Goal: Task Accomplishment & Management: Use online tool/utility

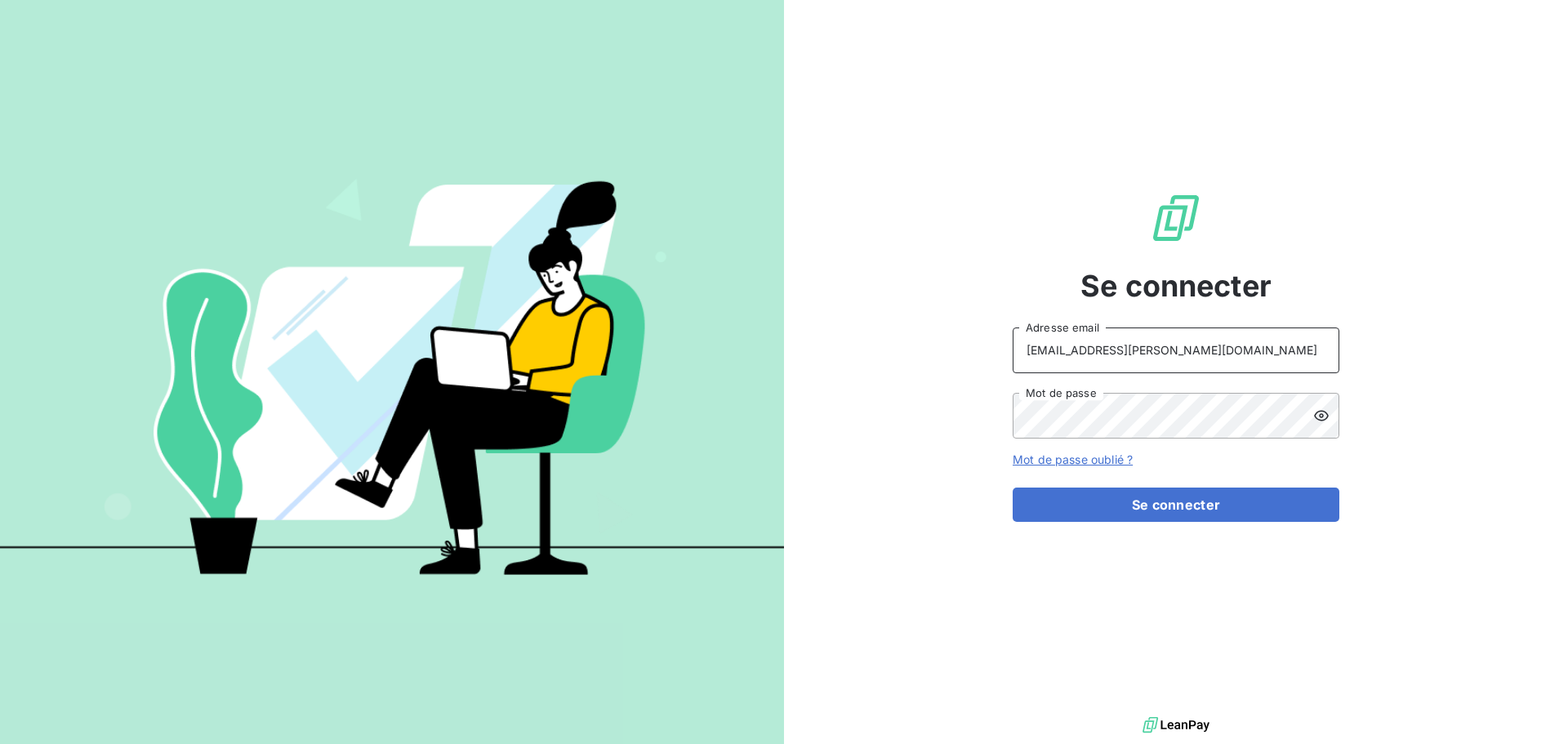
click at [1264, 354] on input "recouvrement@serpe.fr" at bounding box center [1176, 350] width 327 height 46
type input "raimundo@serpe.fr"
click at [1154, 504] on button "Se connecter" at bounding box center [1176, 504] width 327 height 35
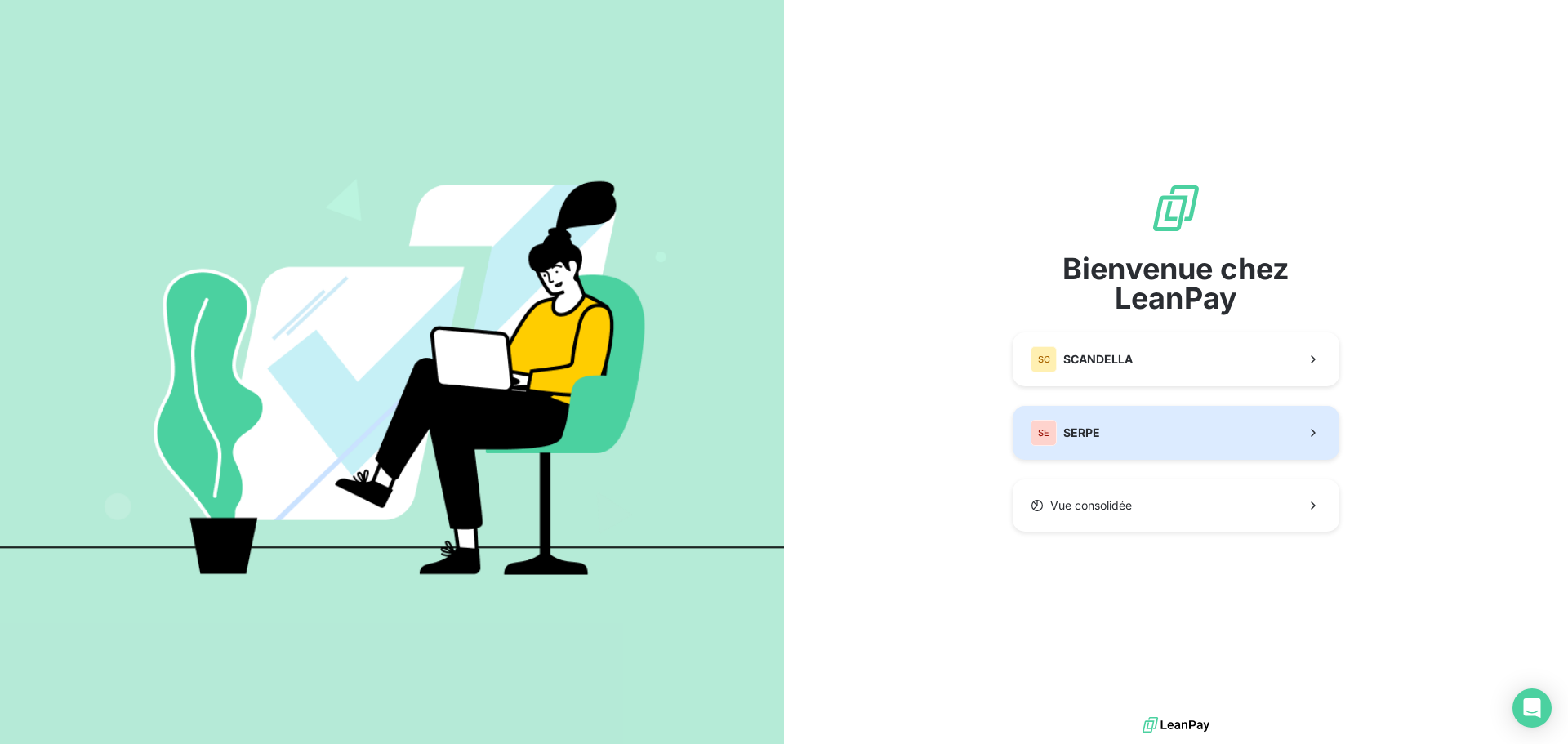
click at [1155, 442] on button "SE SERPE" at bounding box center [1176, 432] width 327 height 53
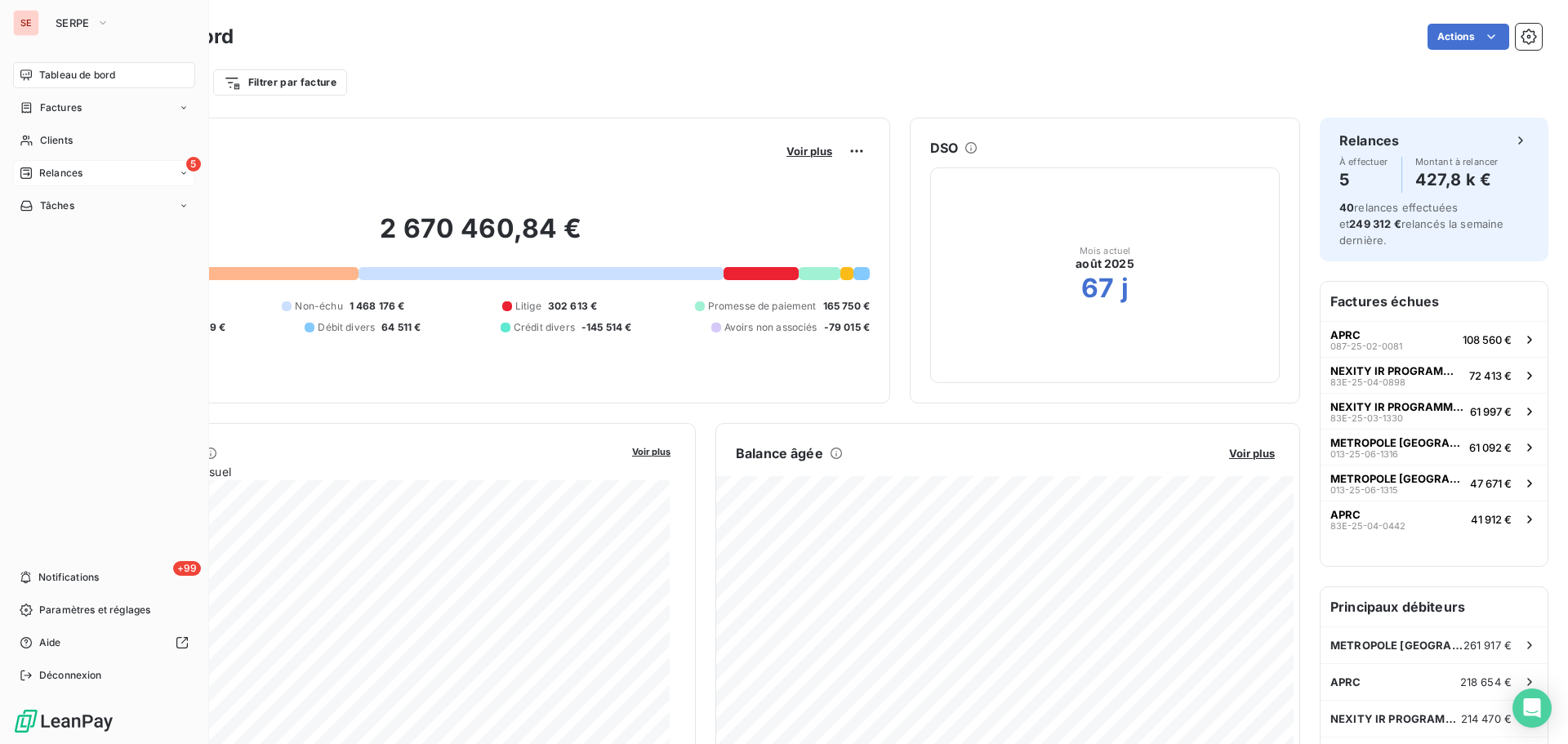
click at [98, 172] on div "5 Relances" at bounding box center [104, 174] width 182 height 26
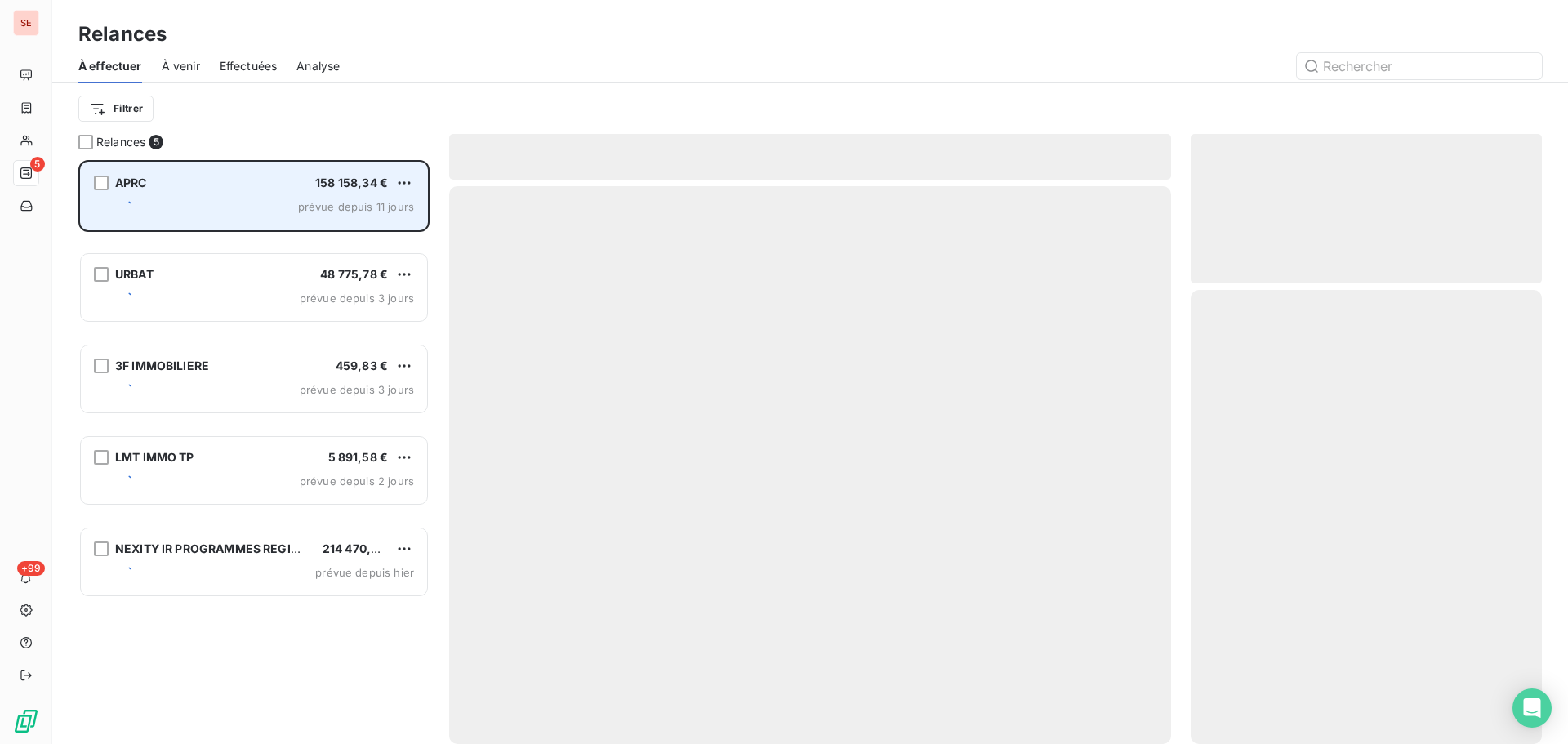
scroll to position [571, 339]
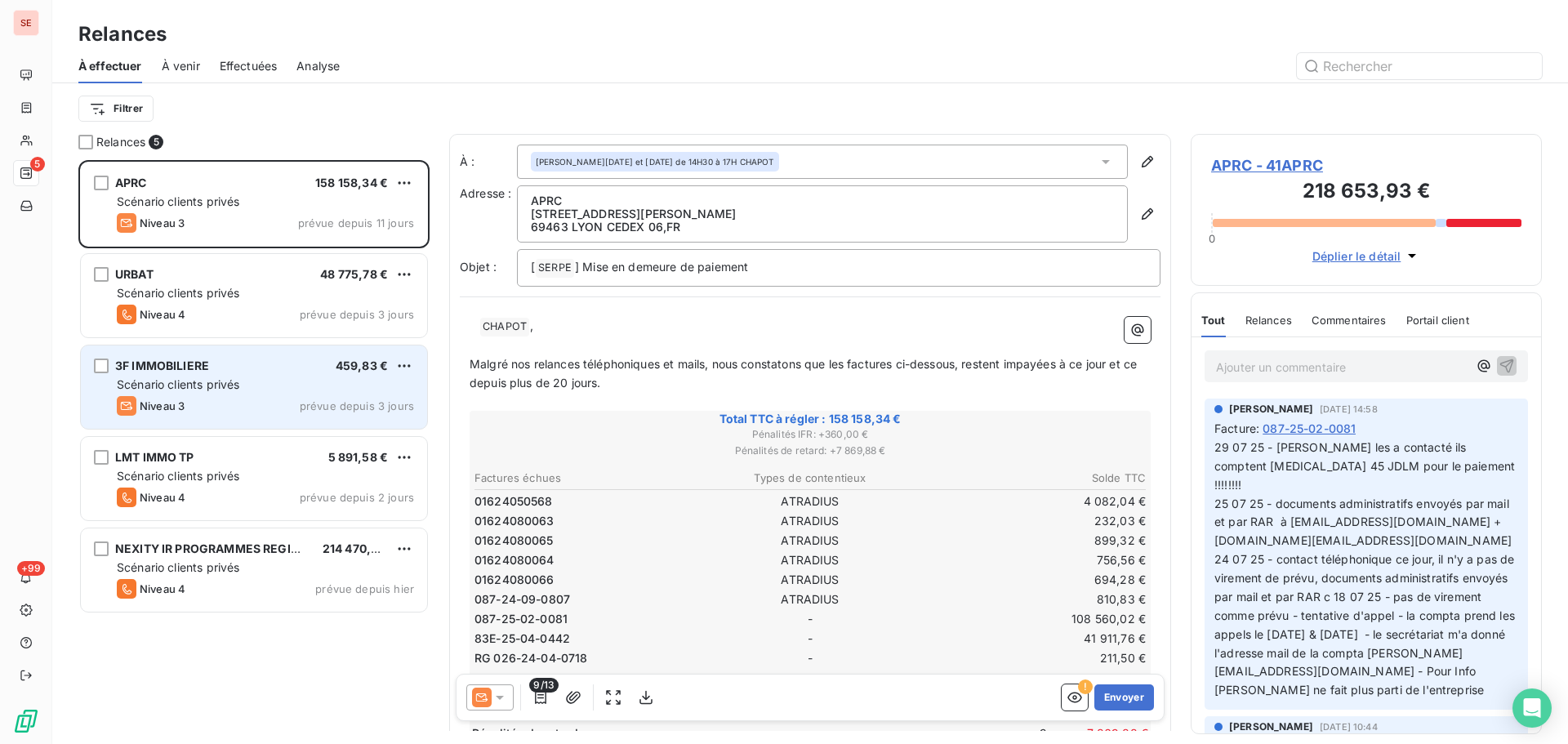
click at [254, 390] on div "Scénario clients privés" at bounding box center [265, 384] width 297 height 16
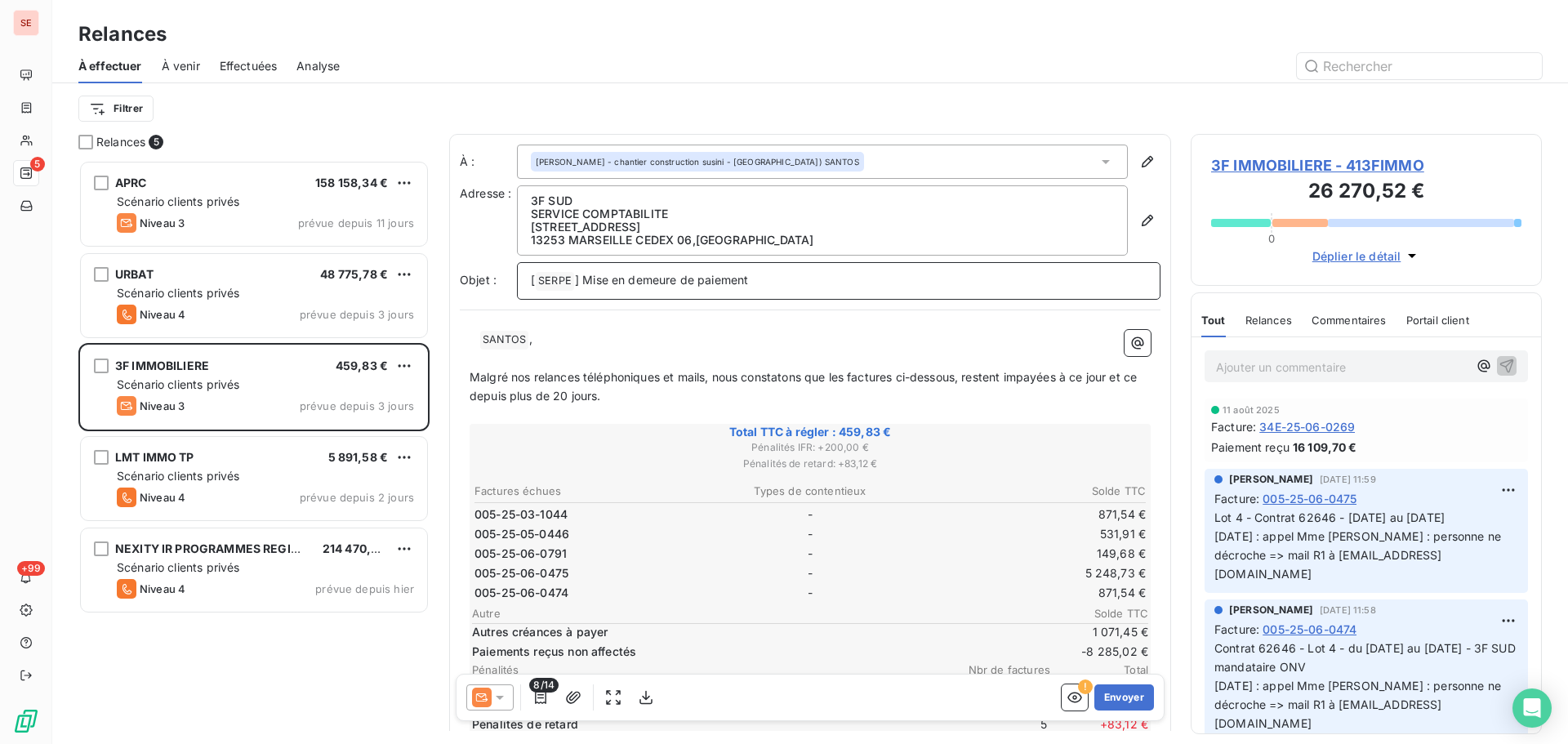
click at [821, 286] on p "[ SERPE ﻿ ] Mise en demeure de paiement" at bounding box center [839, 281] width 616 height 20
click at [483, 340] on span "SANTOS ﻿" at bounding box center [504, 340] width 48 height 19
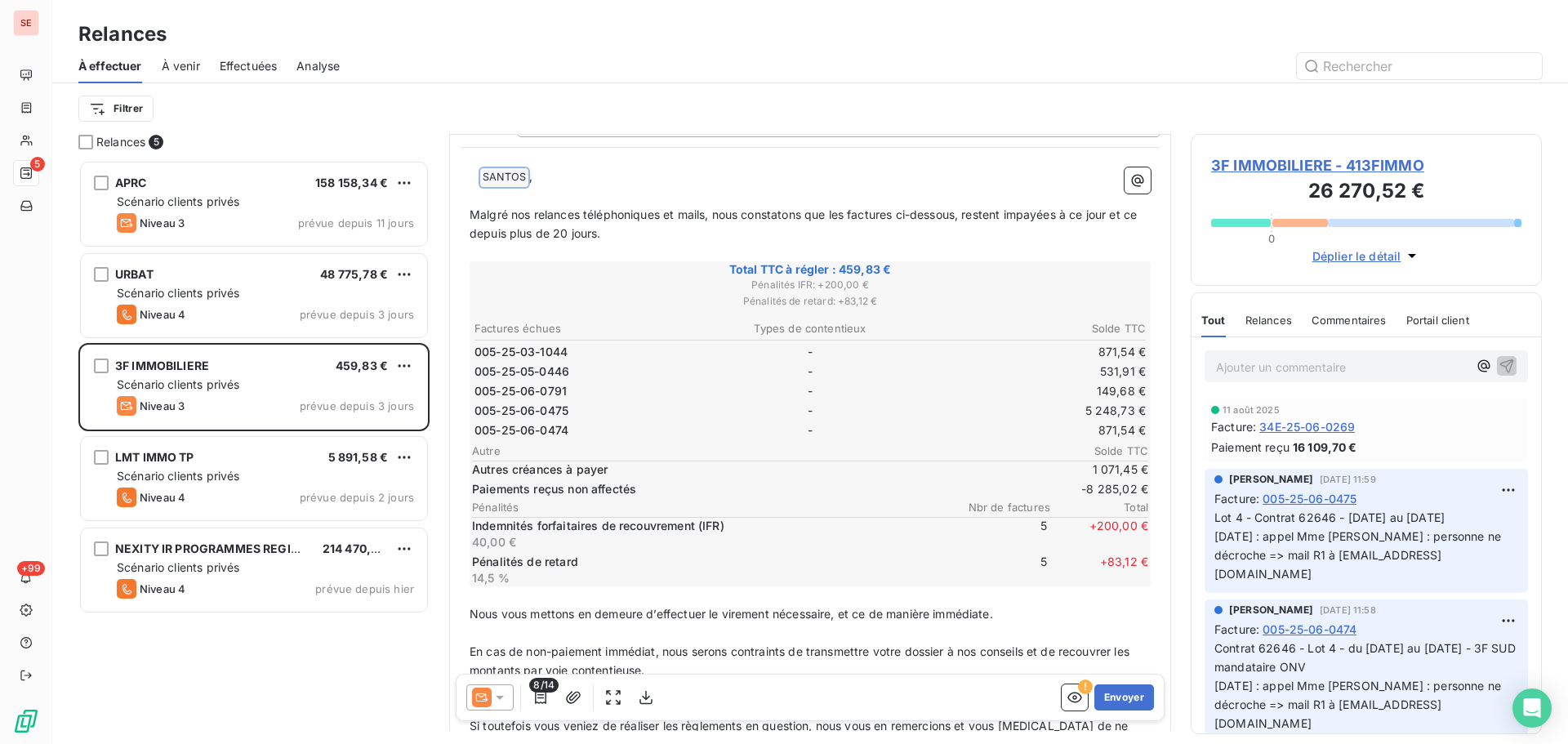
scroll to position [164, 0]
click at [540, 699] on icon "button" at bounding box center [540, 696] width 16 height 16
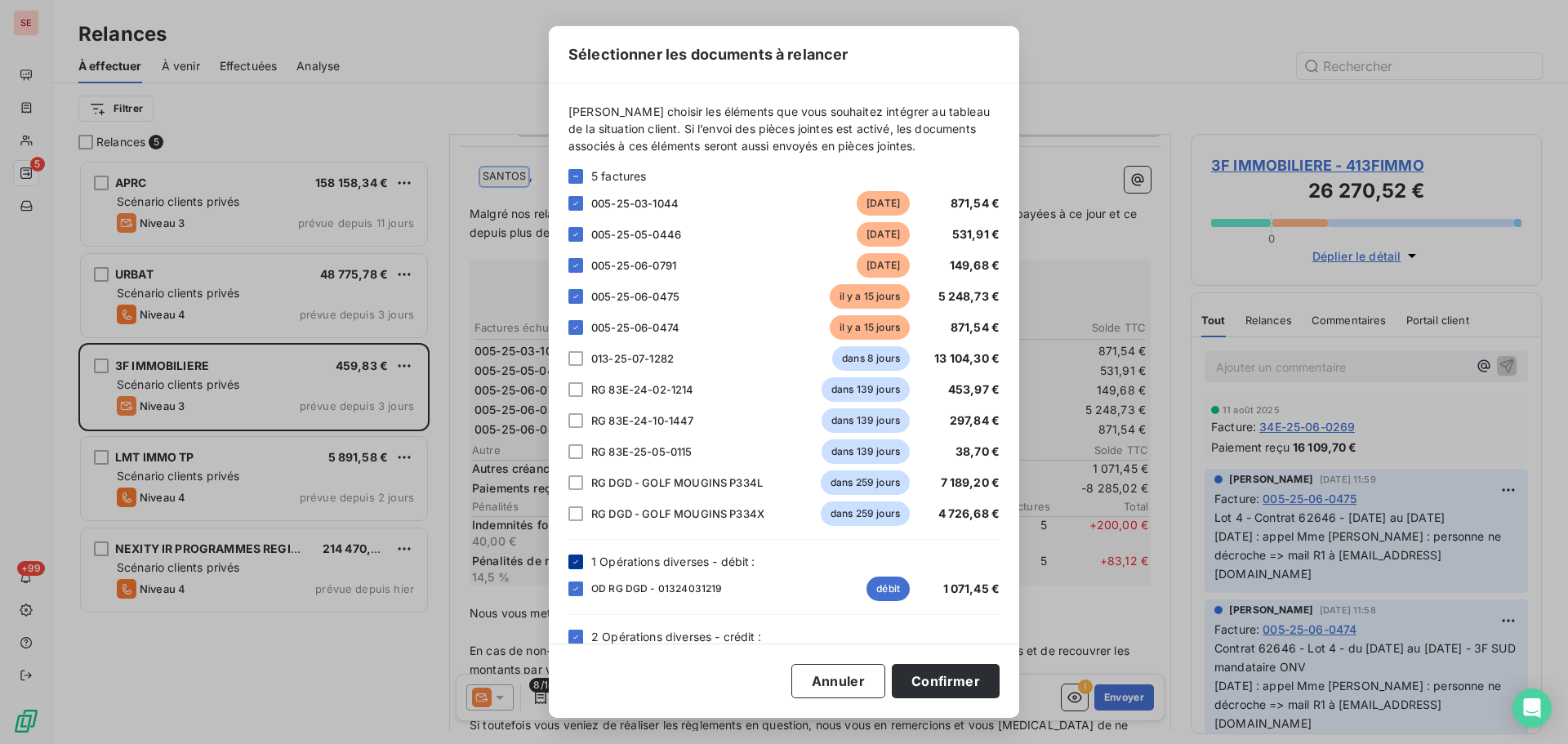
click at [573, 554] on div at bounding box center [576, 562] width 15 height 15
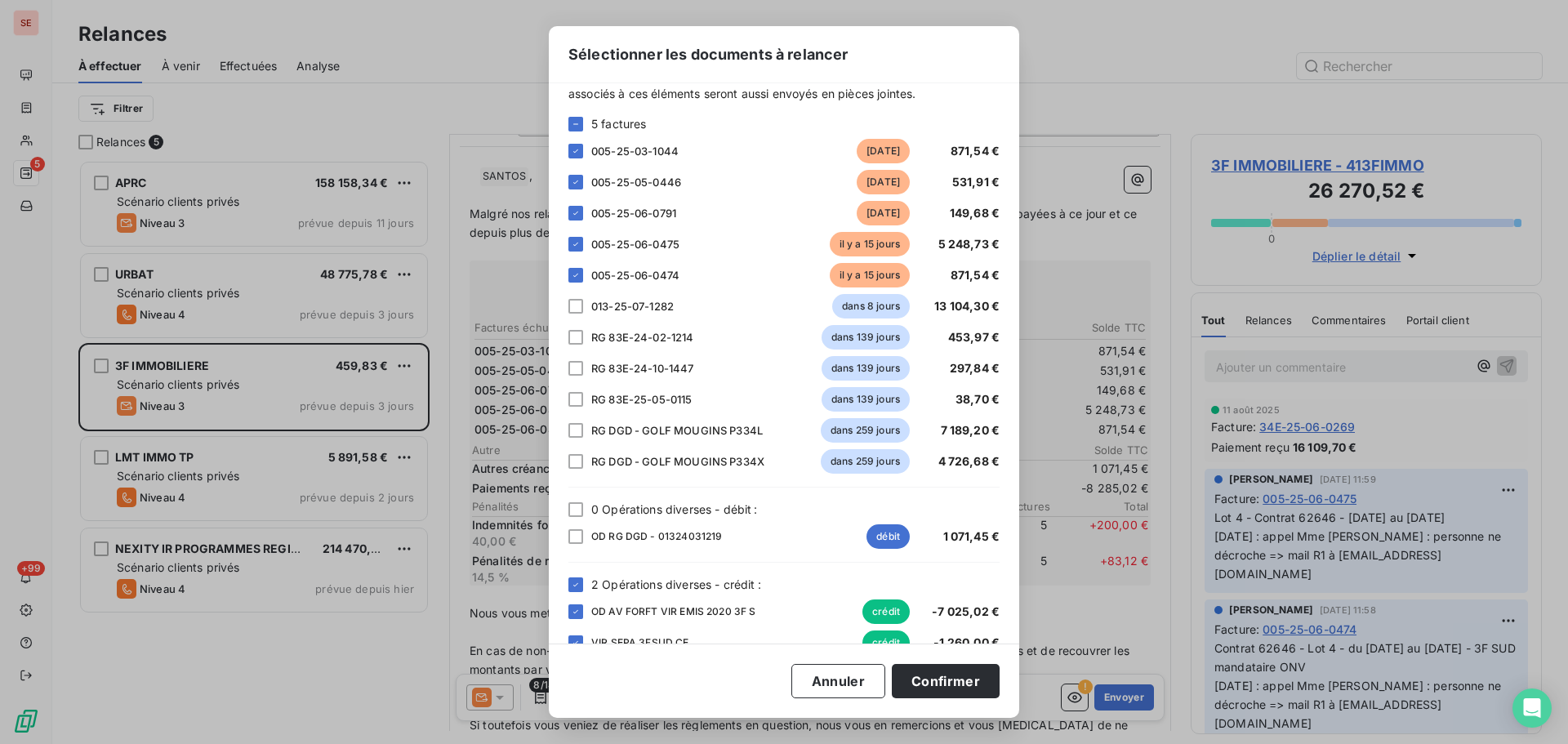
scroll to position [84, 0]
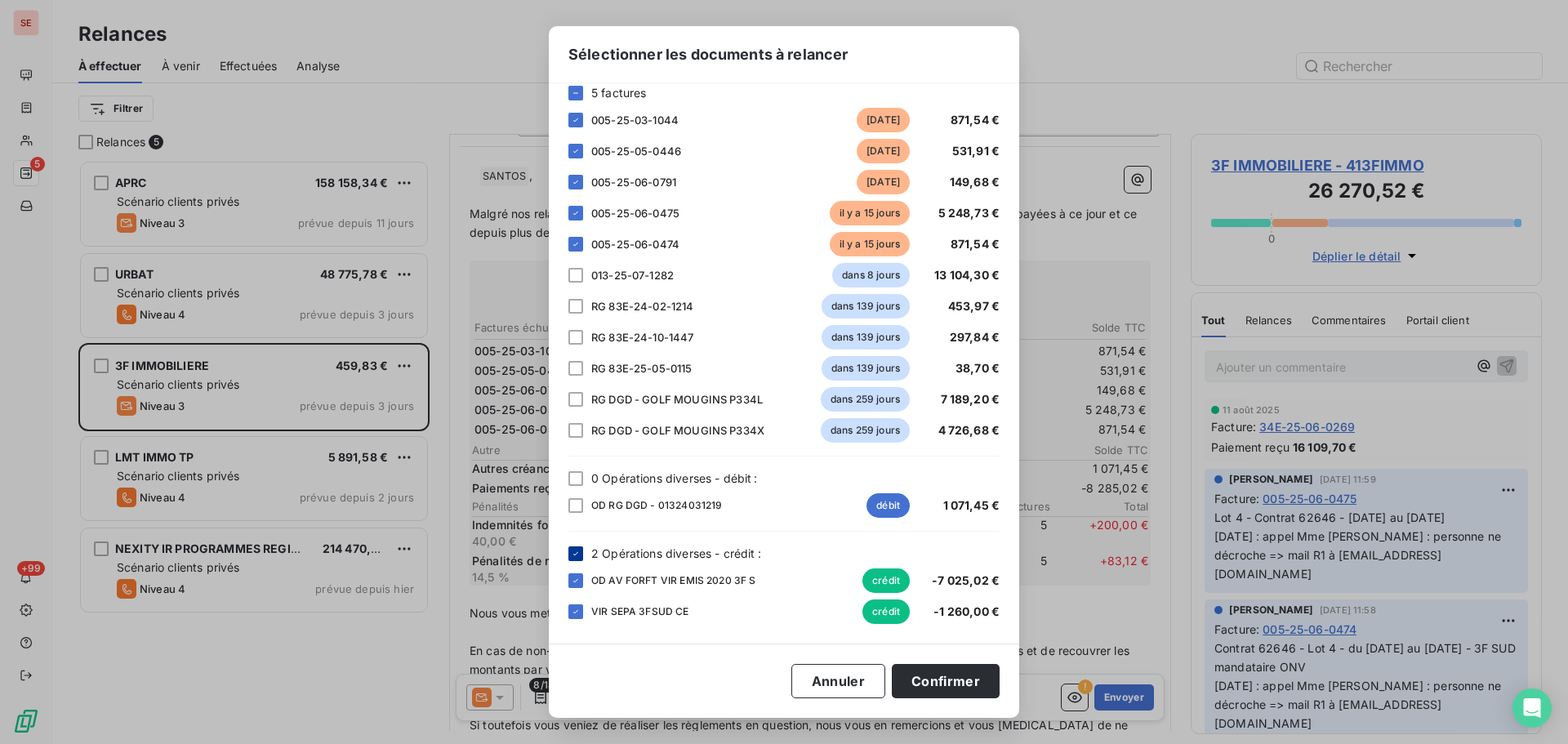
click at [581, 554] on div at bounding box center [576, 554] width 15 height 15
click at [942, 681] on button "Confirmer" at bounding box center [945, 680] width 108 height 35
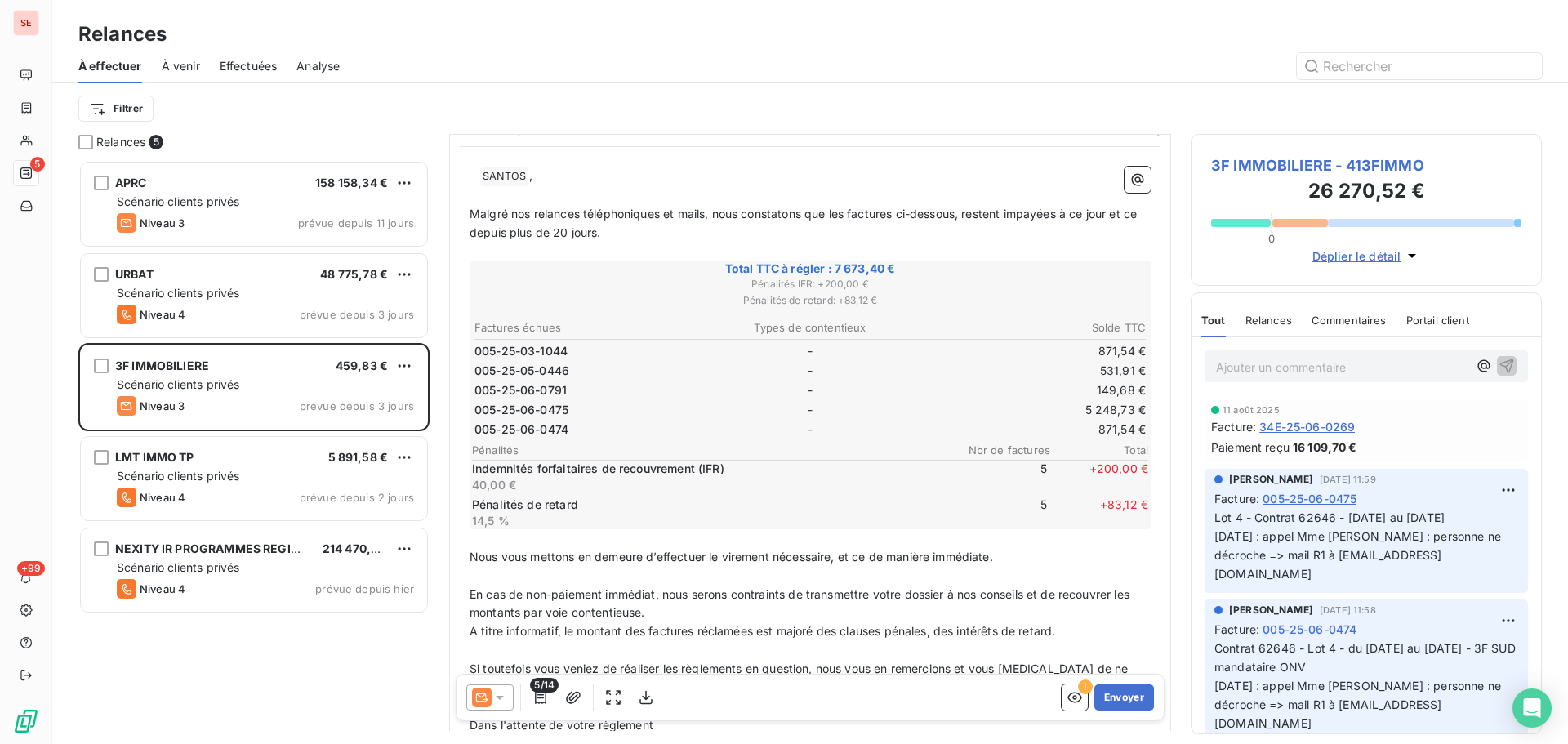
click at [641, 238] on p "Malgré nos relances téléphoniques et mails, nous constatons que les factures ci…" at bounding box center [810, 223] width 681 height 38
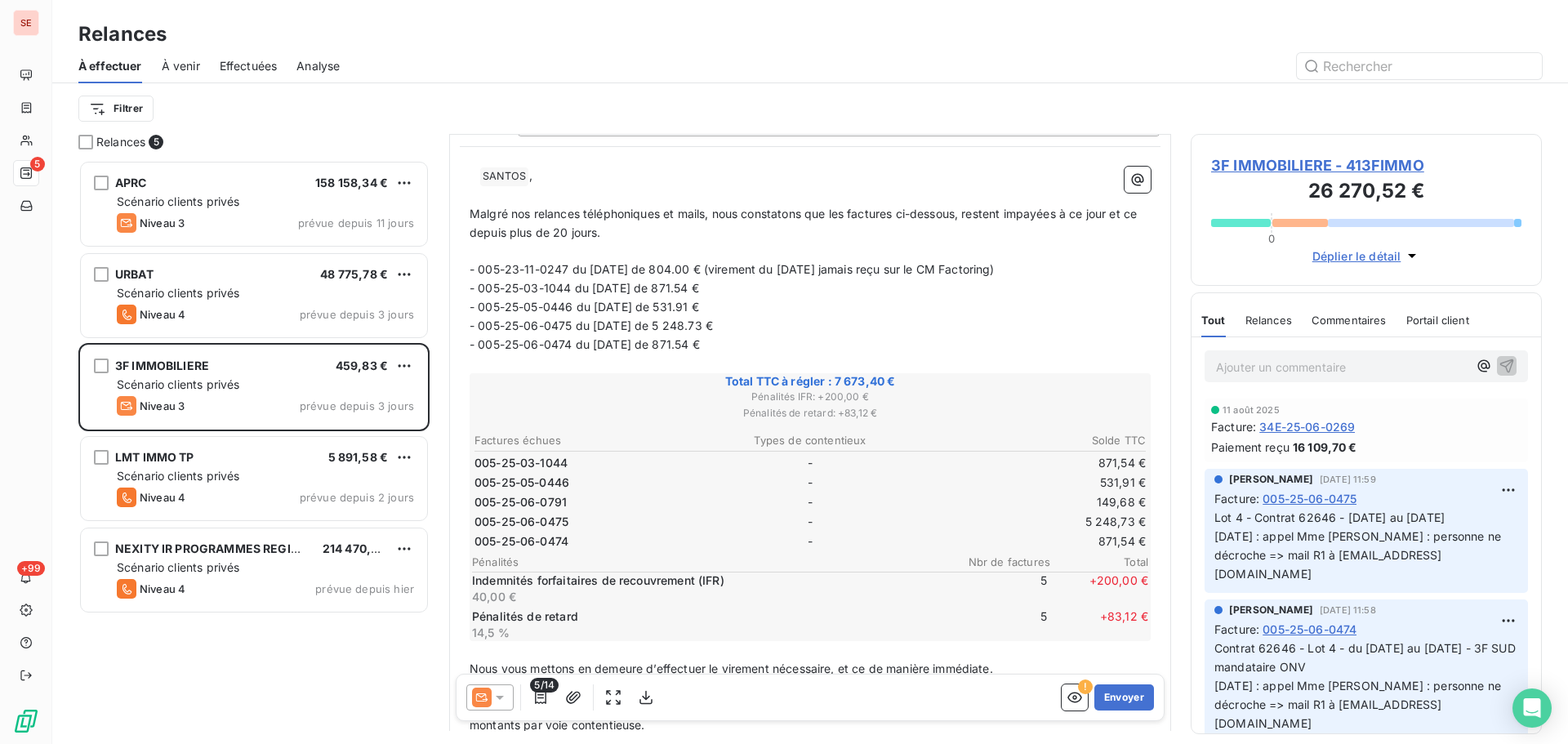
click at [539, 180] on p "﻿ ﻿ SANTOS ﻿ ," at bounding box center [810, 175] width 681 height 20
click at [493, 173] on span "SANTOS ﻿" at bounding box center [504, 176] width 48 height 19
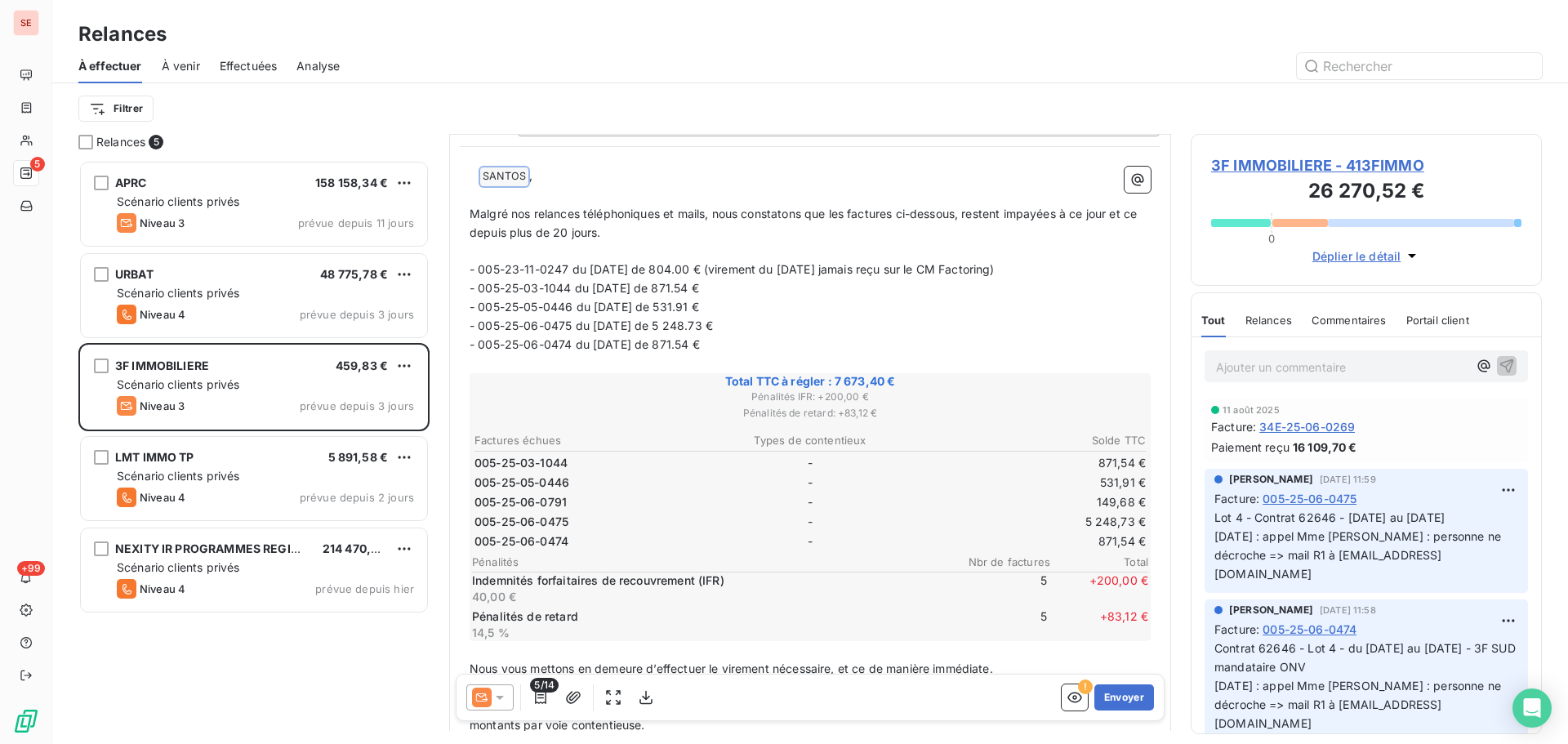
click at [538, 179] on p "﻿ ﻿ SANTOS ﻿ ," at bounding box center [810, 175] width 681 height 20
click at [511, 176] on span "SANTOS ﻿" at bounding box center [504, 176] width 48 height 19
click at [558, 172] on p "﻿ ﻿ SANTOS ﻿ ," at bounding box center [810, 175] width 681 height 20
drag, startPoint x: 536, startPoint y: 210, endPoint x: 707, endPoint y: 205, distance: 171.1
click at [707, 205] on span "Malgré nos relances téléphoniques et mails, nous constatons que les factures ci…" at bounding box center [804, 221] width 670 height 33
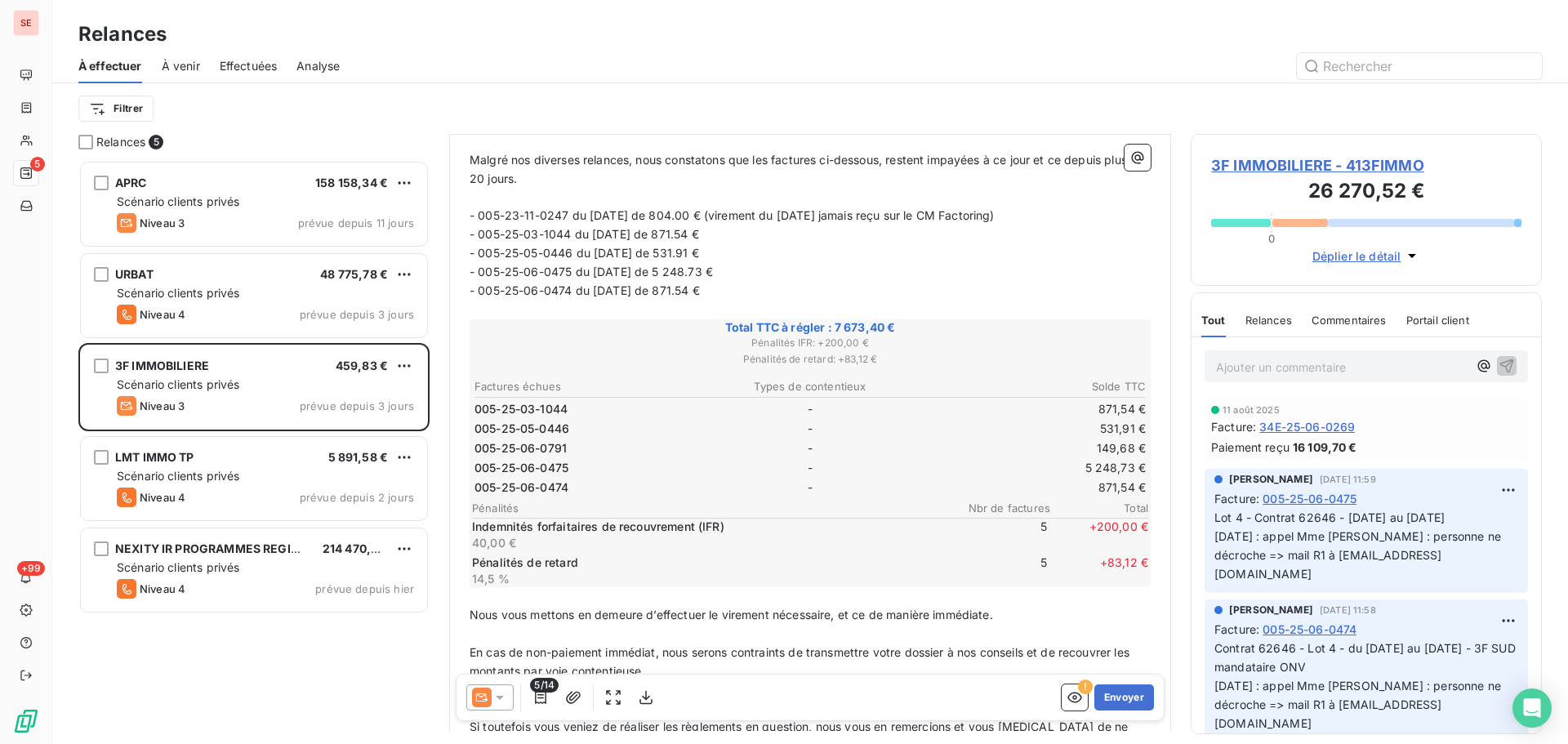
scroll to position [246, 0]
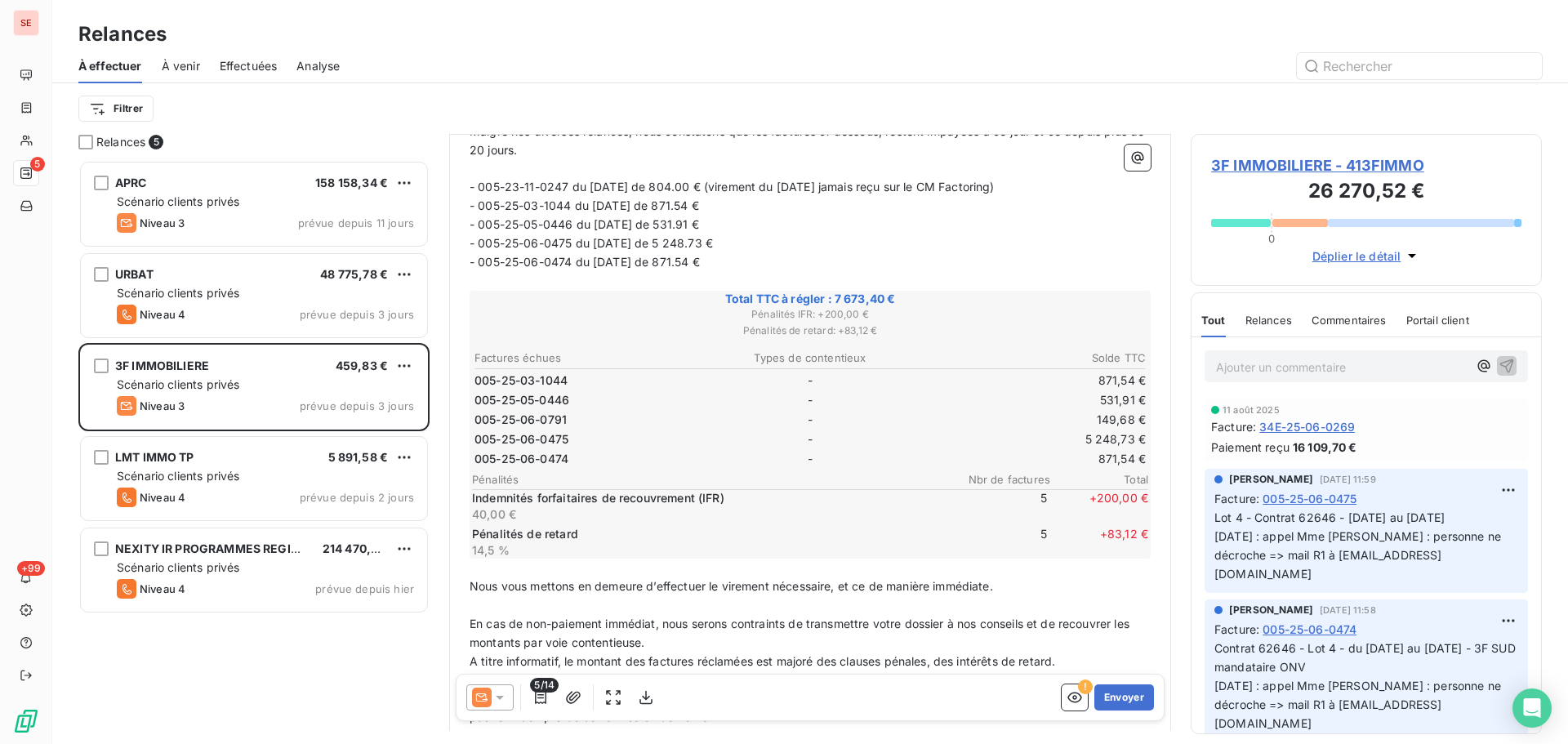
click at [769, 483] on span "Pénalités" at bounding box center [712, 479] width 480 height 13
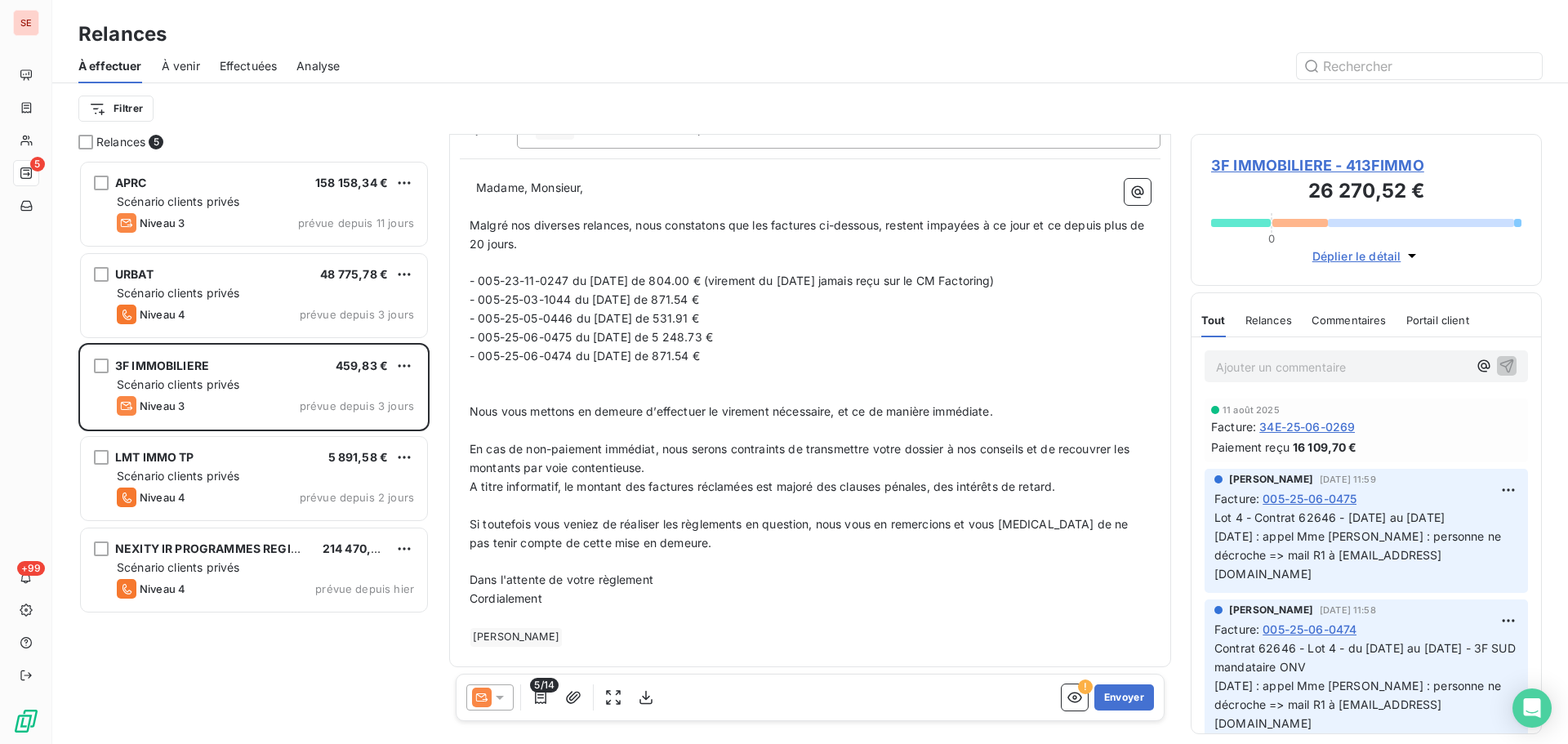
click at [512, 385] on p "﻿" at bounding box center [810, 394] width 681 height 19
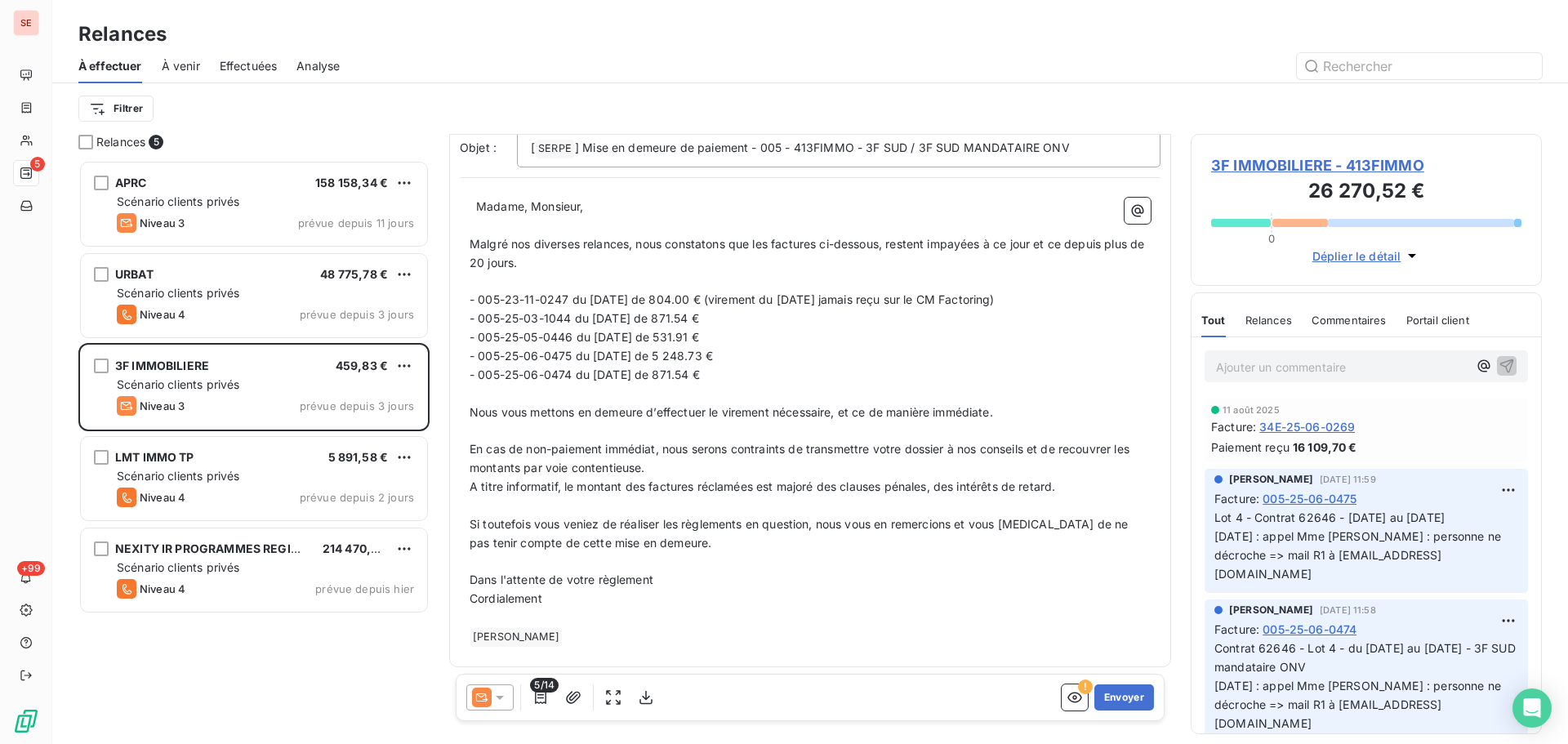
click at [870, 485] on span "A titre informatif, le montant des factures réclamées est majoré des clauses pé…" at bounding box center [762, 486] width 586 height 14
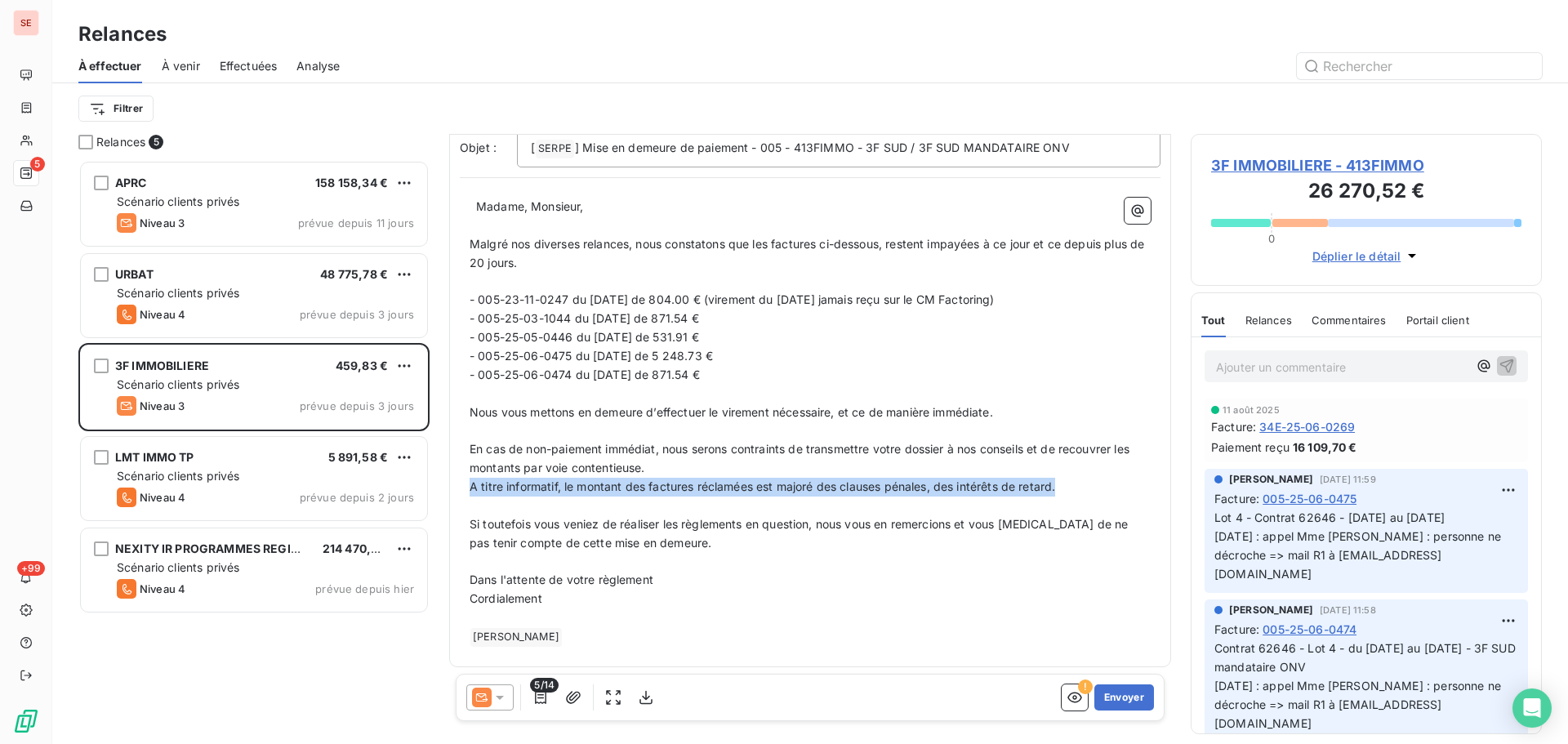
click at [870, 485] on span "A titre informatif, le montant des factures réclamées est majoré des clauses pé…" at bounding box center [762, 486] width 586 height 14
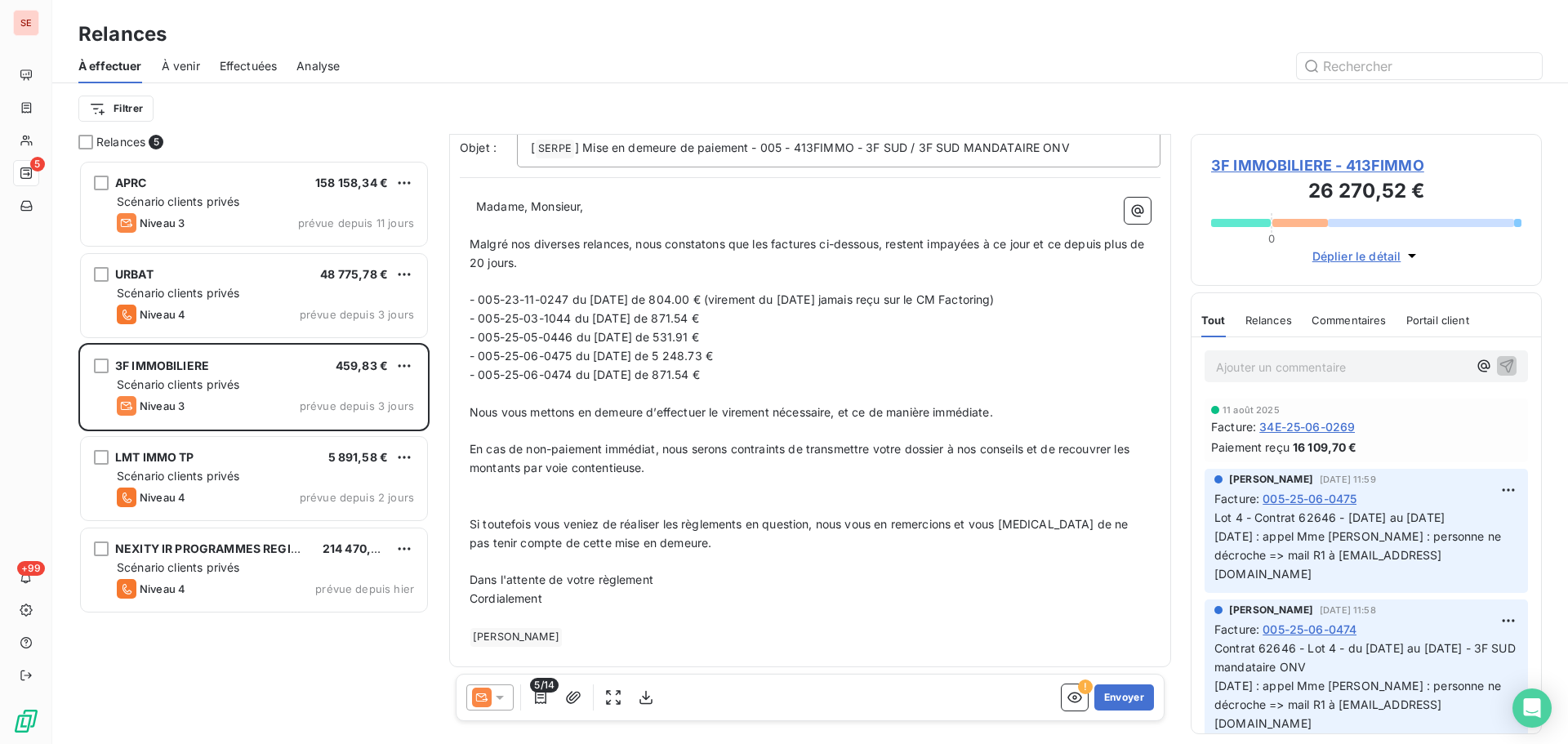
scroll to position [114, 0]
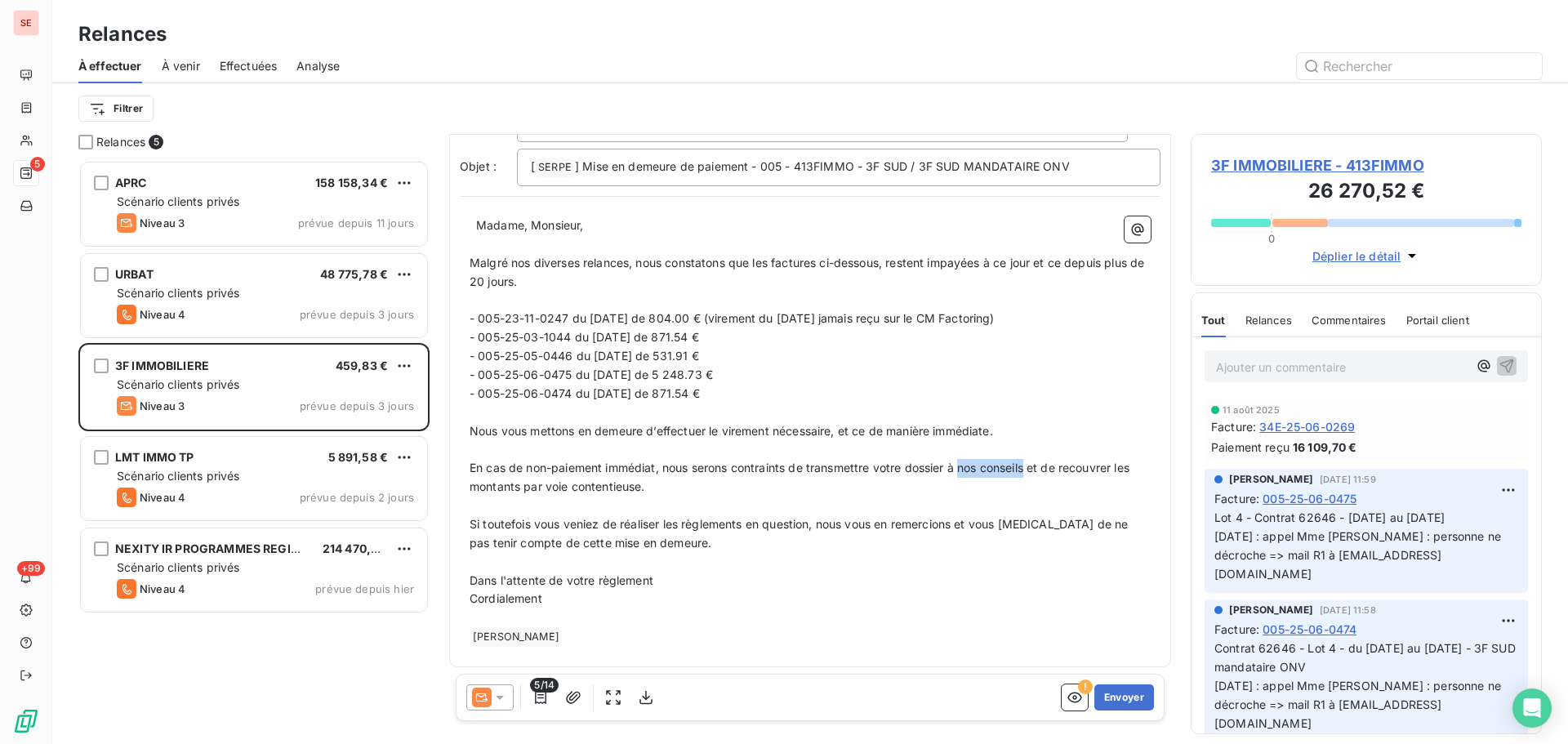
drag, startPoint x: 965, startPoint y: 467, endPoint x: 1031, endPoint y: 466, distance: 66.0
click at [1031, 466] on span "En cas de non-paiement immédiat, nous serons contraints de transmettre votre do…" at bounding box center [800, 477] width 662 height 33
click at [939, 479] on p "En cas de non-paiement immédiat, nous serons contraints de transmettre votre do…" at bounding box center [810, 478] width 681 height 38
drag, startPoint x: 965, startPoint y: 466, endPoint x: 1030, endPoint y: 471, distance: 65.2
click at [1030, 471] on span "En cas de non-paiement immédiat, nous serons contraints de transmettre votre do…" at bounding box center [800, 477] width 662 height 33
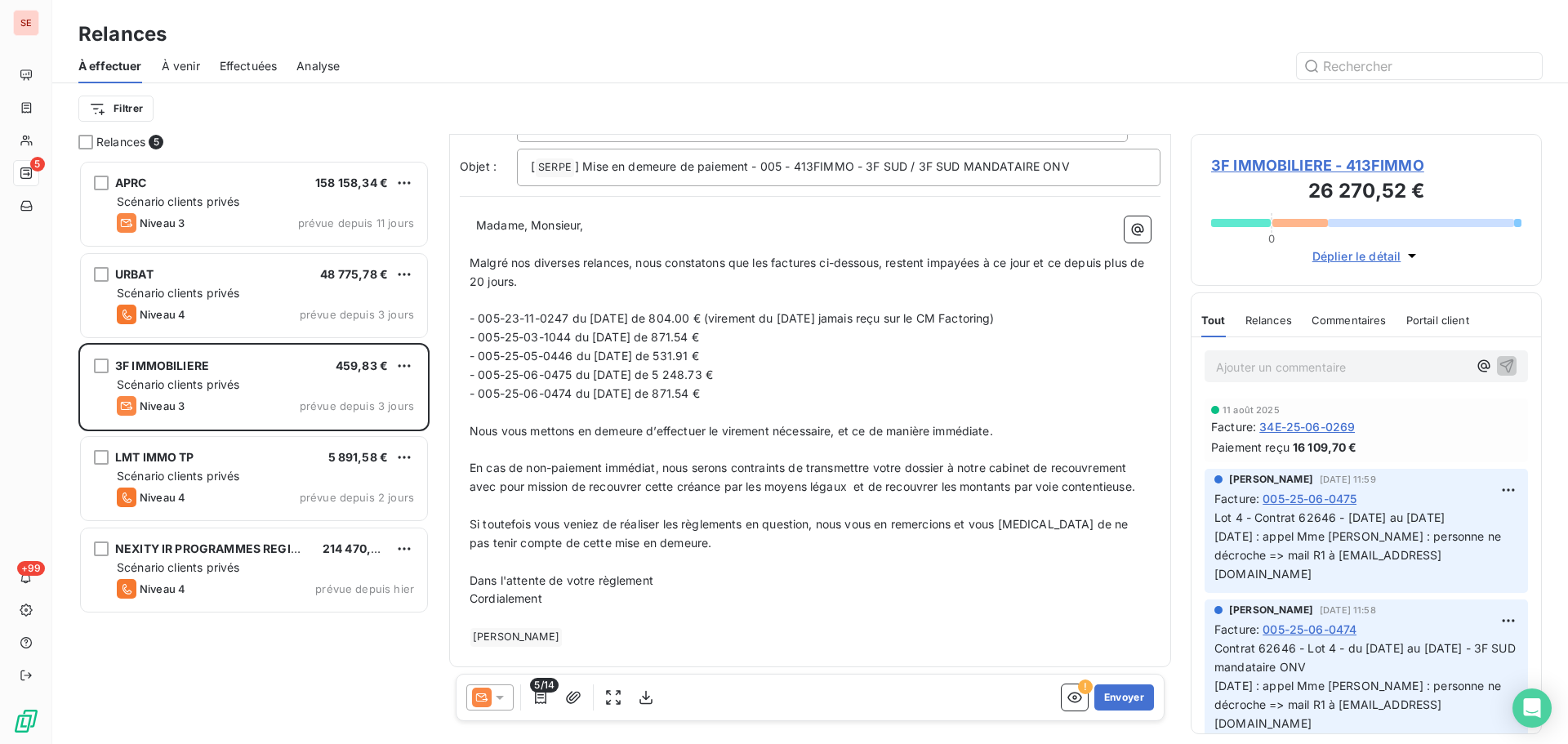
scroll to position [133, 0]
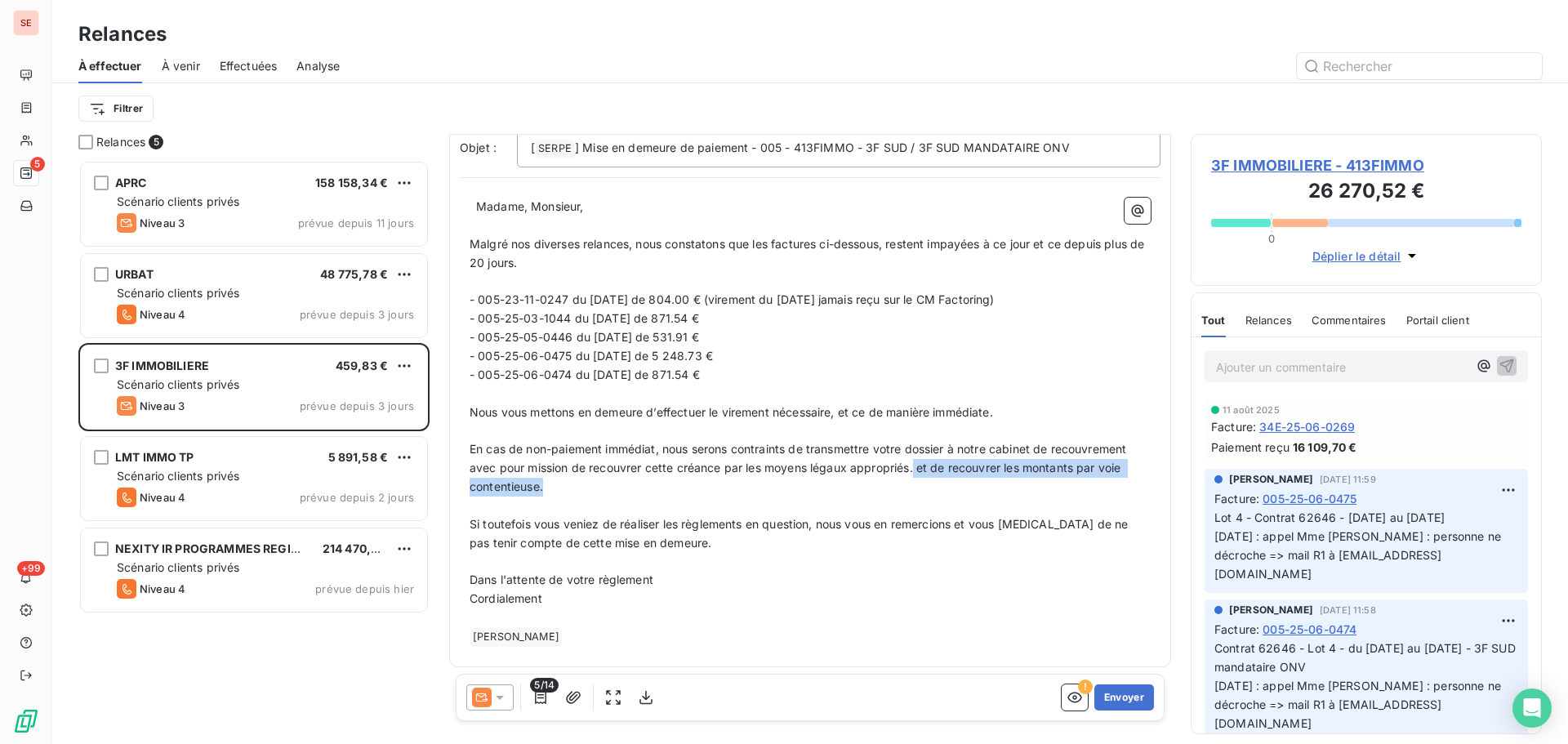
drag, startPoint x: 929, startPoint y: 474, endPoint x: 973, endPoint y: 493, distance: 47.9
click at [973, 493] on p "En cas de non-paiement immédiat, nous serons contraints de transmettre votre do…" at bounding box center [810, 468] width 681 height 56
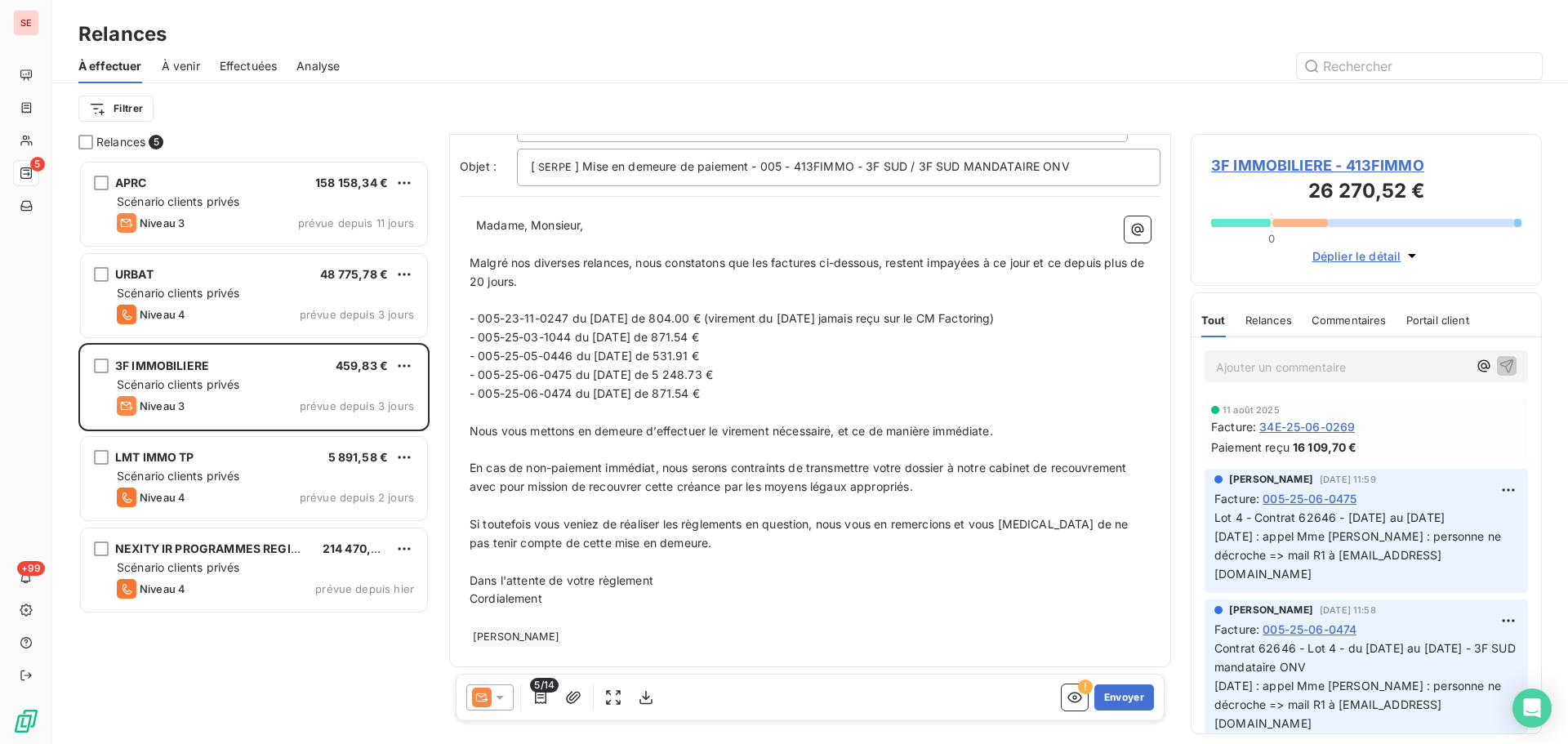
scroll to position [114, 0]
click at [666, 585] on p "Dans l'attente de votre règlement" at bounding box center [810, 581] width 681 height 19
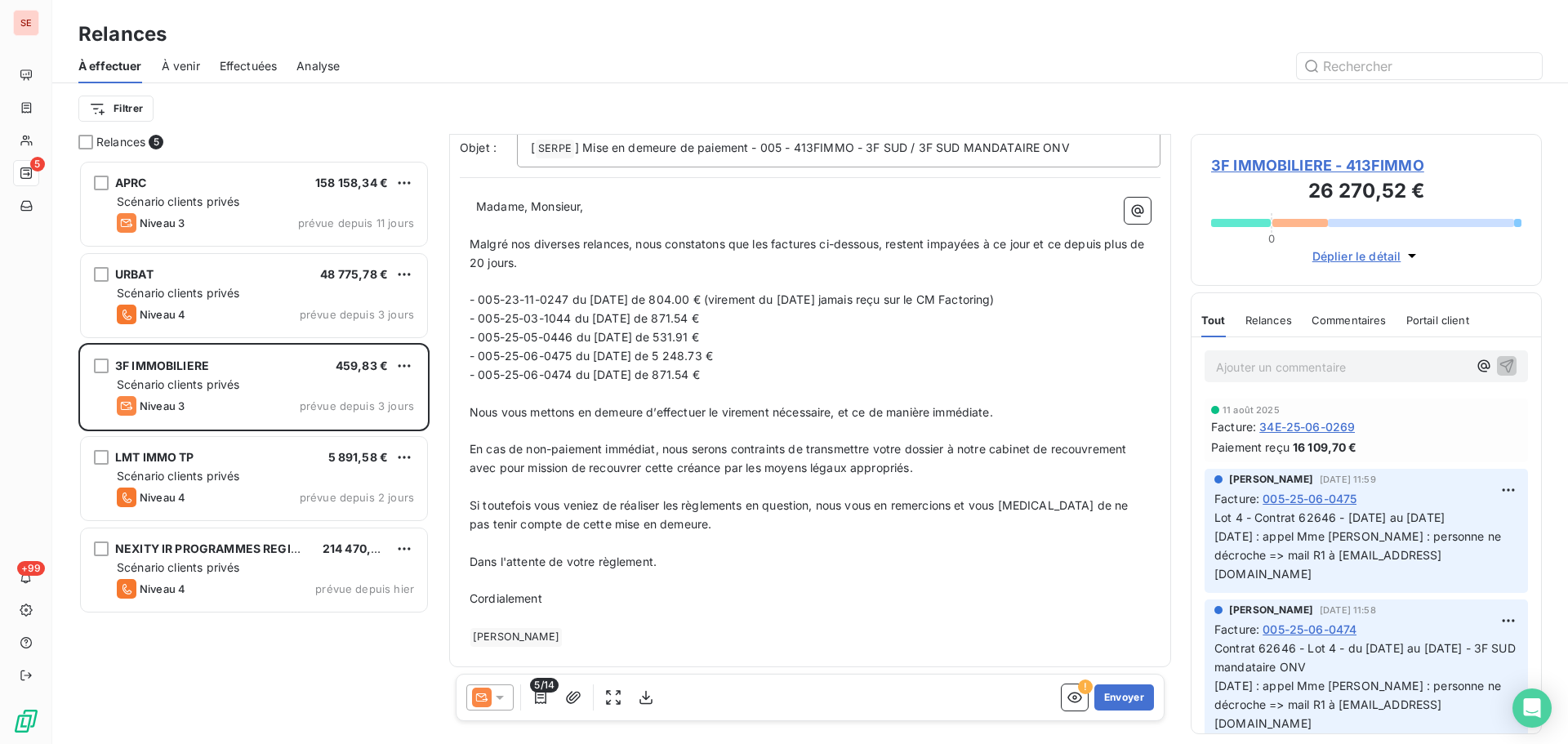
click at [476, 198] on p "﻿ ﻿ Madame, Monsieur," at bounding box center [810, 207] width 681 height 19
click at [643, 268] on p "Malgré nos diverses relances, nous constatons que les factures ci-dessous, rest…" at bounding box center [810, 254] width 681 height 38
click at [578, 698] on icon "button" at bounding box center [573, 696] width 15 height 12
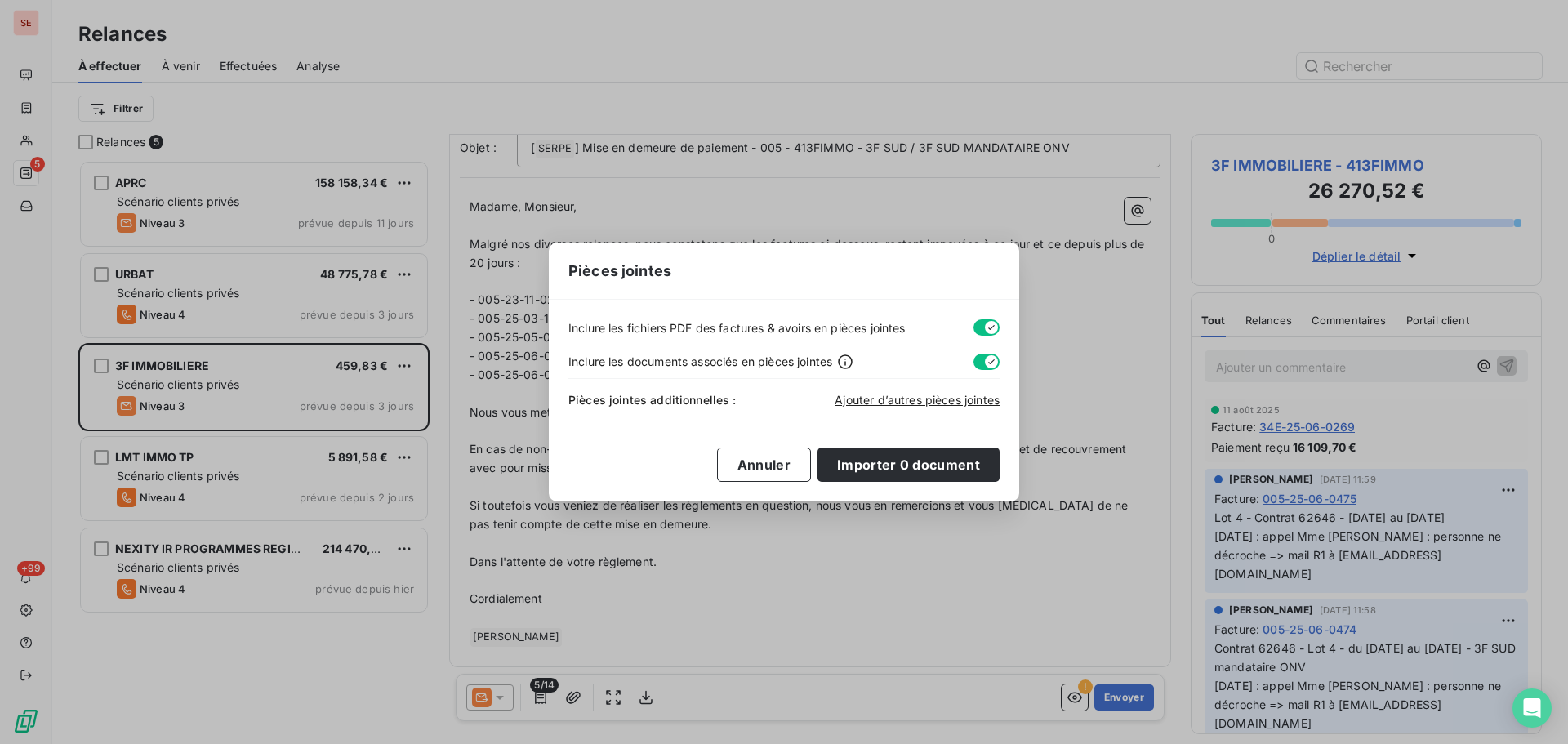
click at [973, 330] on button "button" at bounding box center [986, 326] width 26 height 16
click at [974, 360] on button "button" at bounding box center [986, 361] width 26 height 16
click at [927, 398] on span "Ajouter d’autres pièces jointes" at bounding box center [917, 400] width 165 height 14
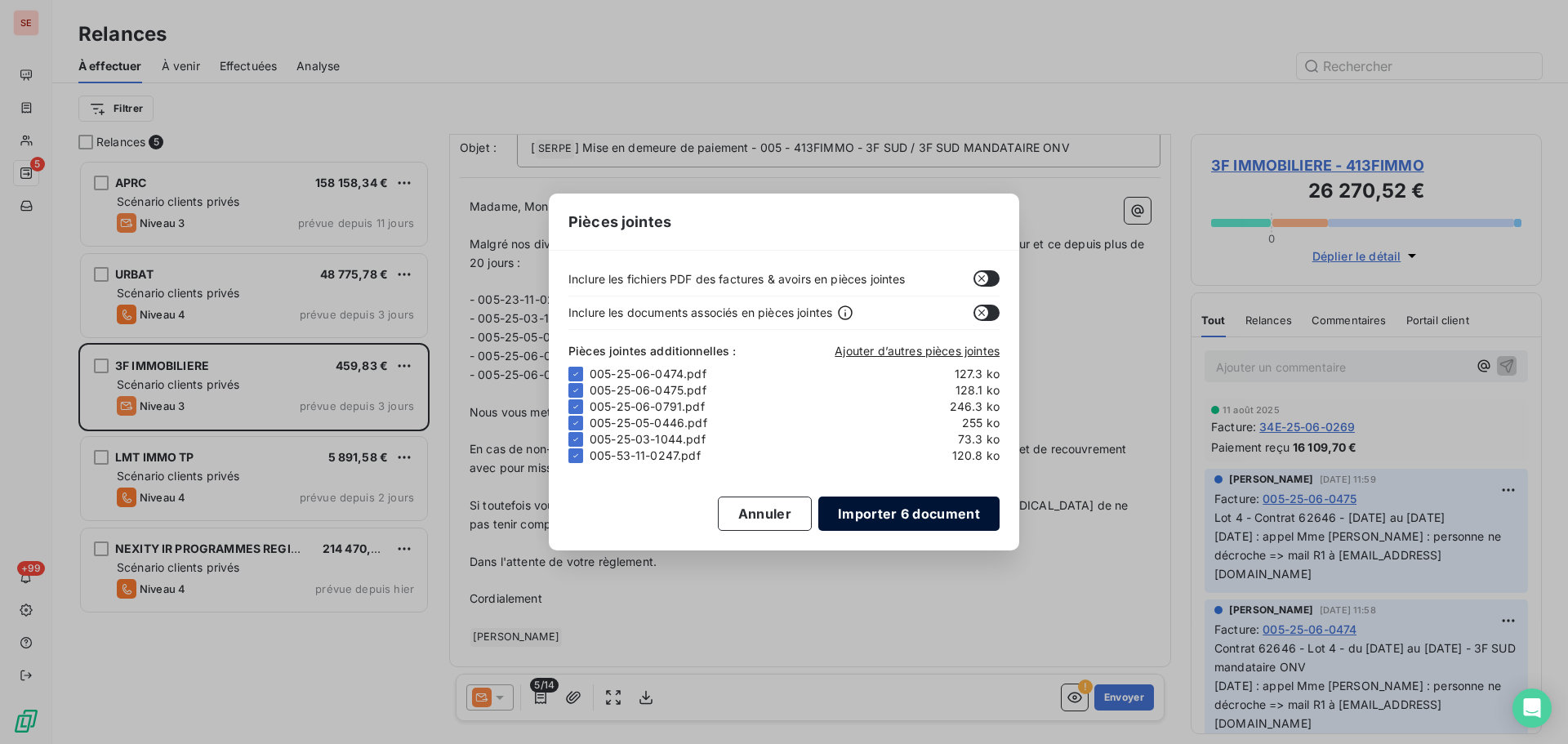
click at [960, 508] on button "Importer 6 document" at bounding box center [908, 513] width 181 height 35
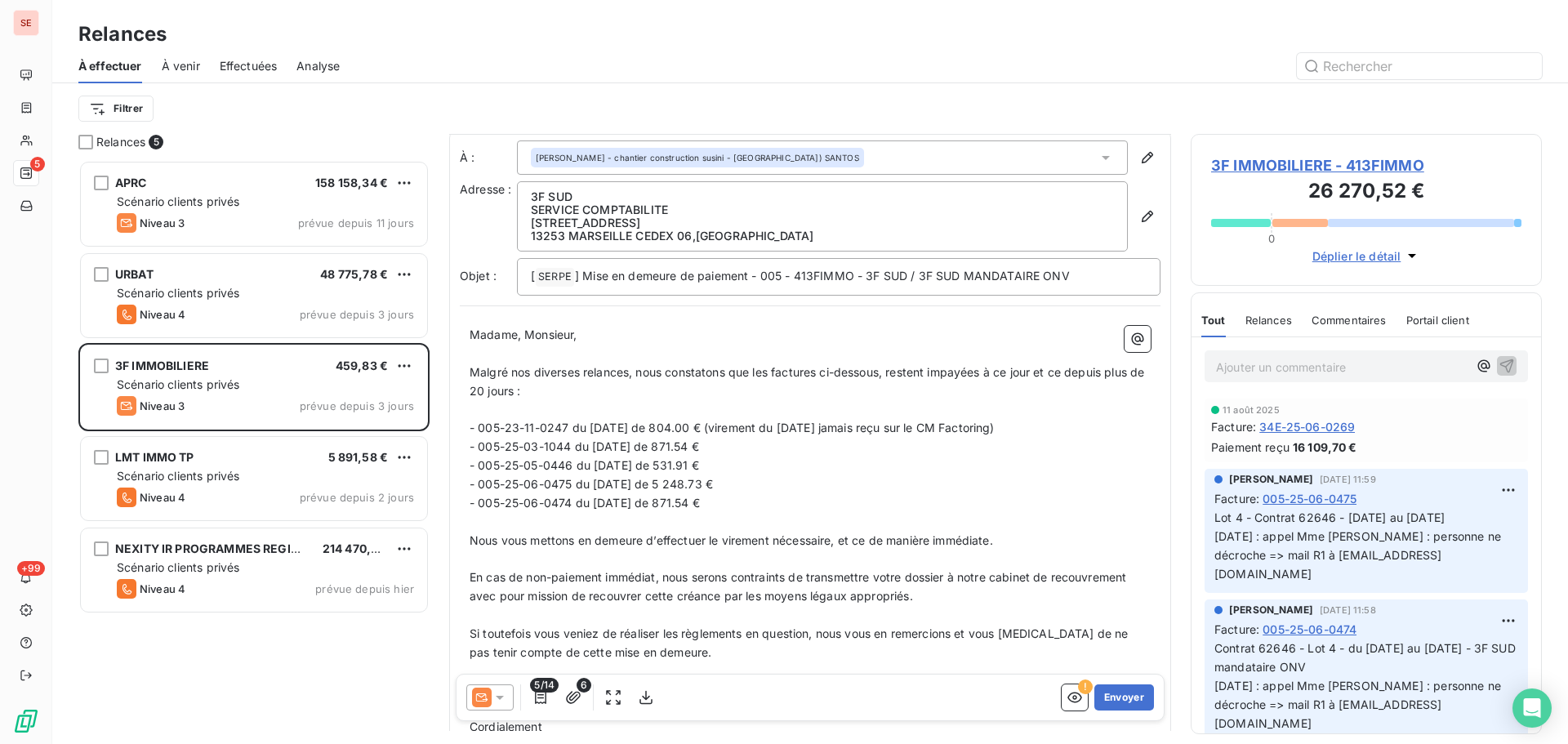
scroll to position [0, 0]
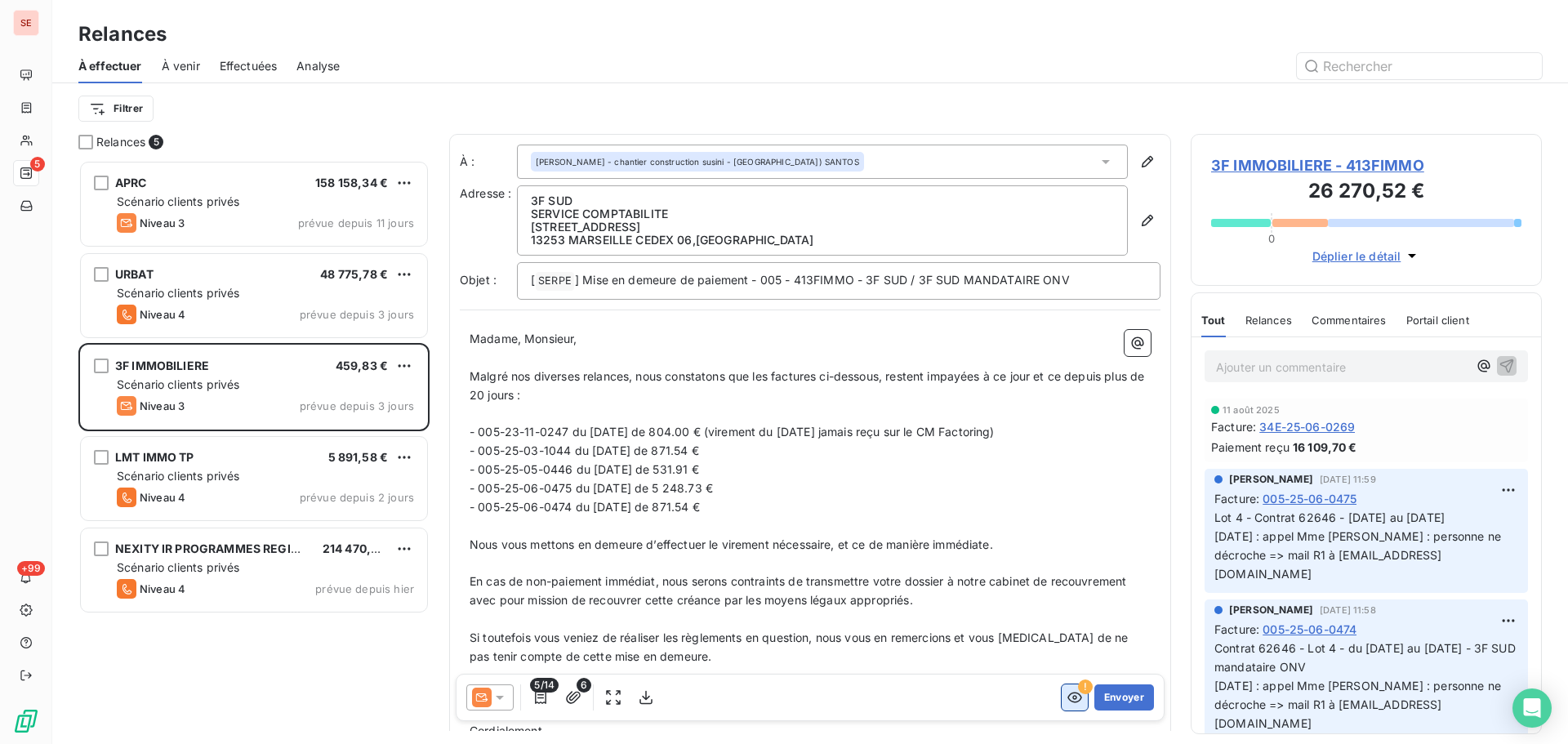
click at [1066, 700] on icon "button" at bounding box center [1073, 696] width 16 height 16
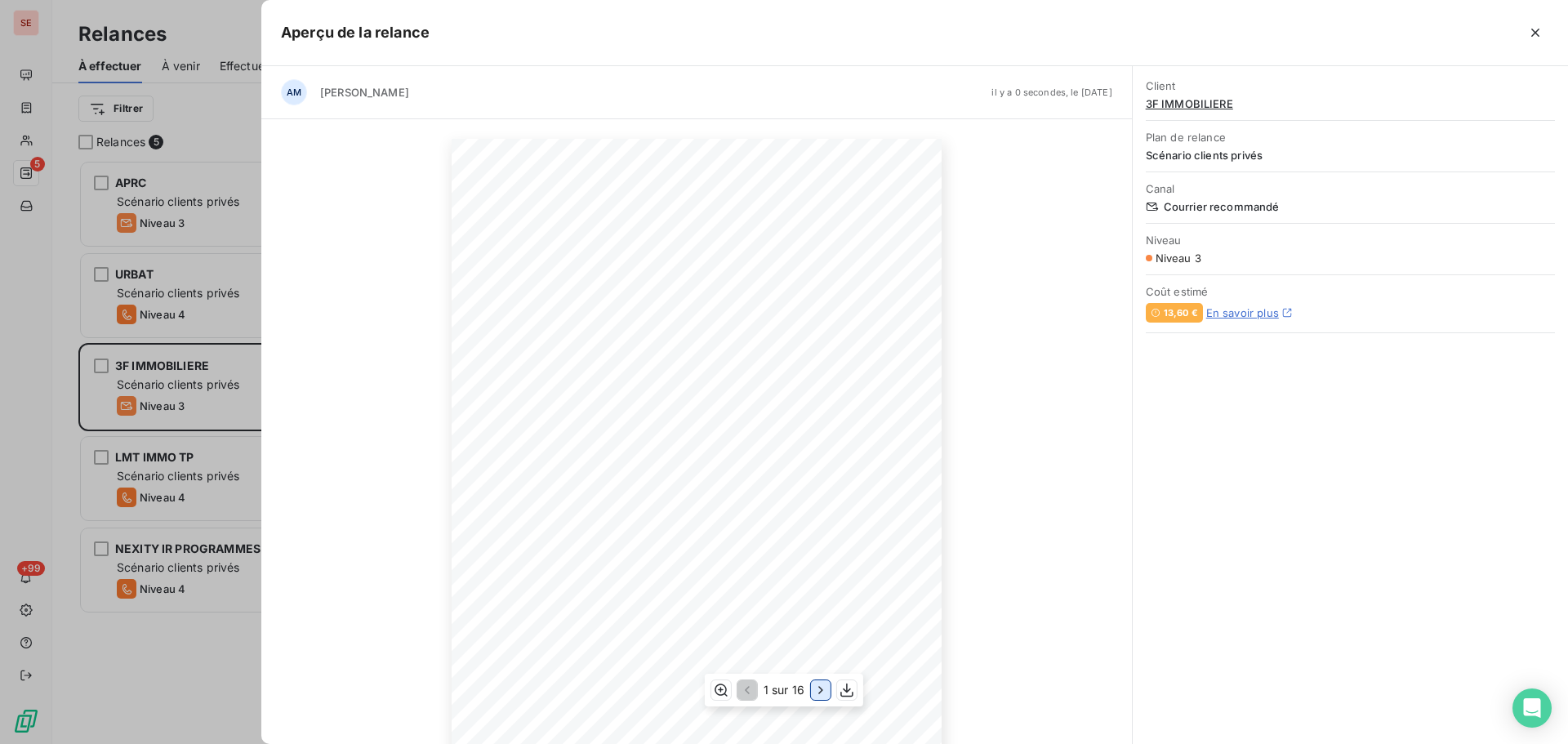
click at [819, 684] on icon "button" at bounding box center [820, 690] width 16 height 16
click at [819, 684] on icon "button" at bounding box center [821, 690] width 16 height 16
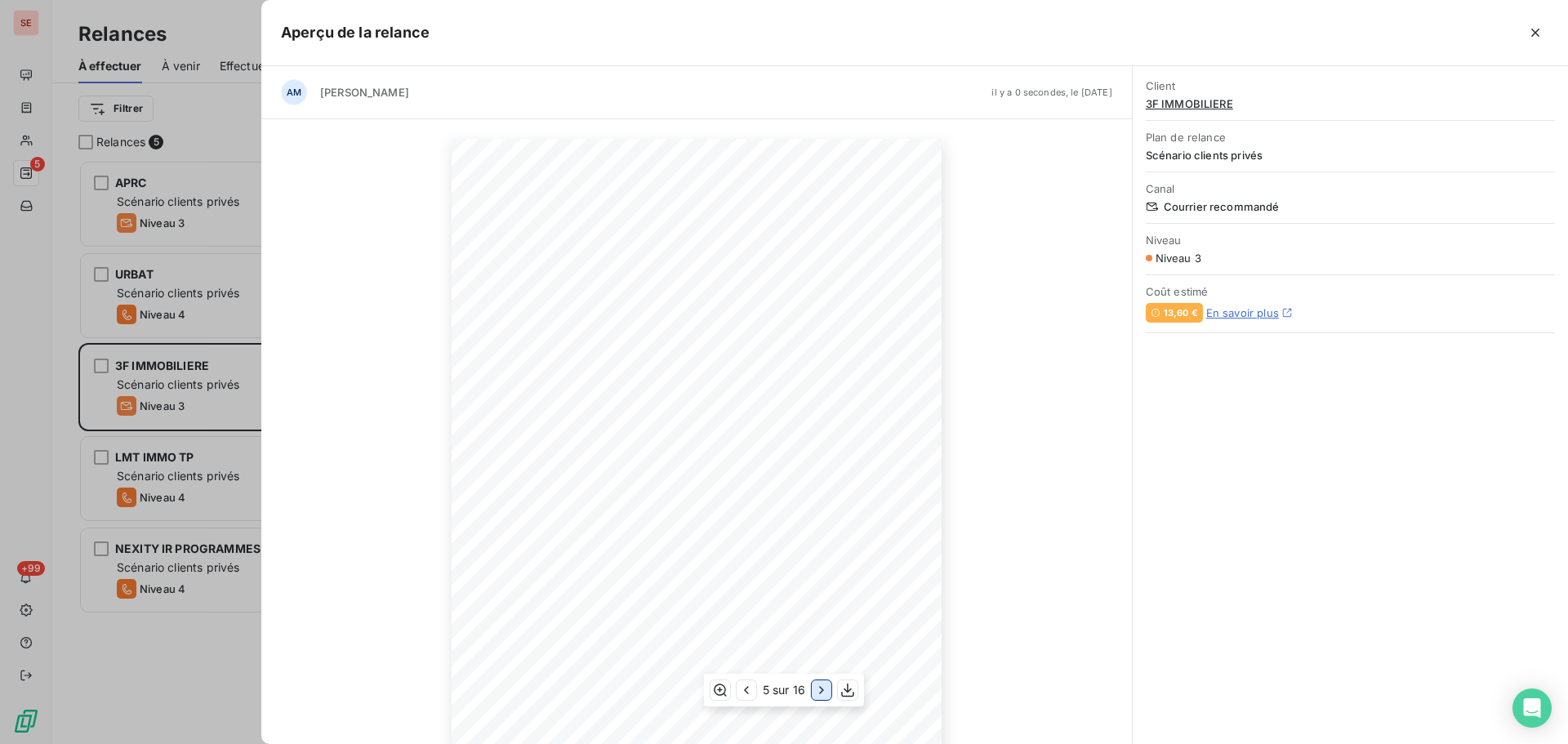
click at [819, 684] on icon "button" at bounding box center [821, 690] width 16 height 16
click at [819, 684] on icon "button" at bounding box center [824, 690] width 16 height 16
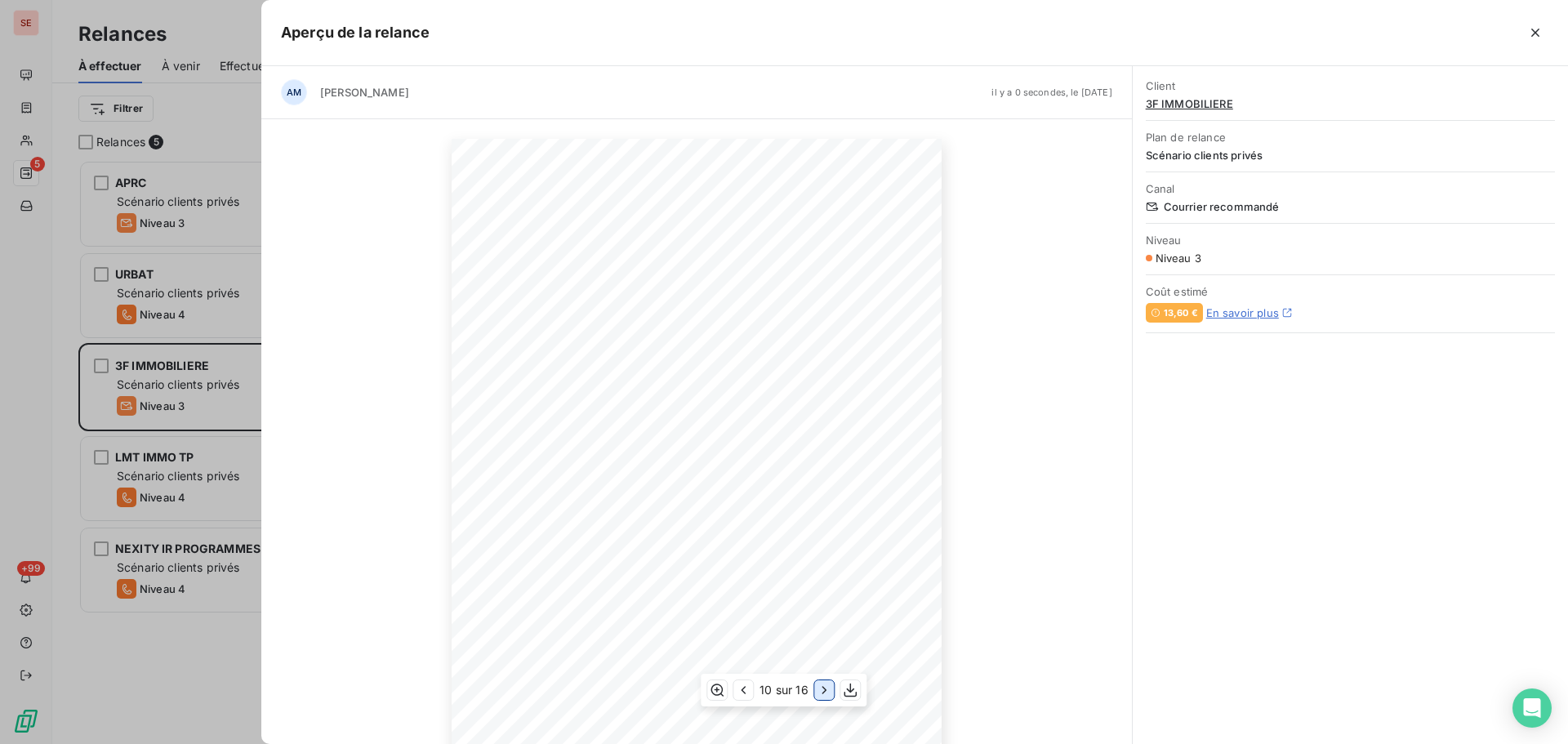
click at [819, 684] on icon "button" at bounding box center [824, 690] width 16 height 16
click at [1536, 25] on icon "button" at bounding box center [1534, 32] width 16 height 16
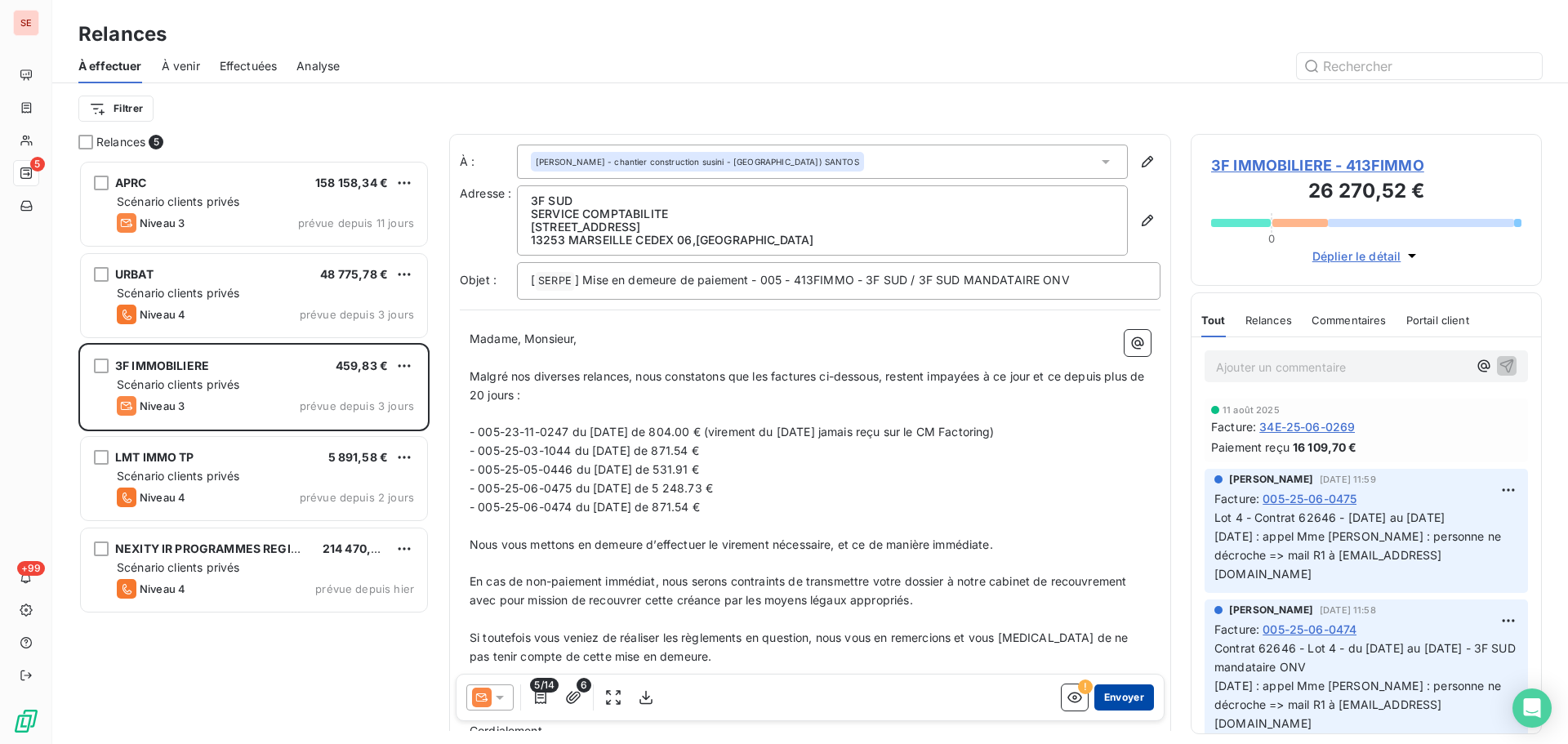
click at [1113, 695] on button "Envoyer" at bounding box center [1124, 697] width 60 height 26
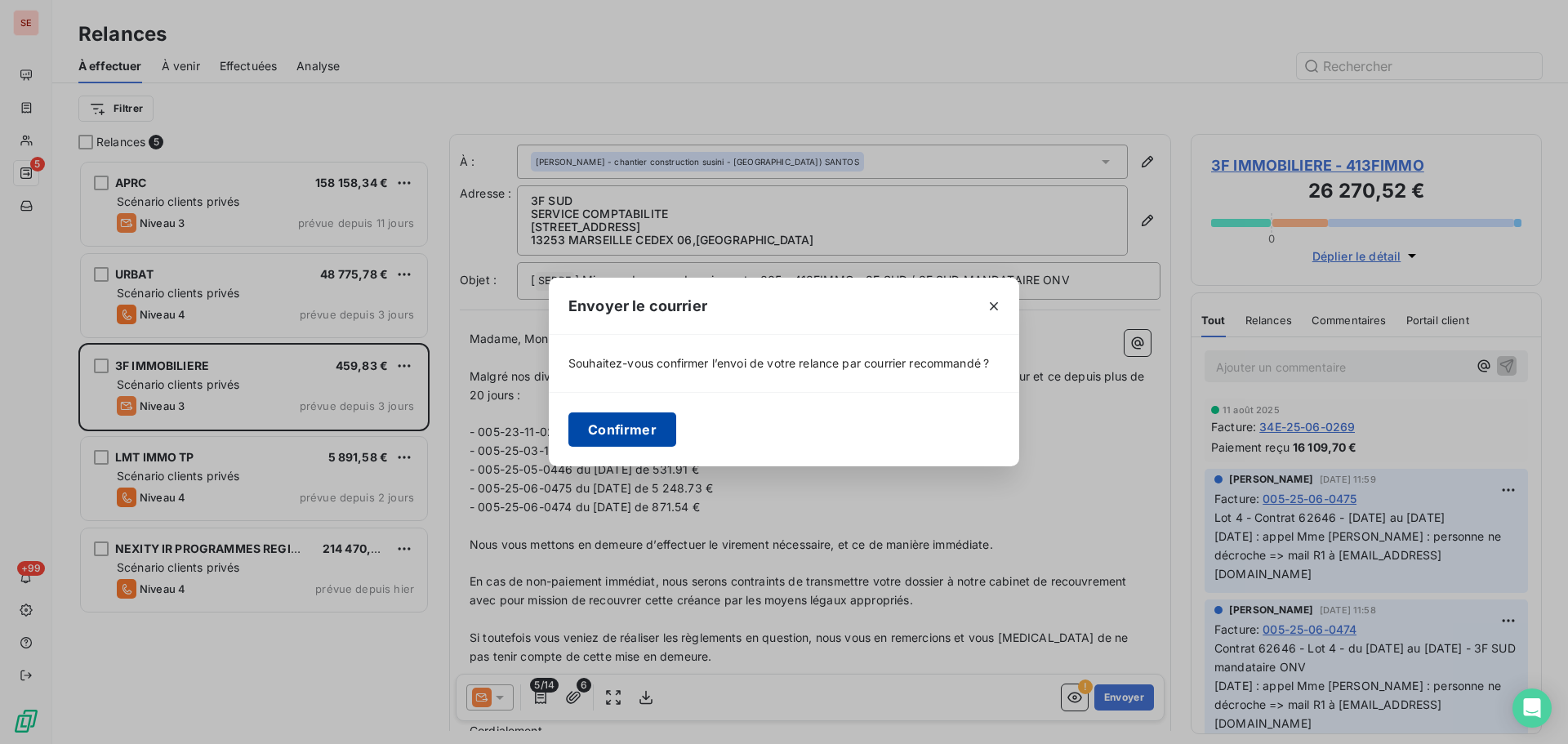
click at [638, 428] on button "Confirmer" at bounding box center [622, 429] width 108 height 35
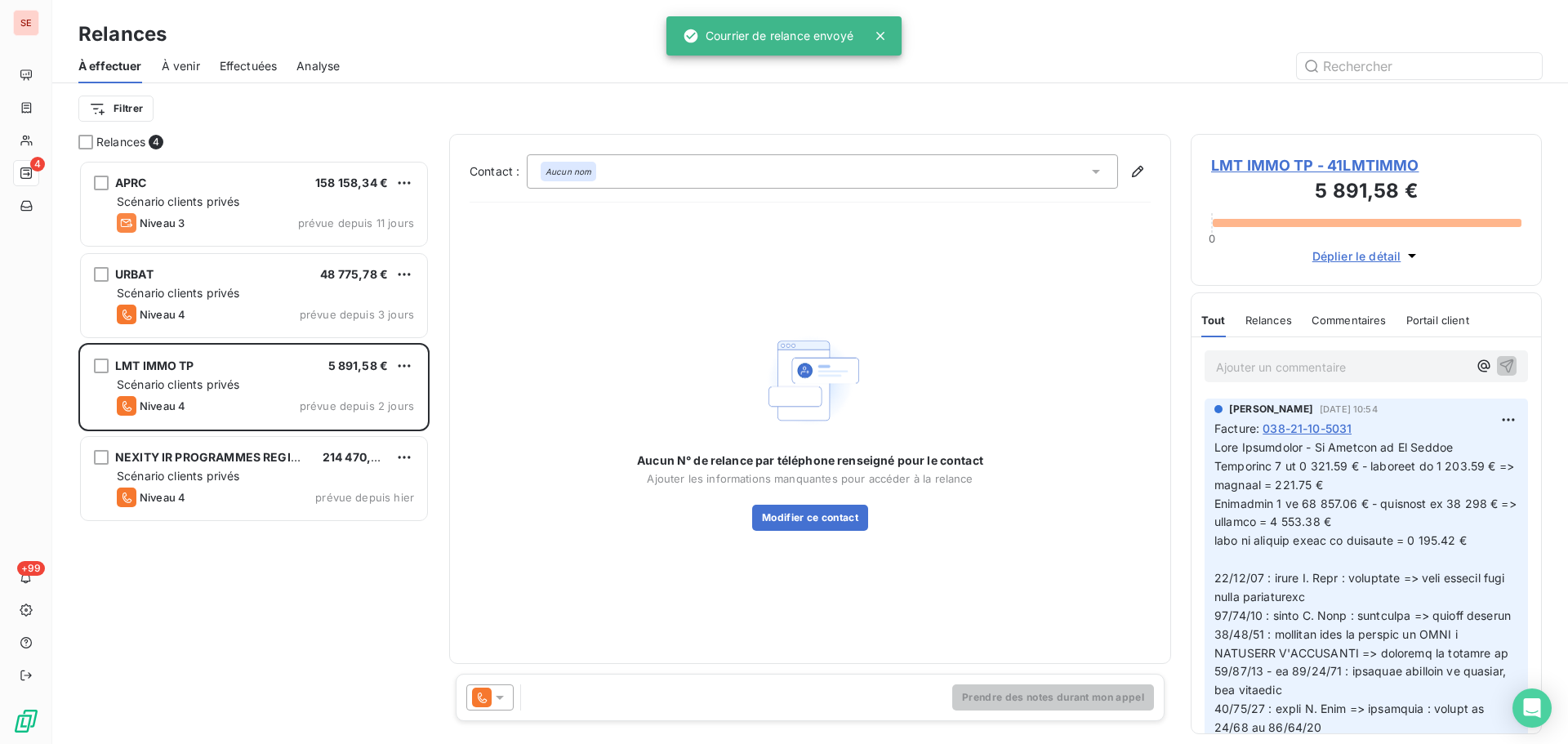
click at [248, 66] on span "Effectuées" at bounding box center [249, 66] width 58 height 16
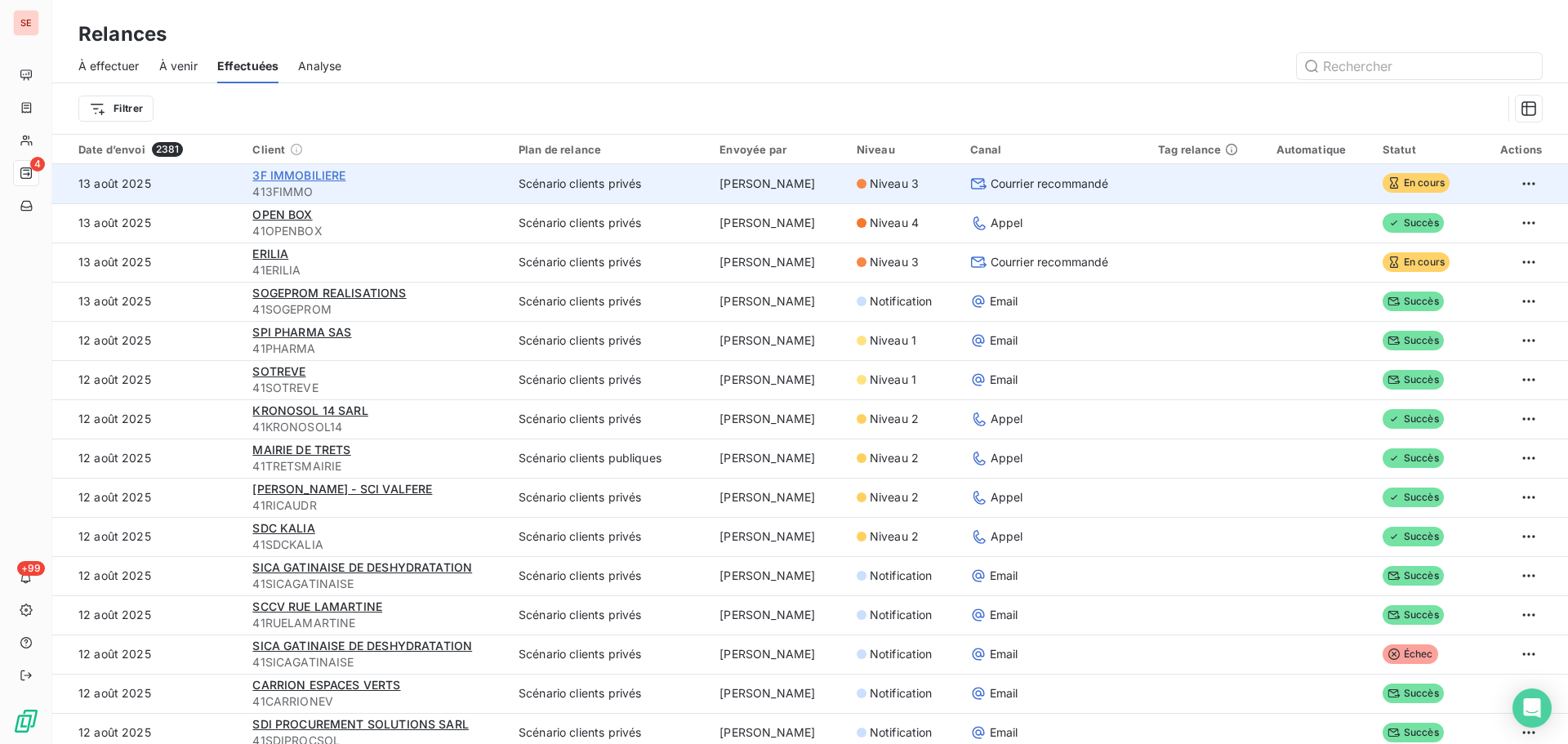
click at [272, 175] on span "3F IMMOBILIERE" at bounding box center [298, 175] width 93 height 14
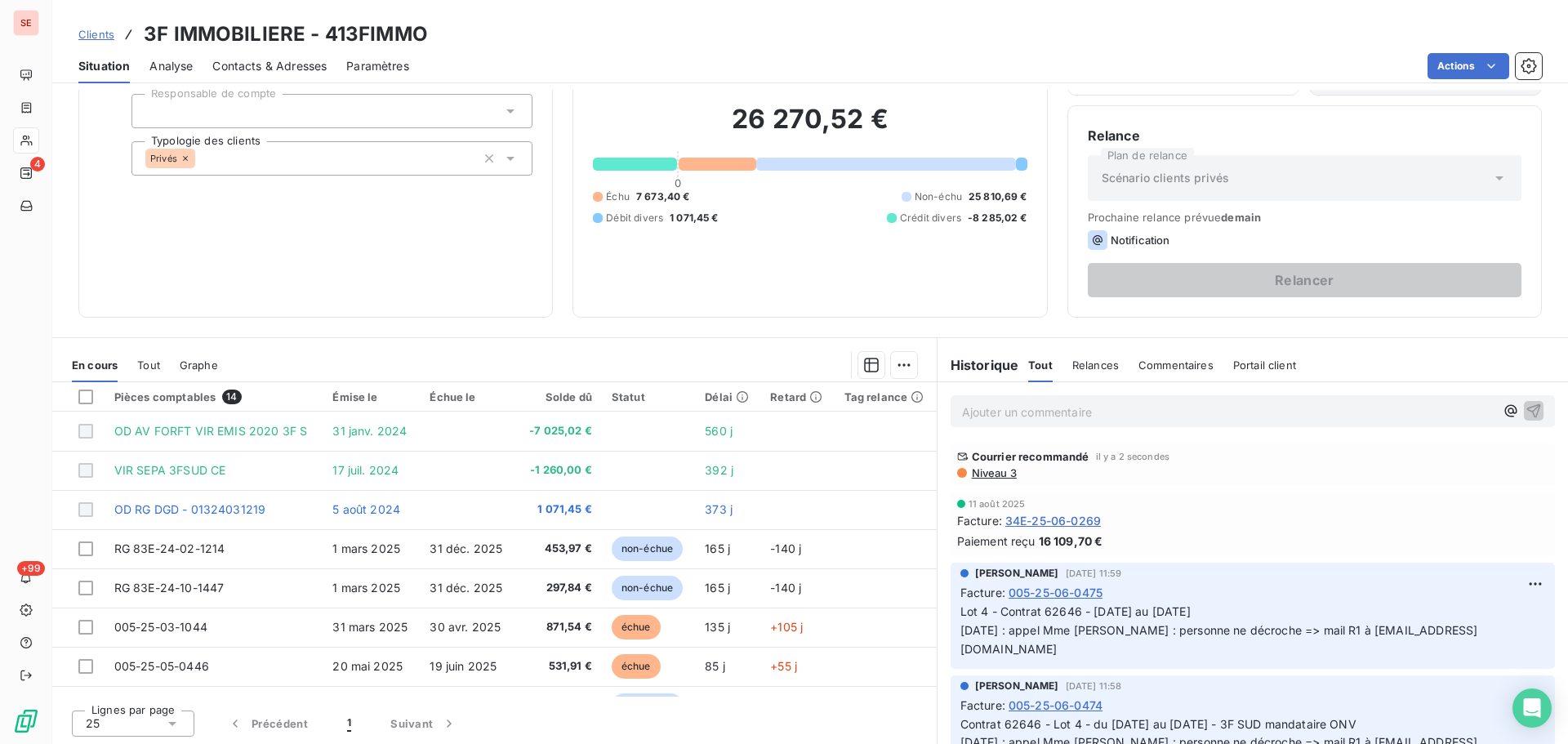
scroll to position [110, 0]
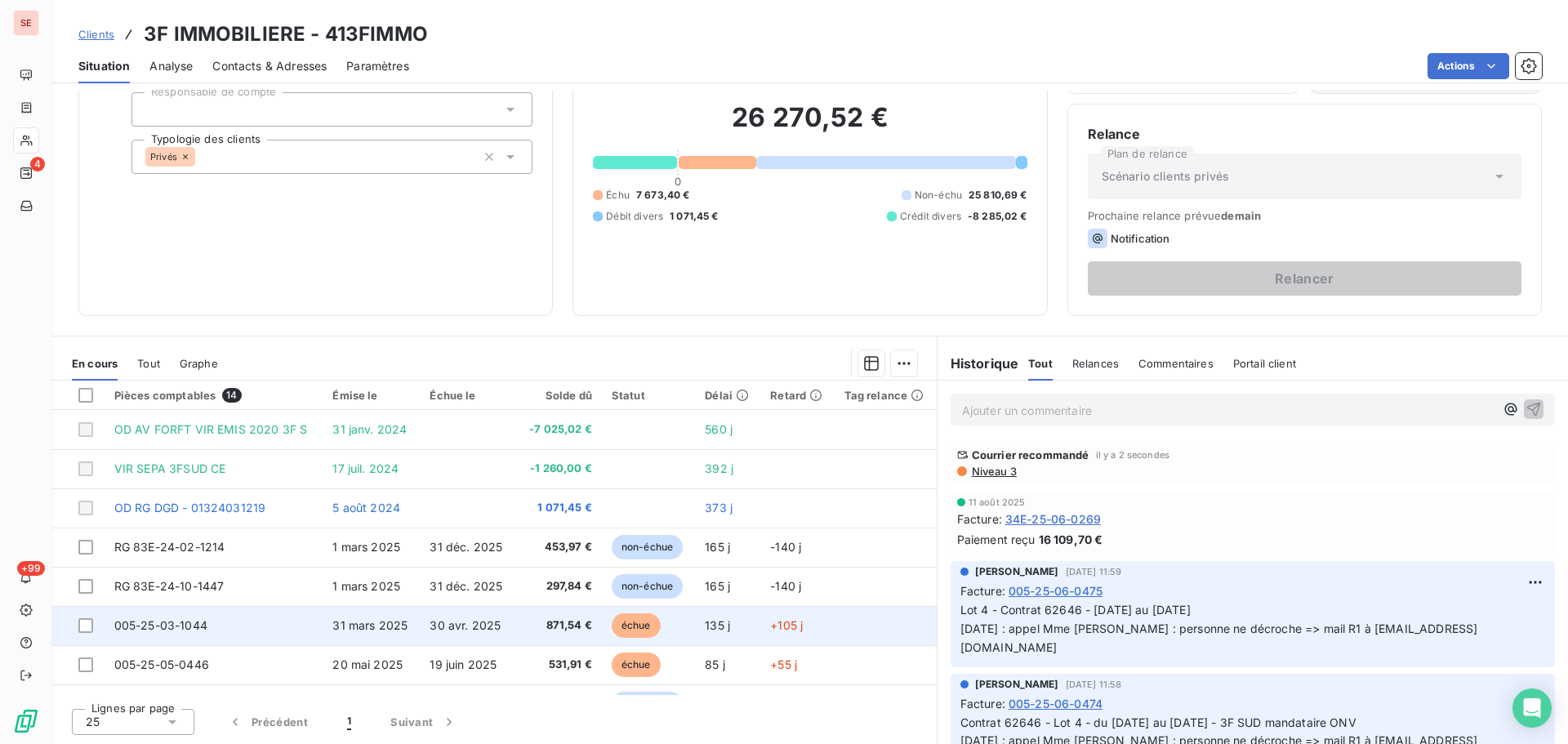
click at [466, 635] on td "30 avr. 2025" at bounding box center [468, 626] width 98 height 39
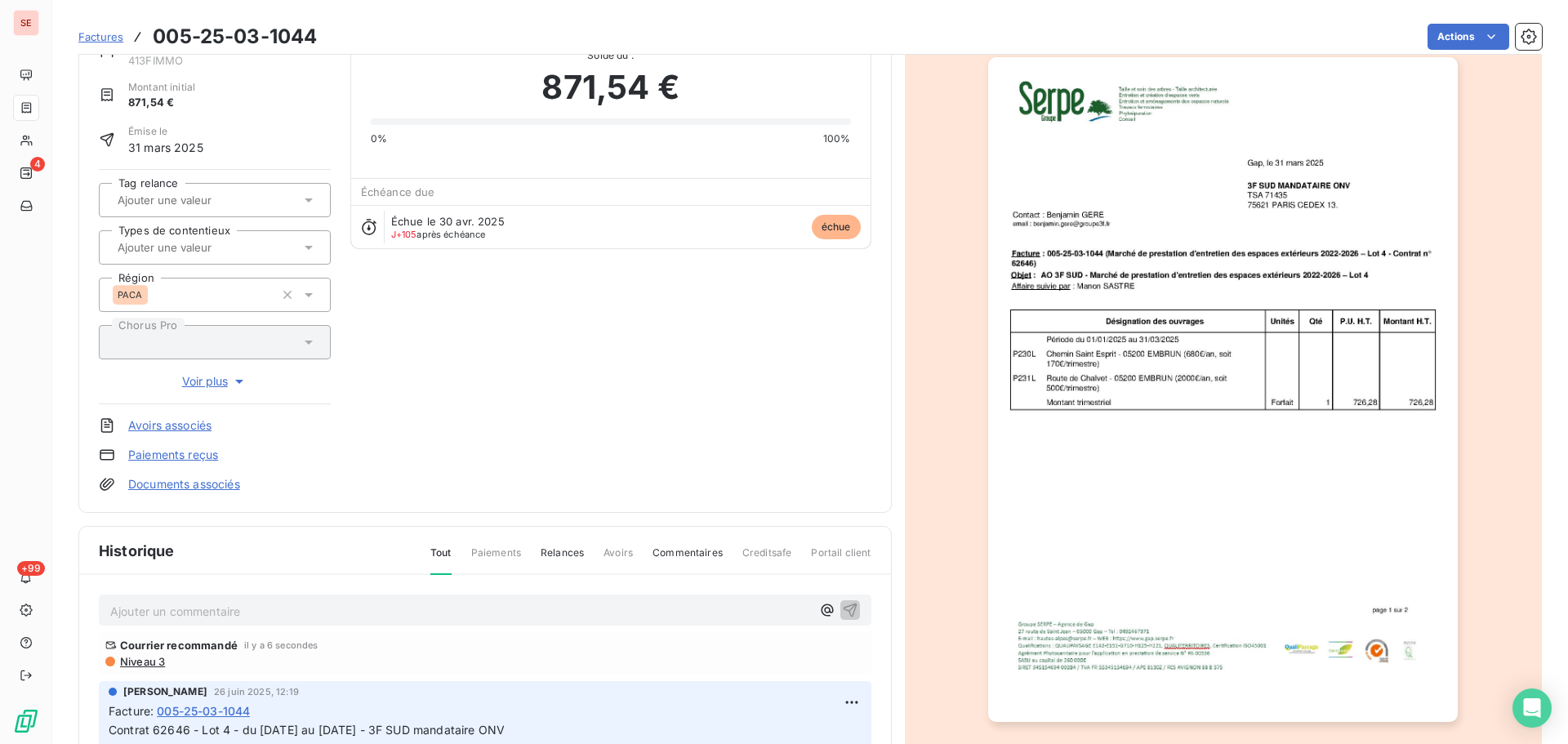
scroll to position [165, 0]
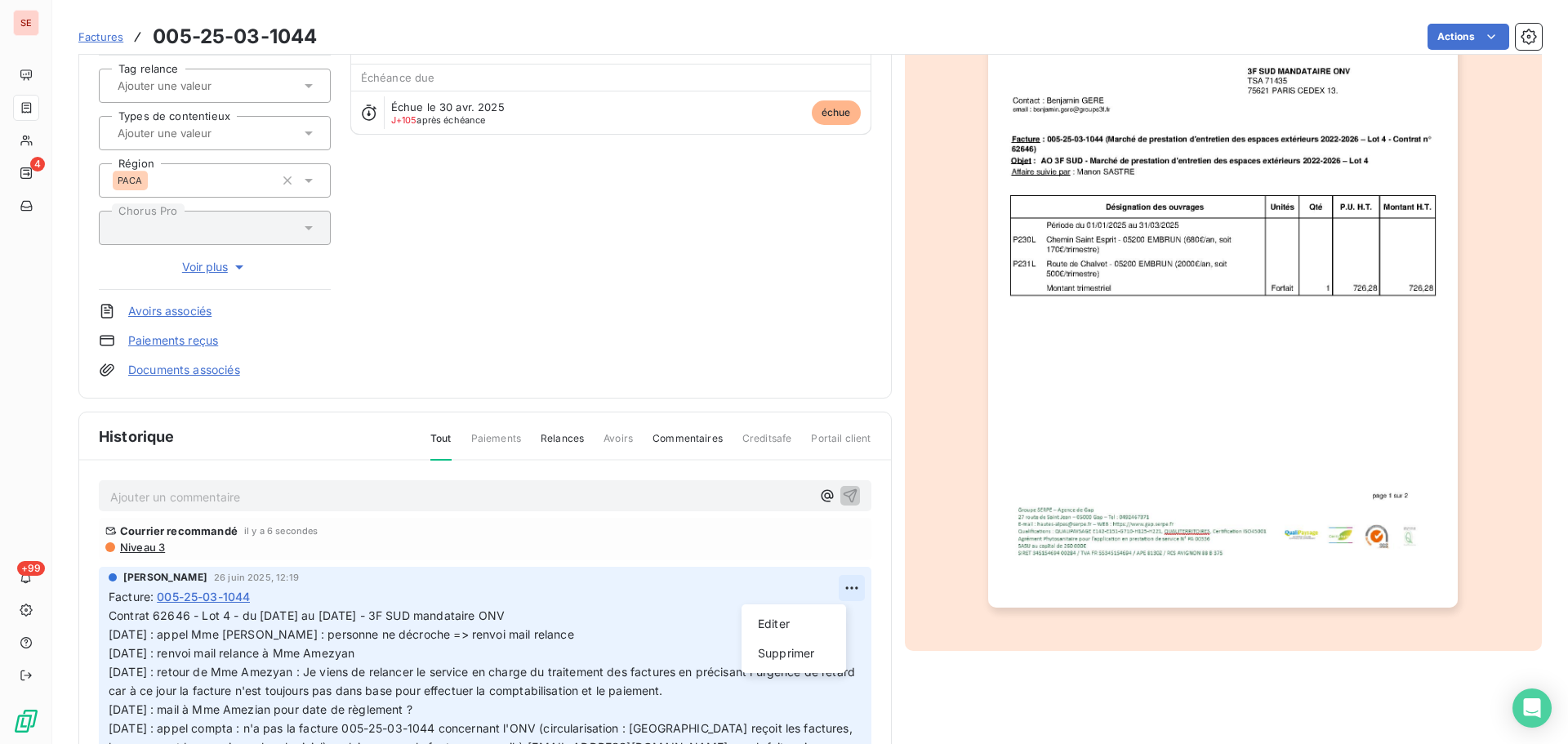
click at [840, 588] on html "SE 4 +99 Factures 005-25-03-1044 Actions 3F IMMOBILIERE 413FIMMO Montant initia…" at bounding box center [784, 372] width 1568 height 744
click at [805, 618] on div "Editer" at bounding box center [793, 624] width 91 height 26
click at [584, 610] on p "Contrat 62646 - Lot 4 - du 01/01/25 au 31/03/25 - 3F SUD mandataire ONV 06/08/2…" at bounding box center [475, 690] width 733 height 168
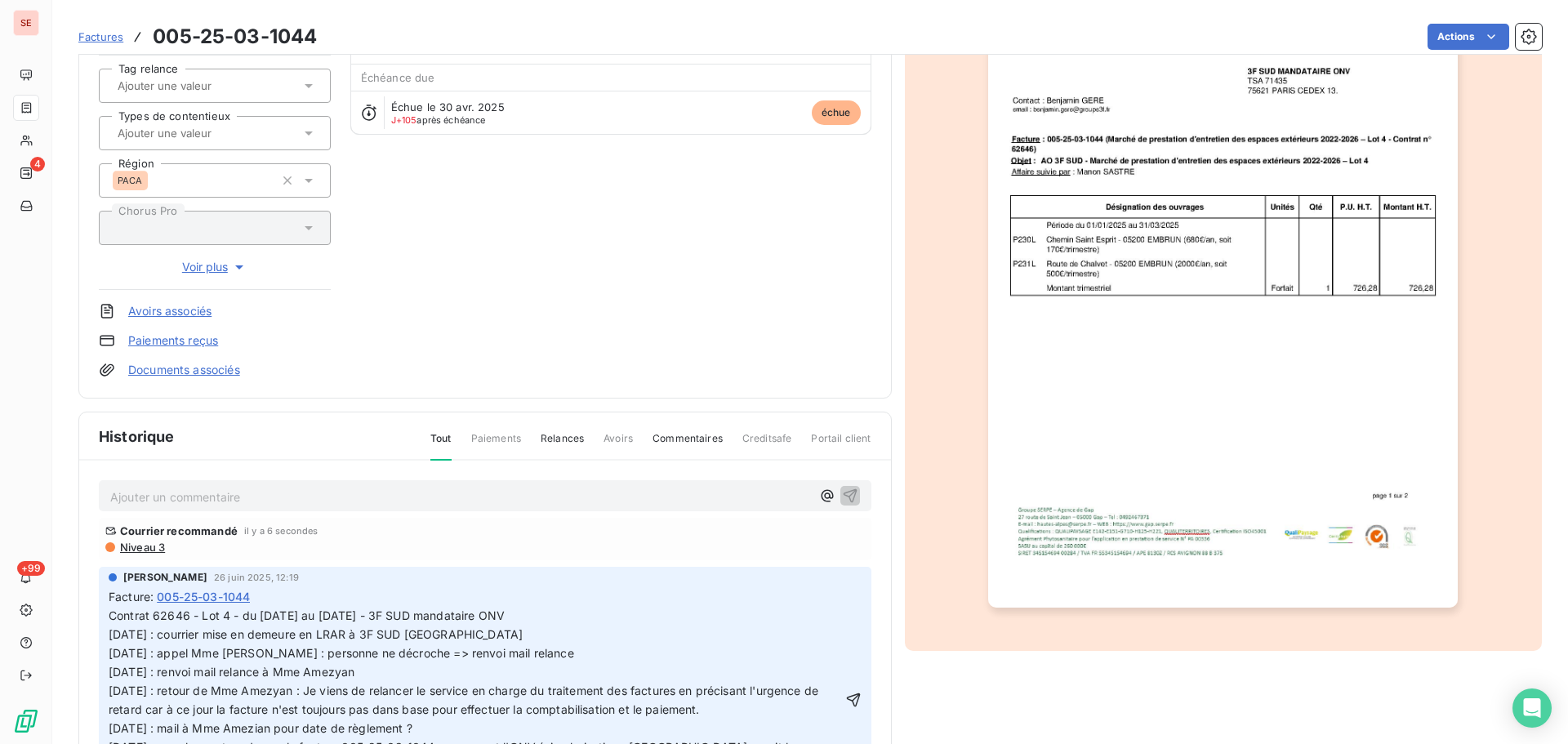
click at [343, 637] on span "Contrat 62646 - Lot 4 - du 01/01/25 au 31/03/25 - 3F SUD mandataire ONV 13/08/2…" at bounding box center [474, 699] width 731 height 182
copy span "13/08/25 : courrier mise en demeure en LRAR à 3F SUD Marseille"
click at [845, 692] on icon "button" at bounding box center [852, 699] width 14 height 14
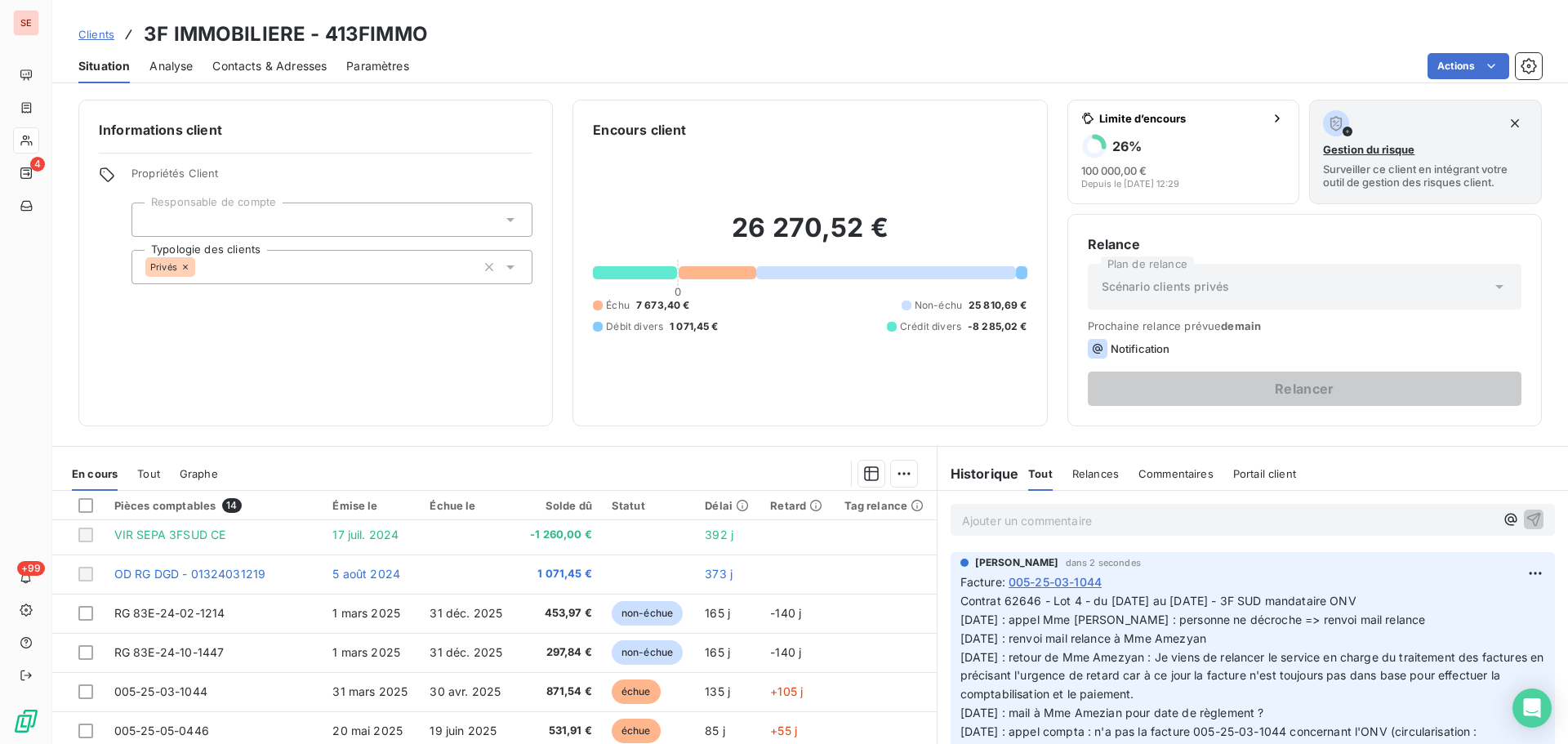
scroll to position [82, 0]
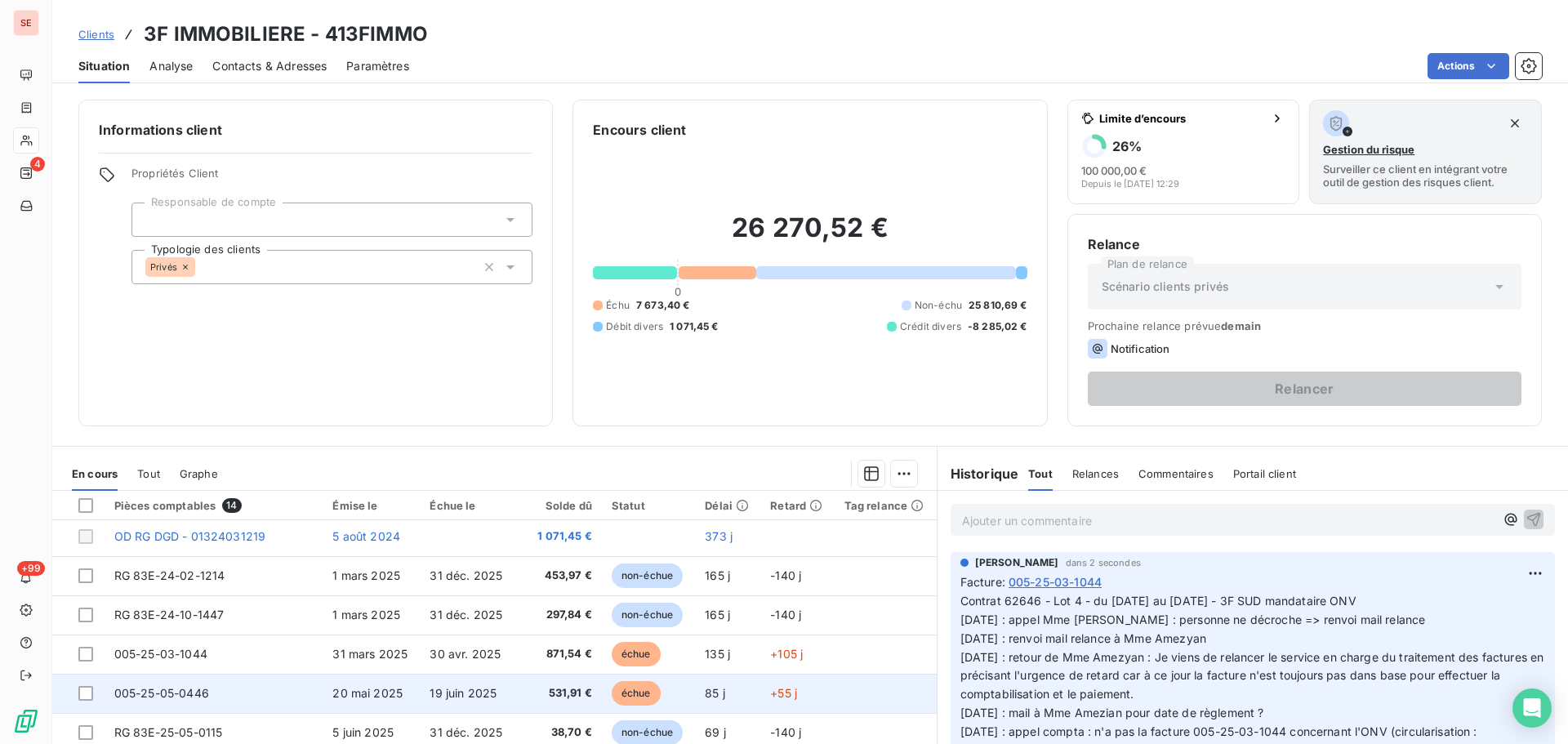
click at [509, 683] on td "19 juin 2025" at bounding box center [468, 693] width 98 height 39
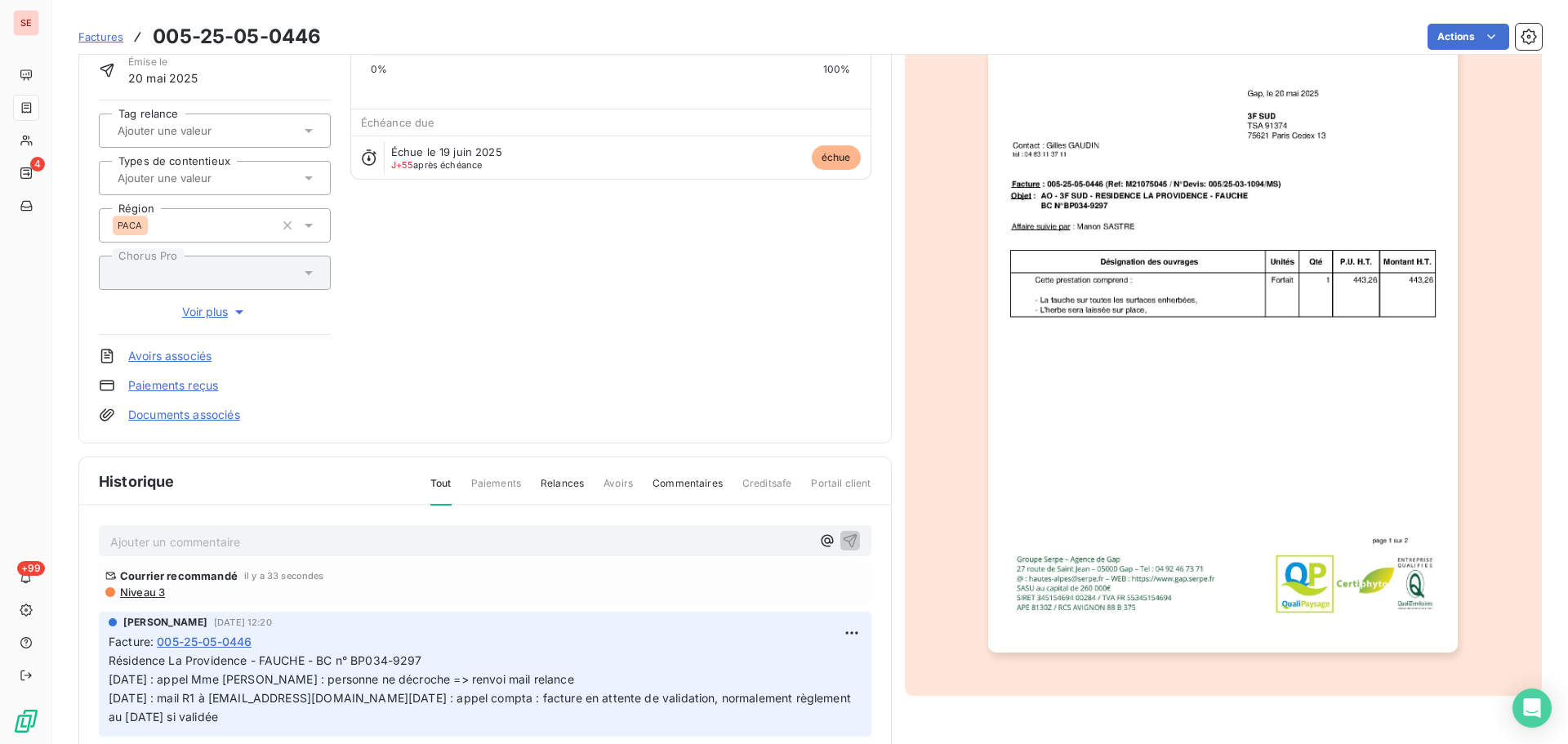
scroll to position [165, 0]
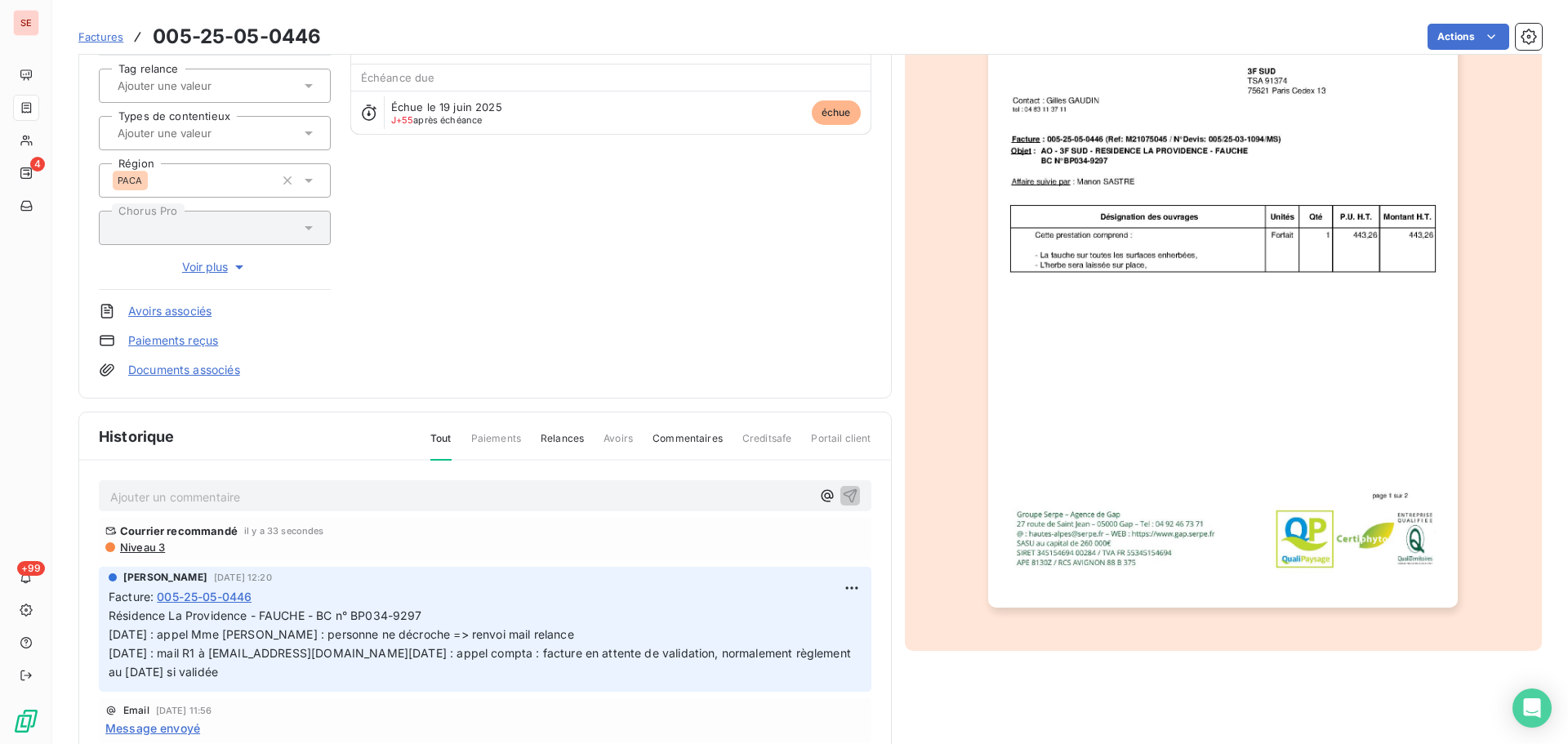
click at [825, 594] on html "SE 4 +99 Factures 005-25-05-0446 Actions 3F IMMOBILIERE 413FIMMO Montant initia…" at bounding box center [784, 372] width 1568 height 744
click at [806, 616] on div "Editer" at bounding box center [793, 624] width 91 height 26
click at [512, 614] on p "Résidence La Providence - FAUCHE - BC n° BP034-9297 06/08/25 : appel Mme Amézya…" at bounding box center [475, 644] width 732 height 75
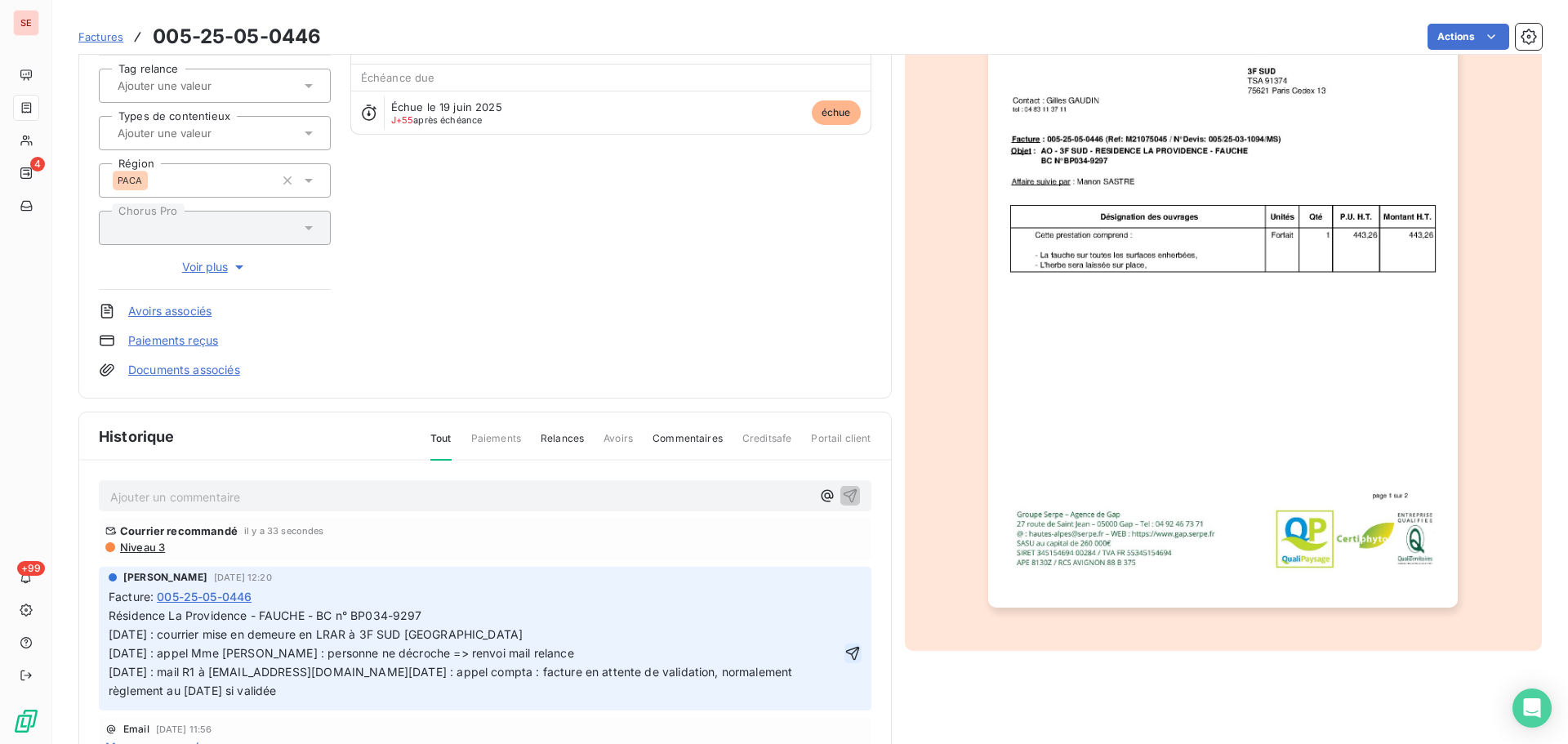
click at [845, 656] on icon "button" at bounding box center [852, 652] width 16 height 16
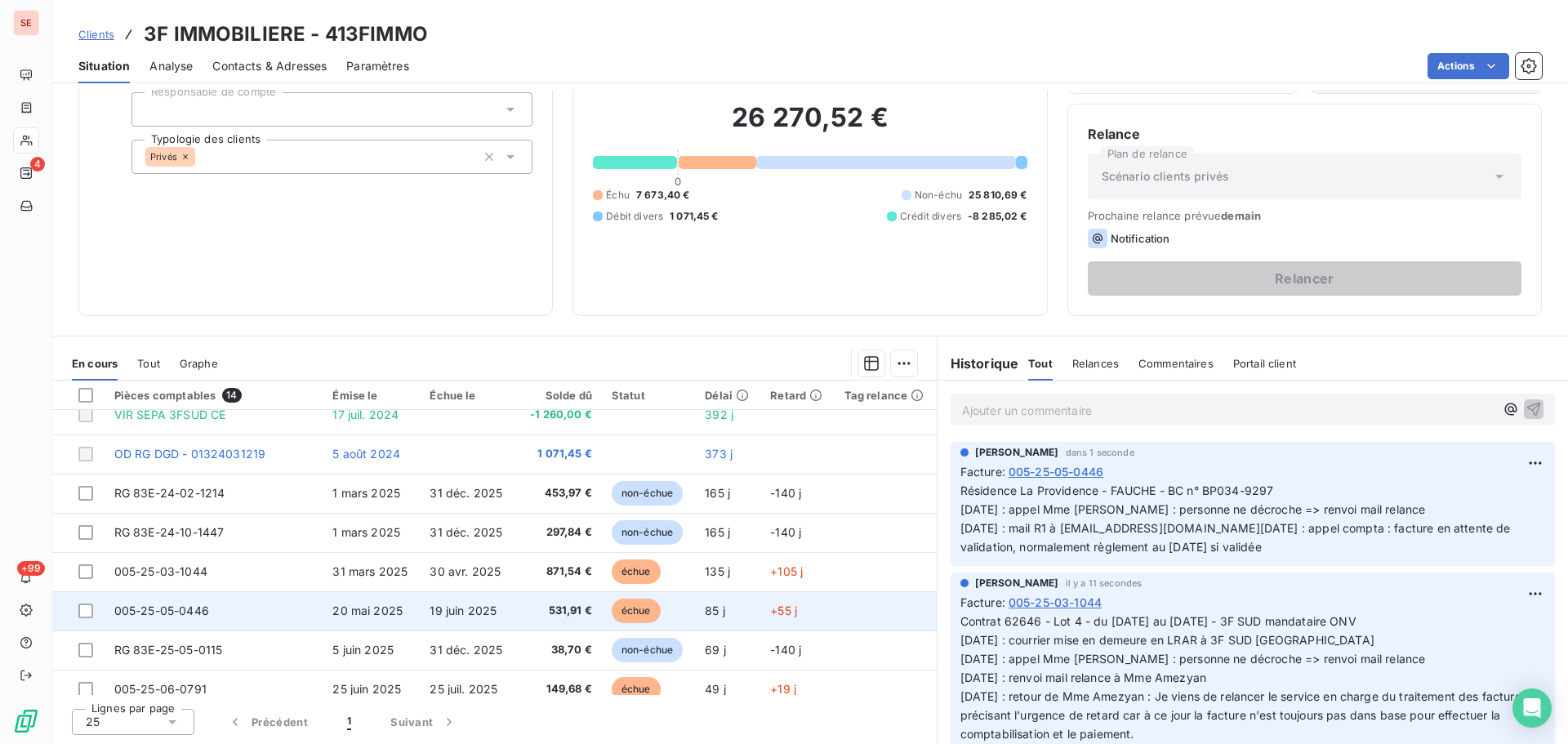
scroll to position [82, 0]
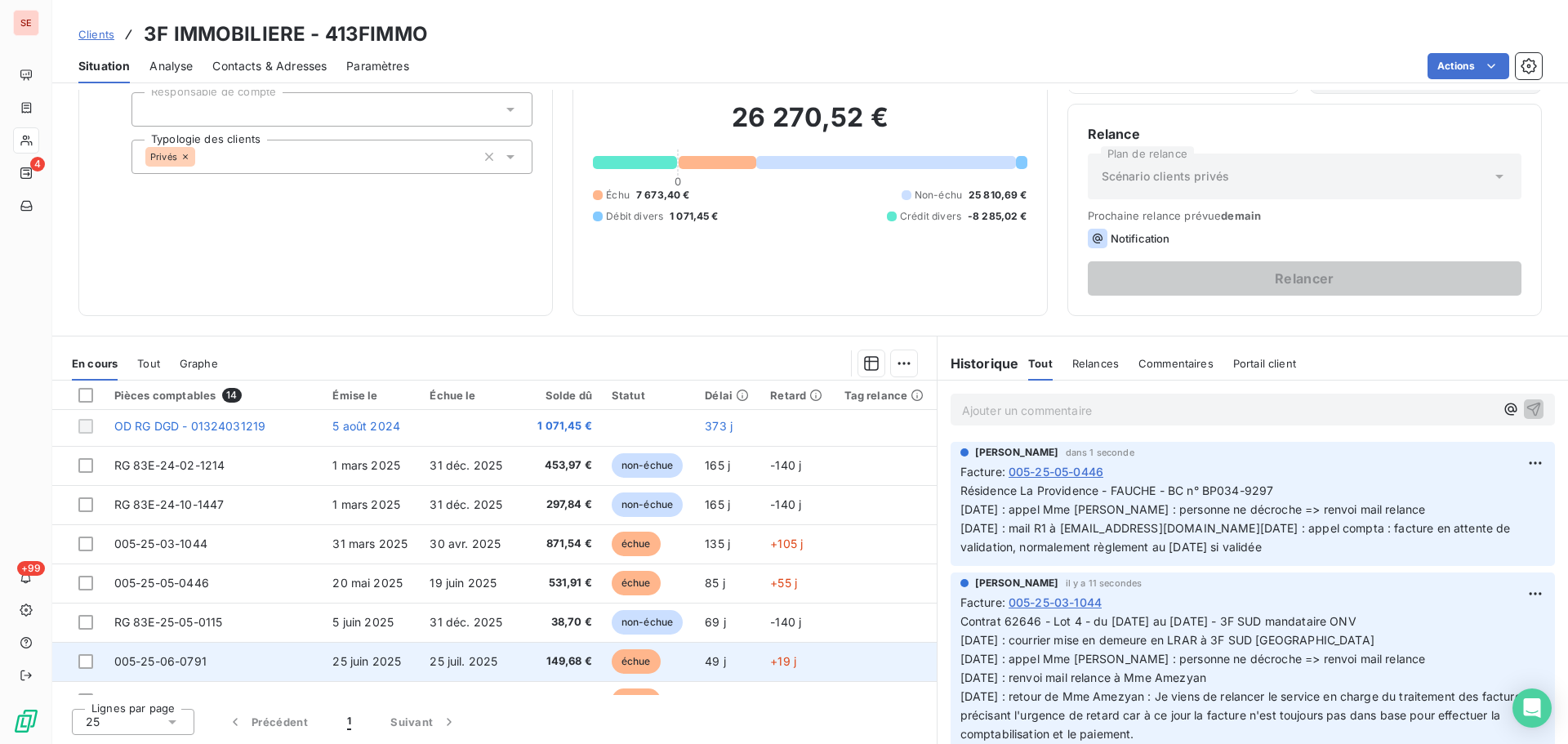
click at [517, 657] on td "149,68 €" at bounding box center [559, 661] width 84 height 39
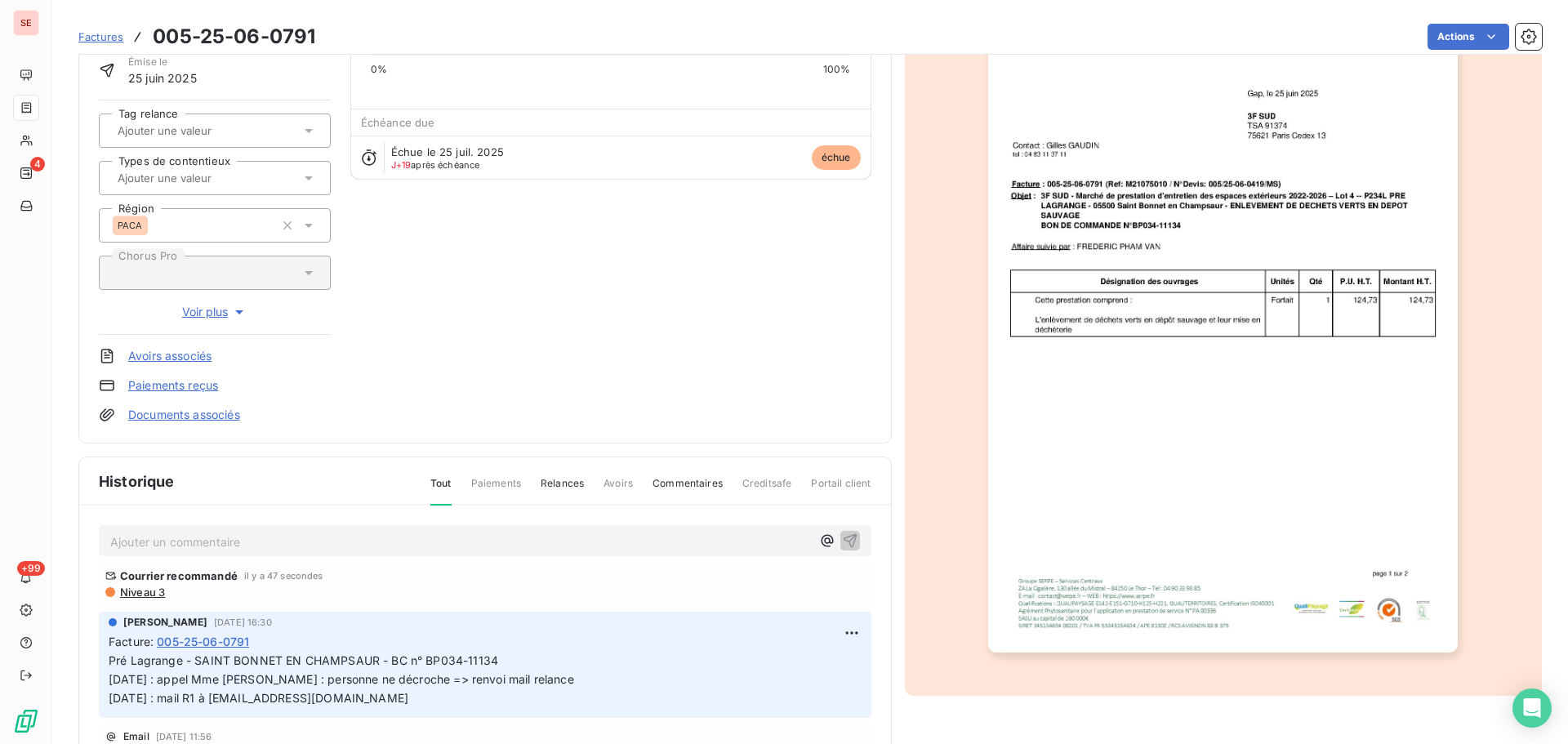
scroll to position [165, 0]
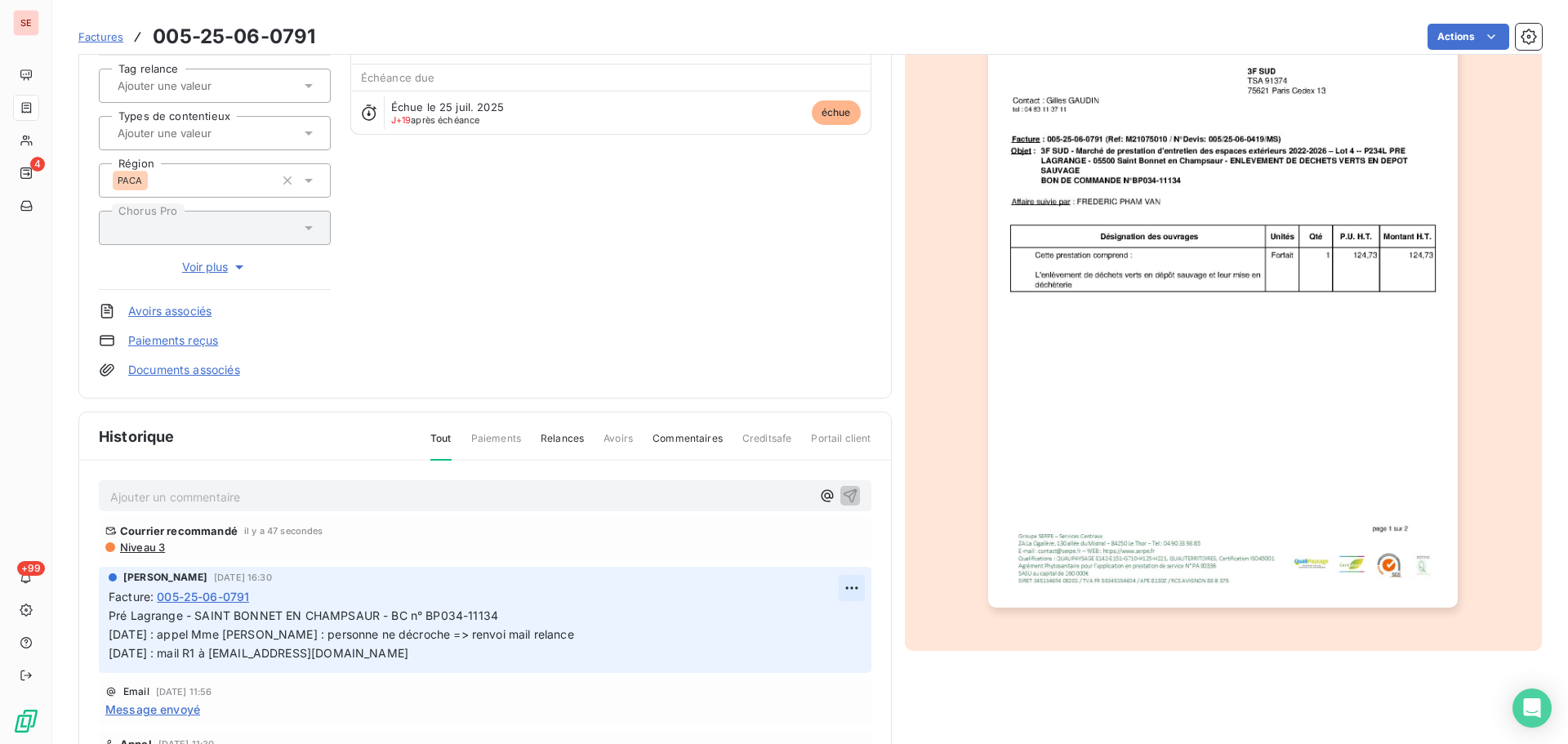
click at [833, 586] on html "SE 4 +99 Factures 005-25-06-0791 Actions 3F IMMOBILIERE 413FIMMO Montant initia…" at bounding box center [784, 372] width 1568 height 744
click at [819, 613] on div "Editer" at bounding box center [793, 624] width 91 height 26
click at [601, 613] on p "Pré Lagrange - SAINT BONNET EN CHAMPSAUR - BC n° BP034-11134 06/08/25 : appel M…" at bounding box center [474, 634] width 730 height 56
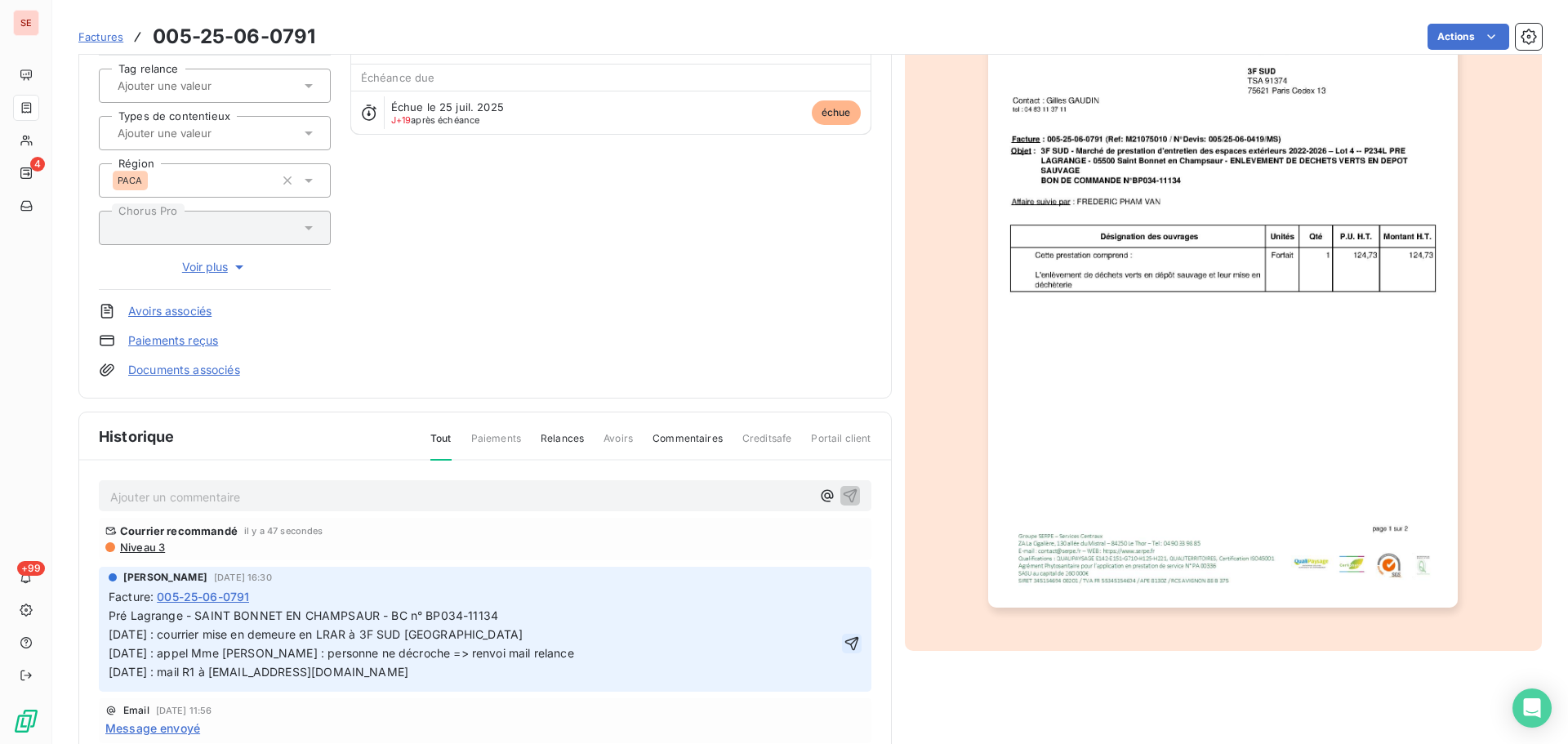
click at [844, 639] on icon "button" at bounding box center [851, 643] width 16 height 16
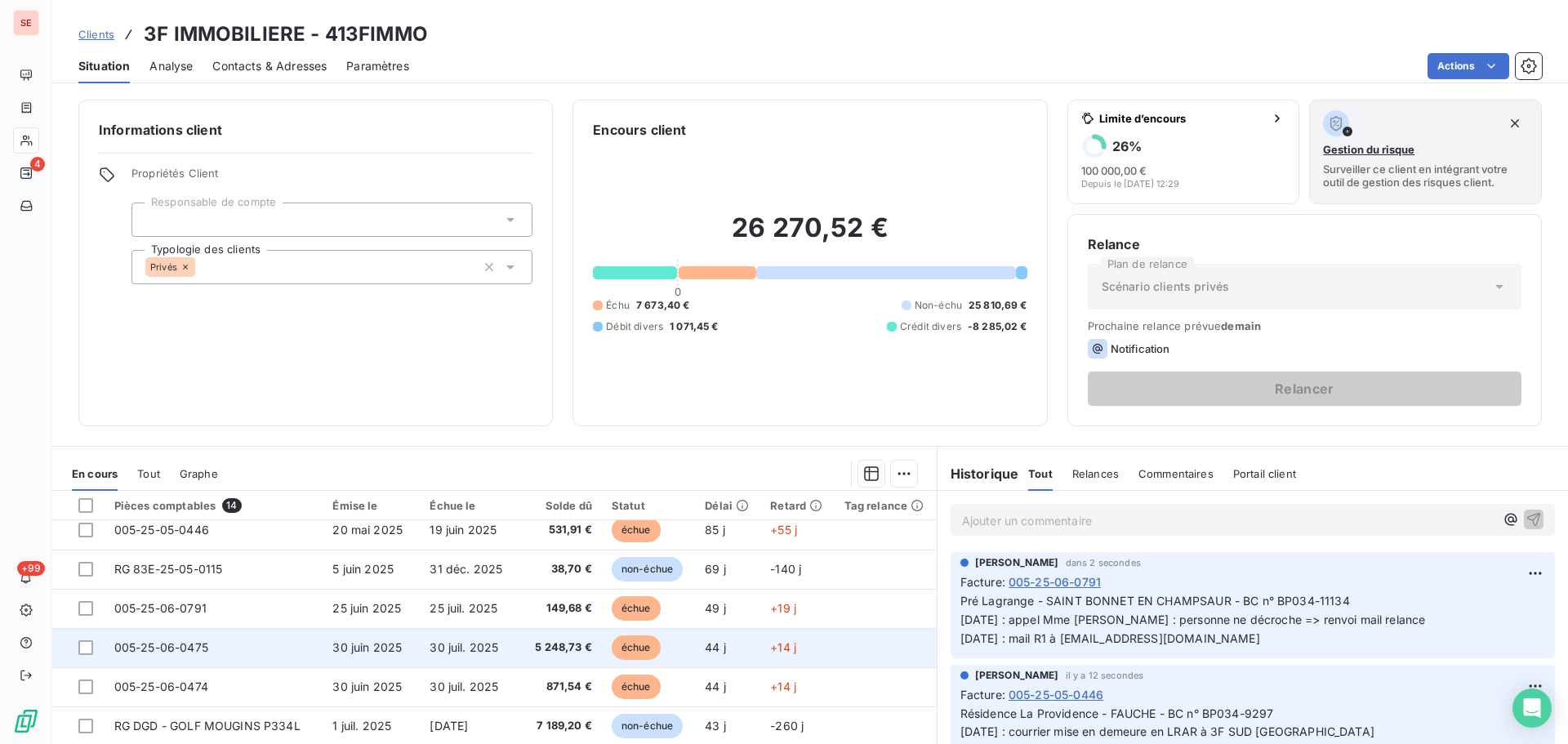
scroll to position [265, 0]
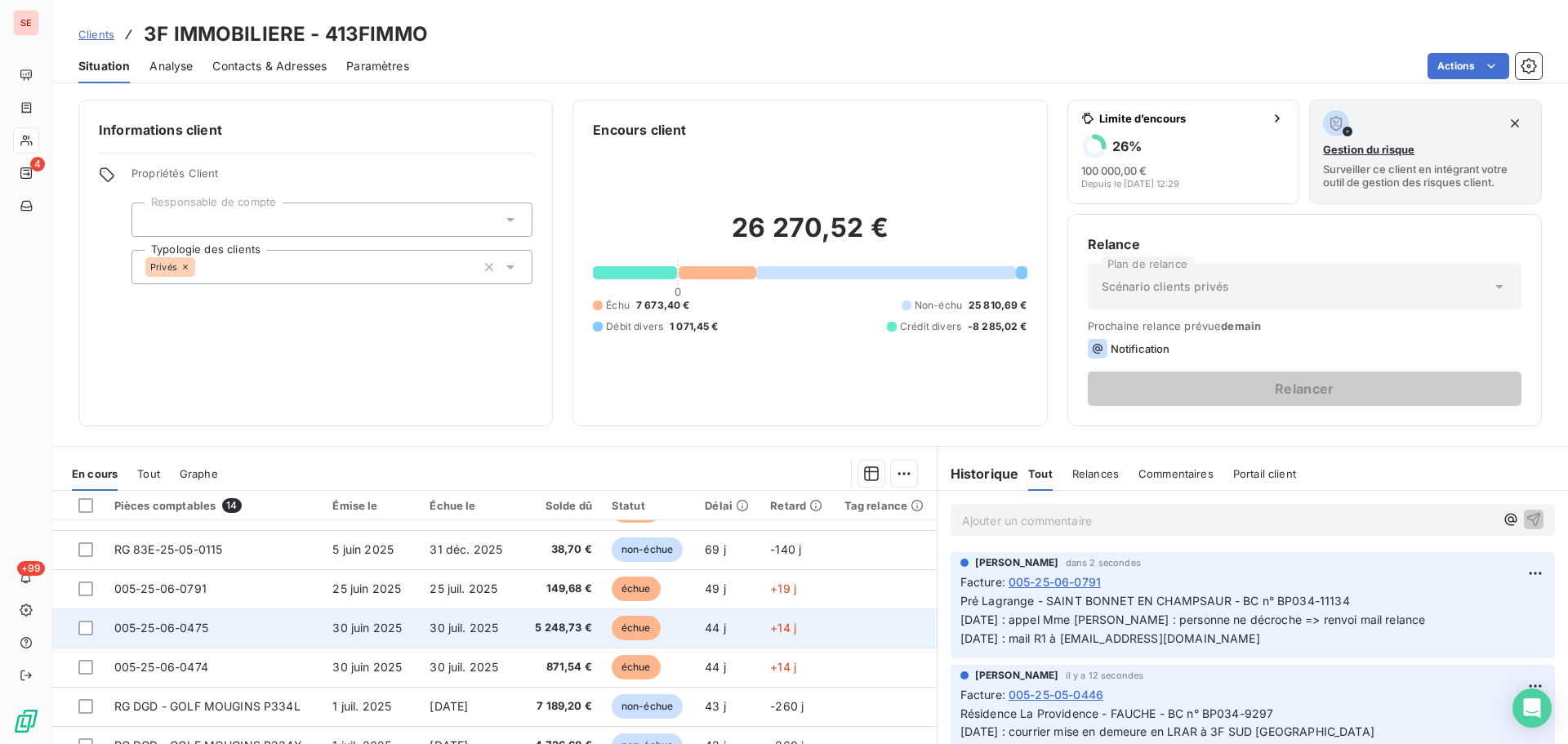
click at [550, 631] on span "5 248,73 €" at bounding box center [558, 627] width 65 height 16
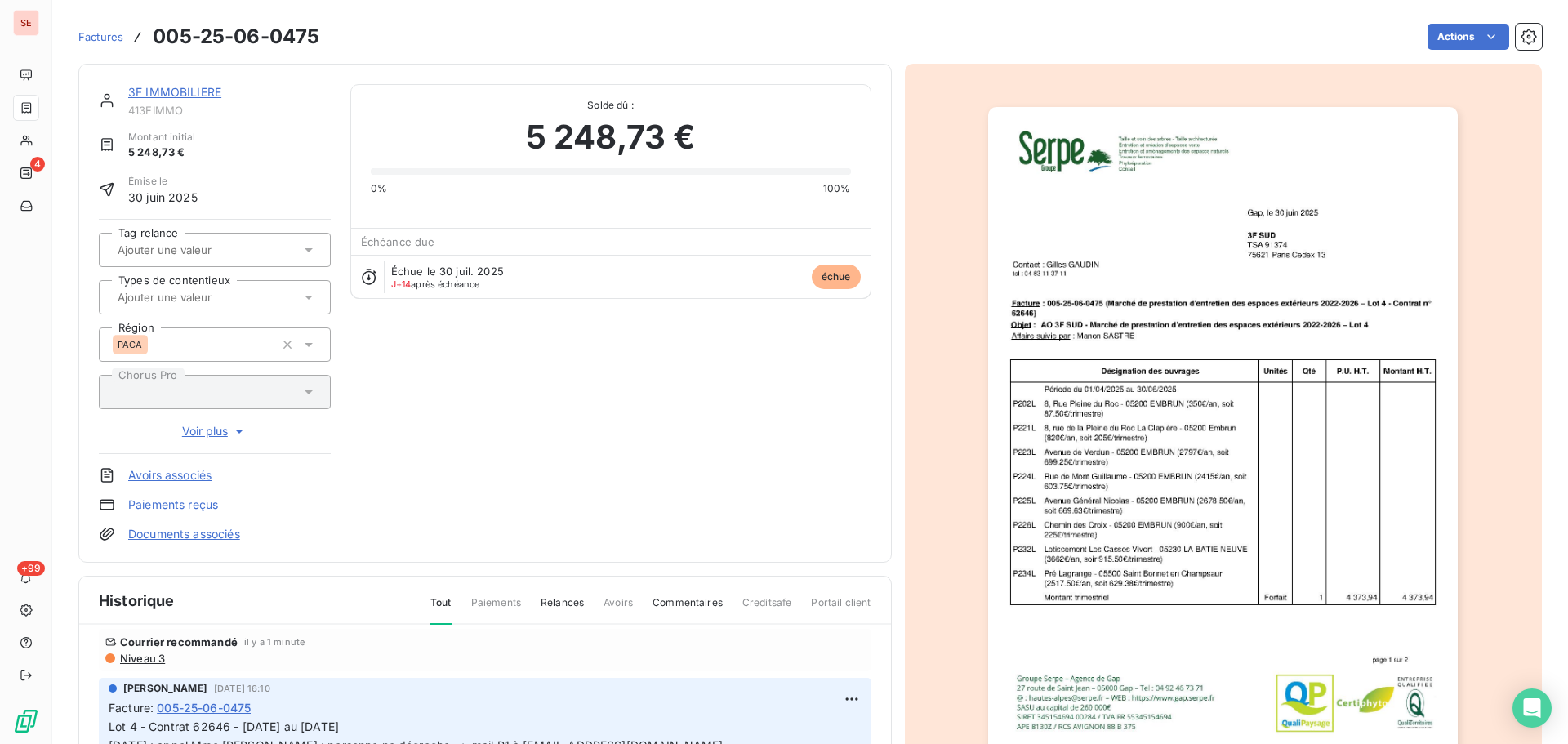
scroll to position [117, 0]
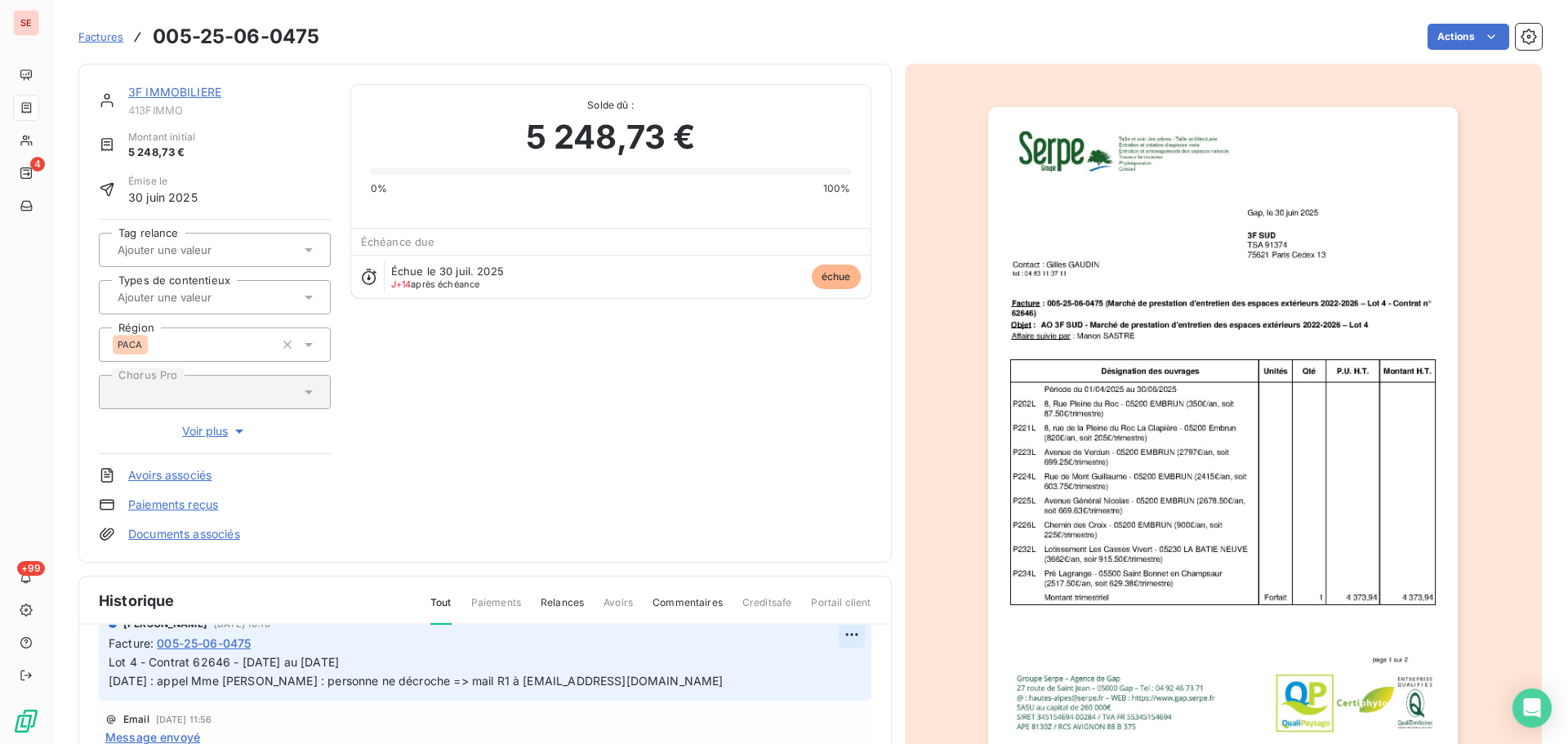
click at [836, 636] on html "SE 4 +99 Factures 005-25-06-0475 Actions 3F IMMOBILIERE 413FIMMO Montant initia…" at bounding box center [784, 372] width 1568 height 744
click at [807, 668] on div "Editer" at bounding box center [793, 670] width 91 height 26
click at [423, 662] on p "Lot 4 - Contrat 62646 - 01/04 au 30/06/25 06/08/25 : appel Mme Amézyan : person…" at bounding box center [474, 672] width 730 height 38
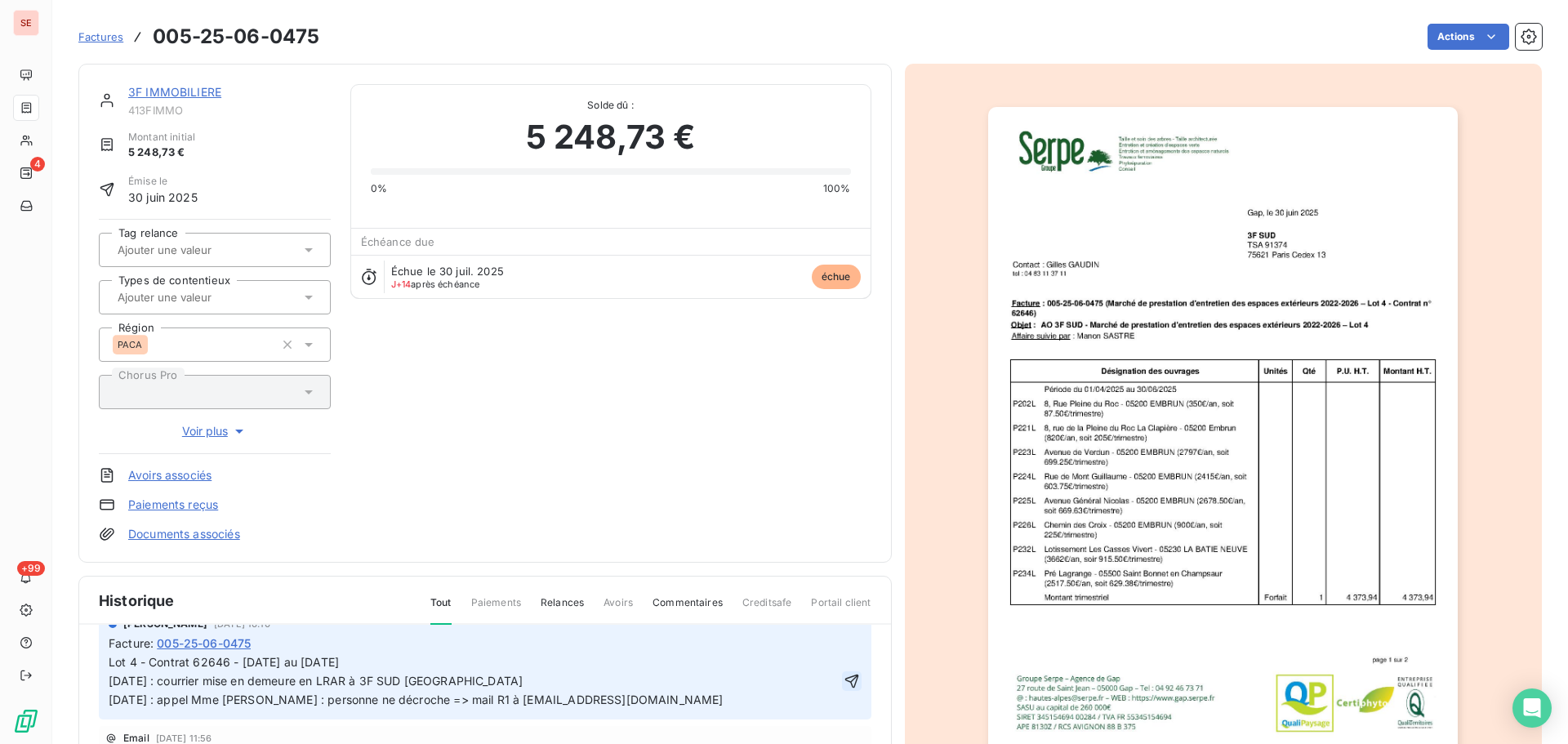
click at [845, 681] on icon "button" at bounding box center [851, 680] width 14 height 14
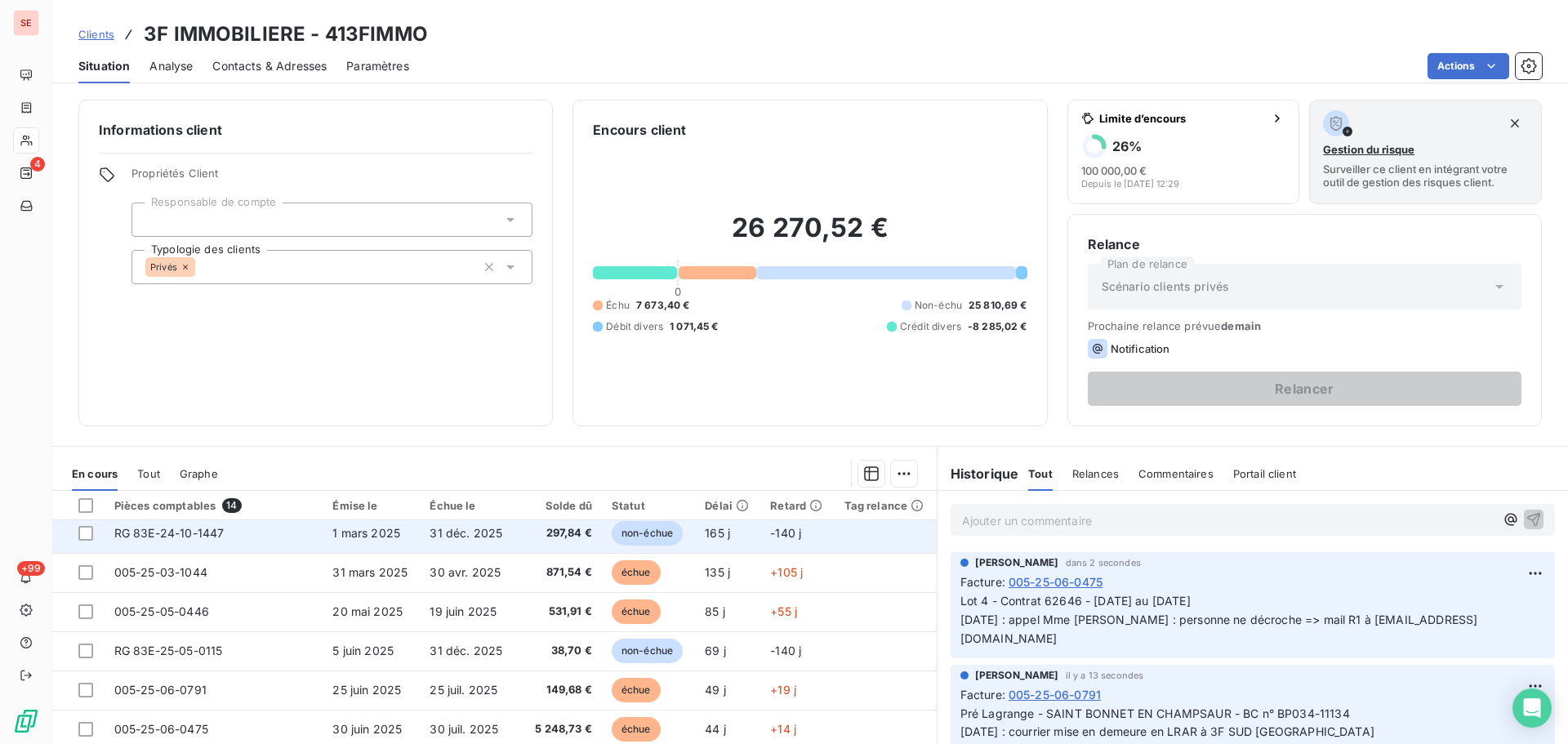
scroll to position [245, 0]
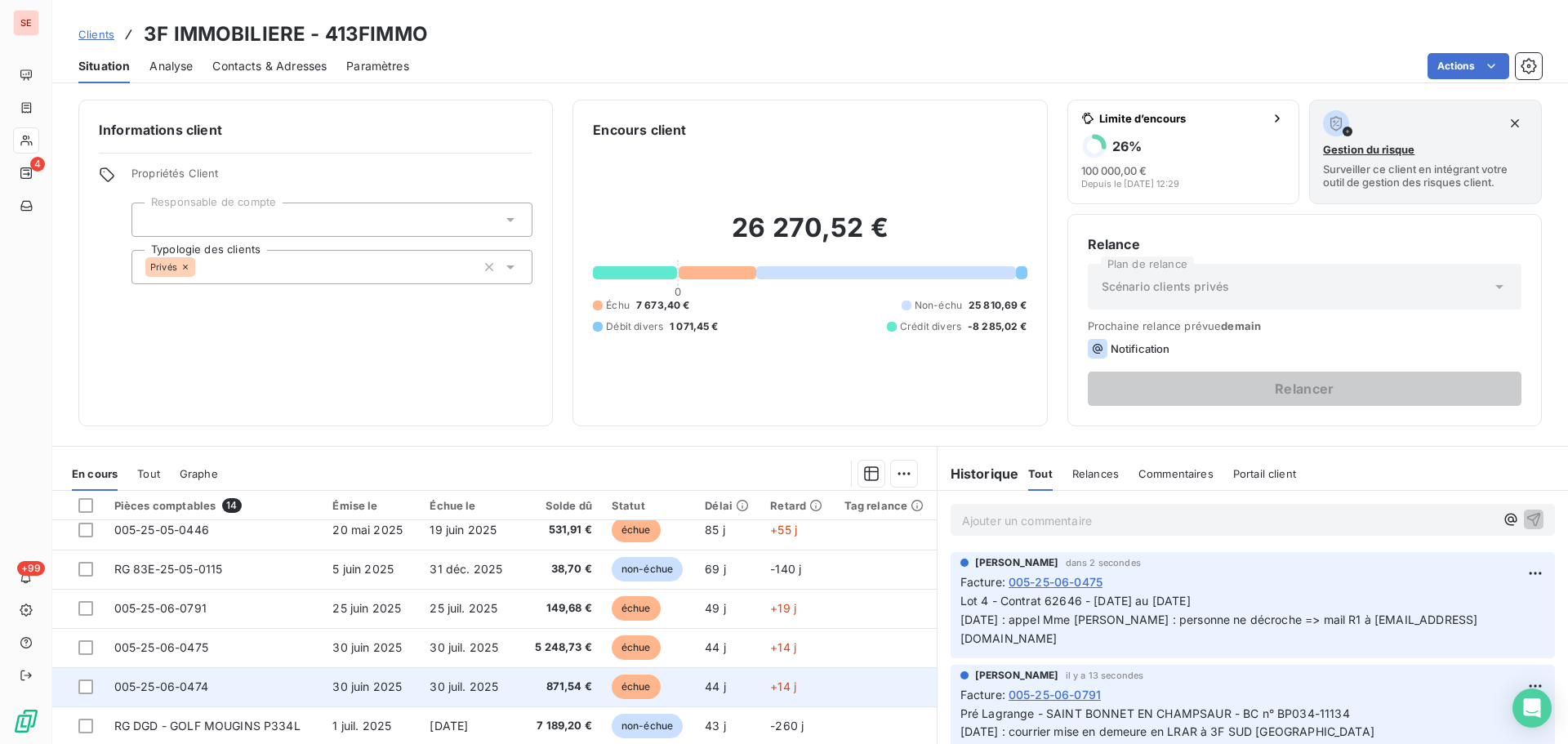
click at [467, 682] on span "30 juil. 2025" at bounding box center [464, 686] width 69 height 14
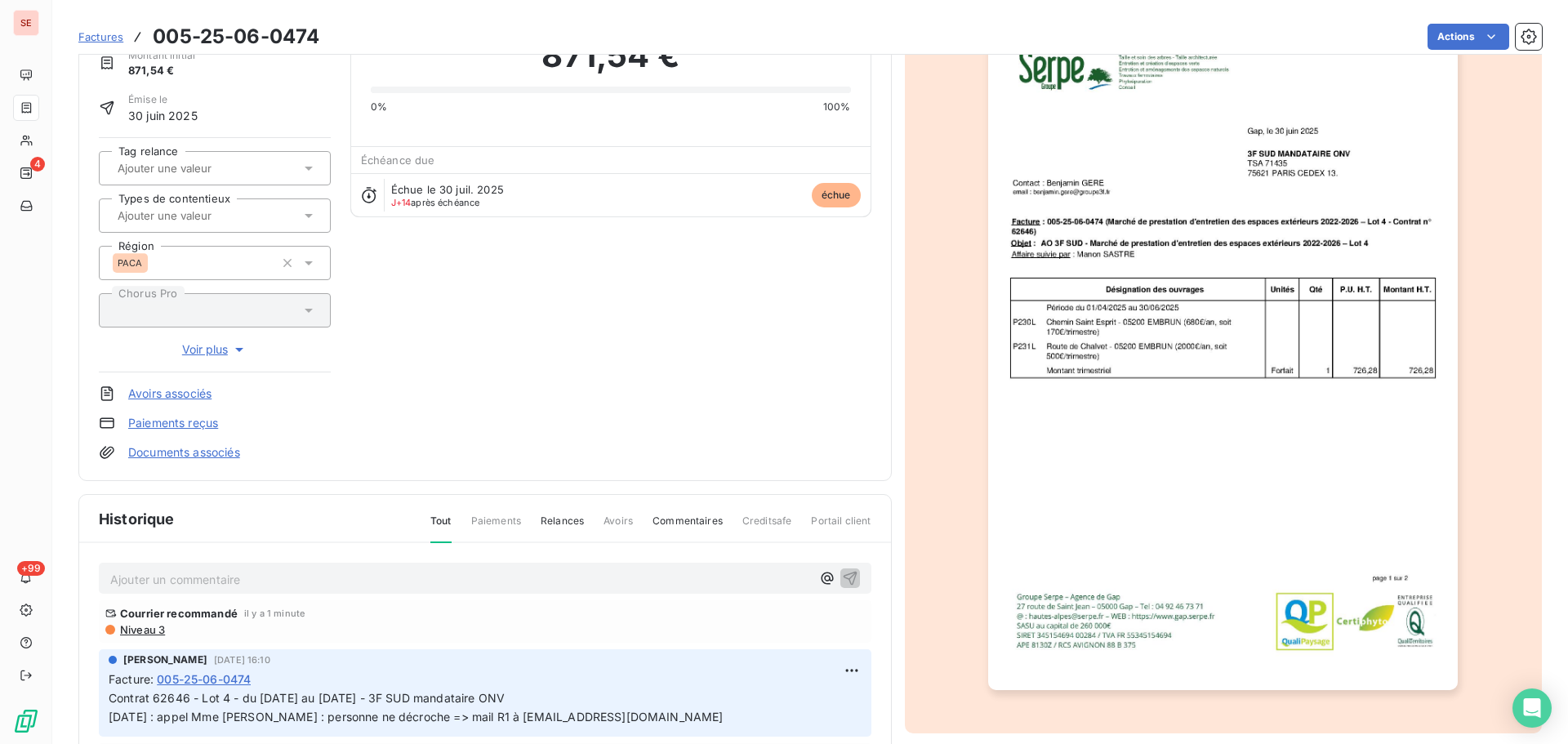
scroll to position [84, 0]
click at [833, 671] on html "SE 4 +99 Factures 005-25-06-0474 Actions 3F IMMOBILIERE 413FIMMO Montant initia…" at bounding box center [784, 372] width 1568 height 744
drag, startPoint x: 775, startPoint y: 601, endPoint x: 727, endPoint y: 619, distance: 51.3
click at [775, 600] on div "Editer" at bounding box center [793, 604] width 91 height 26
click at [538, 691] on p "Contrat 62646 - Lot 4 - du 01/04/25 au 30/06/25 - 3F SUD mandataire ONV 06/08/2…" at bounding box center [474, 706] width 730 height 38
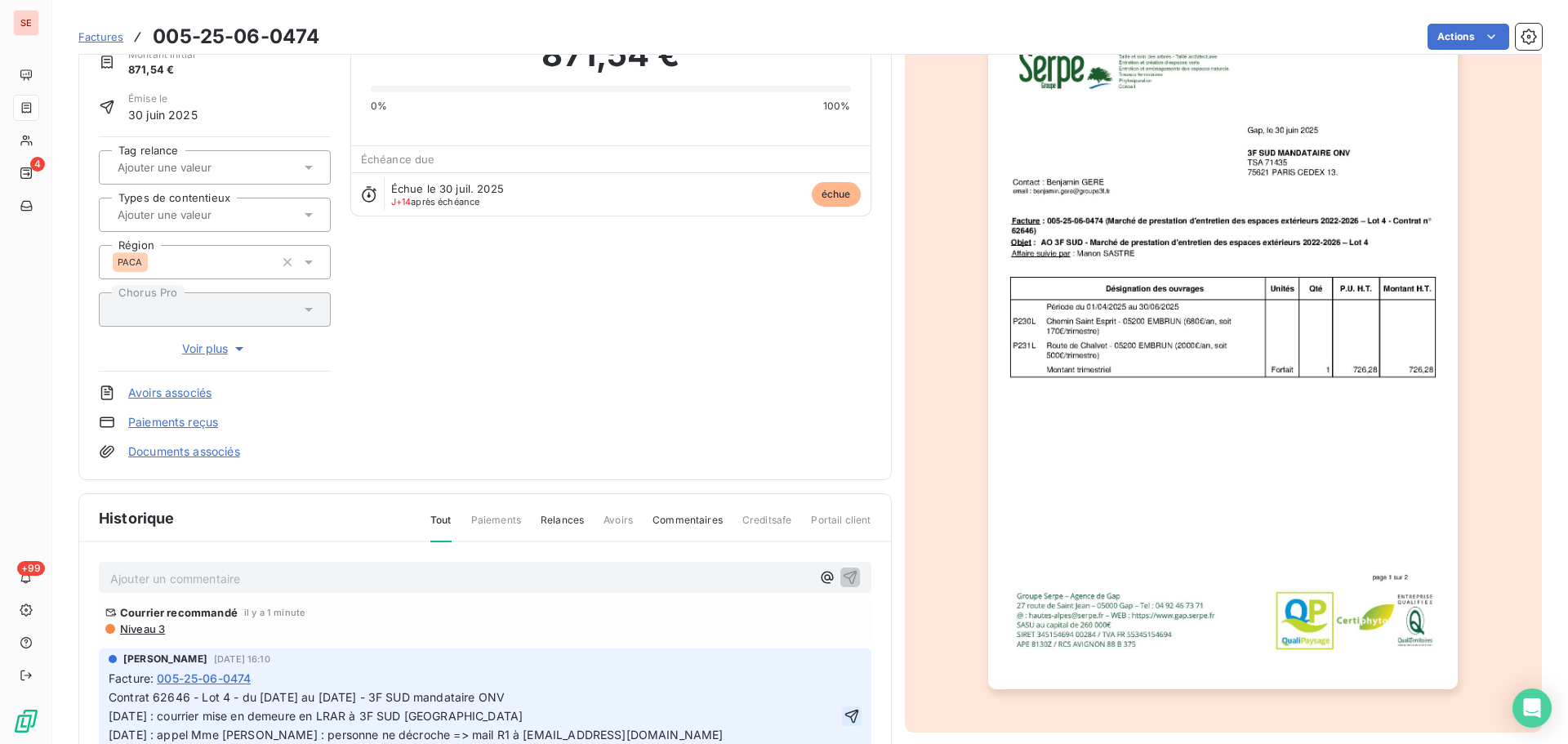
click at [844, 719] on icon "button" at bounding box center [851, 715] width 16 height 16
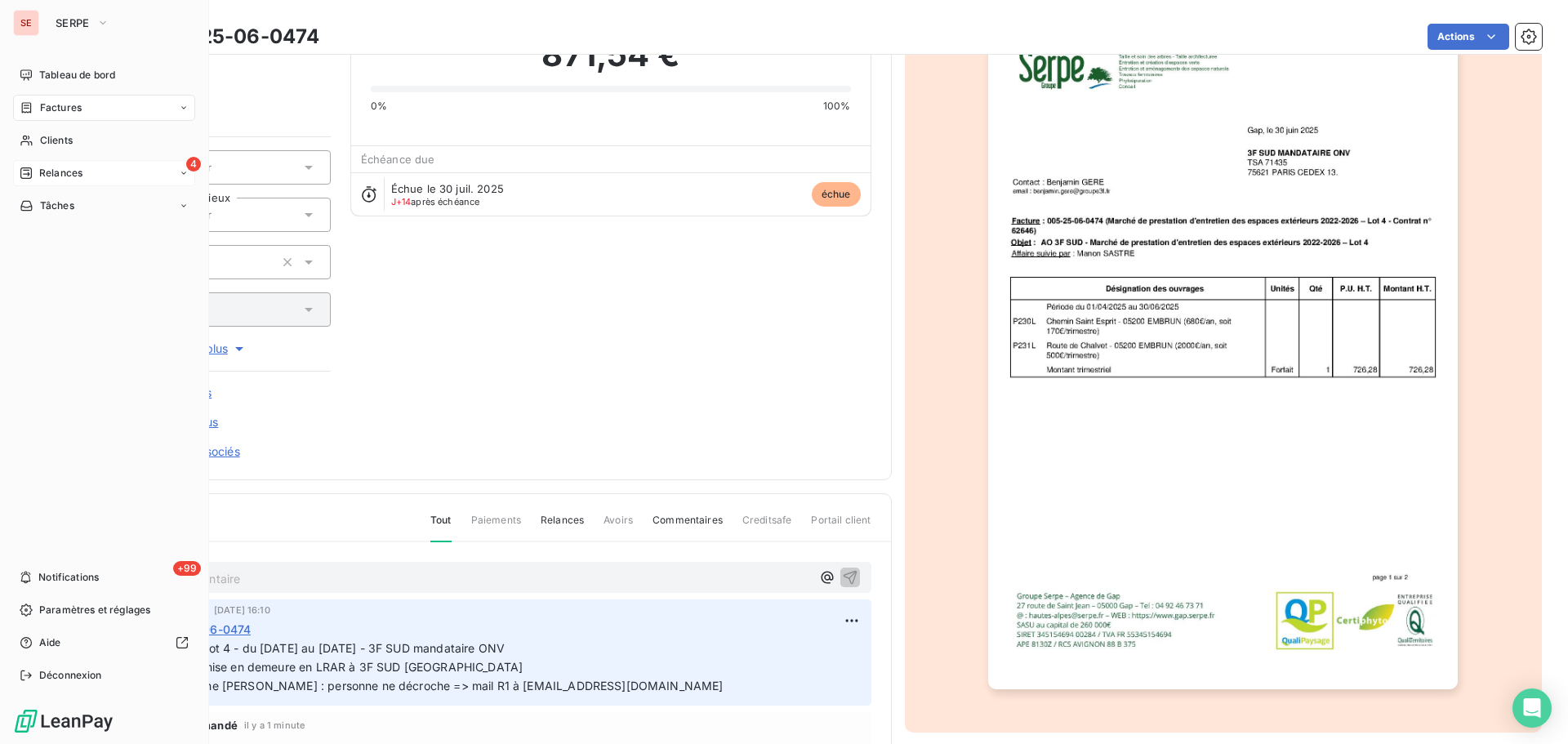
click at [66, 175] on span "Relances" at bounding box center [61, 174] width 43 height 15
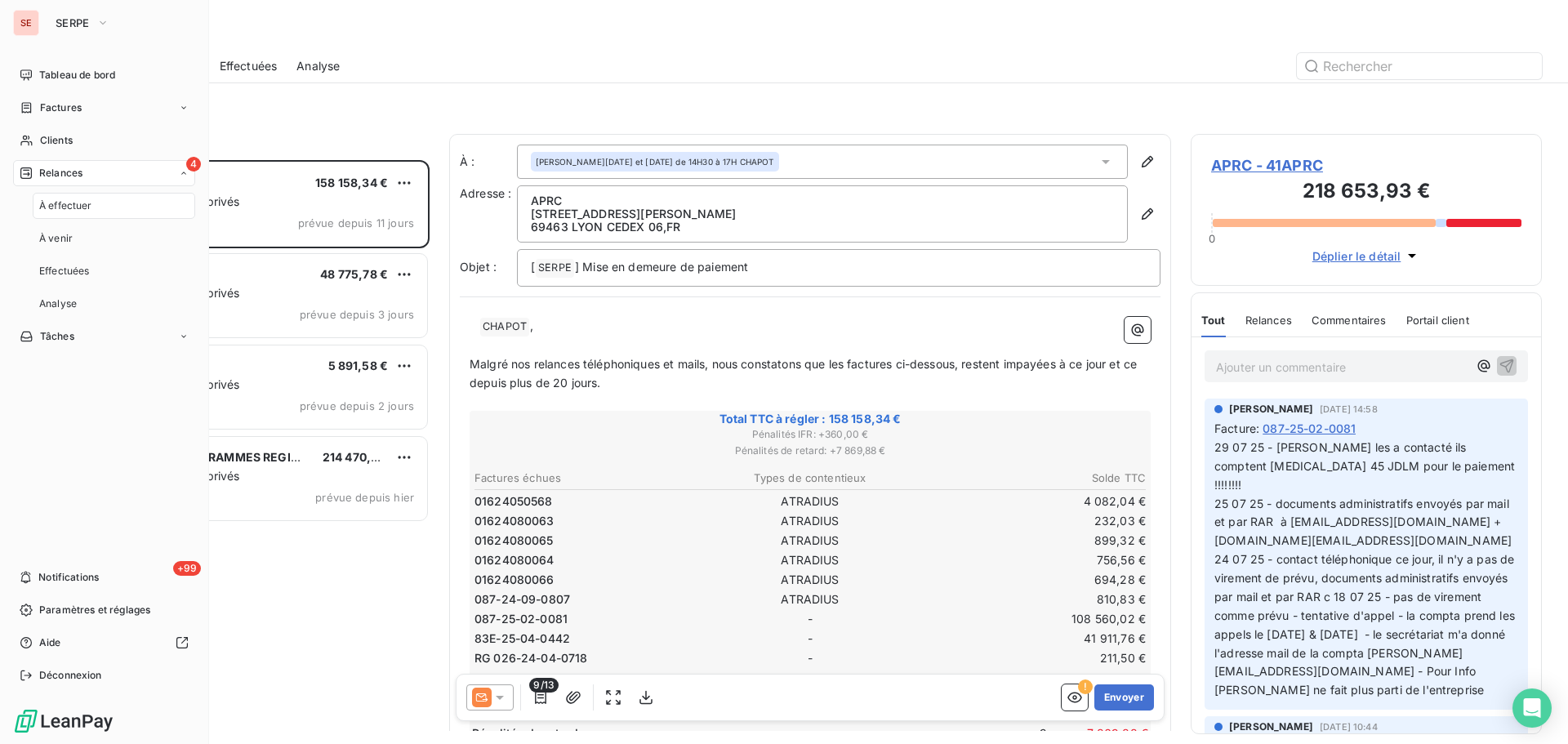
scroll to position [571, 339]
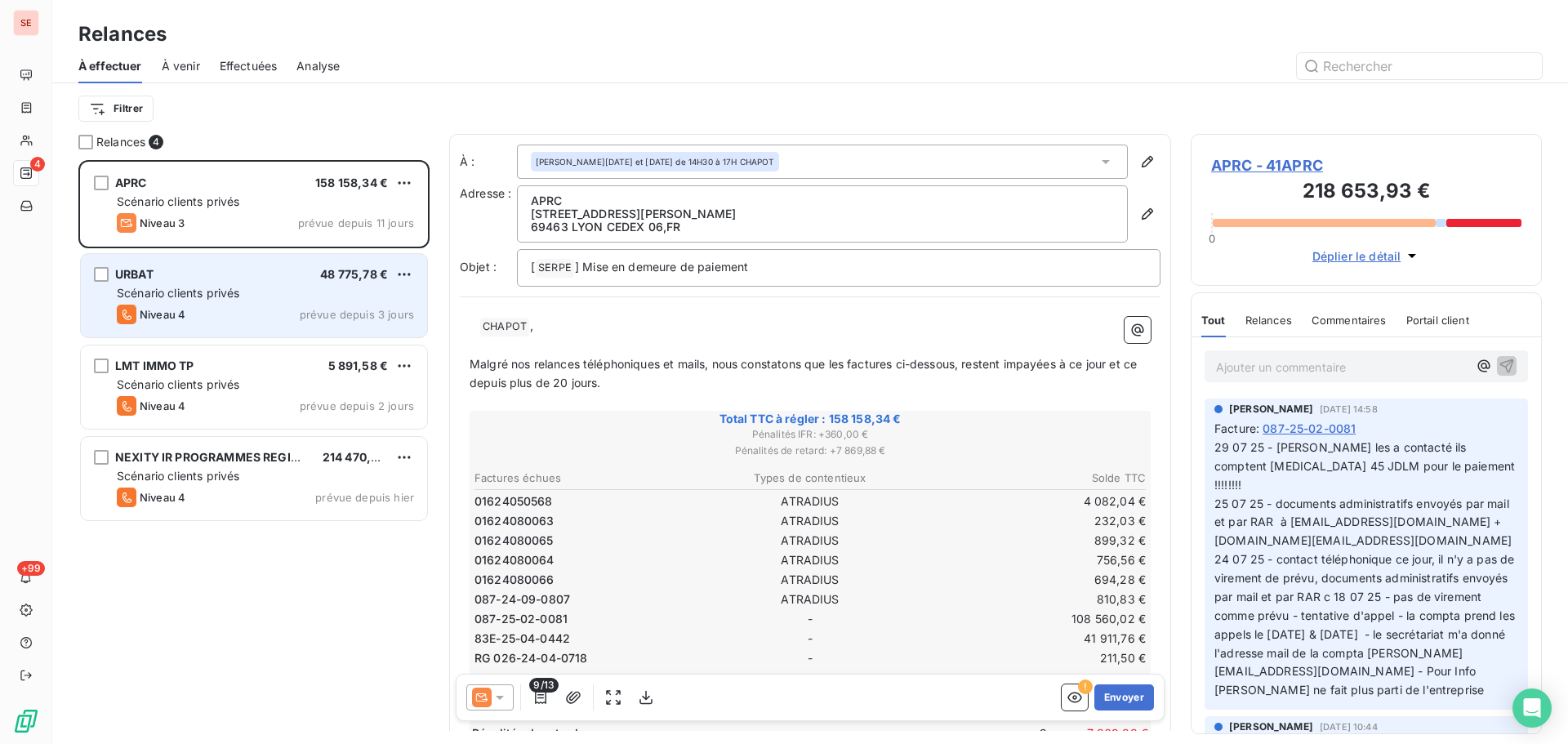
click at [246, 270] on div "URBAT 48 775,78 €" at bounding box center [265, 275] width 297 height 15
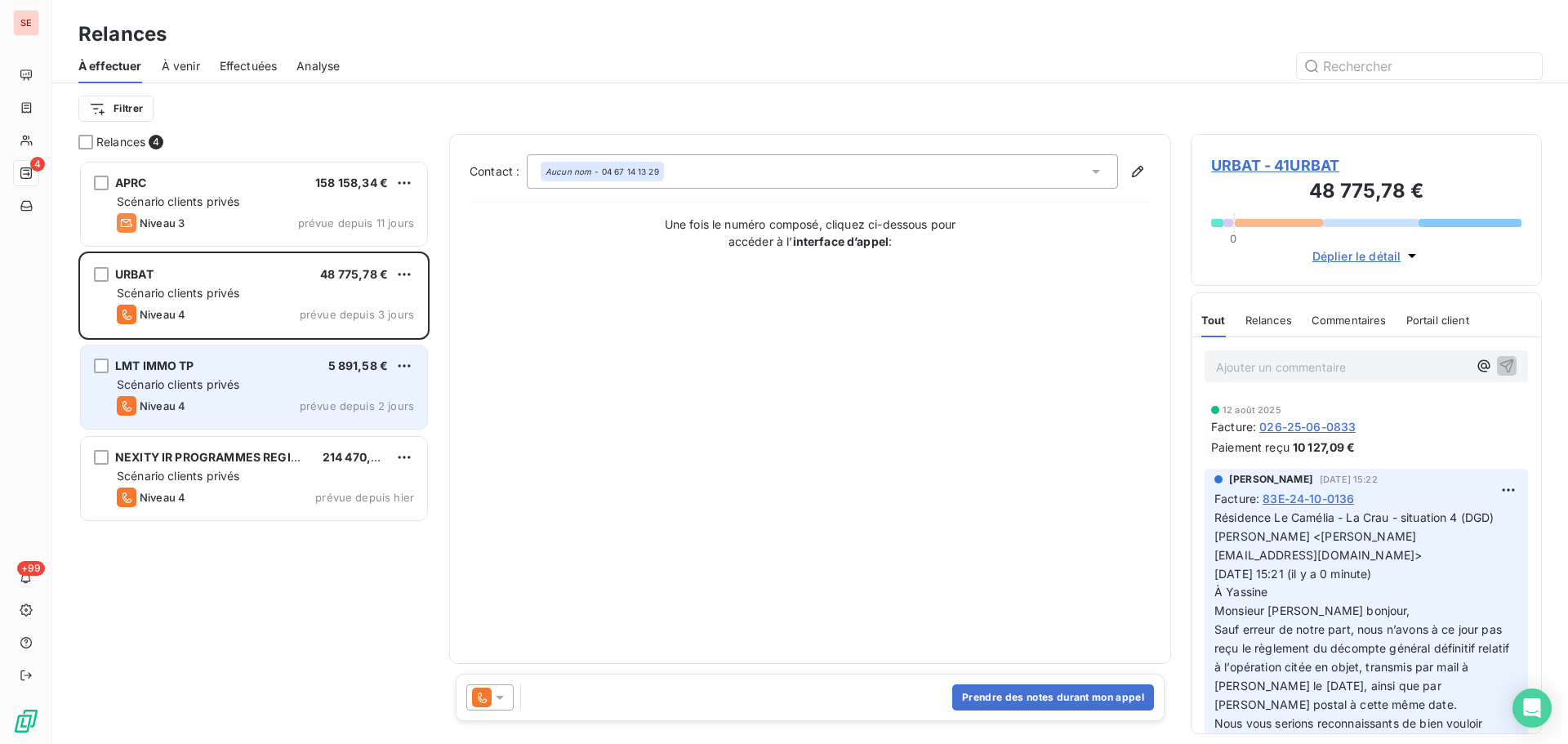
click at [222, 368] on div "LMT IMMO TP 5 891,58 €" at bounding box center [265, 366] width 297 height 15
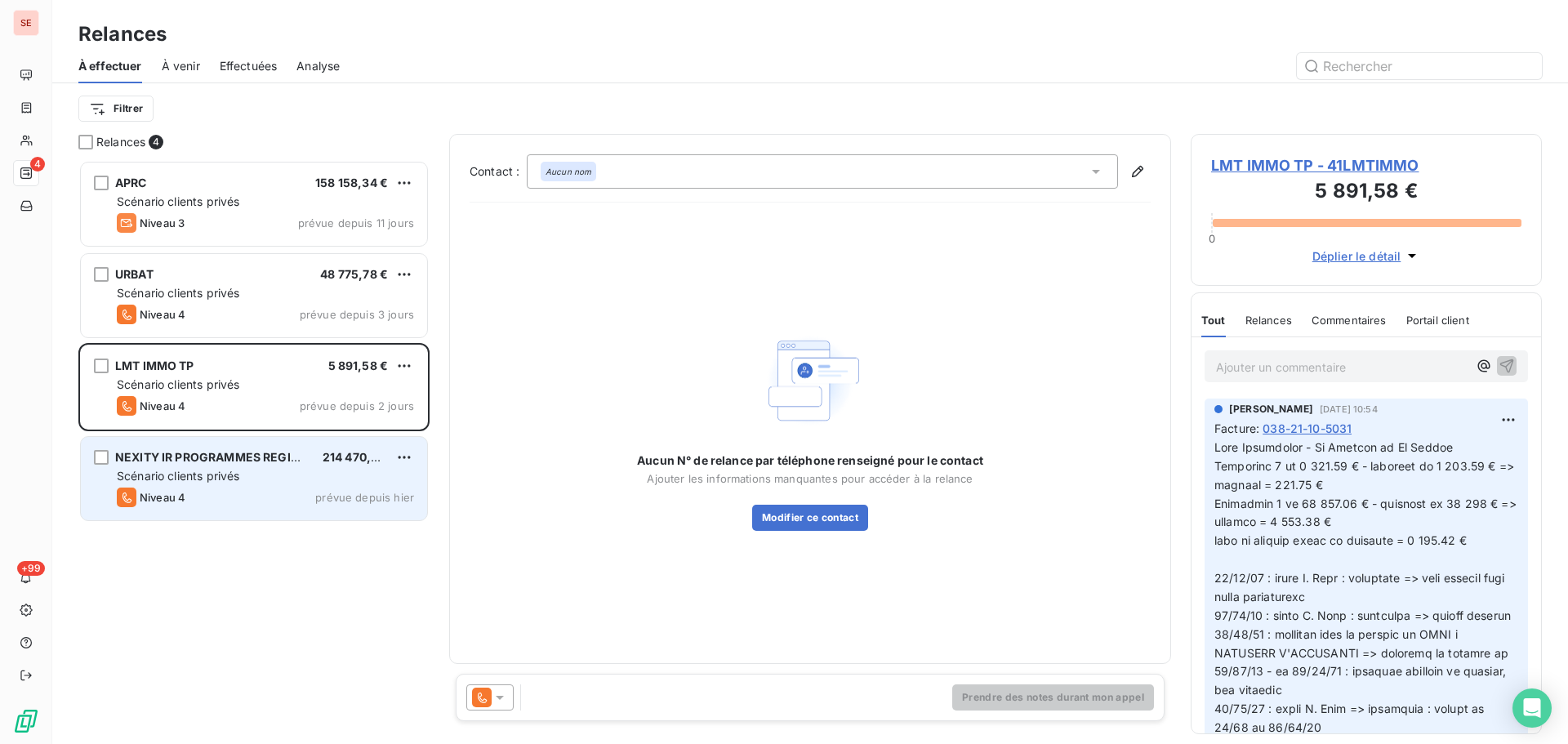
click at [185, 448] on div "NEXITY IR PROGRAMMES REGION SUD 214 470,35 € Scénario clients privés Niveau 4 p…" at bounding box center [253, 478] width 346 height 84
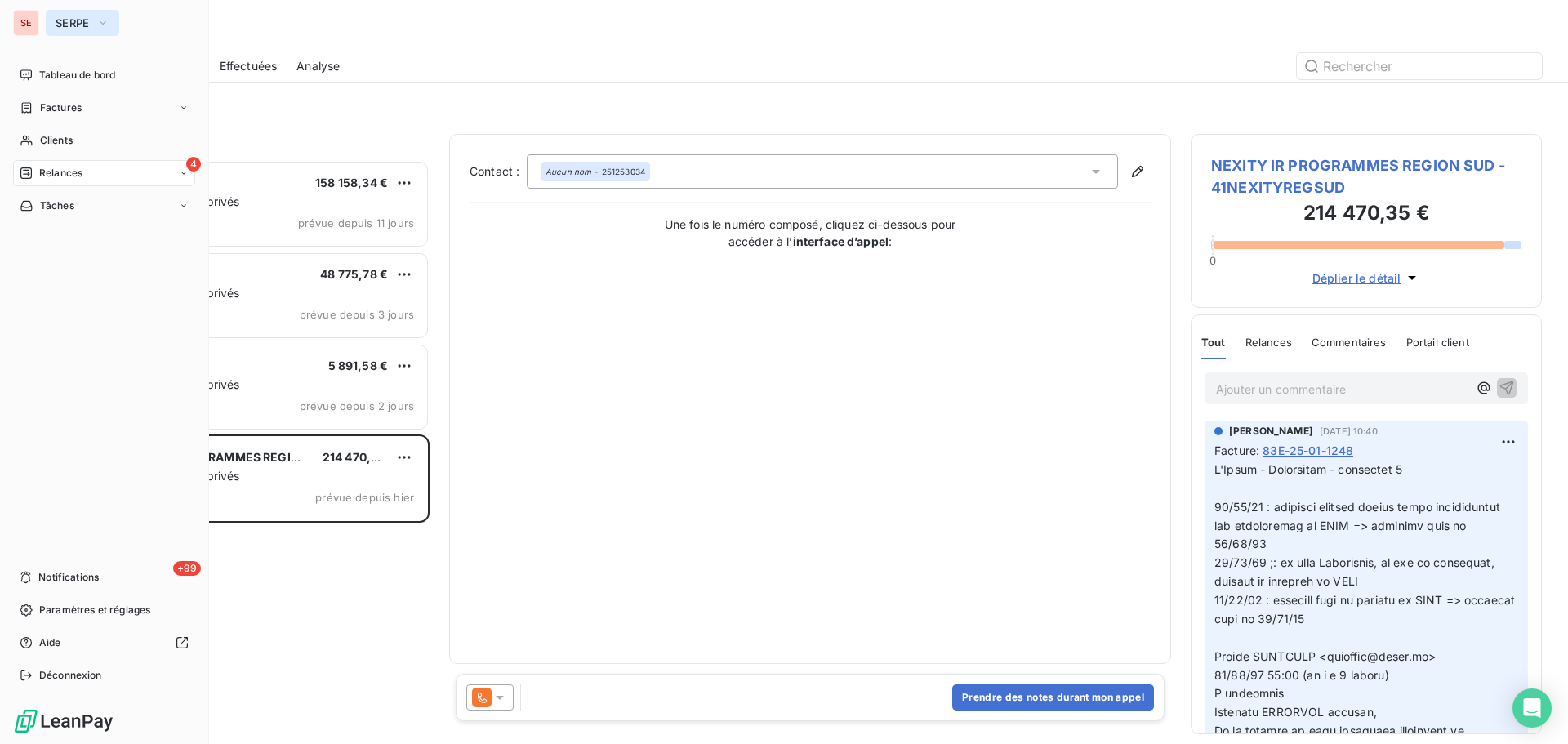
click at [91, 25] on button "SERPE" at bounding box center [83, 23] width 73 height 26
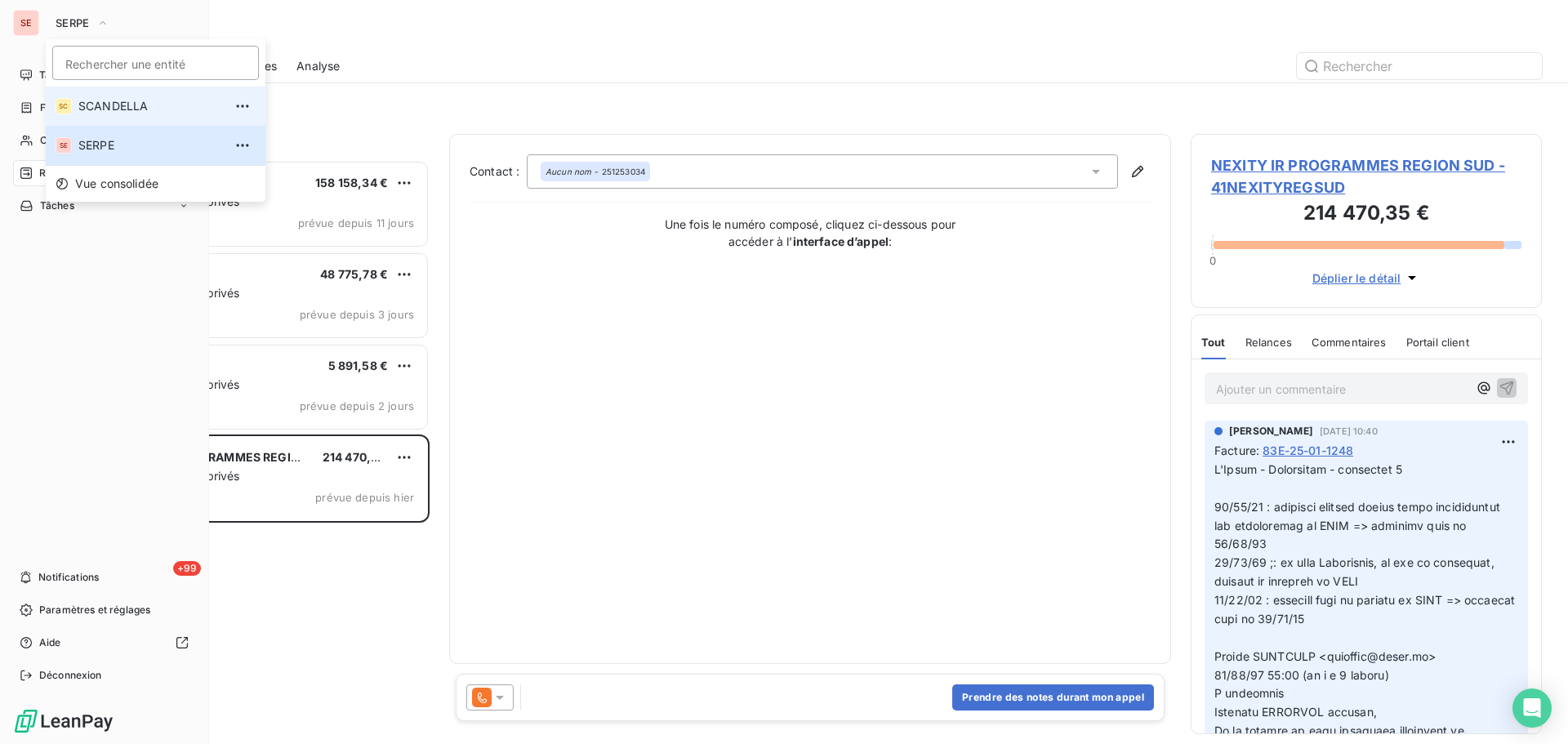
click at [110, 103] on span "SCANDELLA" at bounding box center [151, 105] width 145 height 16
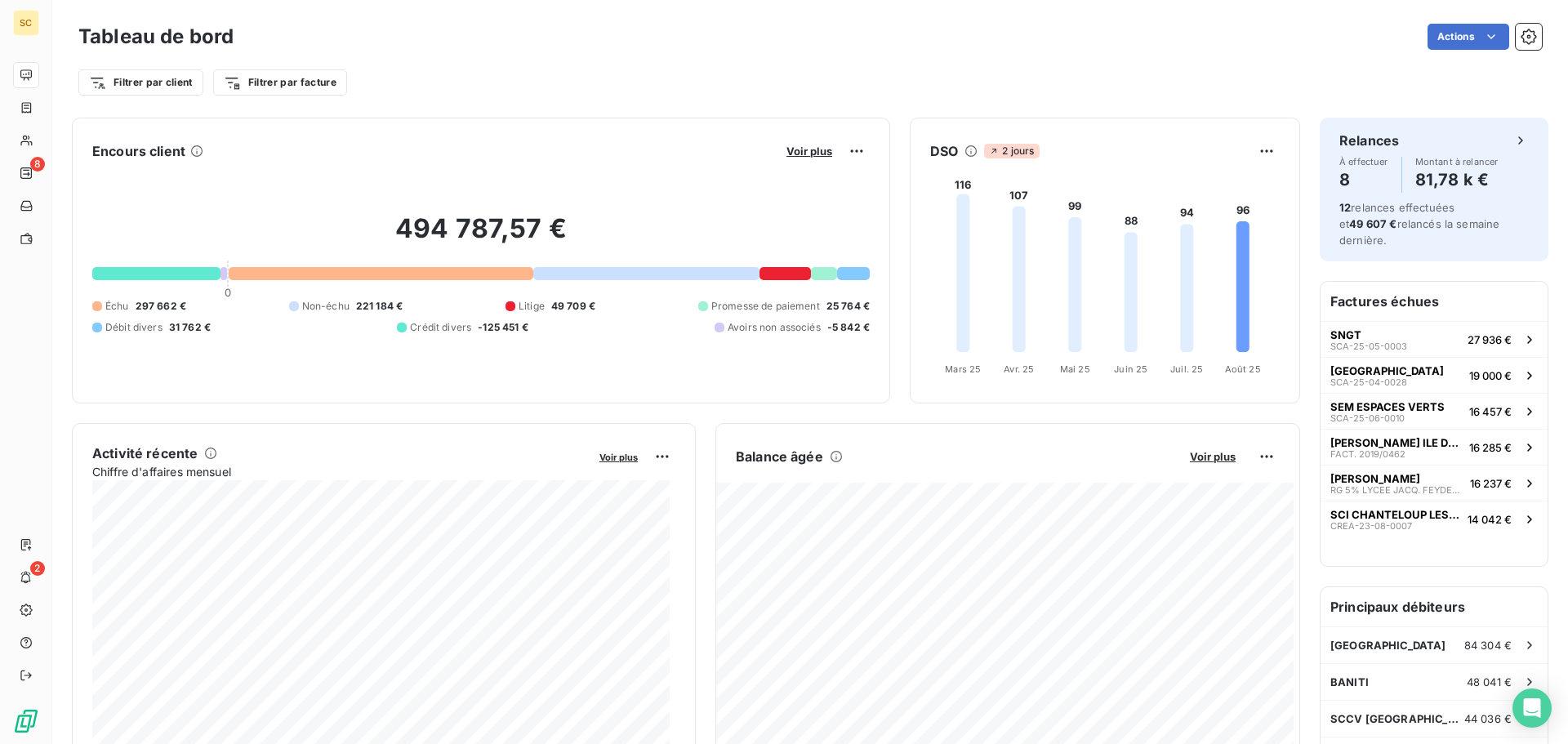
click at [761, 177] on div "494 787,57 € 0 Échu 297 662 € Non-échu 221 184 € Litige 49 709 € Promesse de pa…" at bounding box center [480, 273] width 777 height 219
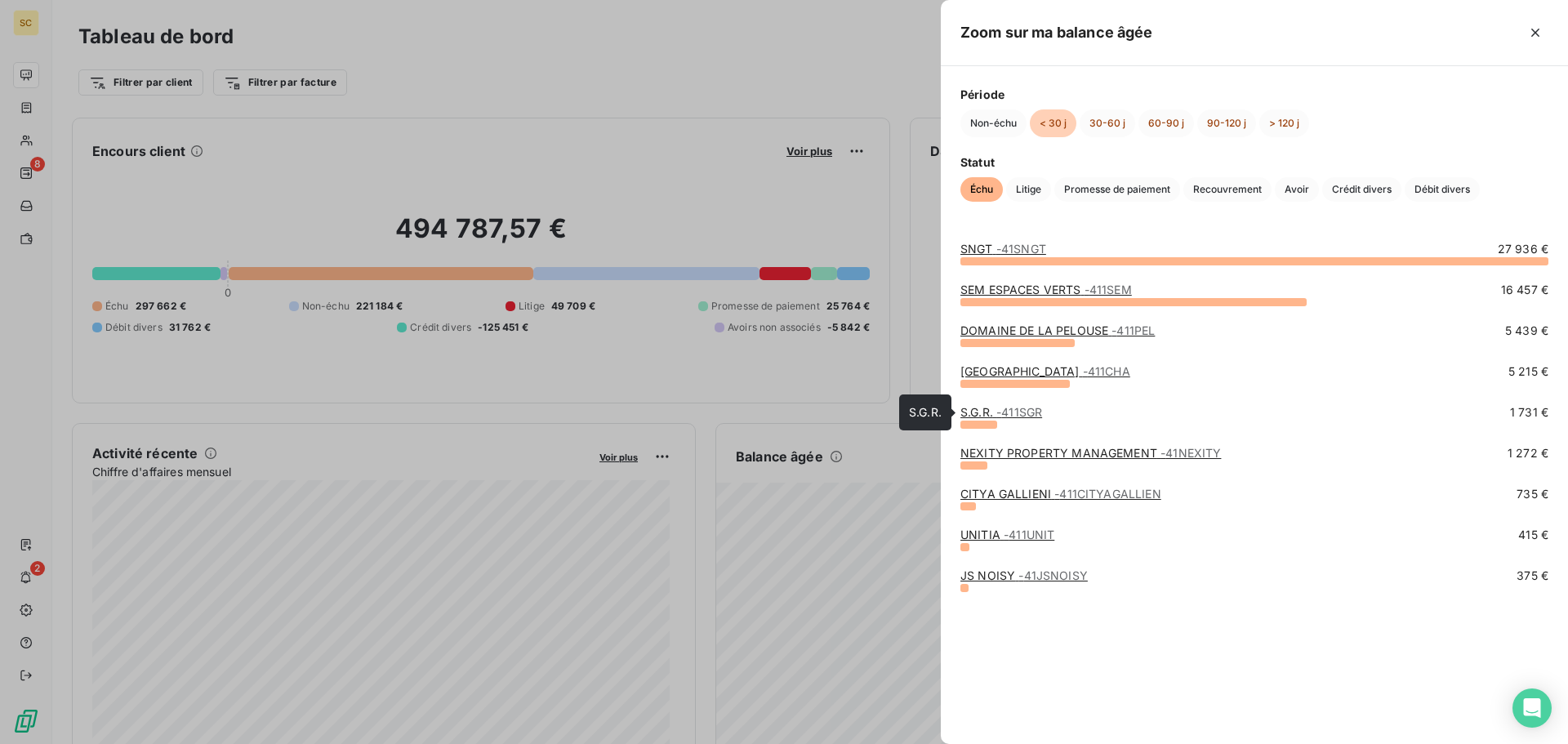
click at [1042, 418] on span "- 411SGR" at bounding box center [1018, 412] width 46 height 14
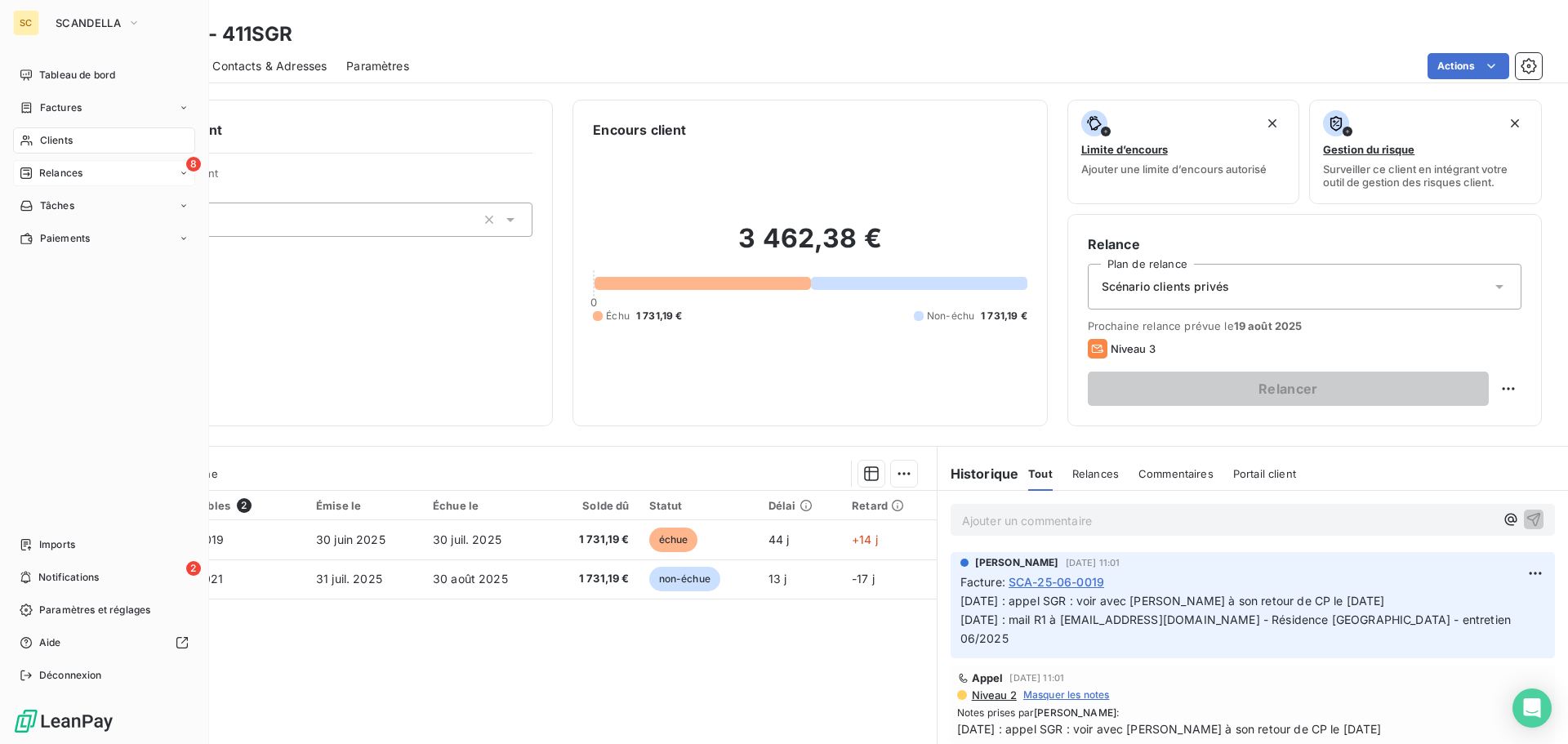
click at [69, 166] on span "Relances" at bounding box center [61, 174] width 43 height 15
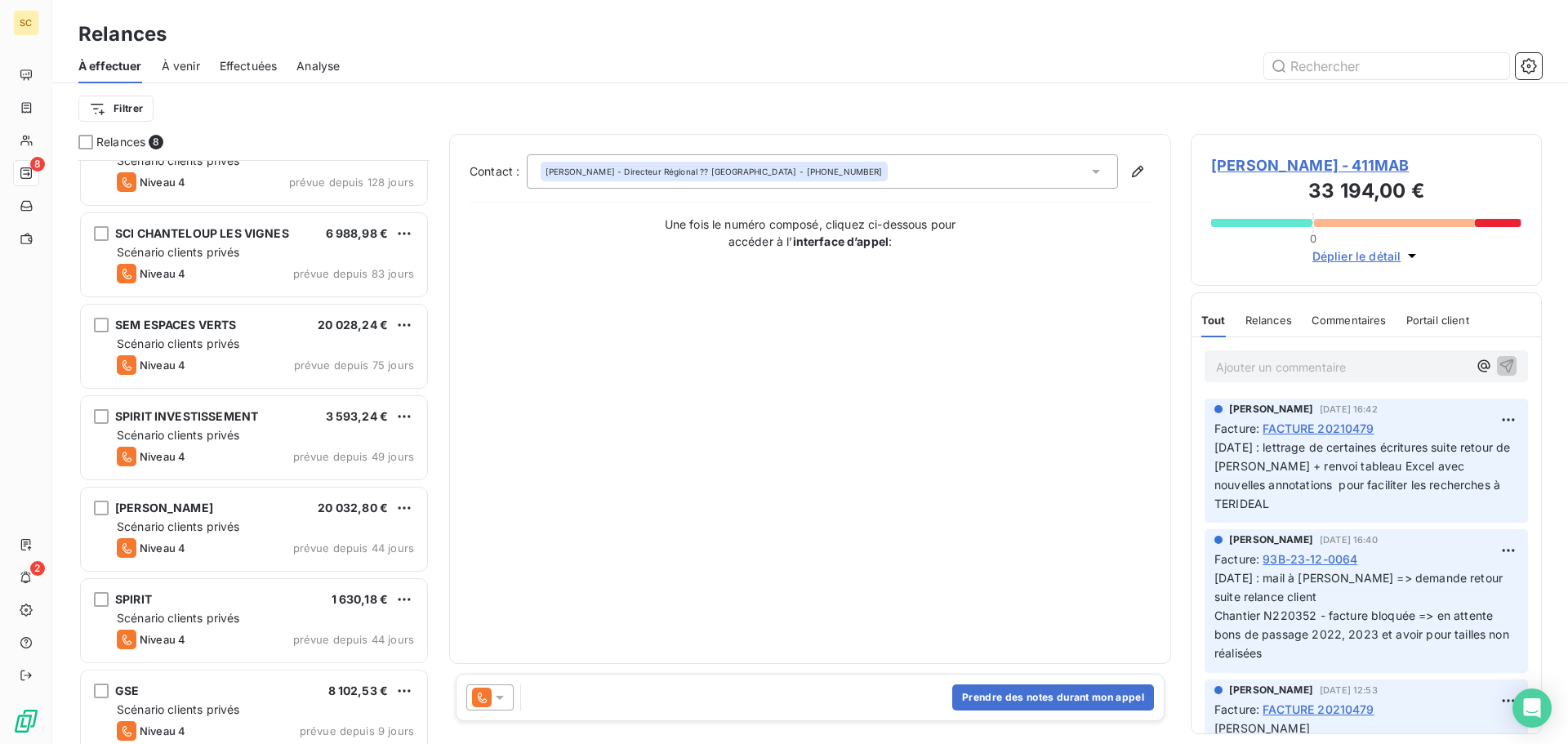
scroll to position [148, 0]
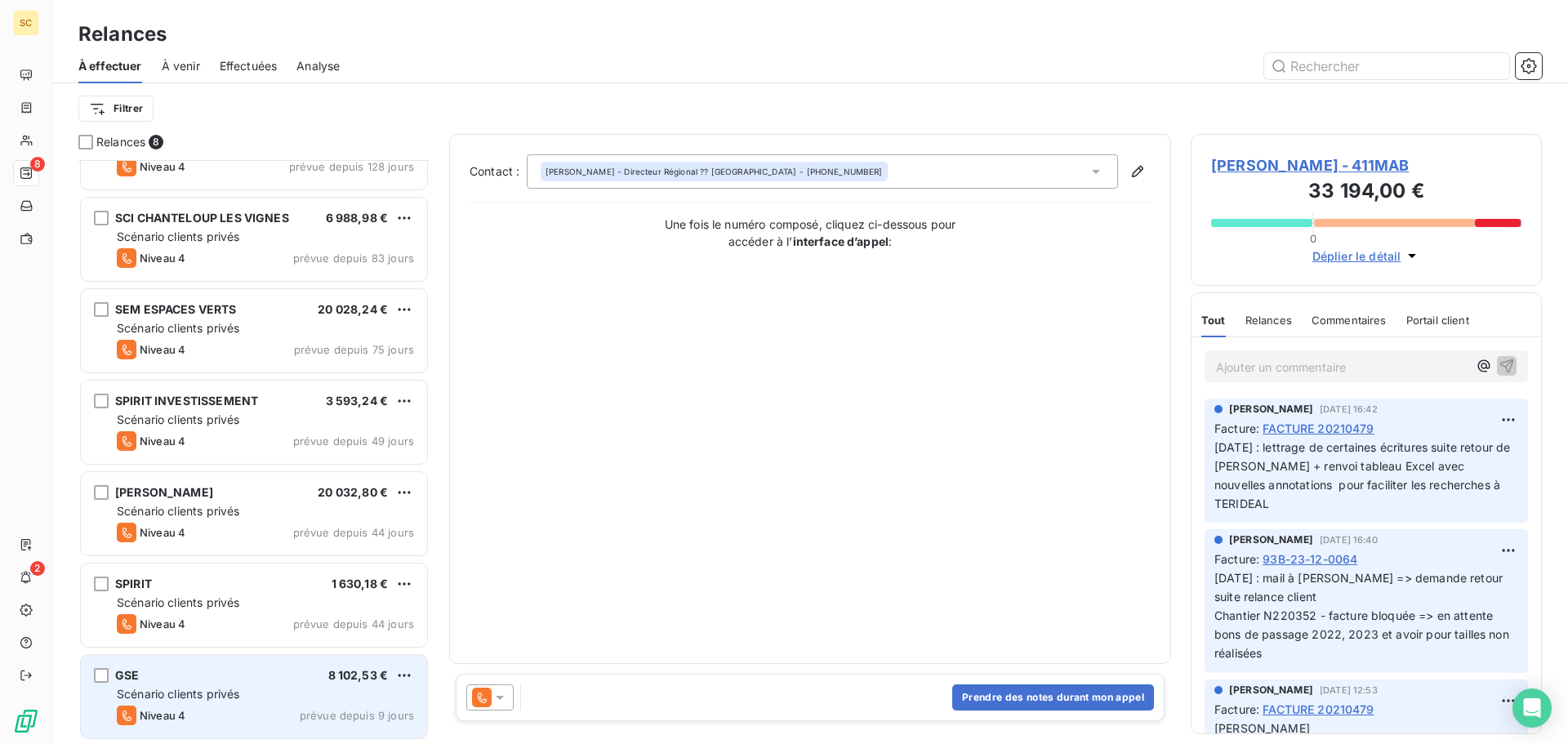
click at [319, 683] on div "GSE 8 102,53 € Scénario clients privés Niveau 4 prévue depuis 9 jours" at bounding box center [253, 696] width 346 height 84
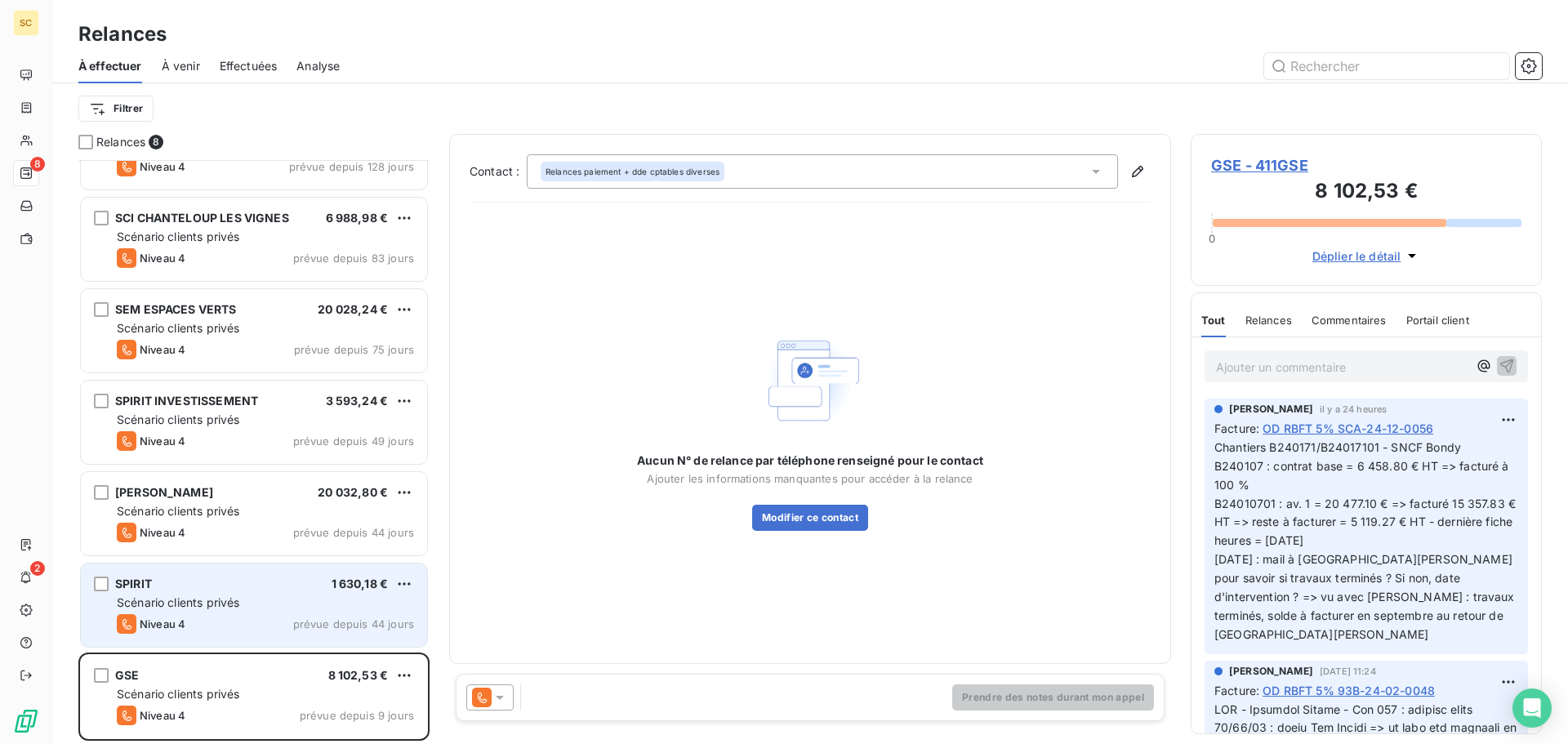
click at [259, 570] on div "SPIRIT 1 630,18 € Scénario clients privés Niveau 4 prévue depuis 44 jours" at bounding box center [253, 604] width 346 height 84
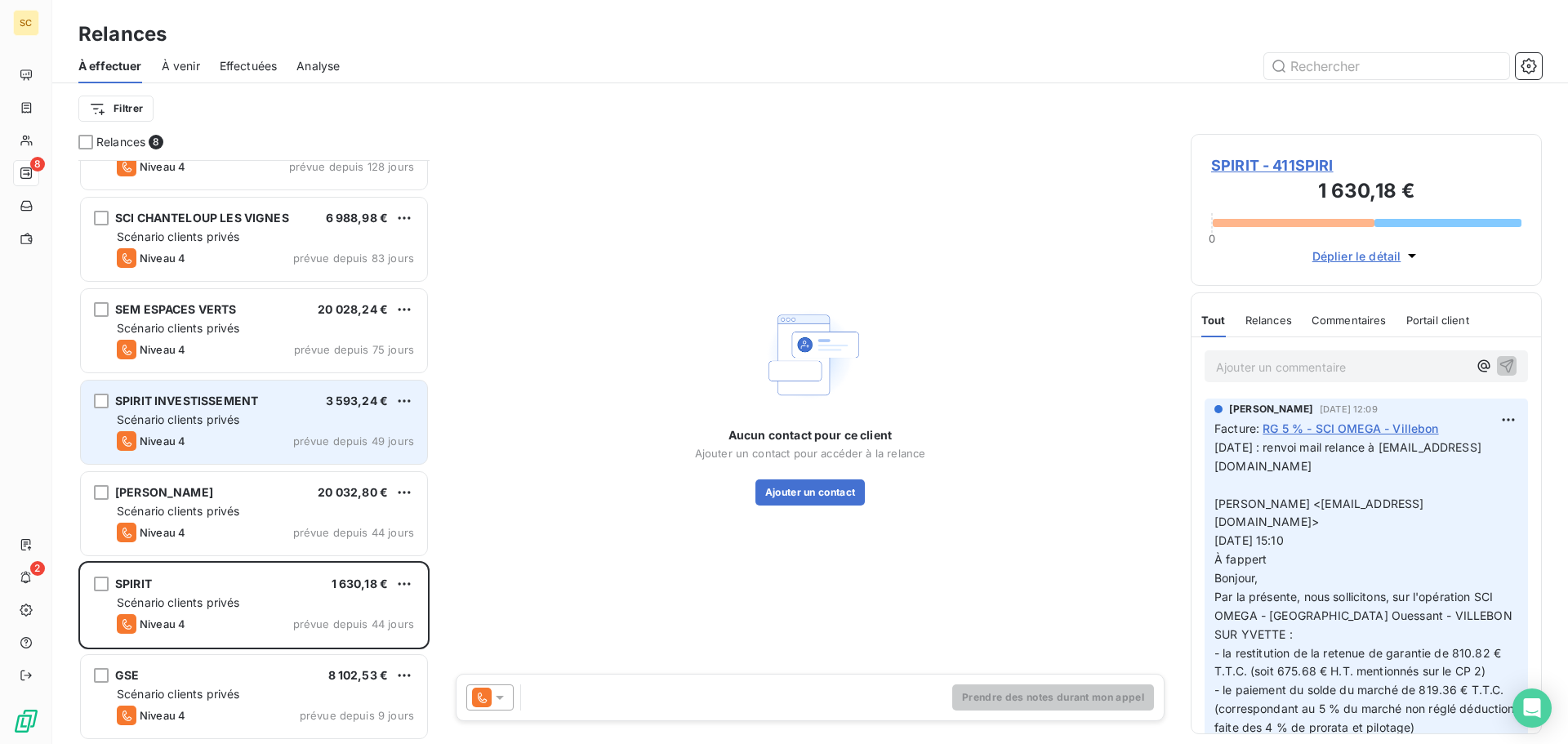
click at [309, 440] on span "prévue depuis 49 jours" at bounding box center [353, 441] width 121 height 13
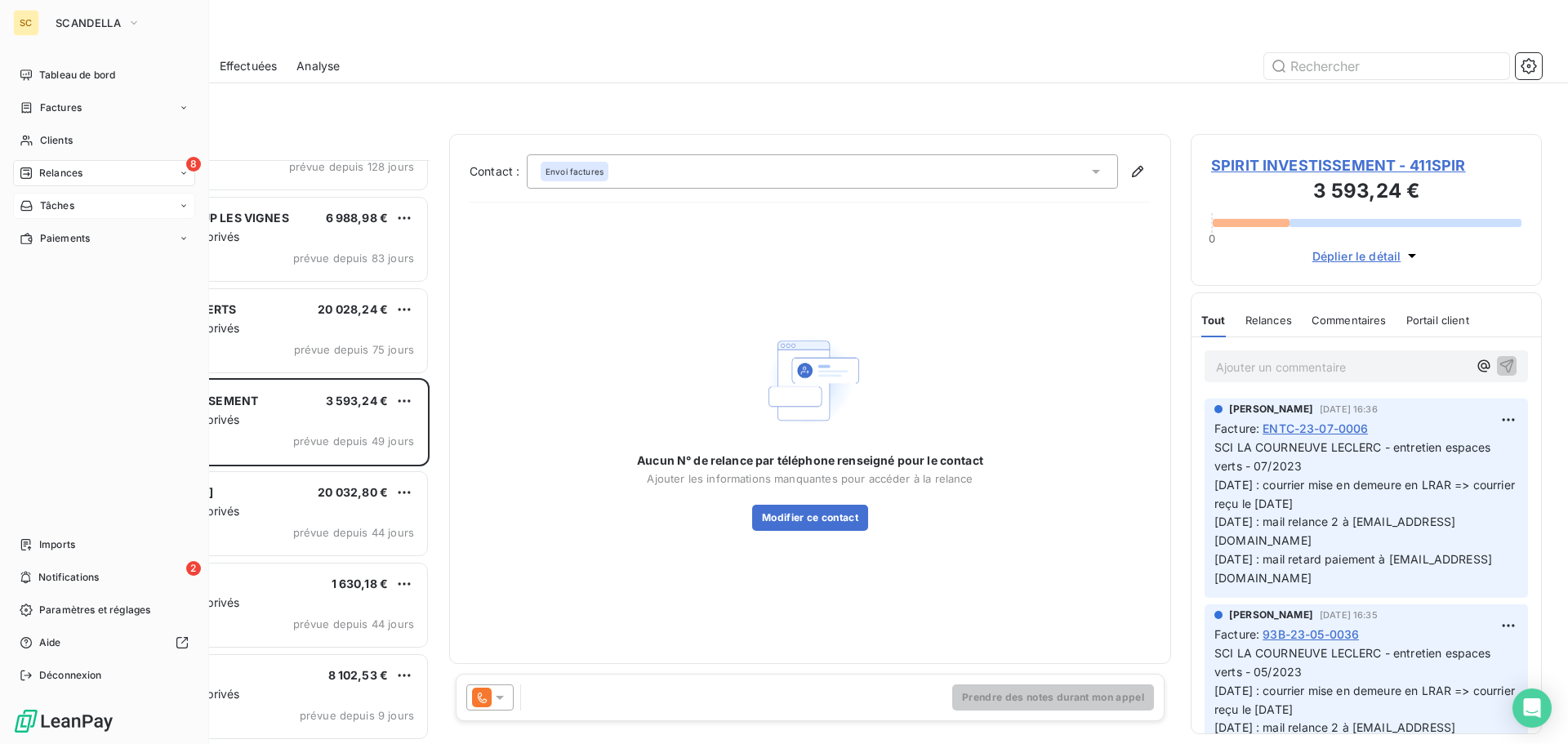
click at [69, 211] on span "Tâches" at bounding box center [57, 205] width 35 height 15
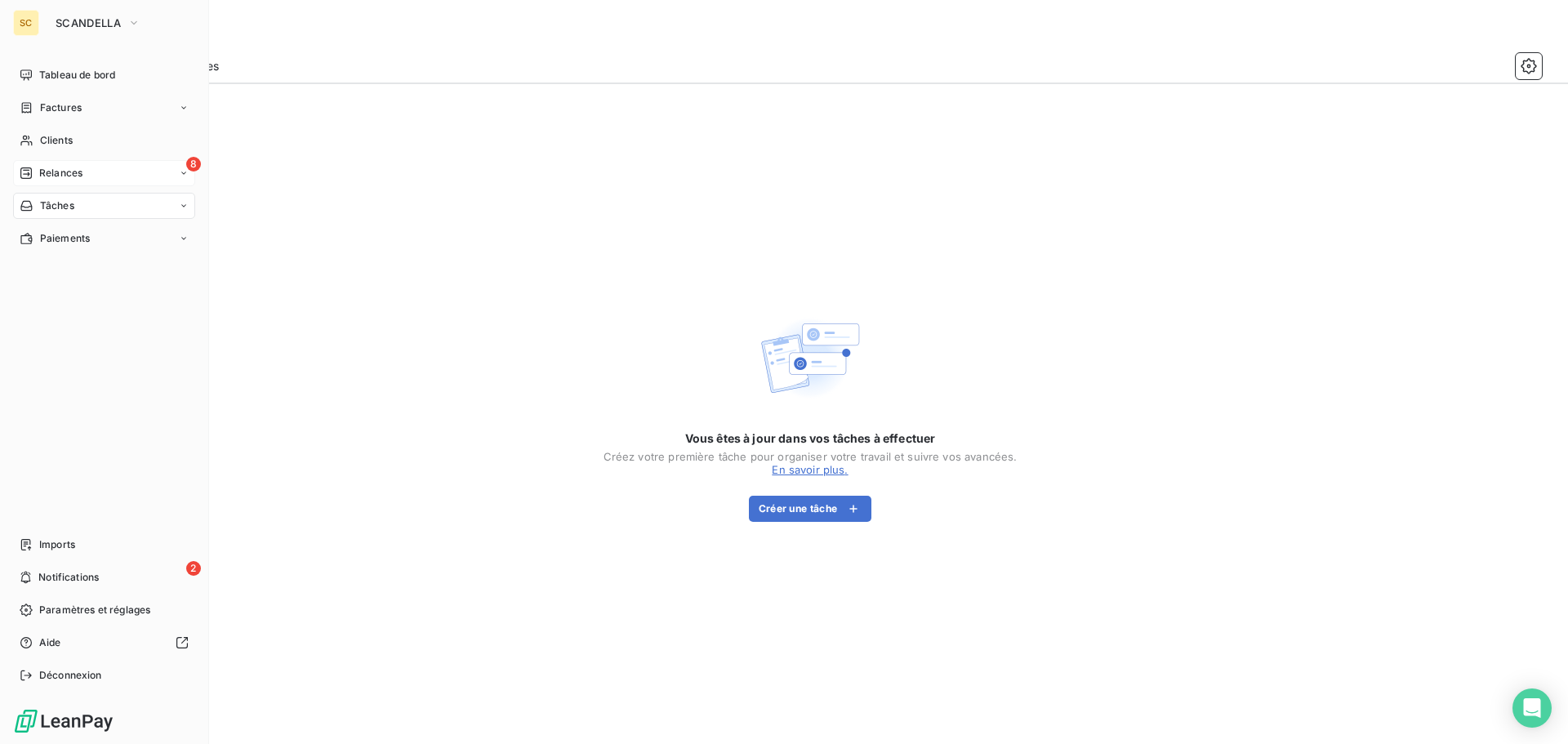
click at [53, 590] on nav "Imports 2 Notifications Paramètres et réglages Aide Déconnexion" at bounding box center [104, 609] width 182 height 157
click at [57, 579] on span "Notifications" at bounding box center [69, 577] width 60 height 15
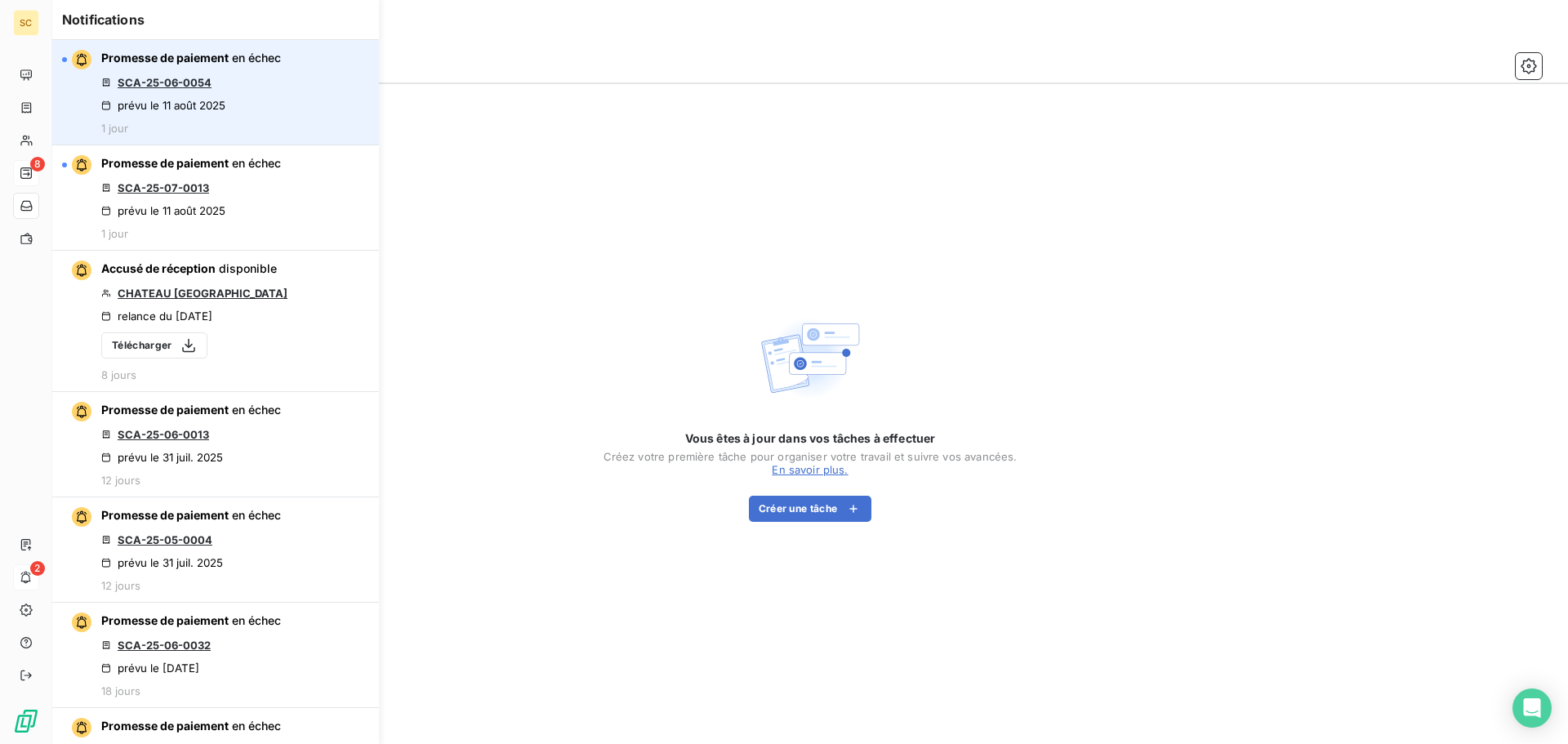
click at [194, 84] on link "SCA-25-06-0054" at bounding box center [164, 83] width 94 height 13
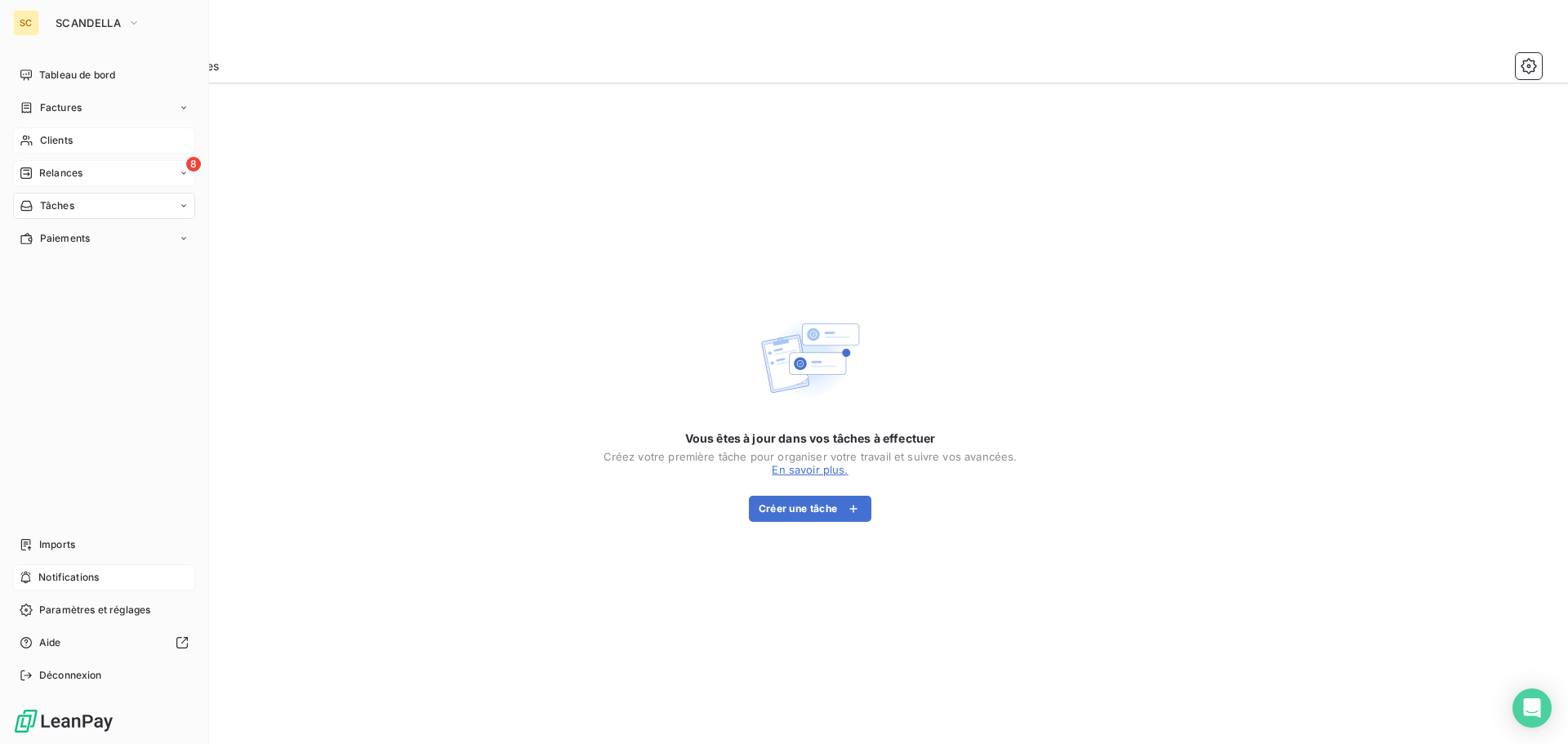
click at [65, 139] on span "Clients" at bounding box center [56, 141] width 33 height 15
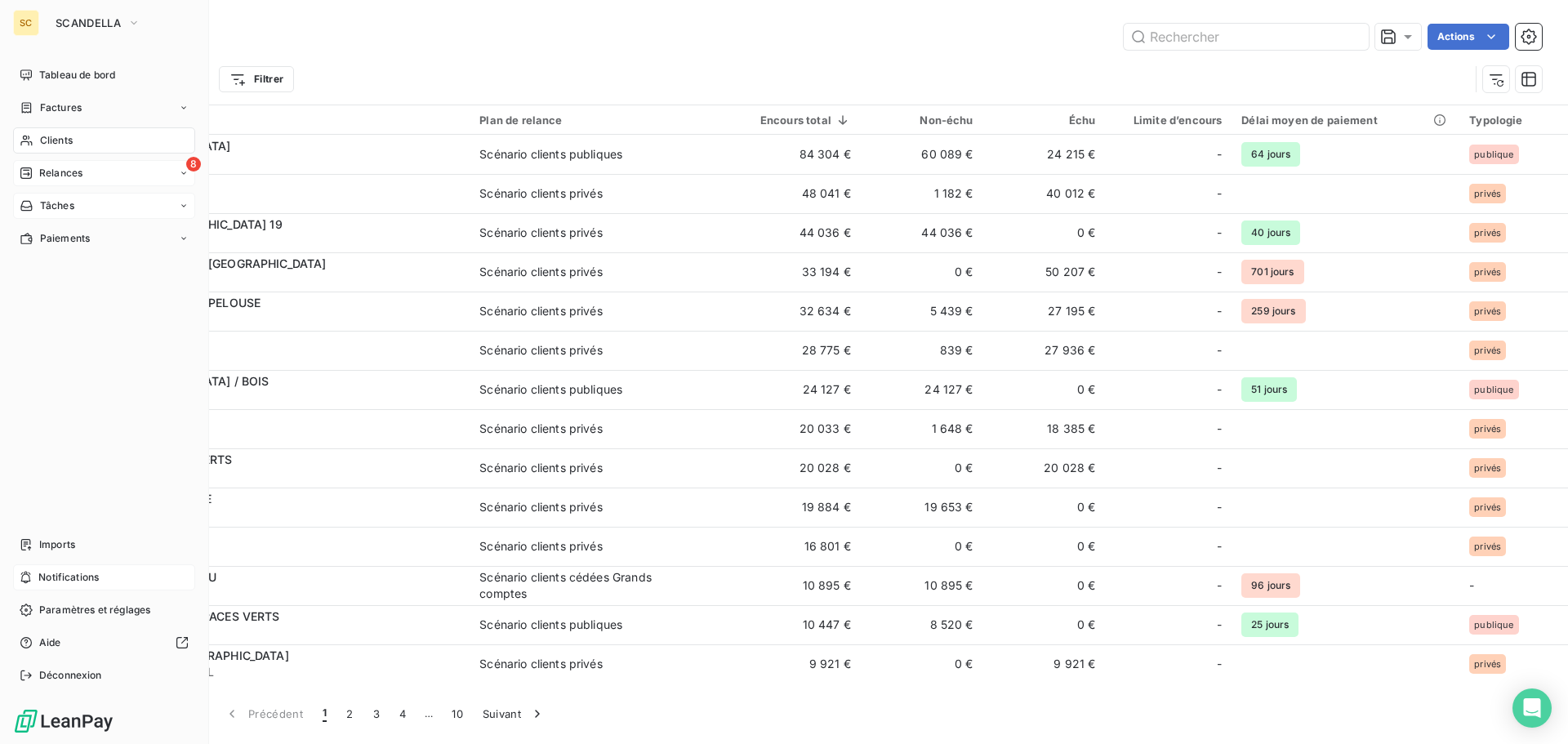
click at [73, 179] on span "Relances" at bounding box center [61, 174] width 43 height 15
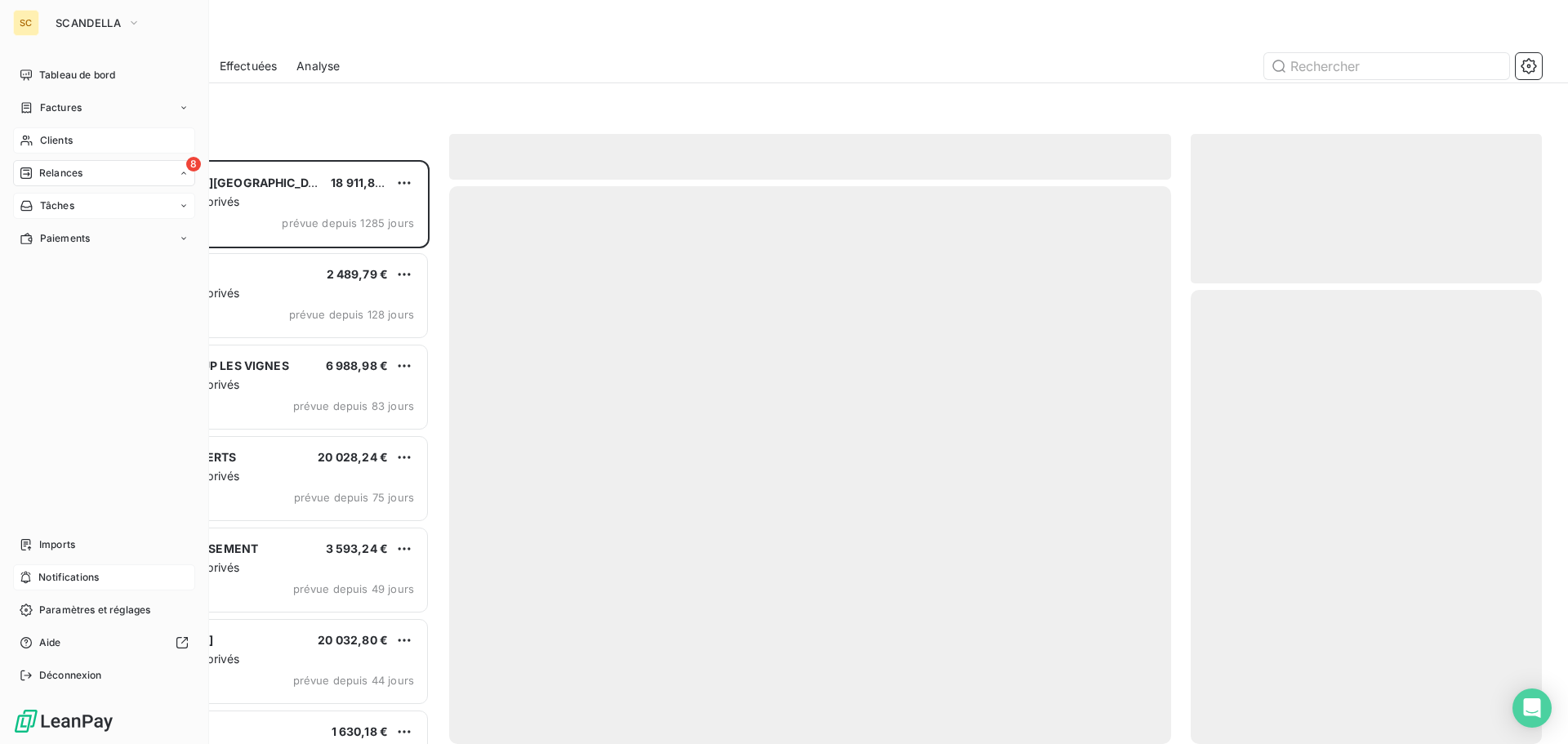
scroll to position [571, 339]
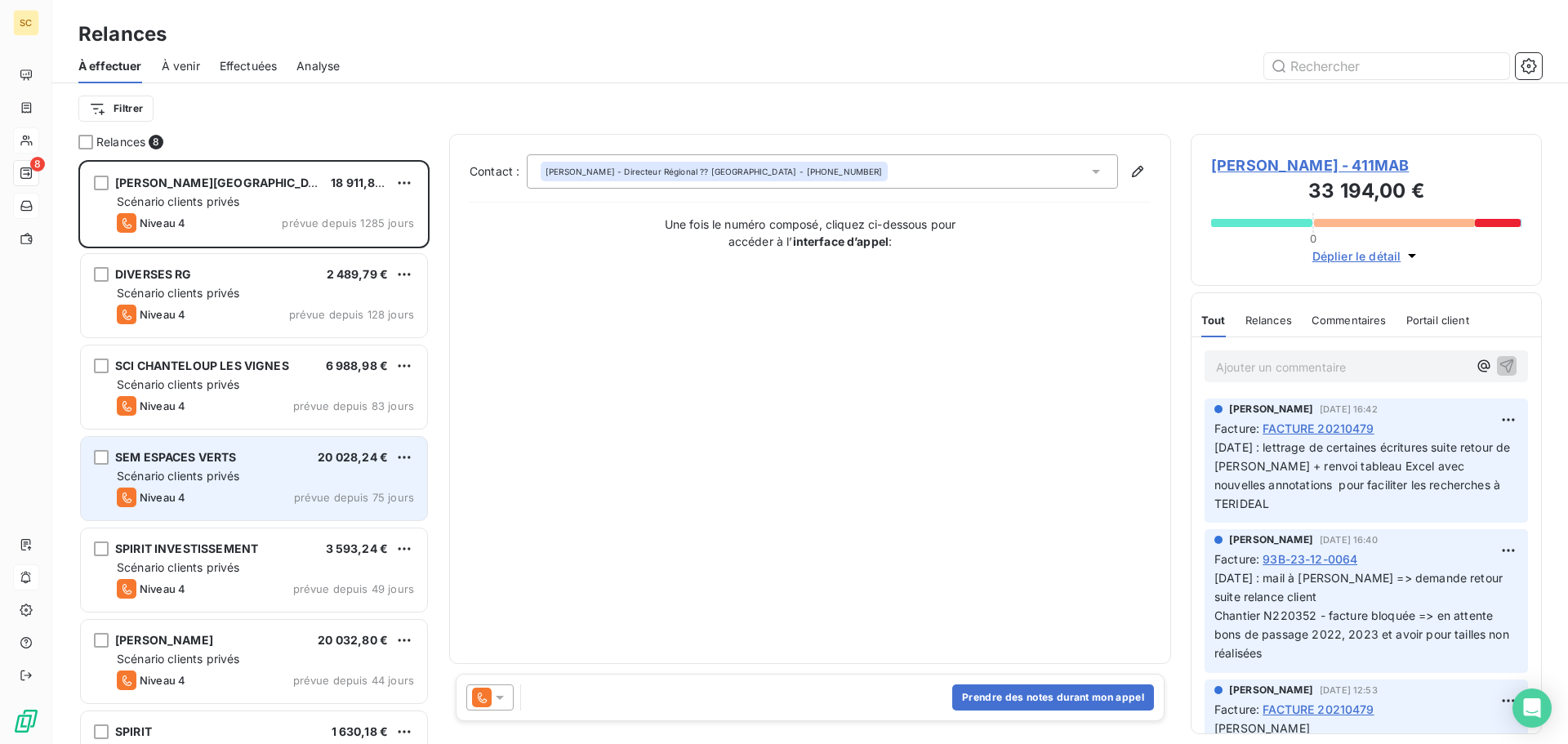
click at [212, 489] on div "Niveau 4 prévue depuis 75 jours" at bounding box center [265, 496] width 297 height 20
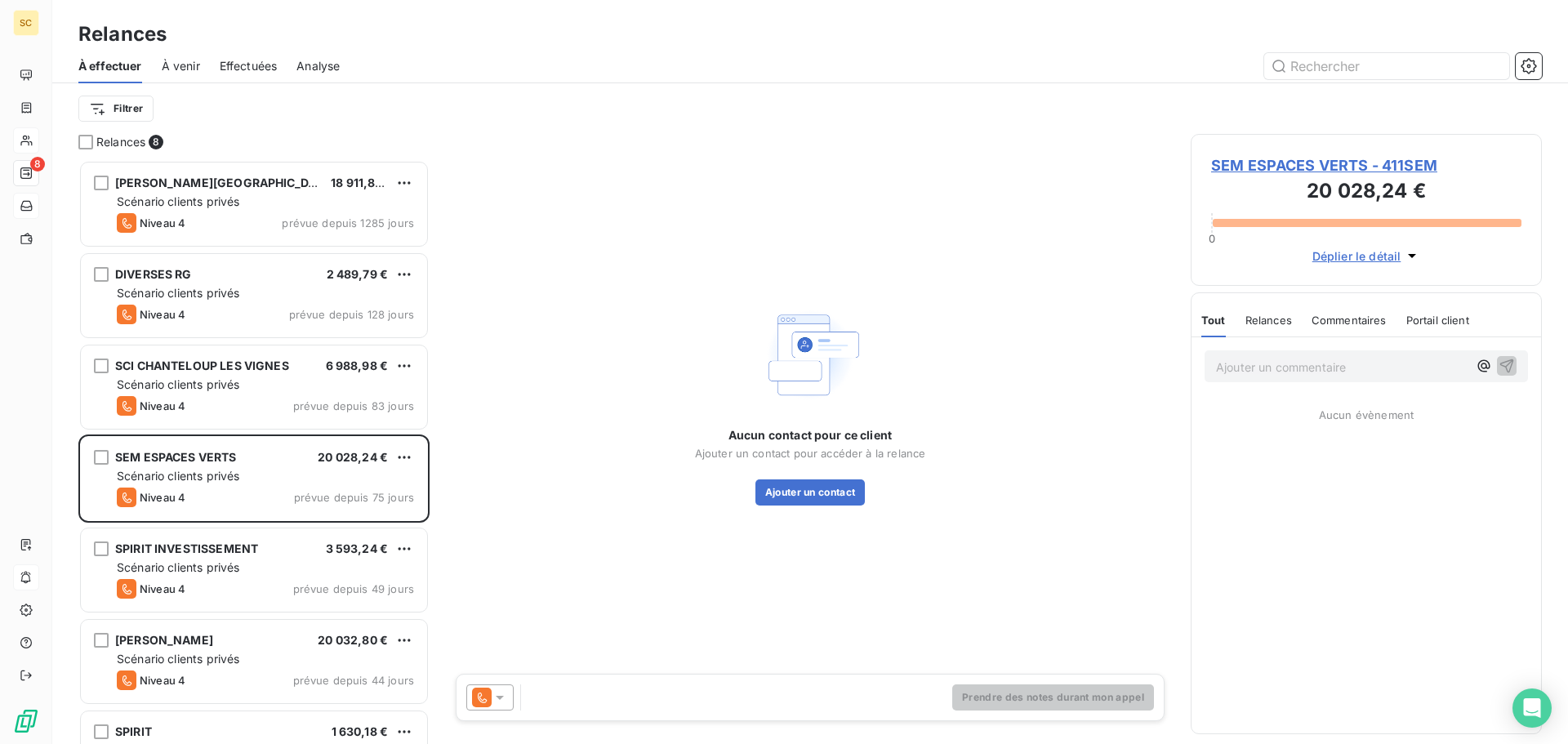
click at [1280, 170] on span "SEM ESPACES VERTS - 411SEM" at bounding box center [1365, 164] width 311 height 22
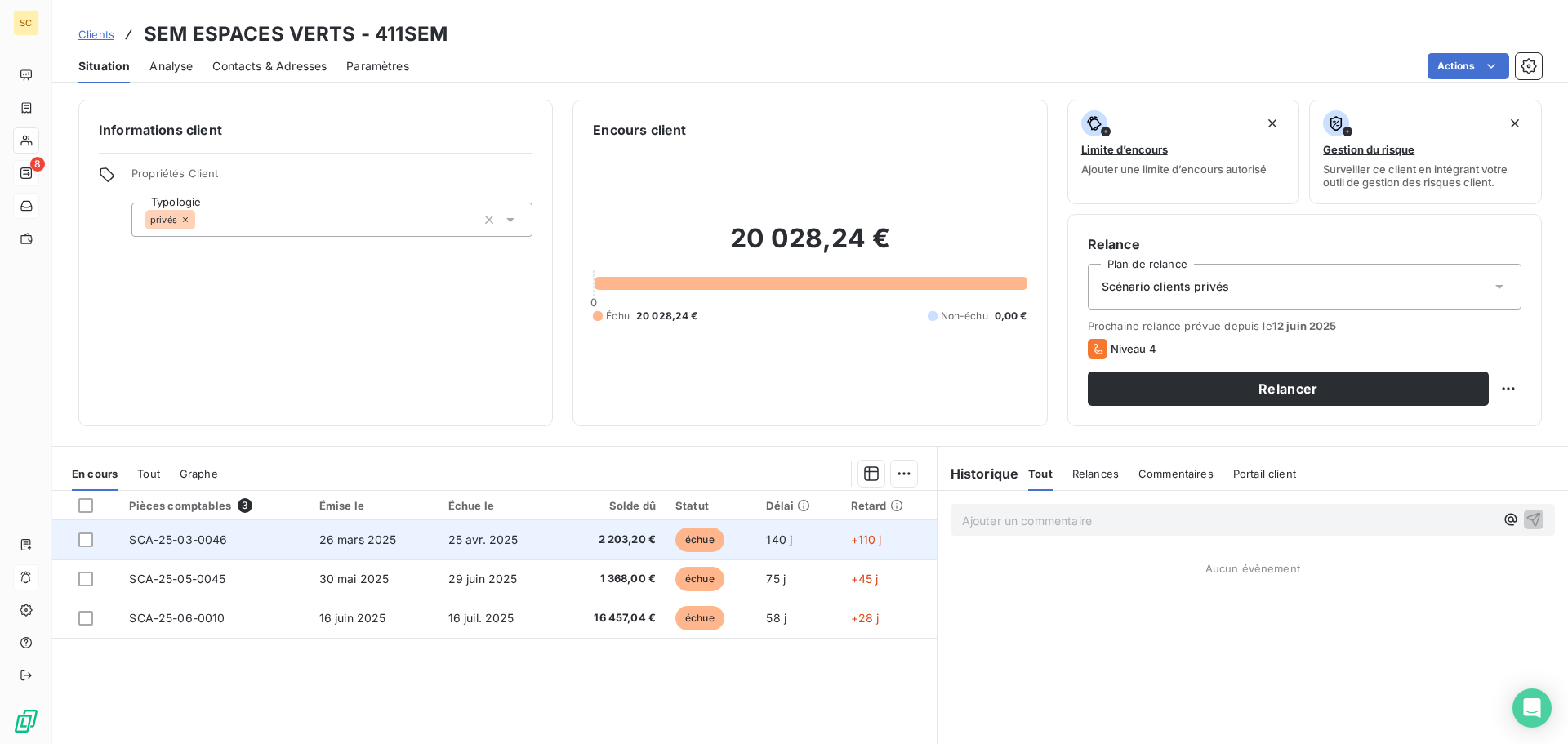
click at [438, 532] on td "25 avr. 2025" at bounding box center [497, 539] width 119 height 39
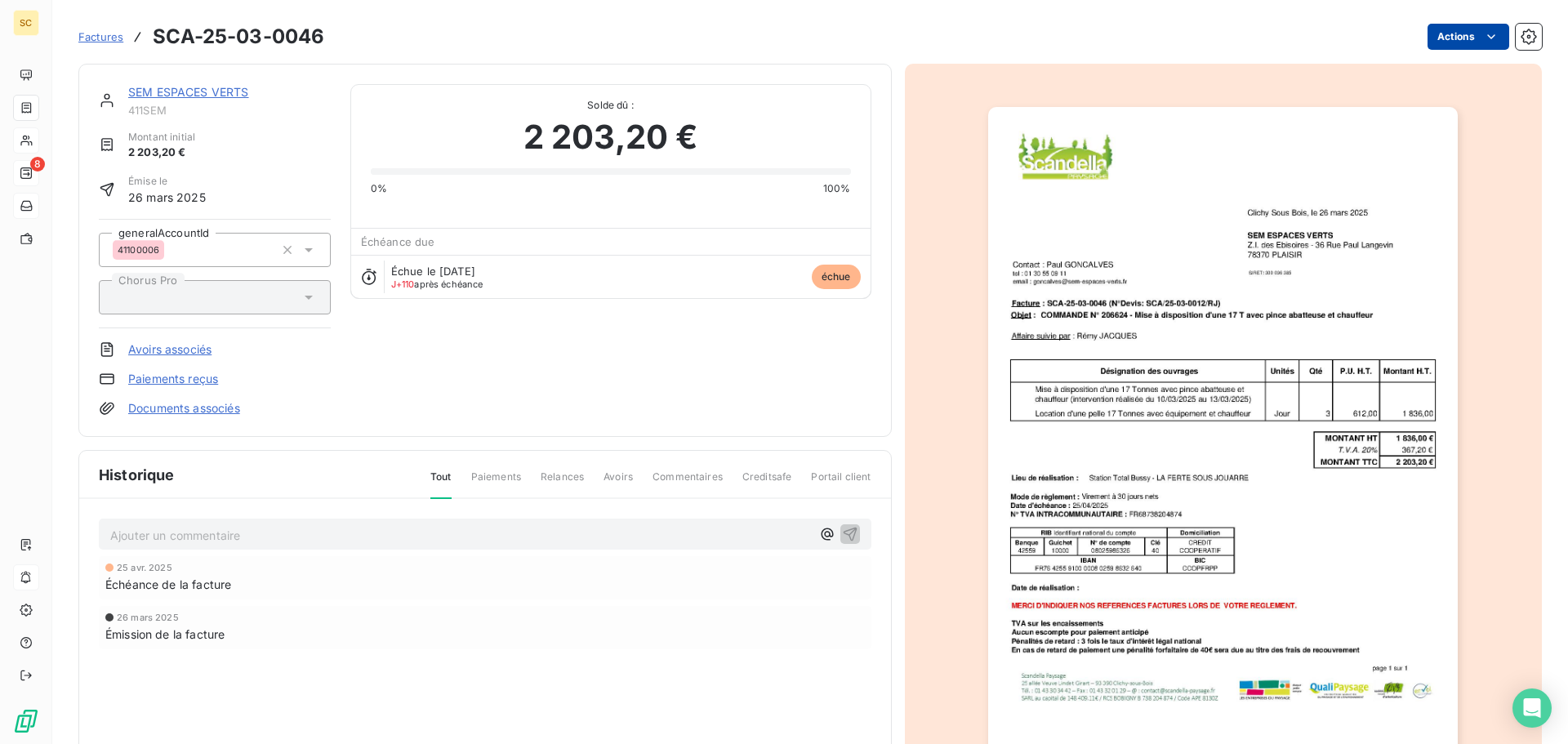
click at [1426, 43] on html "SC 8 Factures SCA-25-03-0046 Actions SEM ESPACES VERTS 411SEM Montant initial 2…" at bounding box center [784, 372] width 1568 height 744
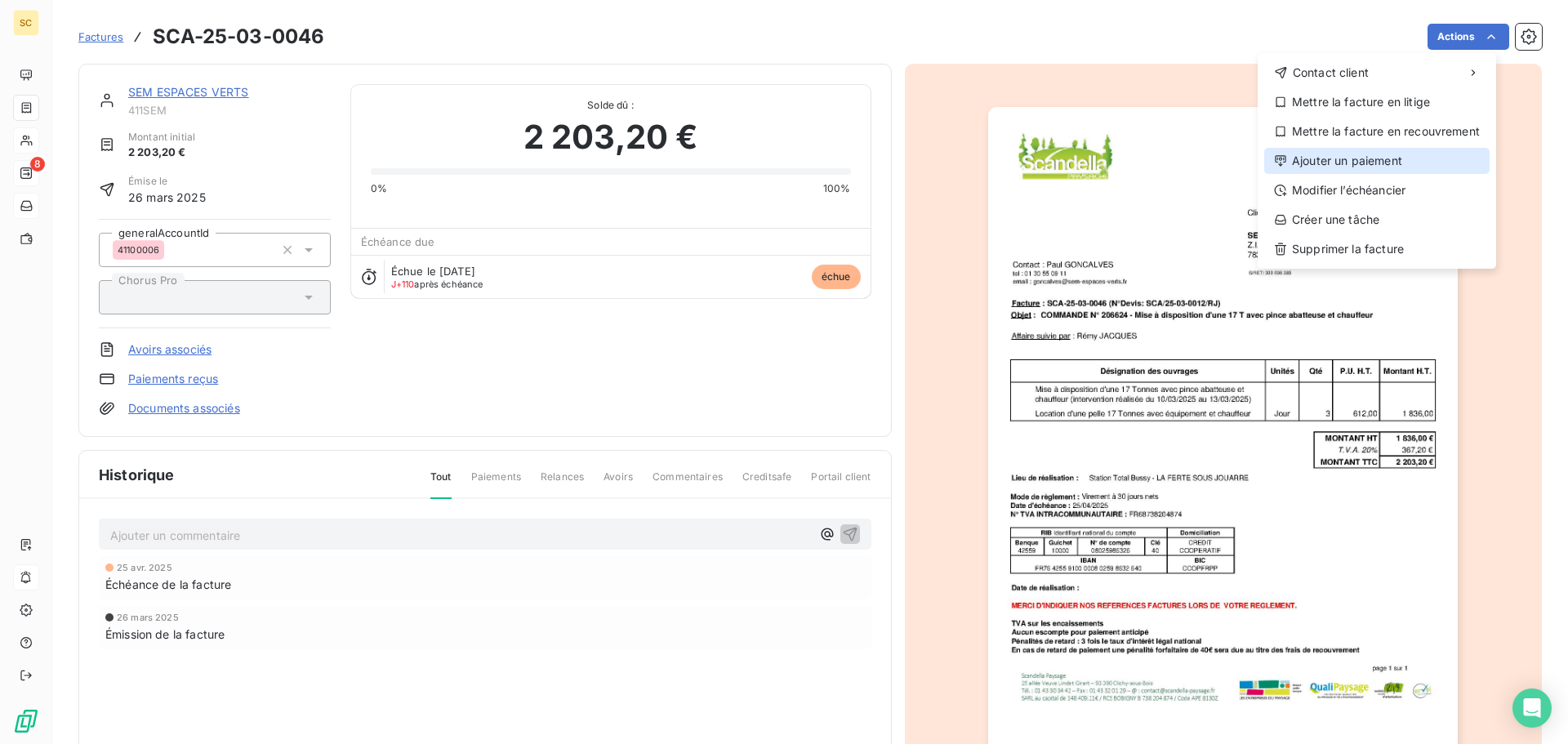
click at [1383, 160] on div "Ajouter un paiement" at bounding box center [1377, 160] width 225 height 26
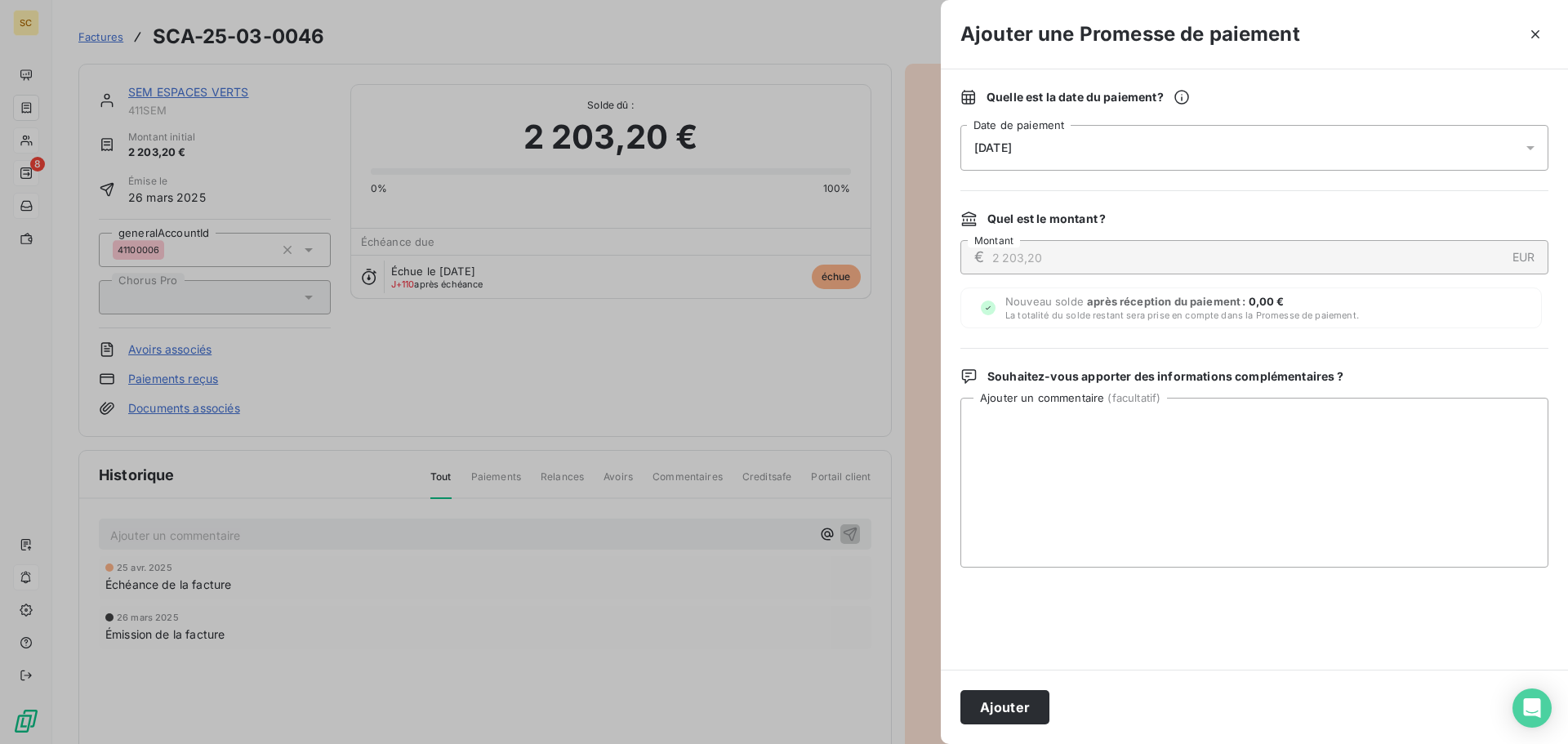
drag, startPoint x: 1028, startPoint y: 146, endPoint x: 1030, endPoint y: 161, distance: 15.1
click at [1012, 145] on span "14/08/2025" at bounding box center [993, 148] width 38 height 13
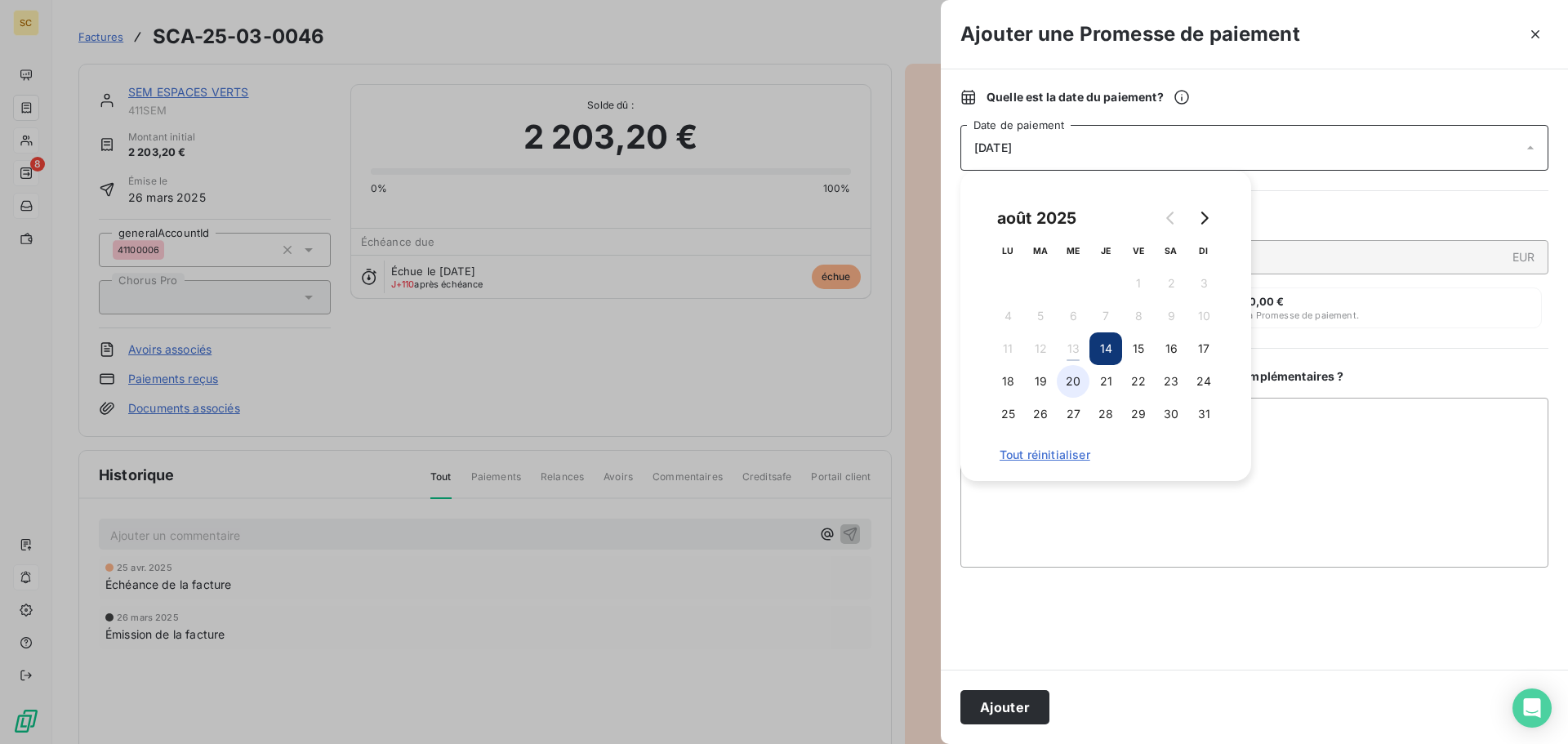
click at [1077, 377] on button "20" at bounding box center [1073, 381] width 33 height 33
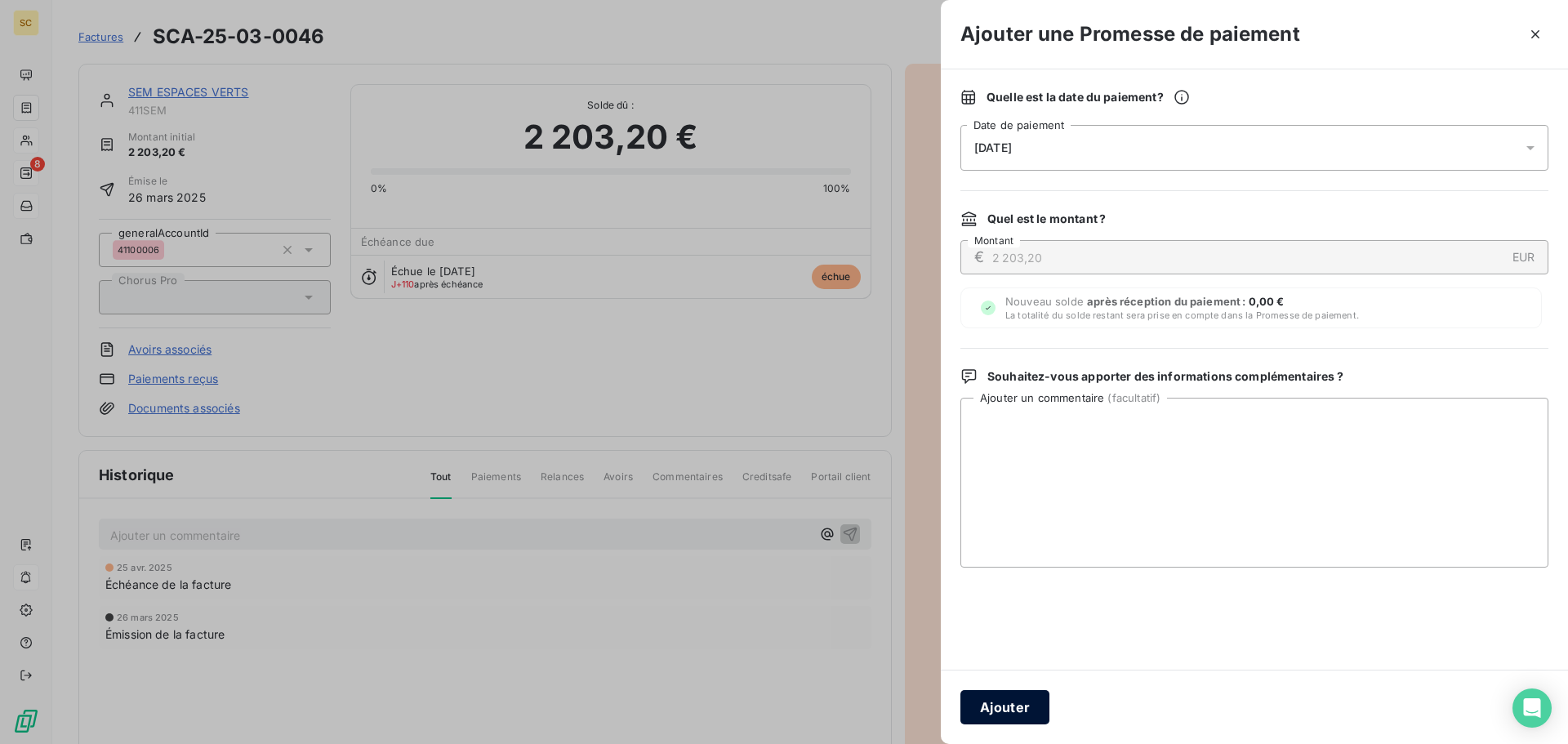
click at [1009, 691] on button "Ajouter" at bounding box center [1004, 706] width 89 height 35
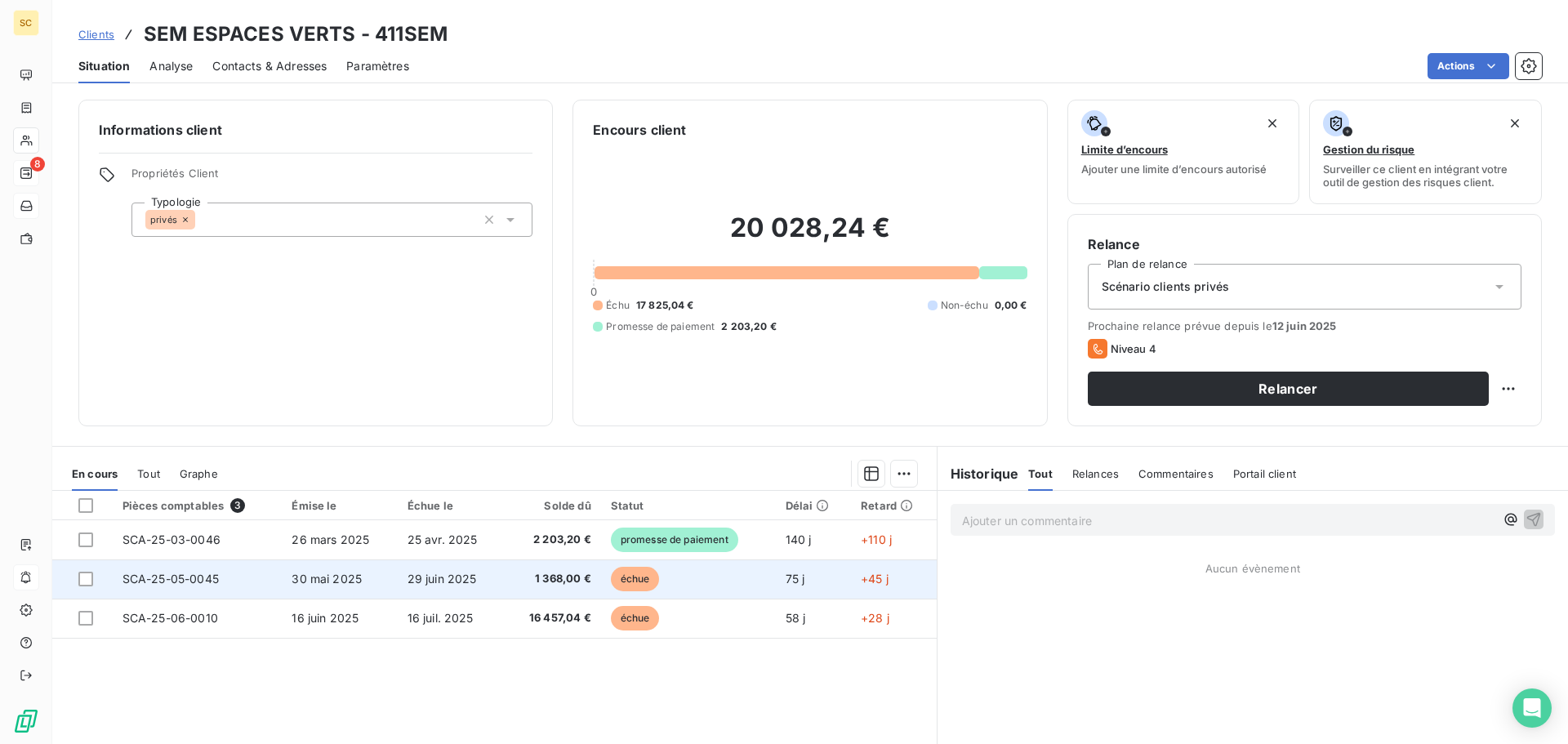
click at [436, 575] on span "29 juin 2025" at bounding box center [442, 578] width 69 height 14
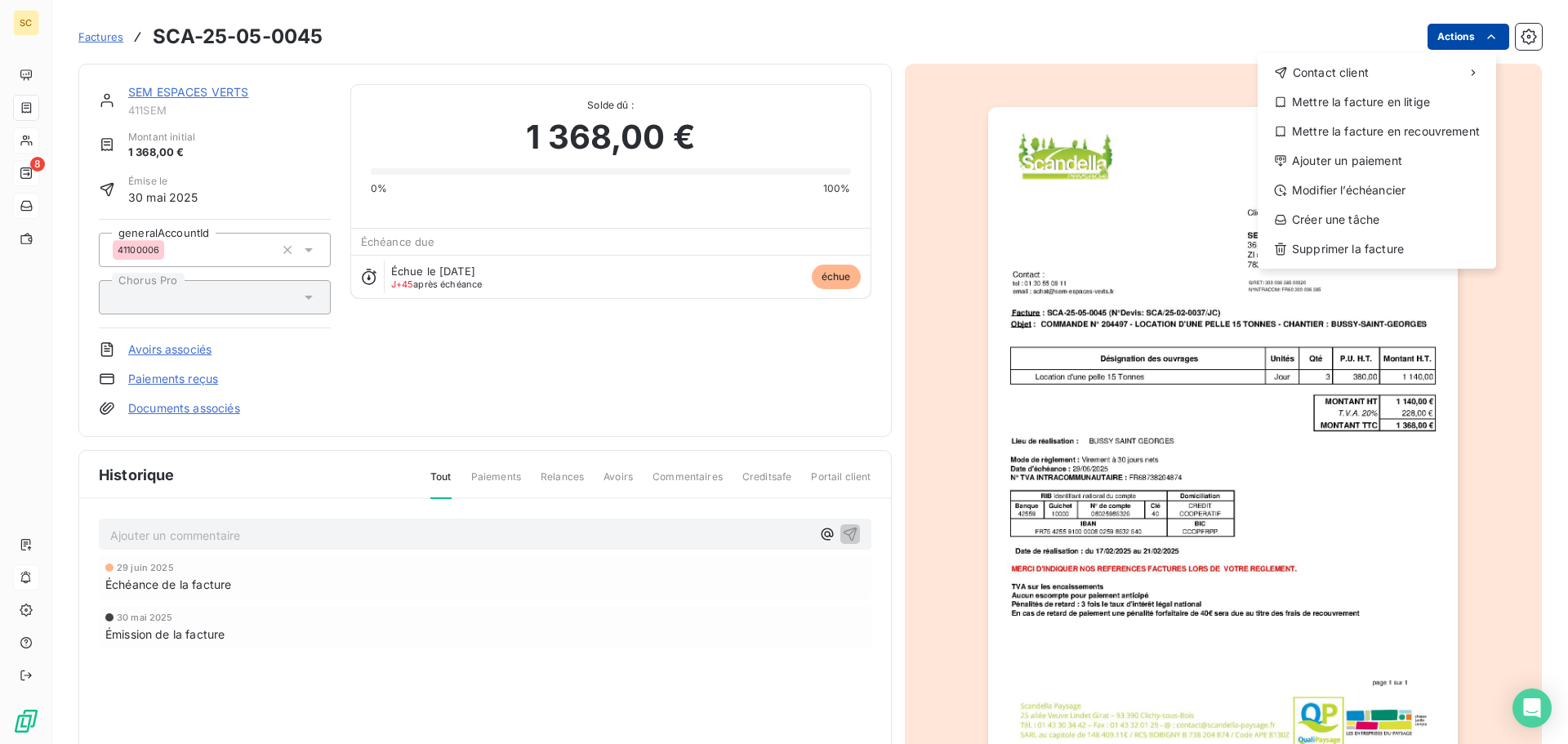
click at [1420, 42] on html "SC 8 Factures SCA-25-05-0045 Actions Contact client Mettre la facture en litige…" at bounding box center [784, 372] width 1568 height 744
click at [1379, 160] on div "Ajouter un paiement" at bounding box center [1377, 160] width 225 height 26
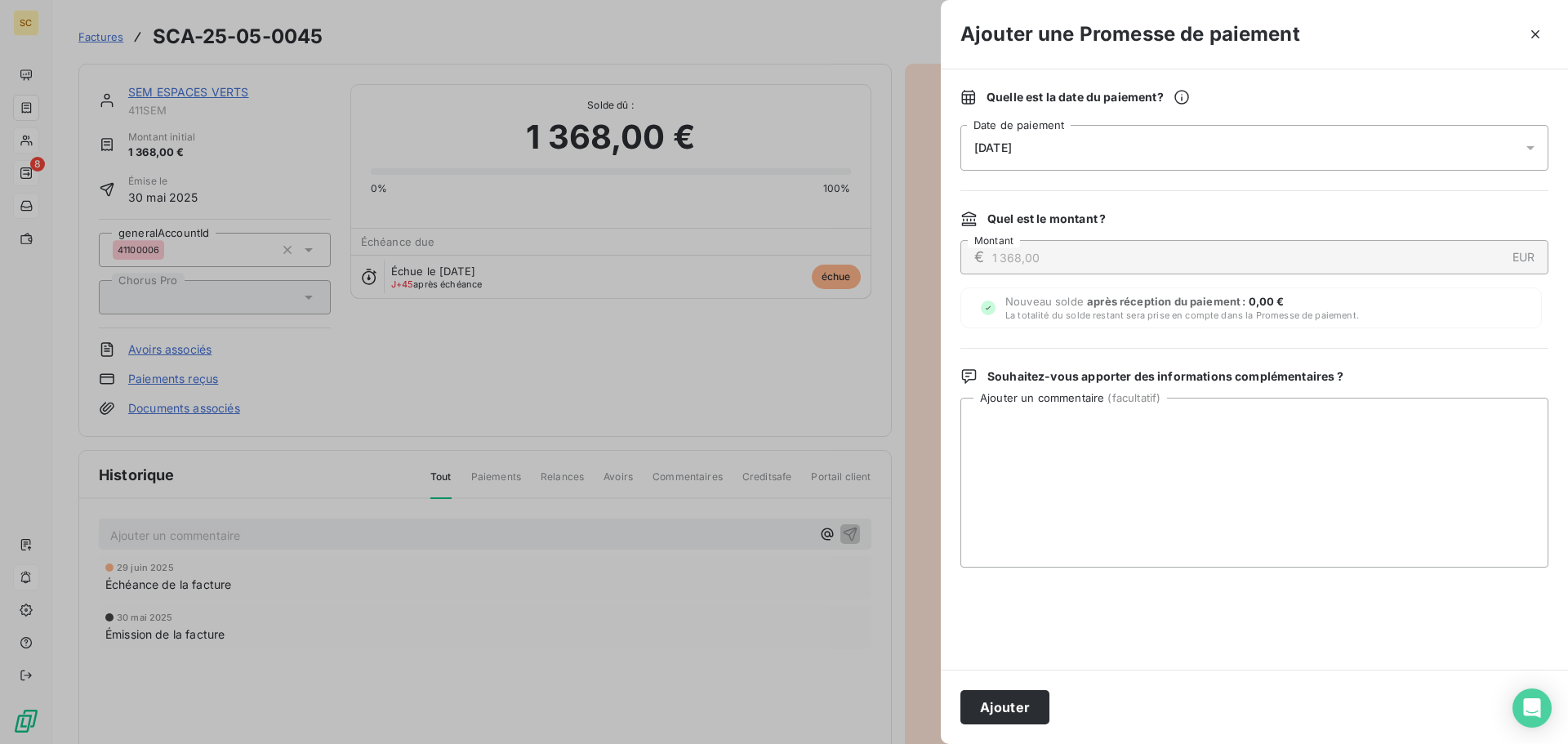
click at [1046, 146] on div "14/08/2025" at bounding box center [1254, 147] width 587 height 46
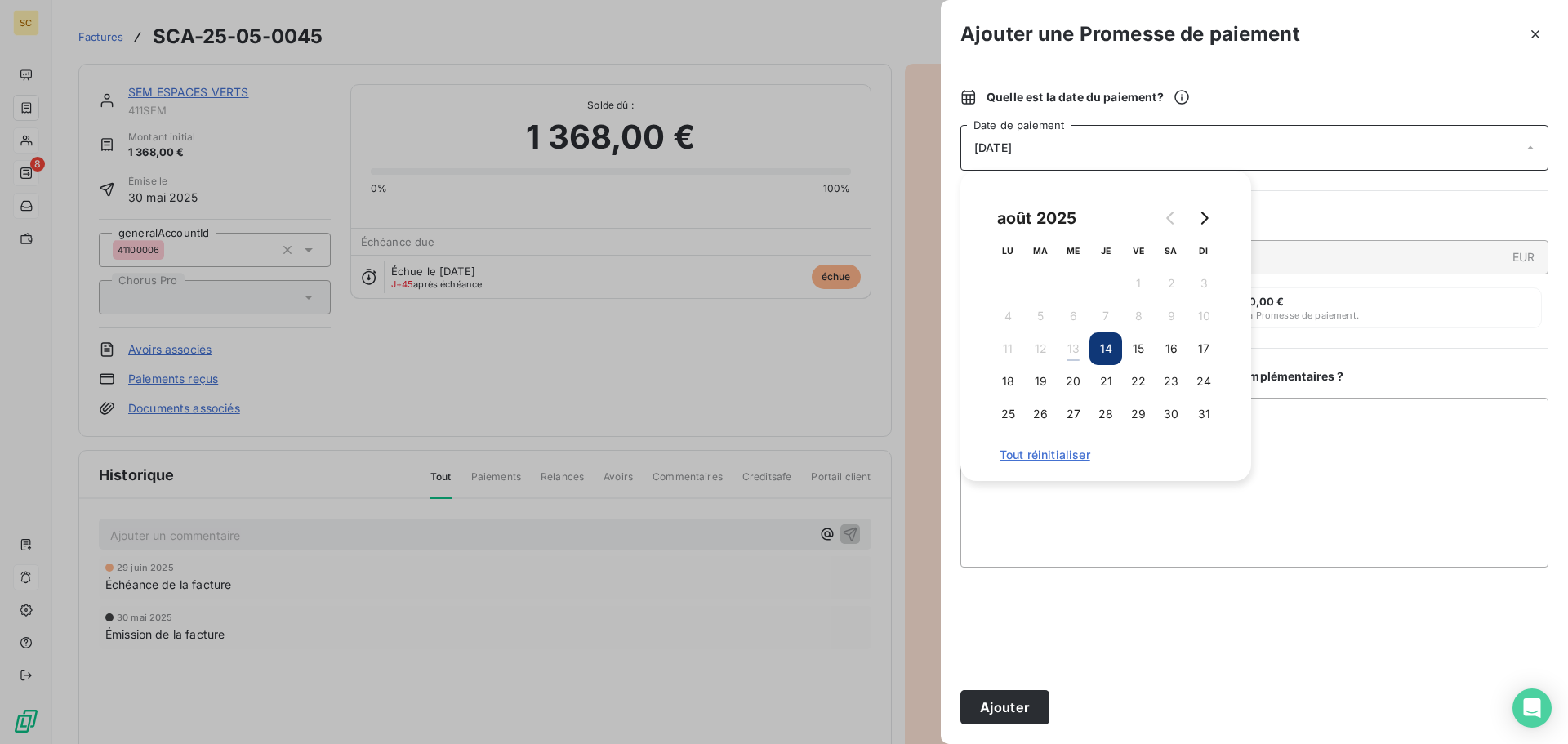
click at [1109, 344] on button "14" at bounding box center [1105, 348] width 33 height 33
click at [1075, 379] on button "20" at bounding box center [1073, 381] width 33 height 33
click at [983, 706] on button "Ajouter" at bounding box center [1004, 706] width 89 height 35
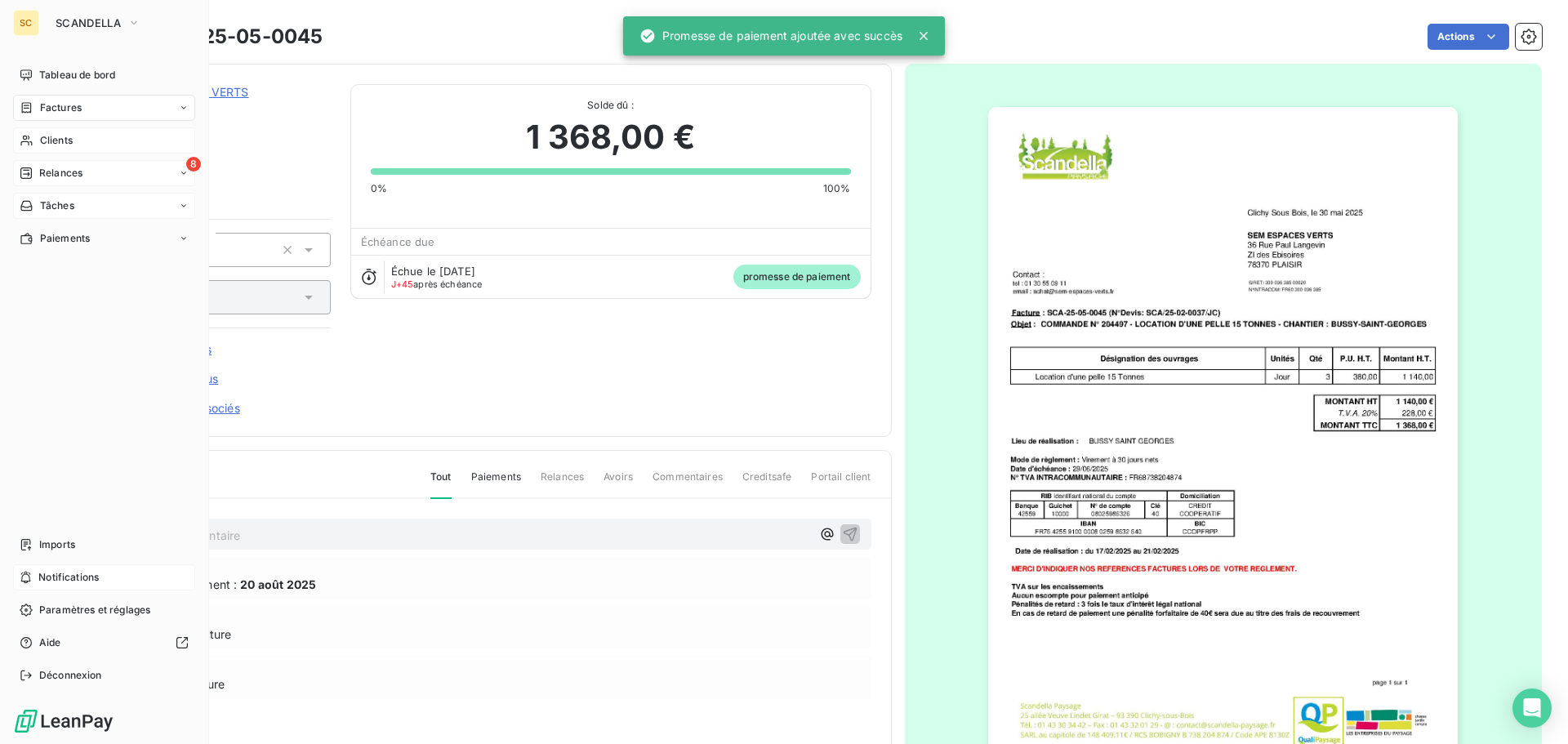
click at [60, 106] on span "Factures" at bounding box center [61, 108] width 41 height 15
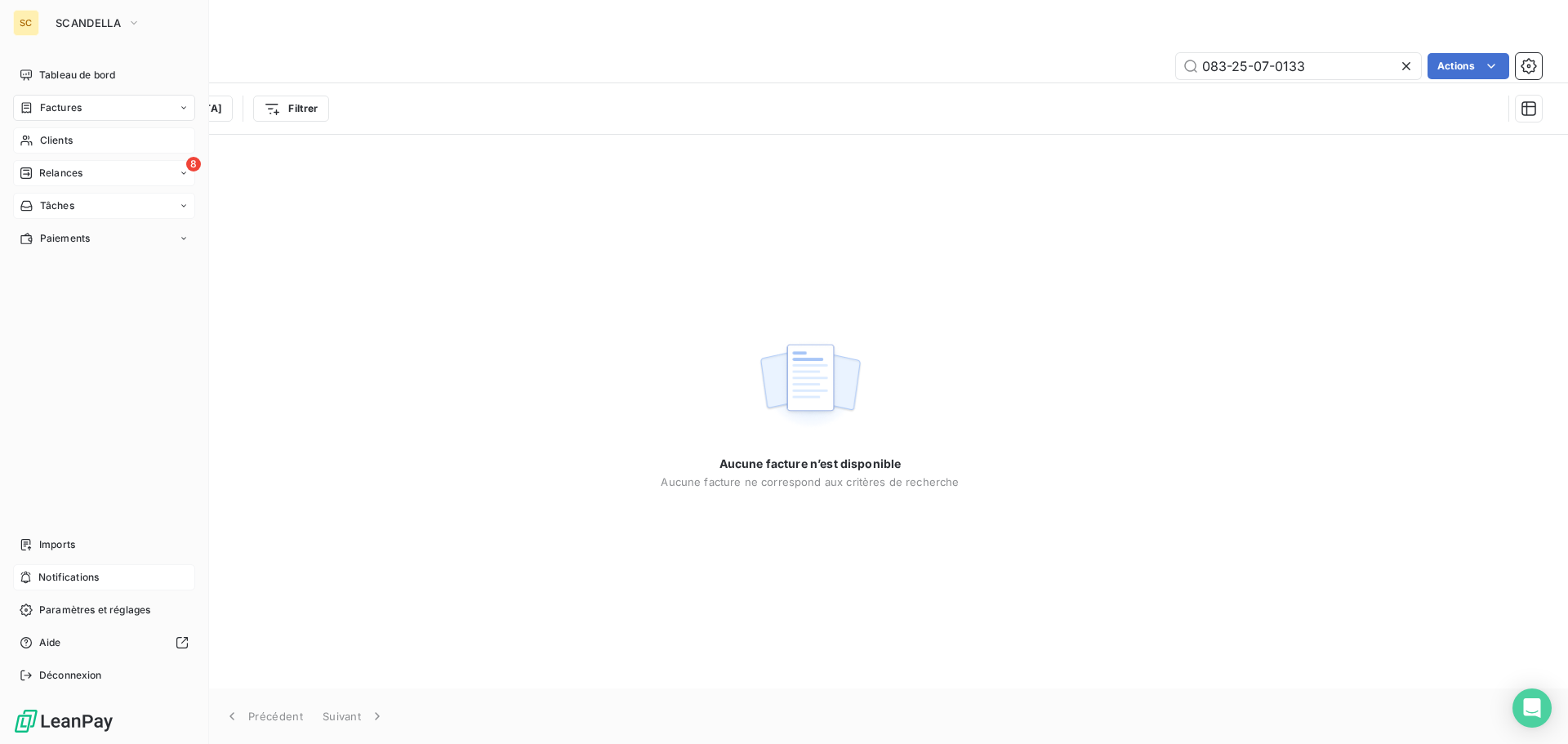
click at [60, 174] on span "Relances" at bounding box center [61, 174] width 43 height 15
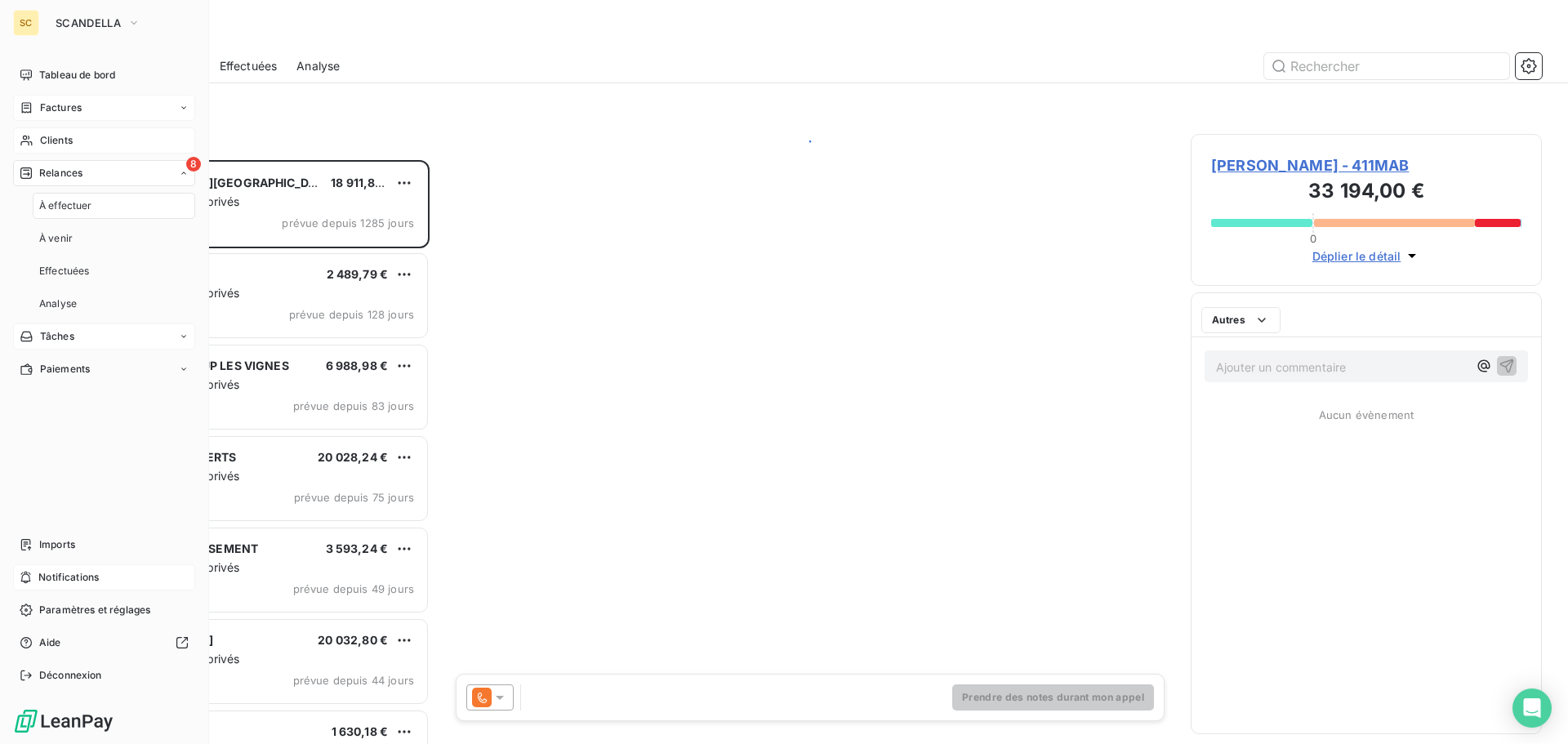
scroll to position [571, 339]
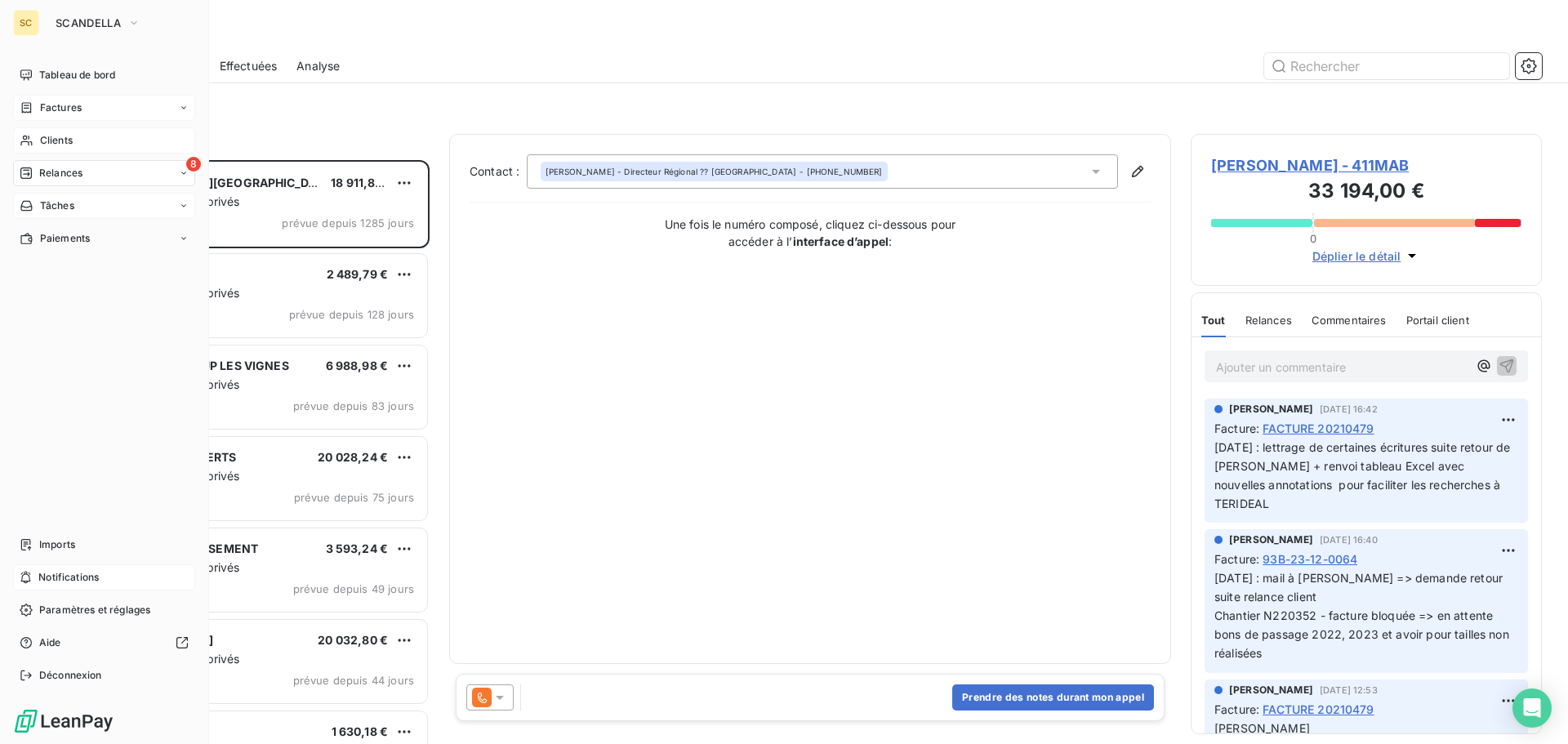
click at [84, 170] on div "8 Relances" at bounding box center [104, 174] width 182 height 26
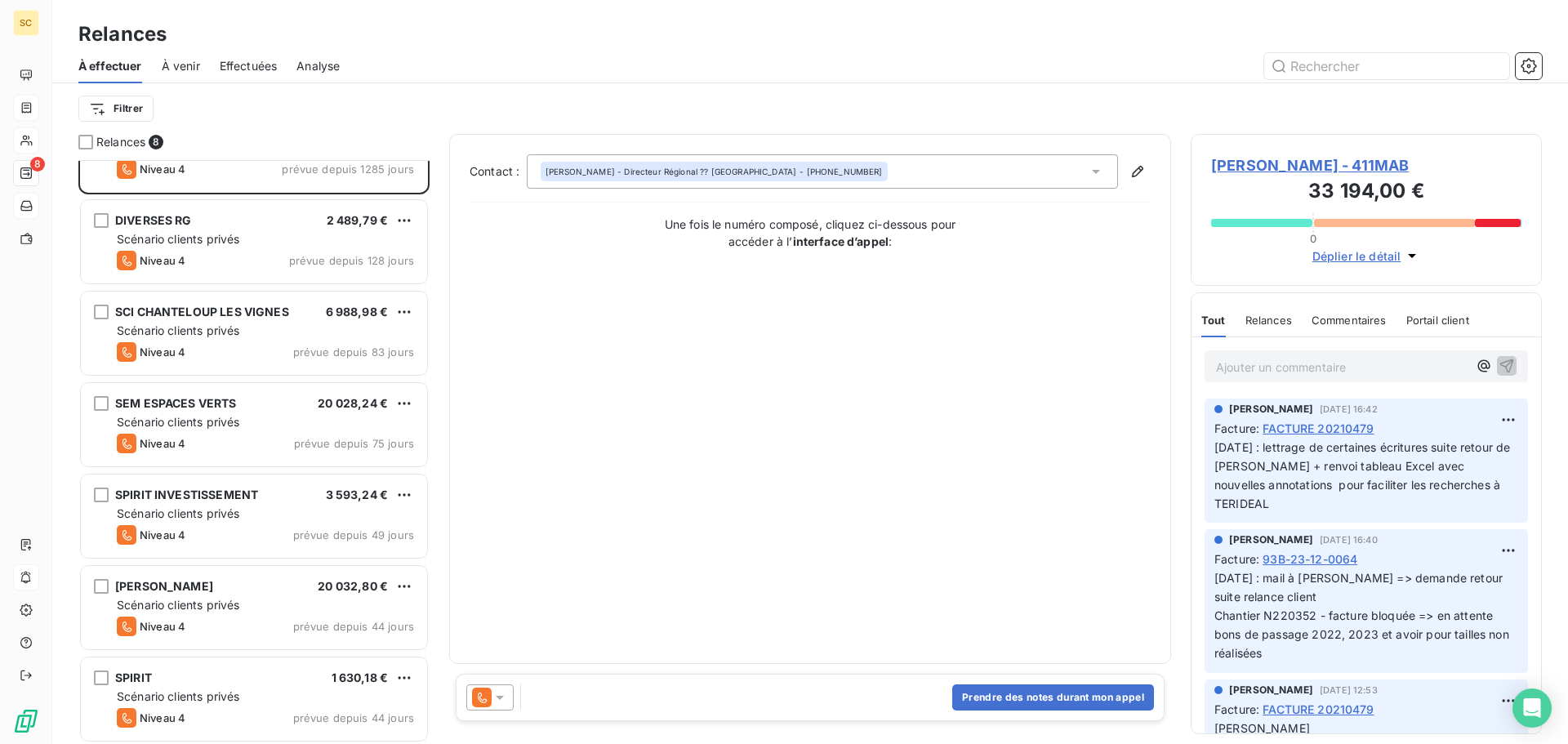
scroll to position [148, 0]
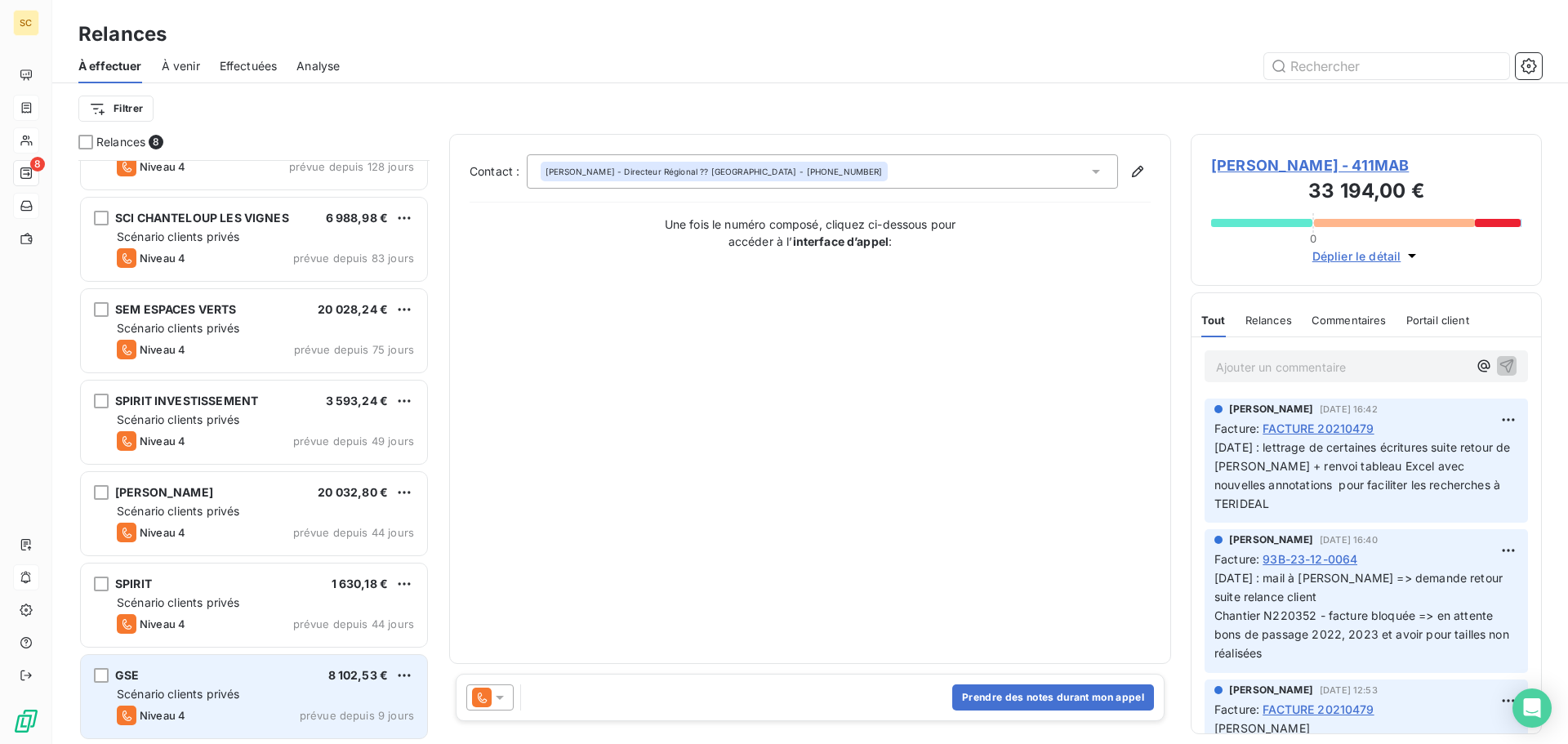
click at [153, 660] on div "GSE 8 102,53 € Scénario clients privés Niveau 4 prévue depuis 9 jours" at bounding box center [253, 696] width 346 height 84
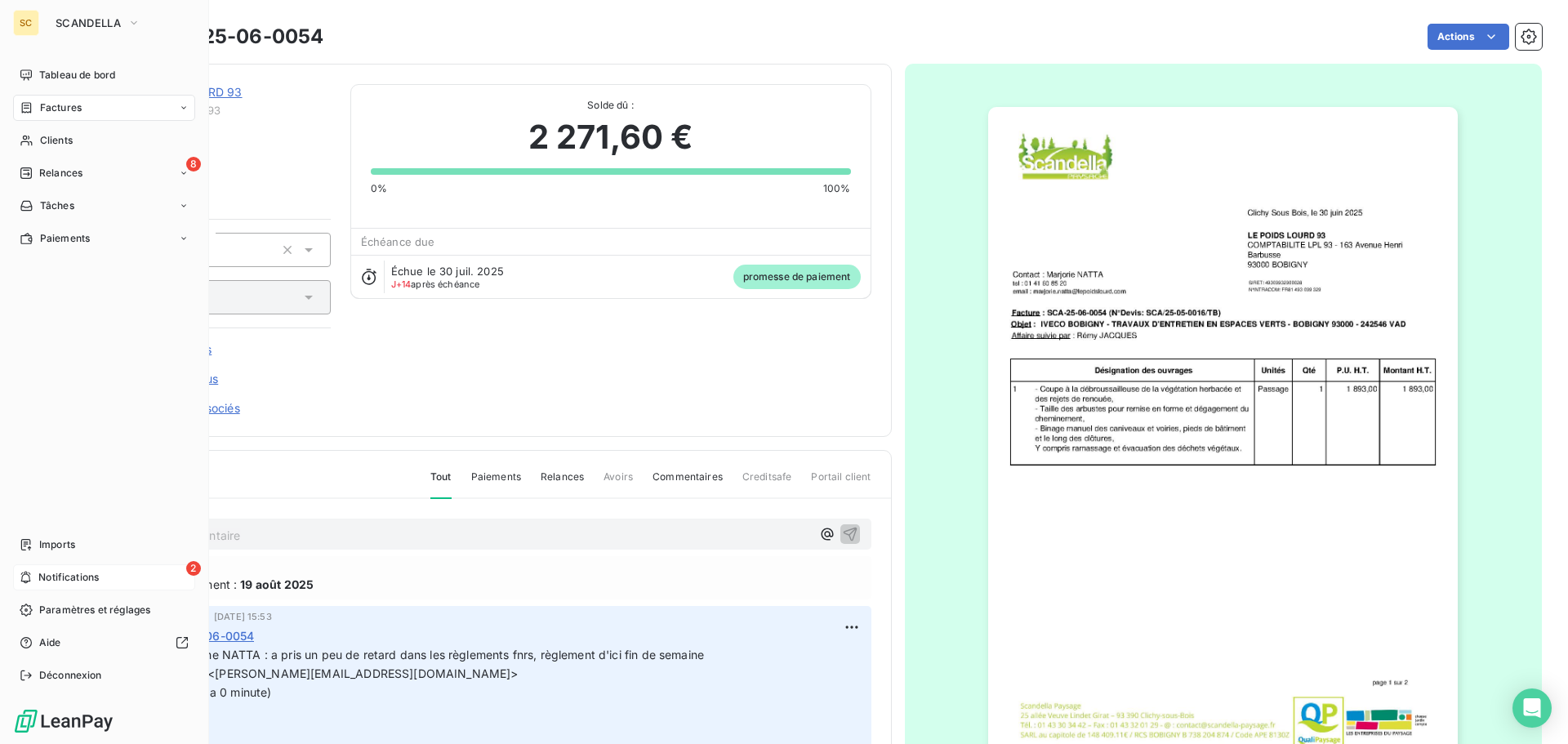
click at [68, 576] on span "Notifications" at bounding box center [69, 577] width 60 height 15
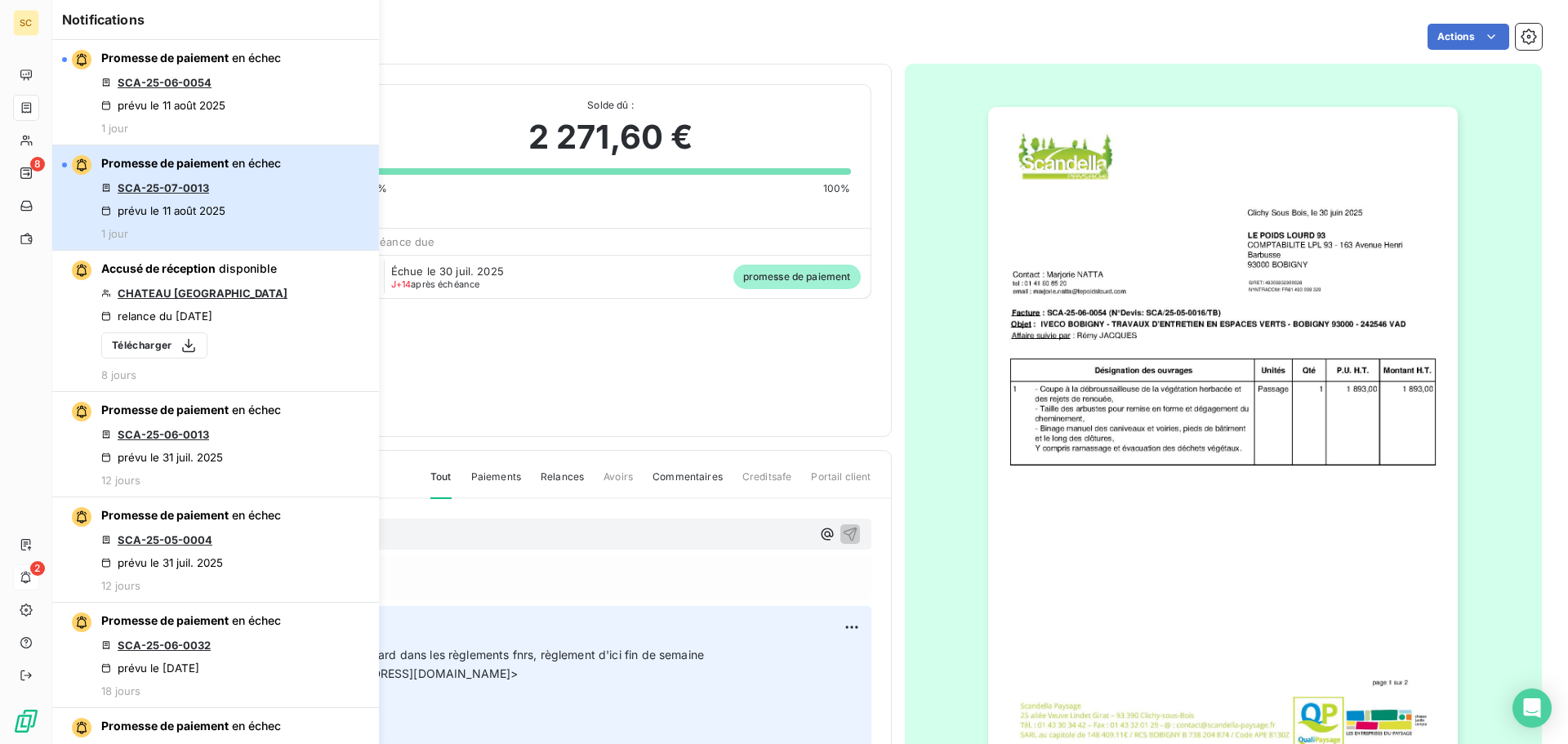
click at [236, 182] on div "Promesse de paiement en échec SCA-25-07-0013 prévu le 11 août 2025 1 jour" at bounding box center [190, 197] width 179 height 84
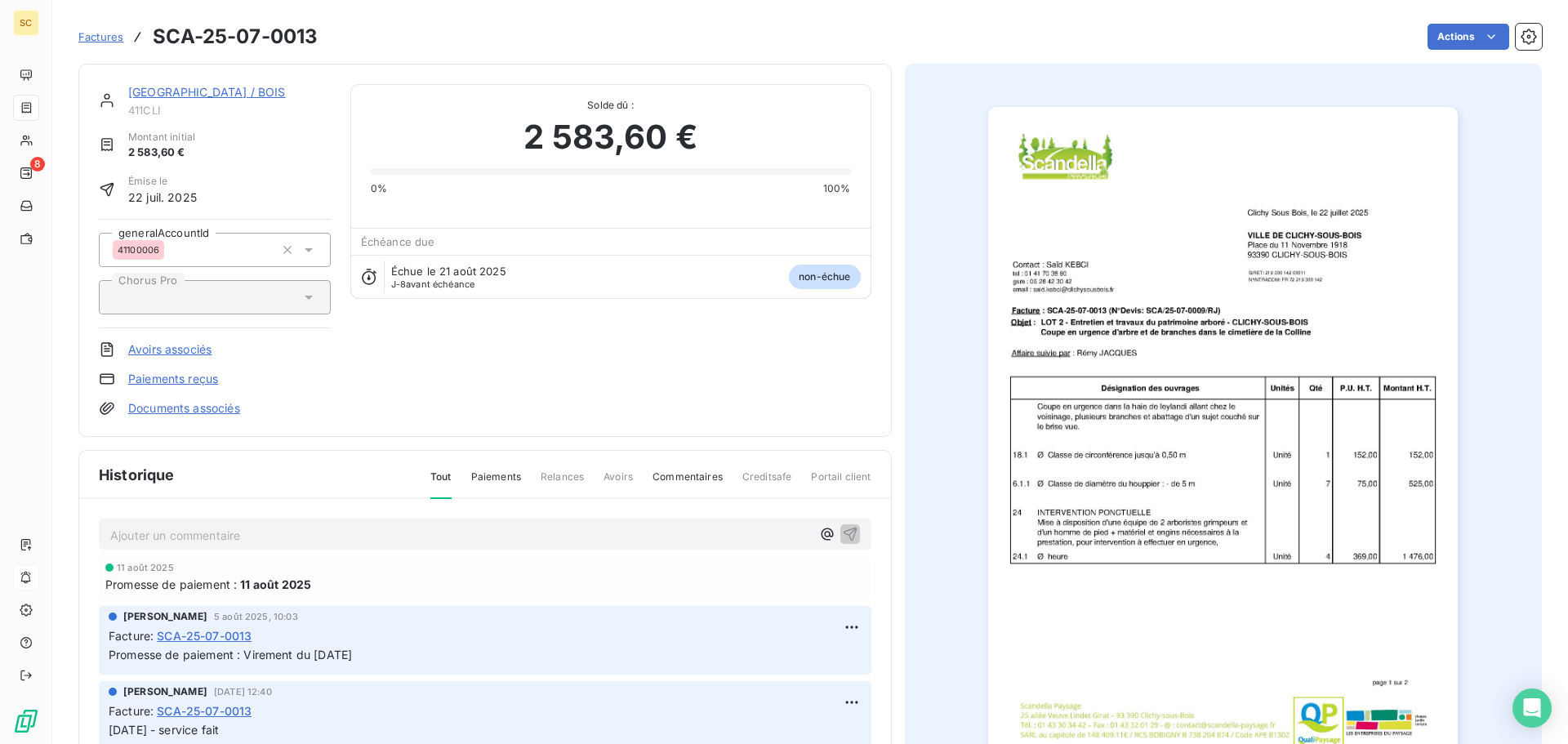
click at [210, 90] on link "MAIRIE DE CLICHY / BOIS" at bounding box center [207, 91] width 158 height 14
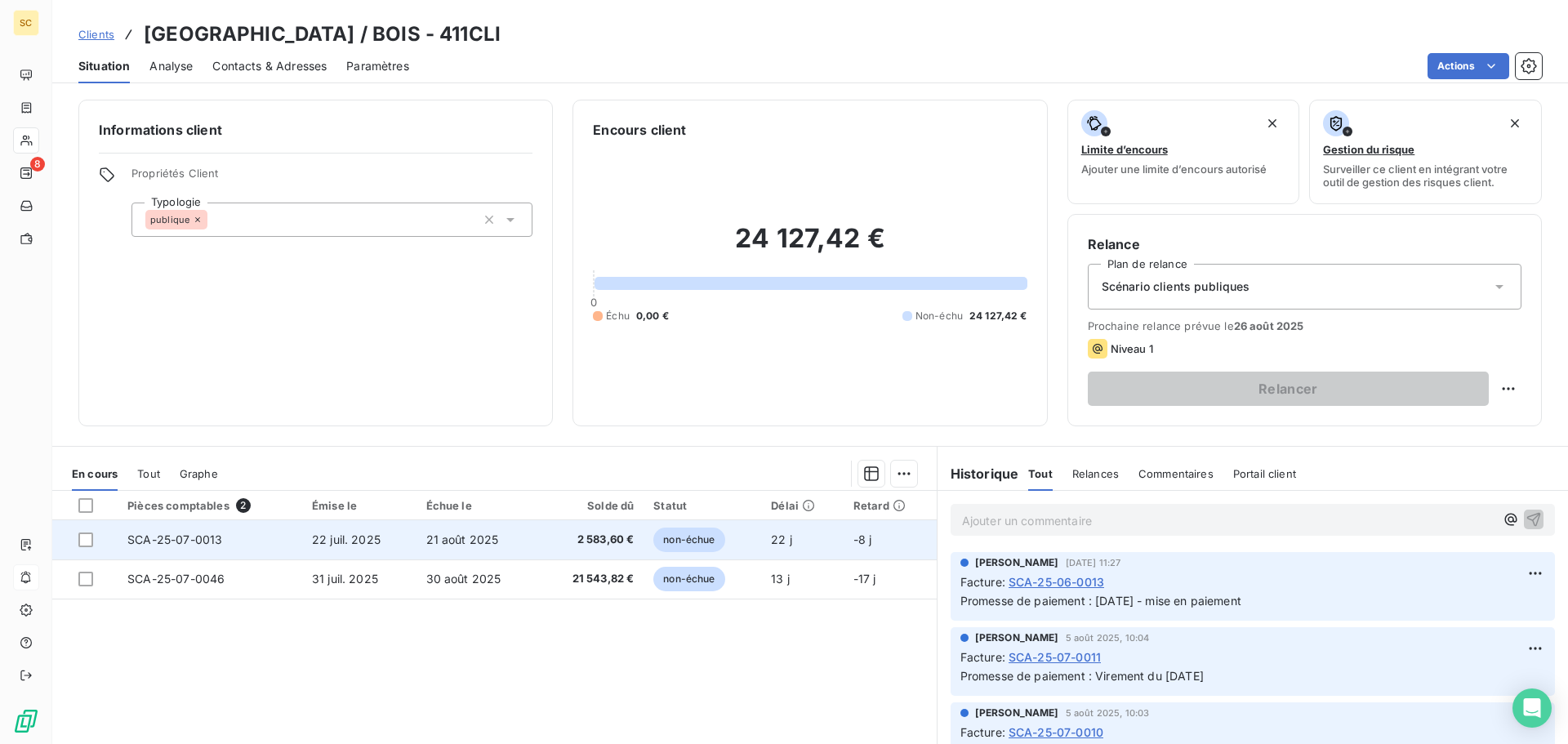
click at [343, 539] on span "22 juil. 2025" at bounding box center [345, 539] width 69 height 14
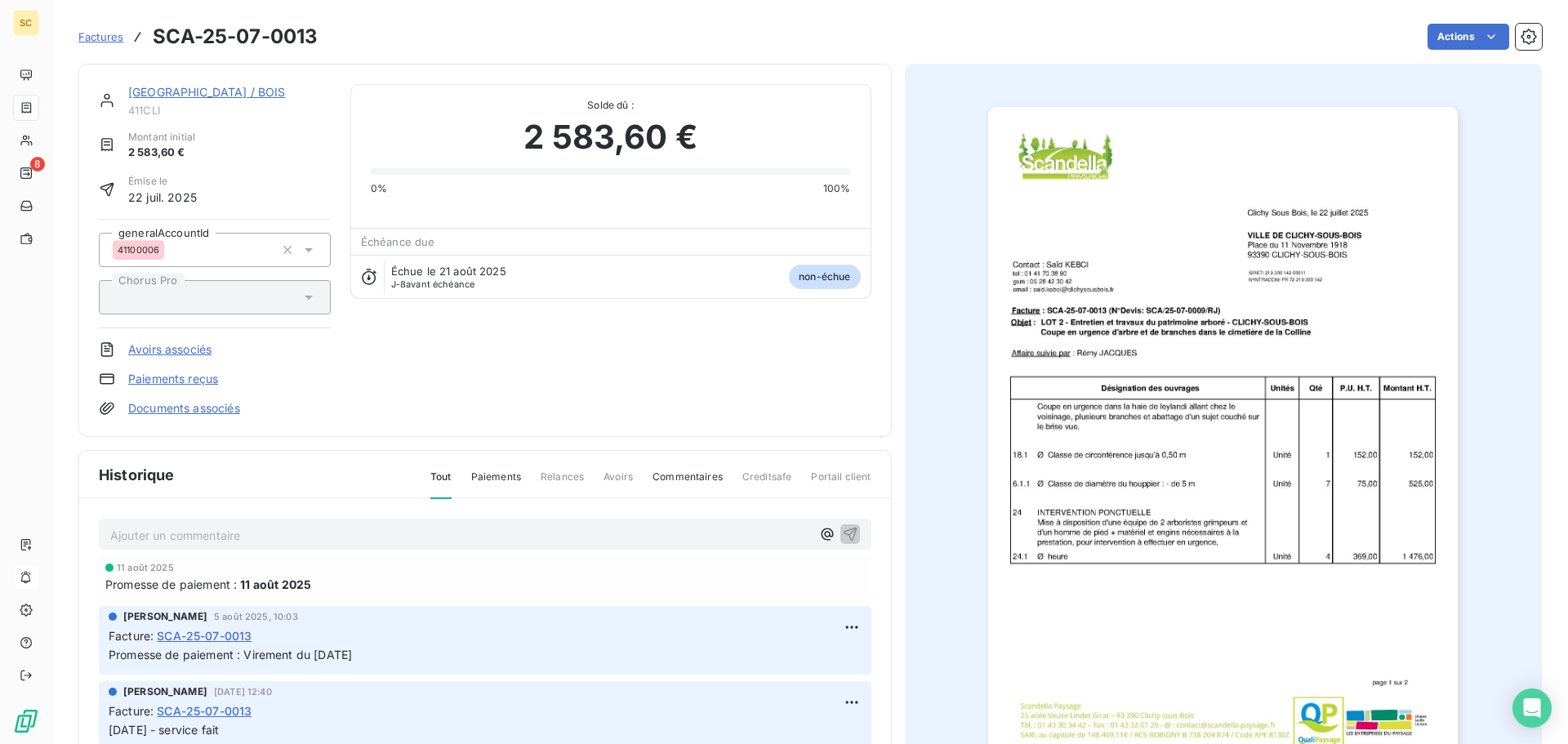
scroll to position [2, 0]
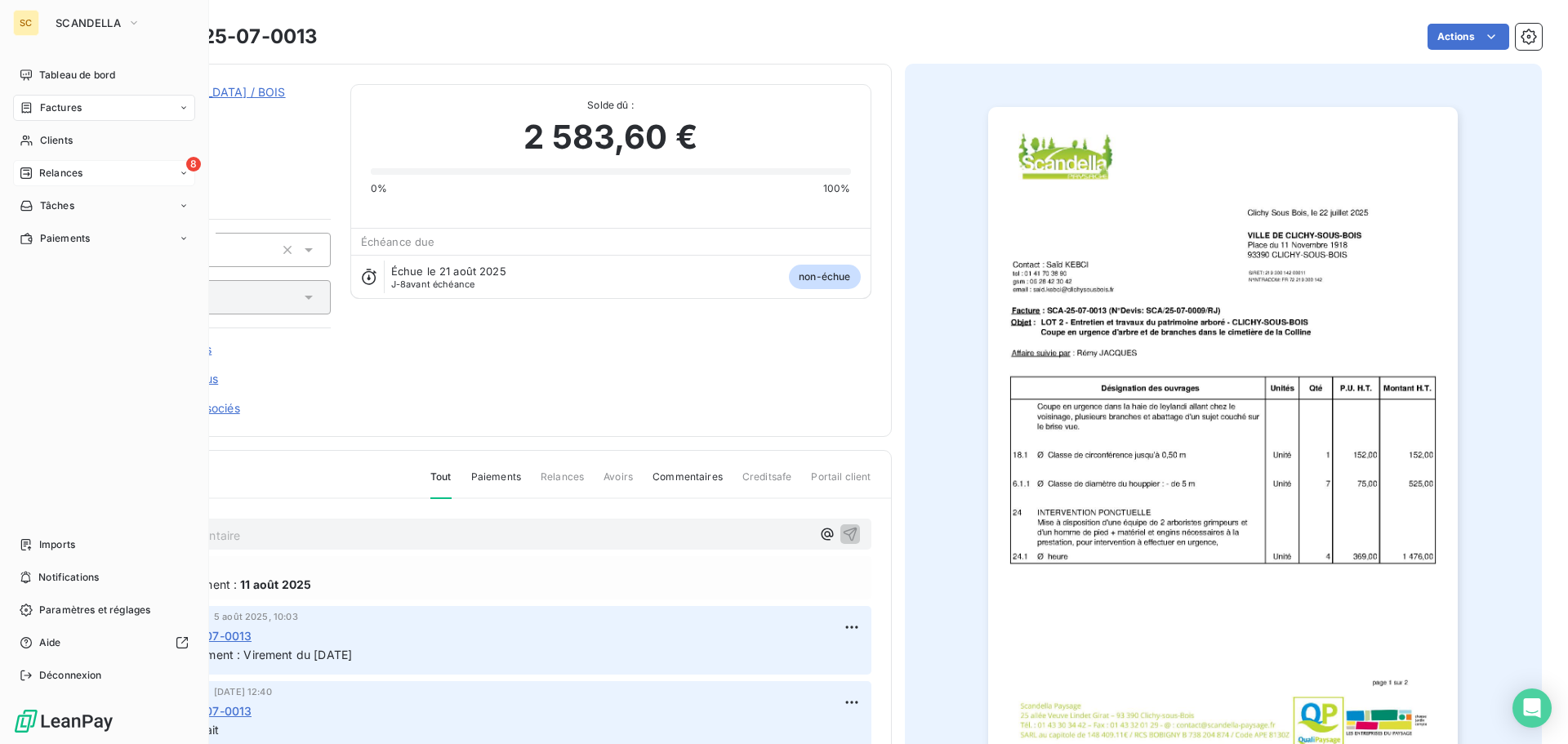
click at [53, 170] on span "Relances" at bounding box center [61, 174] width 43 height 15
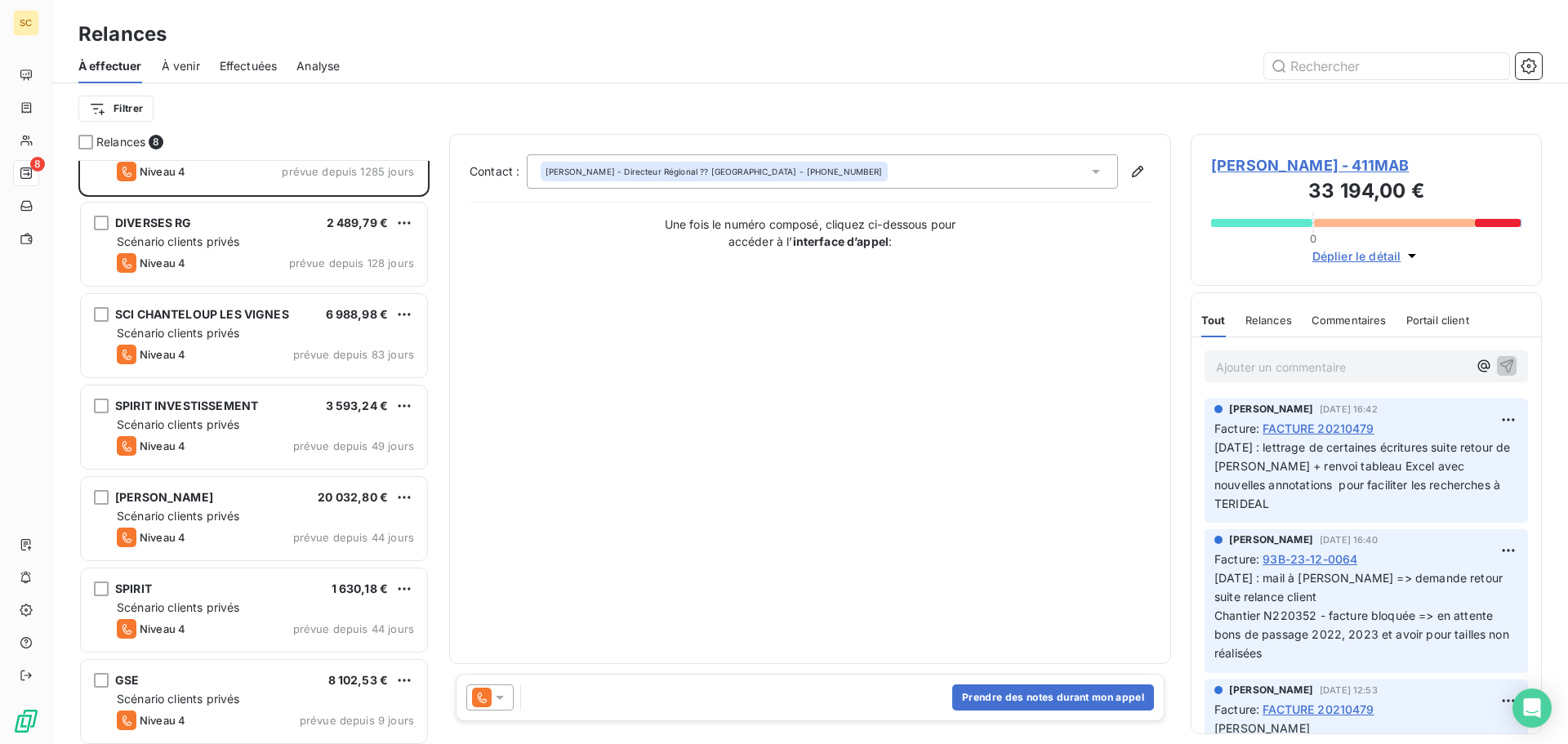
scroll to position [148, 0]
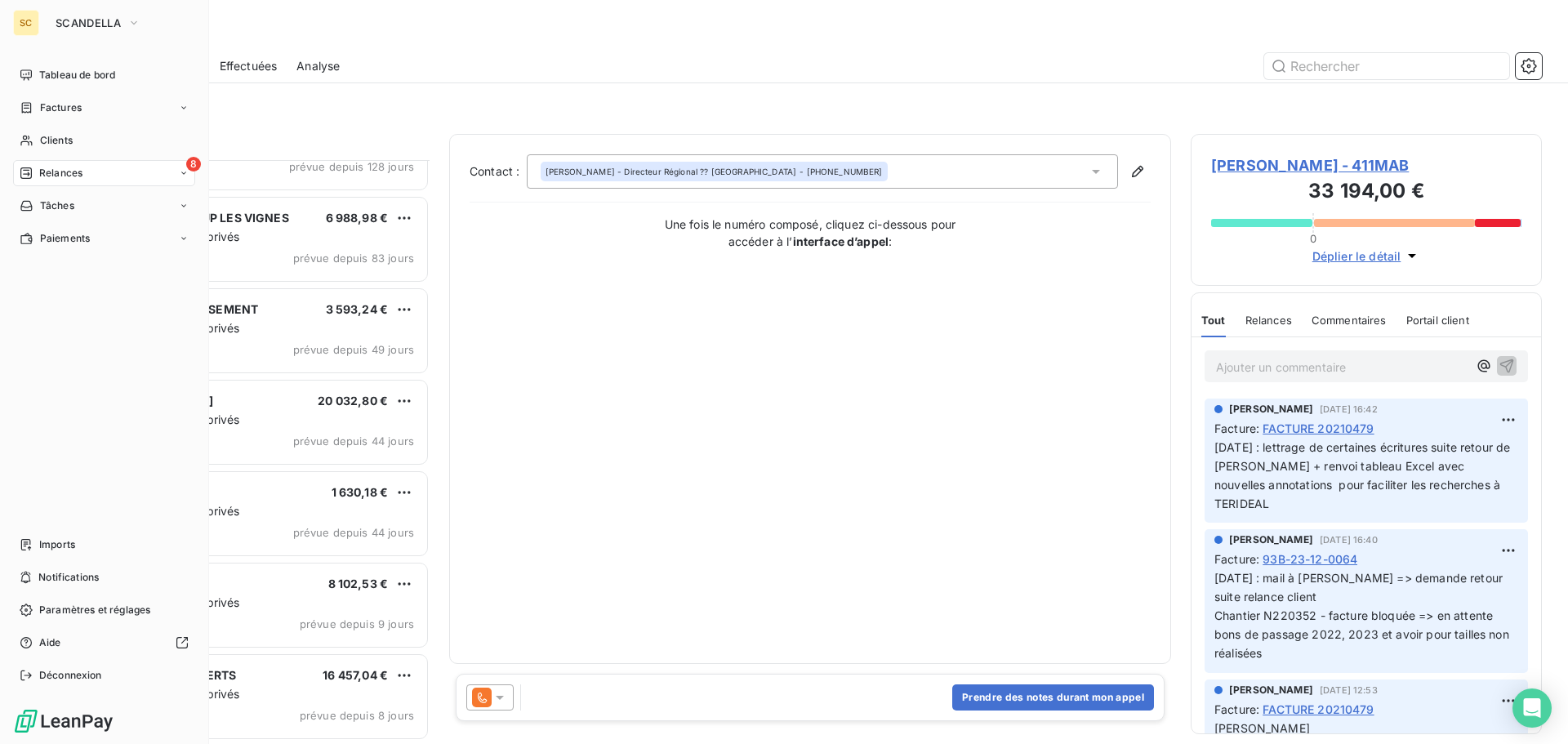
click at [71, 172] on span "Relances" at bounding box center [61, 174] width 43 height 15
click at [71, 274] on span "Effectuées" at bounding box center [65, 271] width 51 height 15
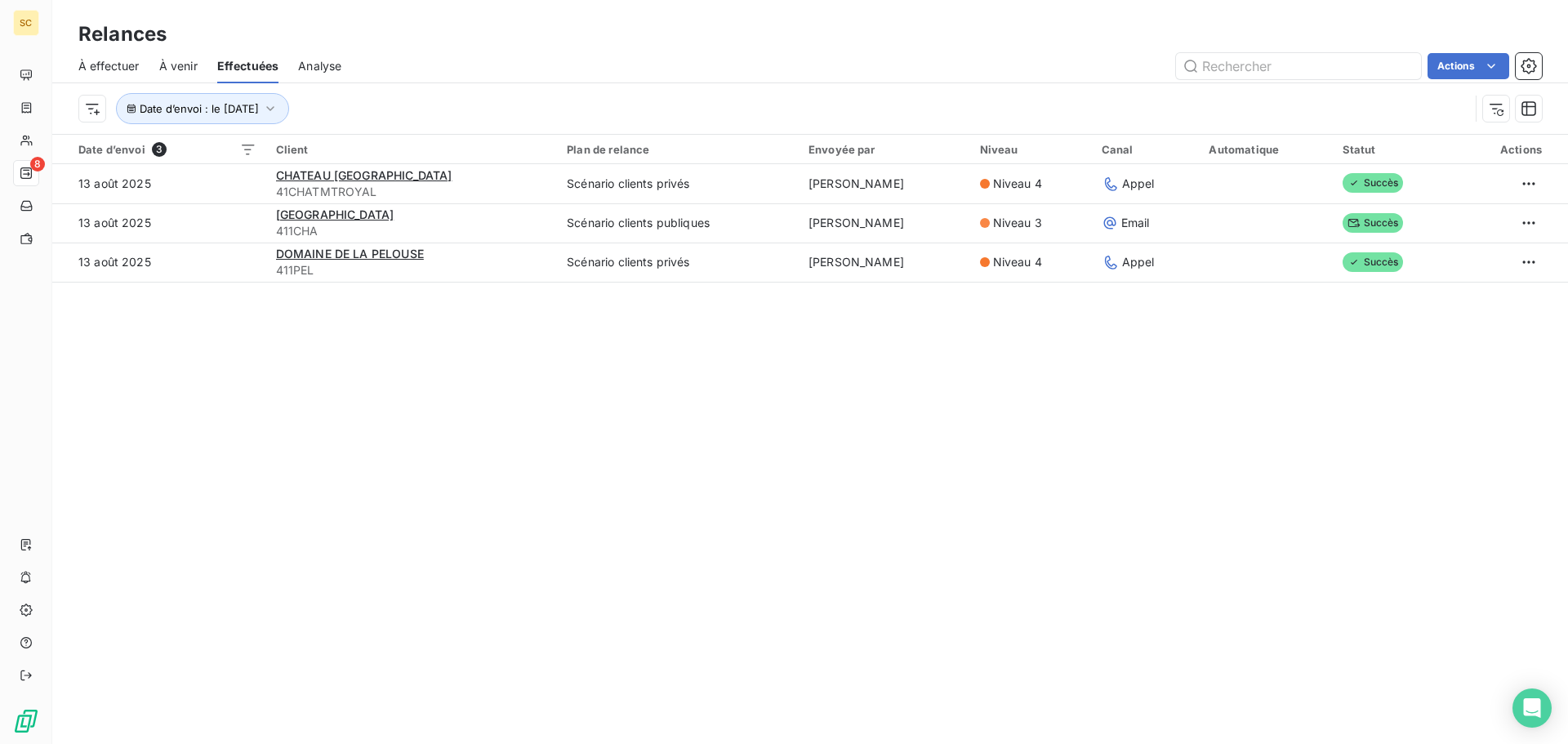
click at [516, 355] on div "Relances À effectuer À venir Effectuées Analyse Actions Date d’envoi : le 13 ao…" at bounding box center [810, 372] width 1515 height 744
click at [402, 415] on div "Relances À effectuer À venir Effectuées Analyse Actions Date d’envoi : le 13 ao…" at bounding box center [810, 372] width 1515 height 744
click at [279, 104] on icon "button" at bounding box center [269, 108] width 16 height 16
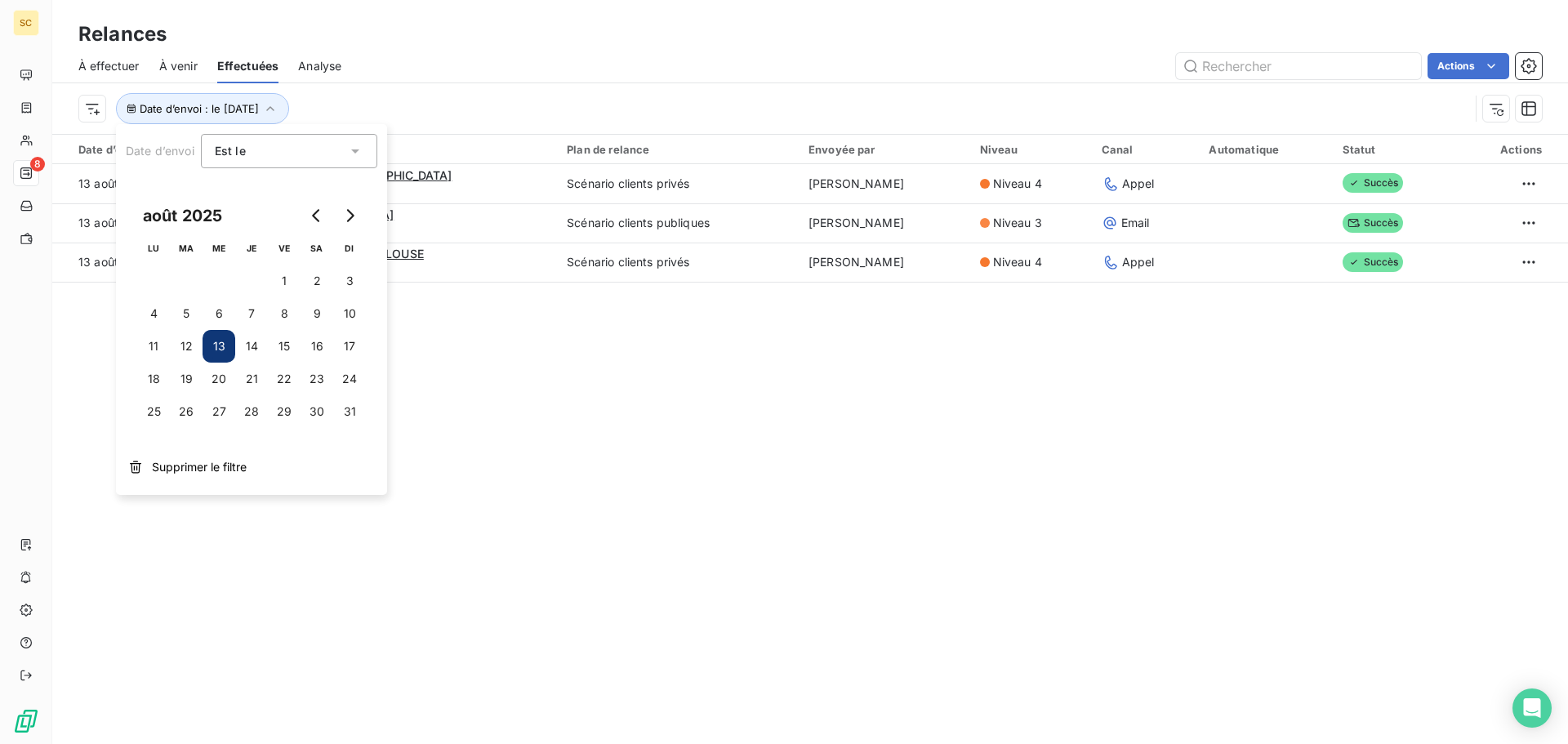
click at [497, 480] on div "Relances À effectuer À venir Effectuées Analyse Actions Date d’envoi : le 13 ao…" at bounding box center [810, 372] width 1515 height 744
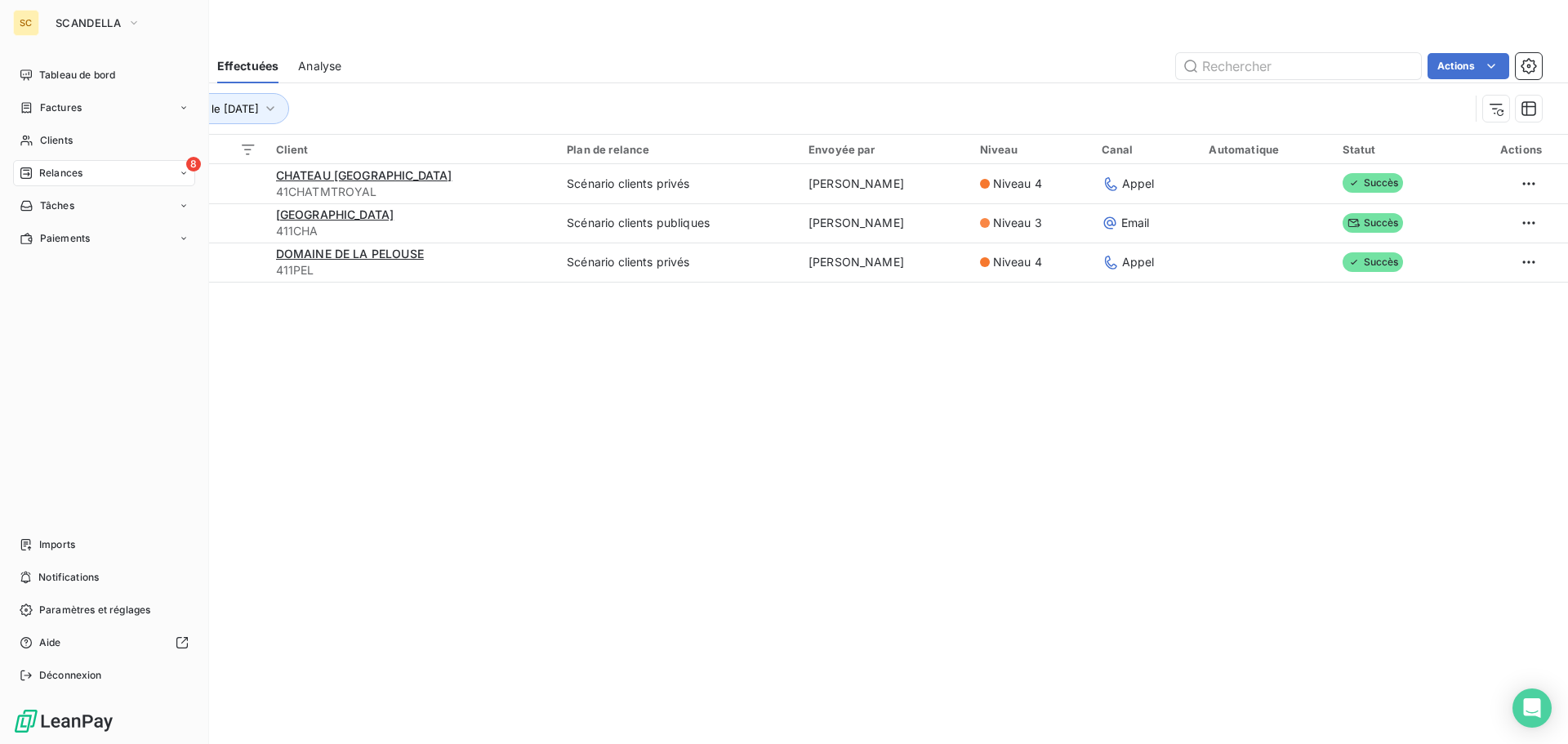
click at [74, 173] on span "Relances" at bounding box center [61, 174] width 43 height 15
click at [77, 172] on span "Relances" at bounding box center [61, 174] width 43 height 15
click at [79, 172] on span "Relances" at bounding box center [61, 174] width 43 height 15
click at [75, 206] on span "À effectuer" at bounding box center [66, 205] width 53 height 15
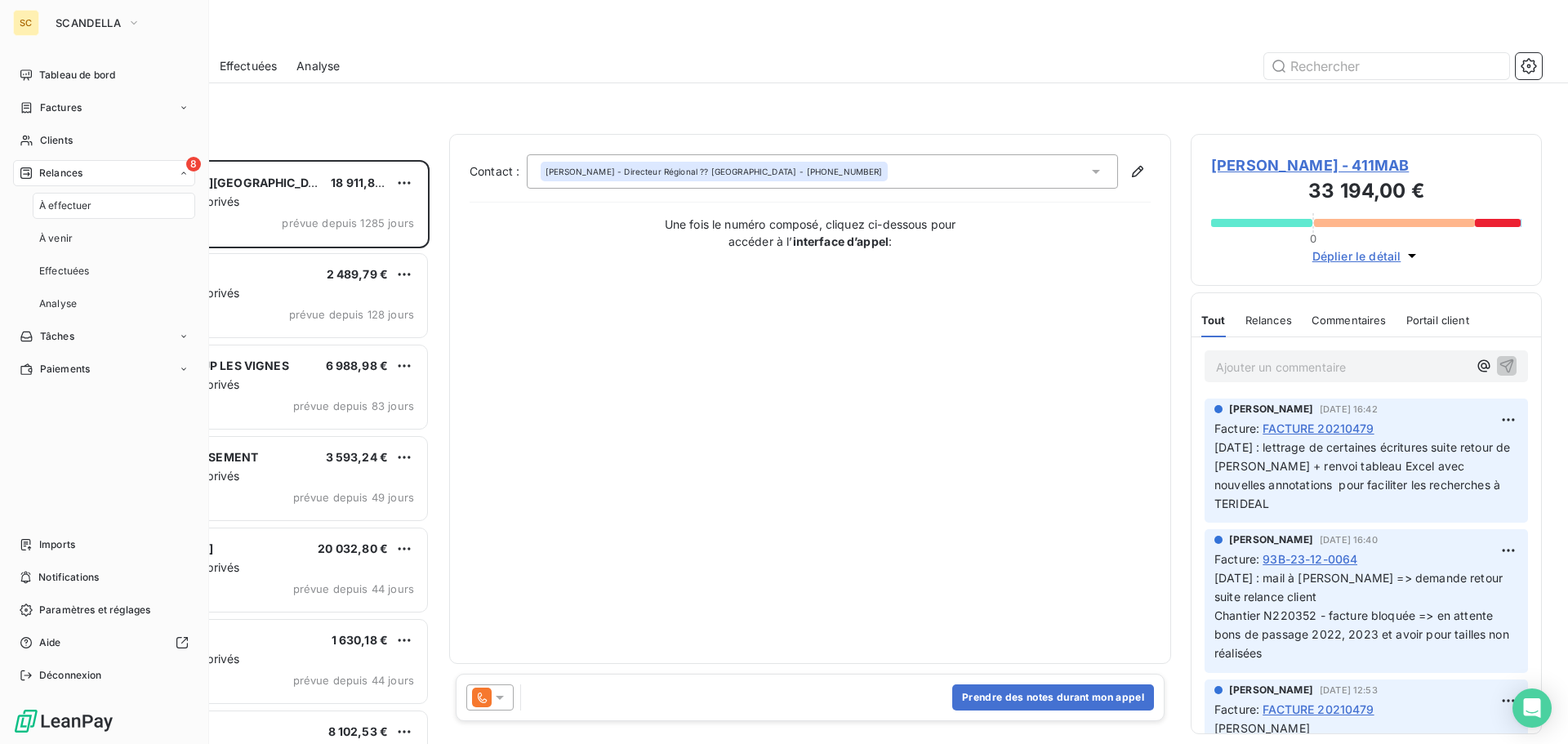
scroll to position [571, 339]
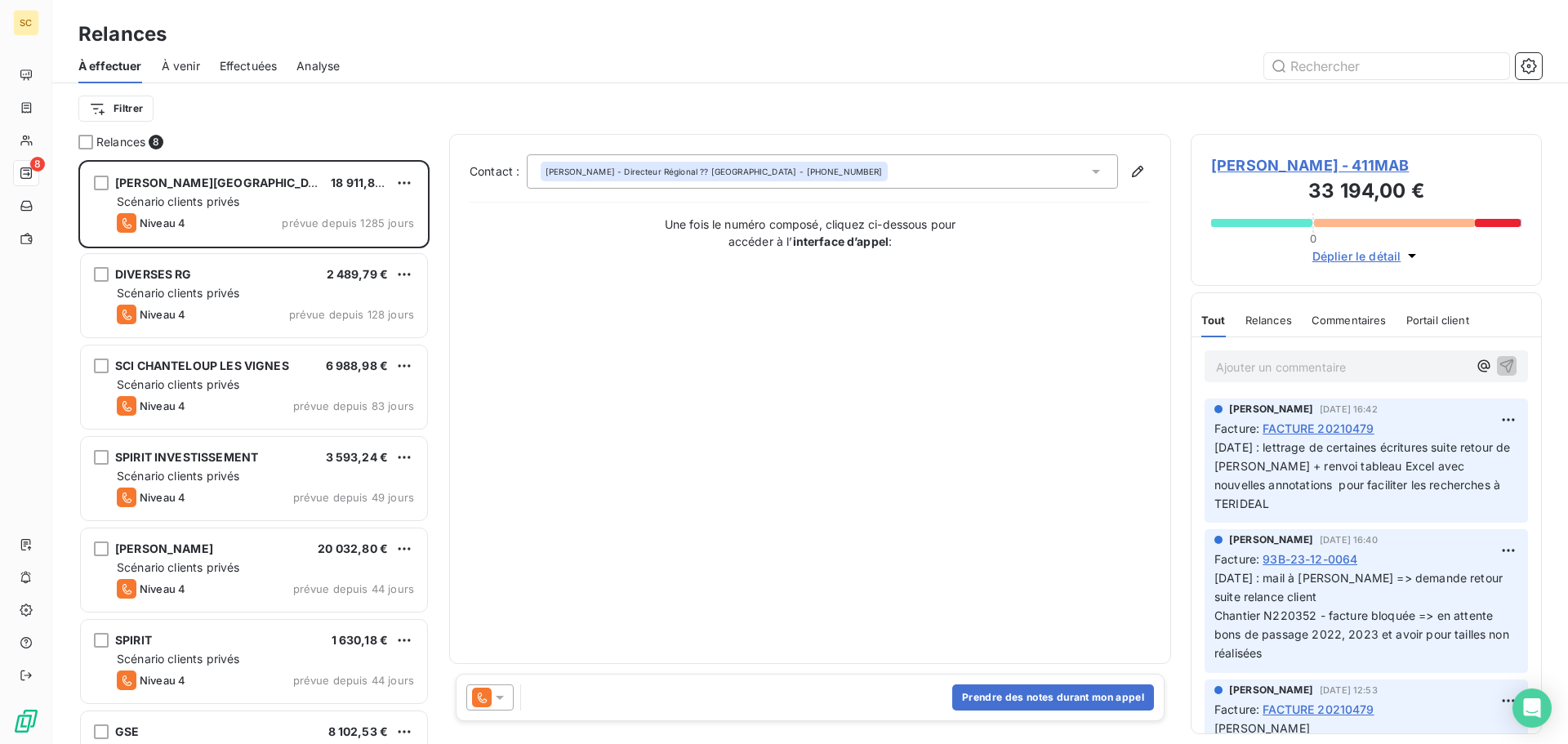
click at [455, 115] on div "Filtrer" at bounding box center [810, 108] width 1463 height 31
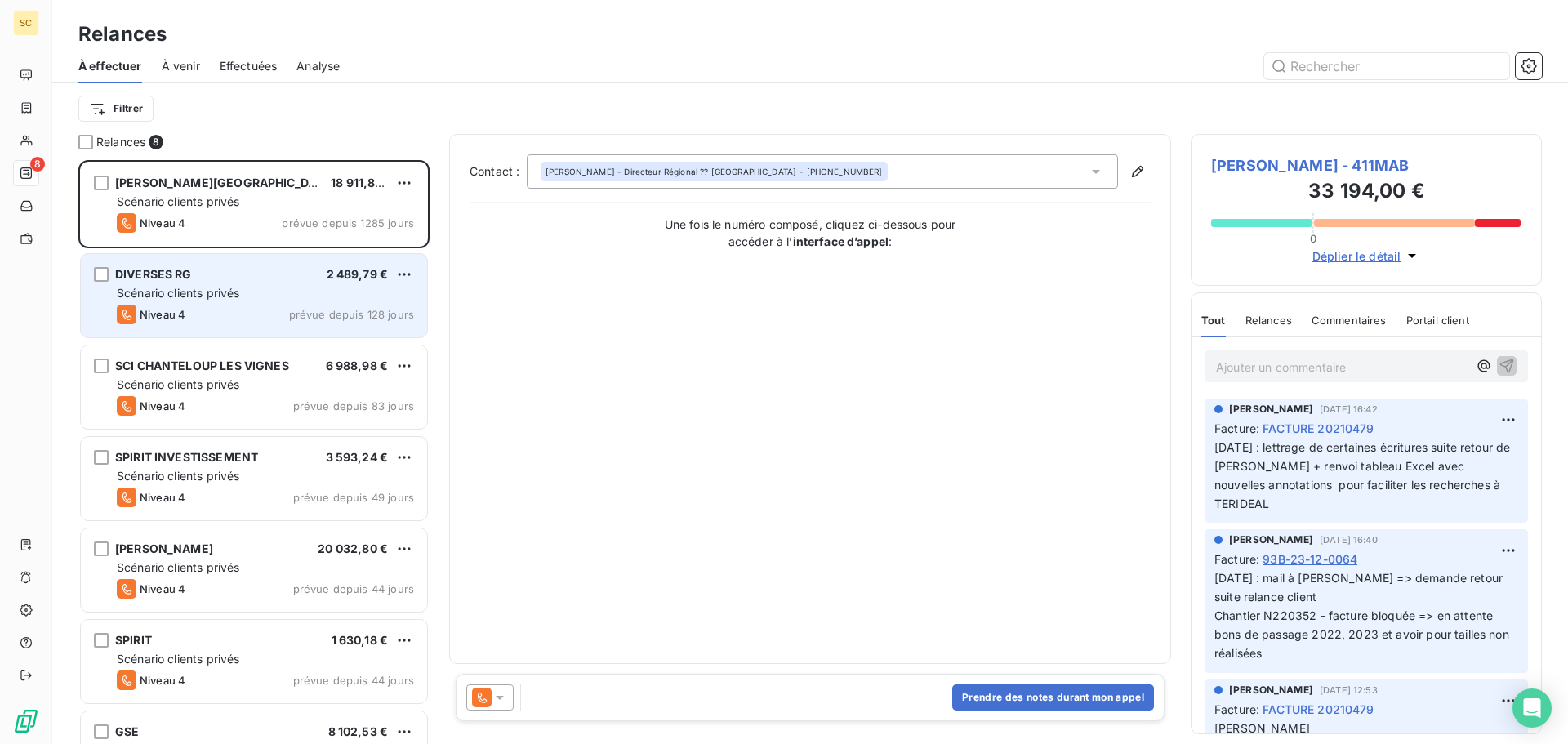
click at [257, 276] on div "DIVERSES RG 2 489,79 €" at bounding box center [265, 275] width 297 height 15
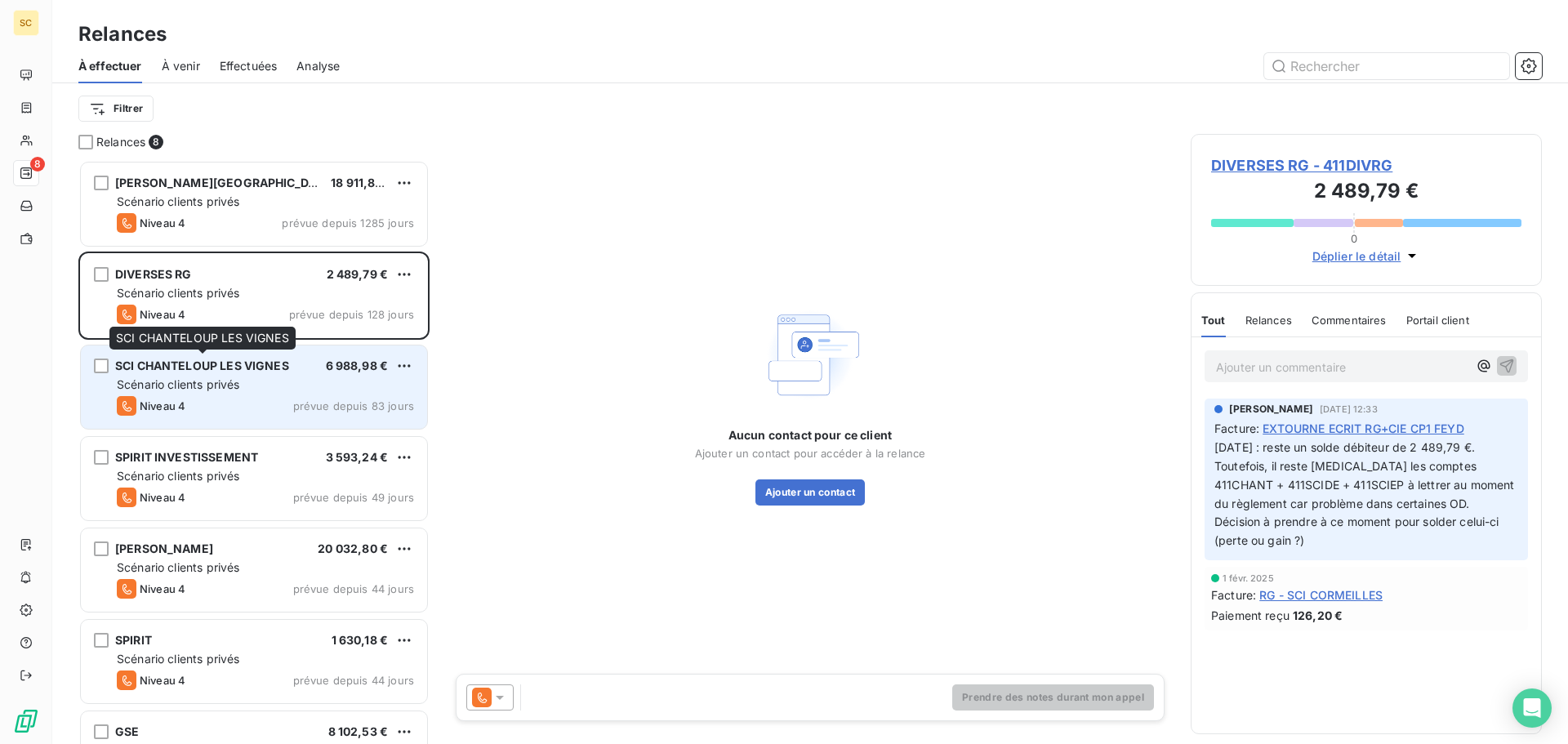
click at [217, 373] on div "SCI CHANTELOUP LES VIGNES" at bounding box center [202, 365] width 174 height 16
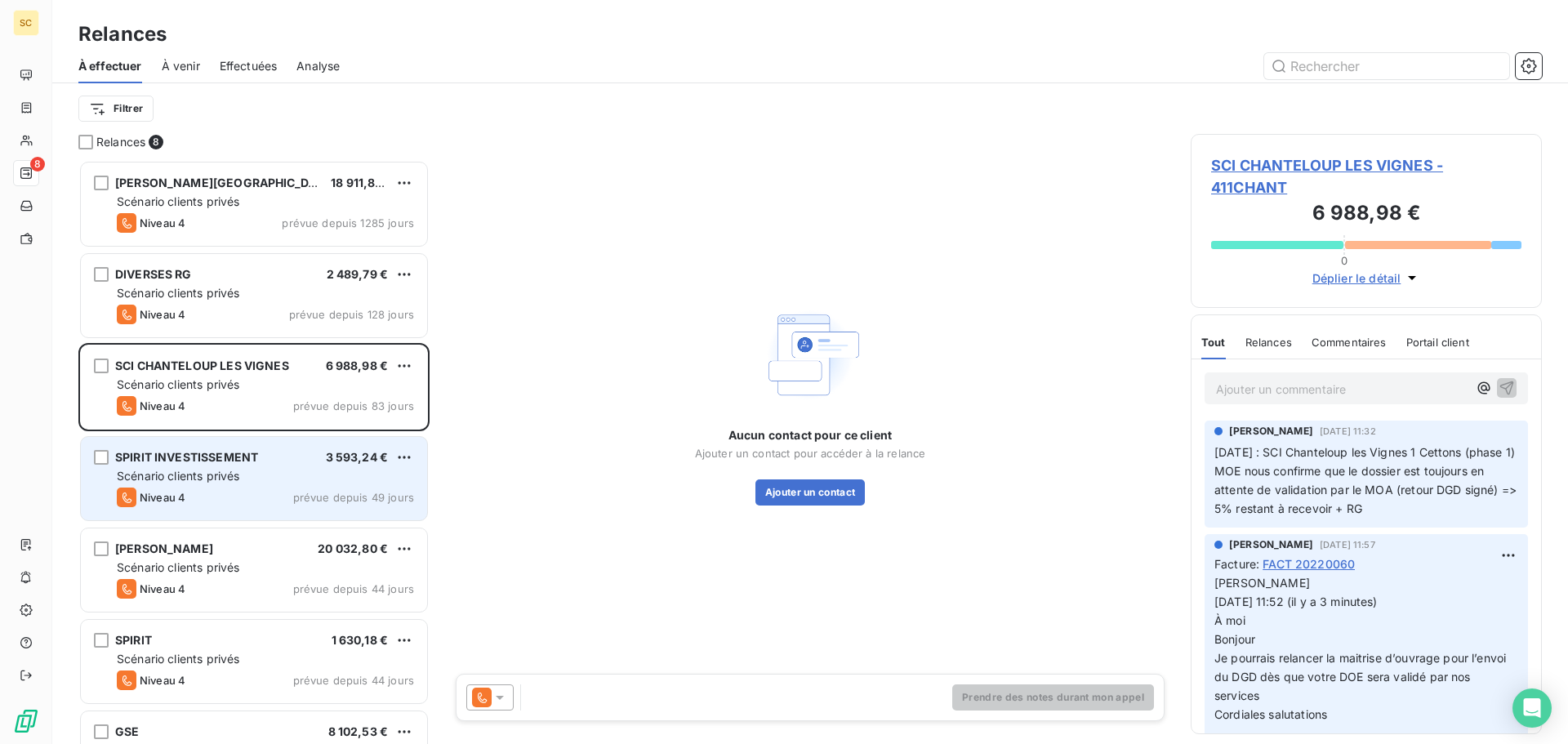
click at [206, 456] on span "SPIRIT INVESTISSEMENT" at bounding box center [187, 456] width 143 height 14
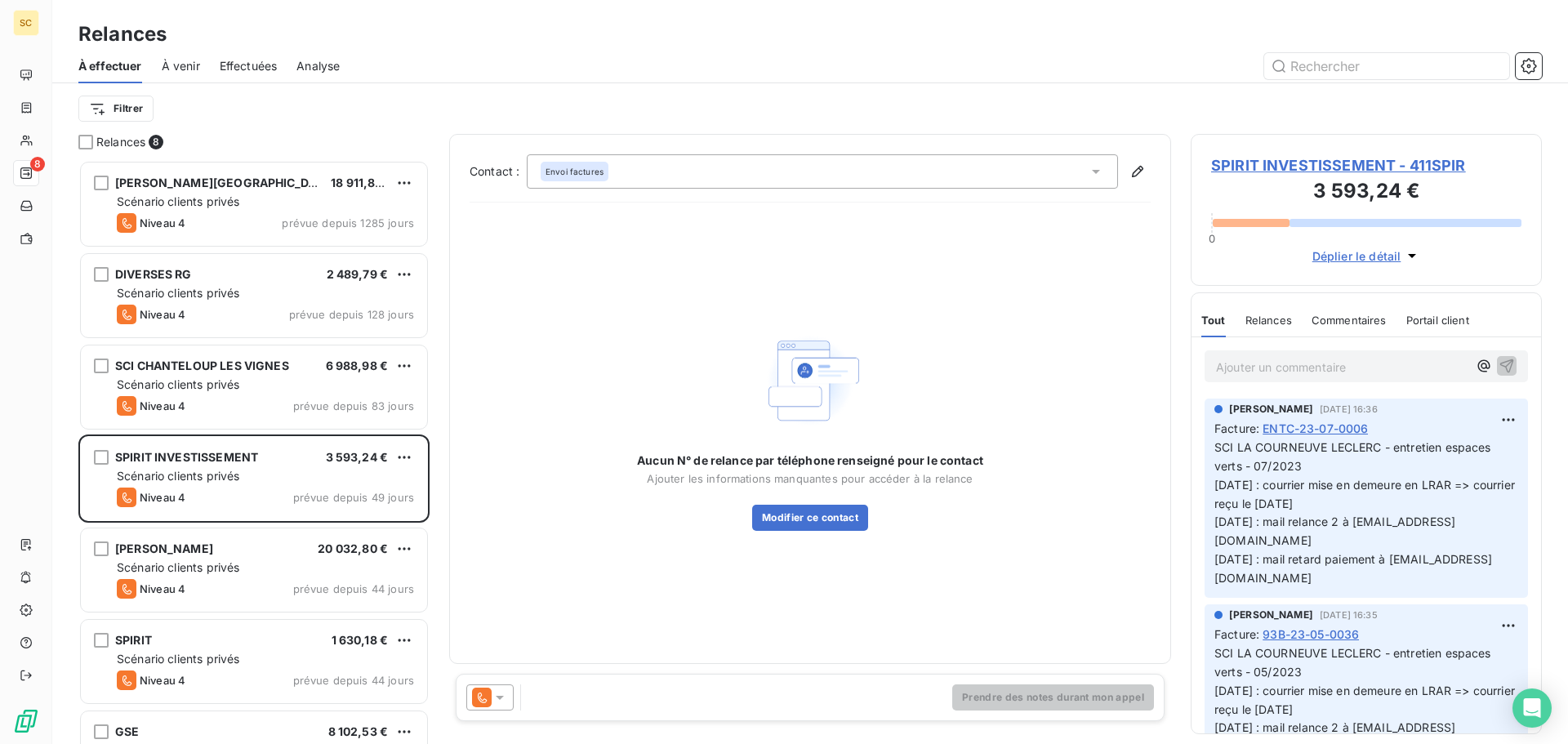
click at [1322, 155] on span "SPIRIT INVESTISSEMENT - 411SPIR" at bounding box center [1365, 164] width 311 height 22
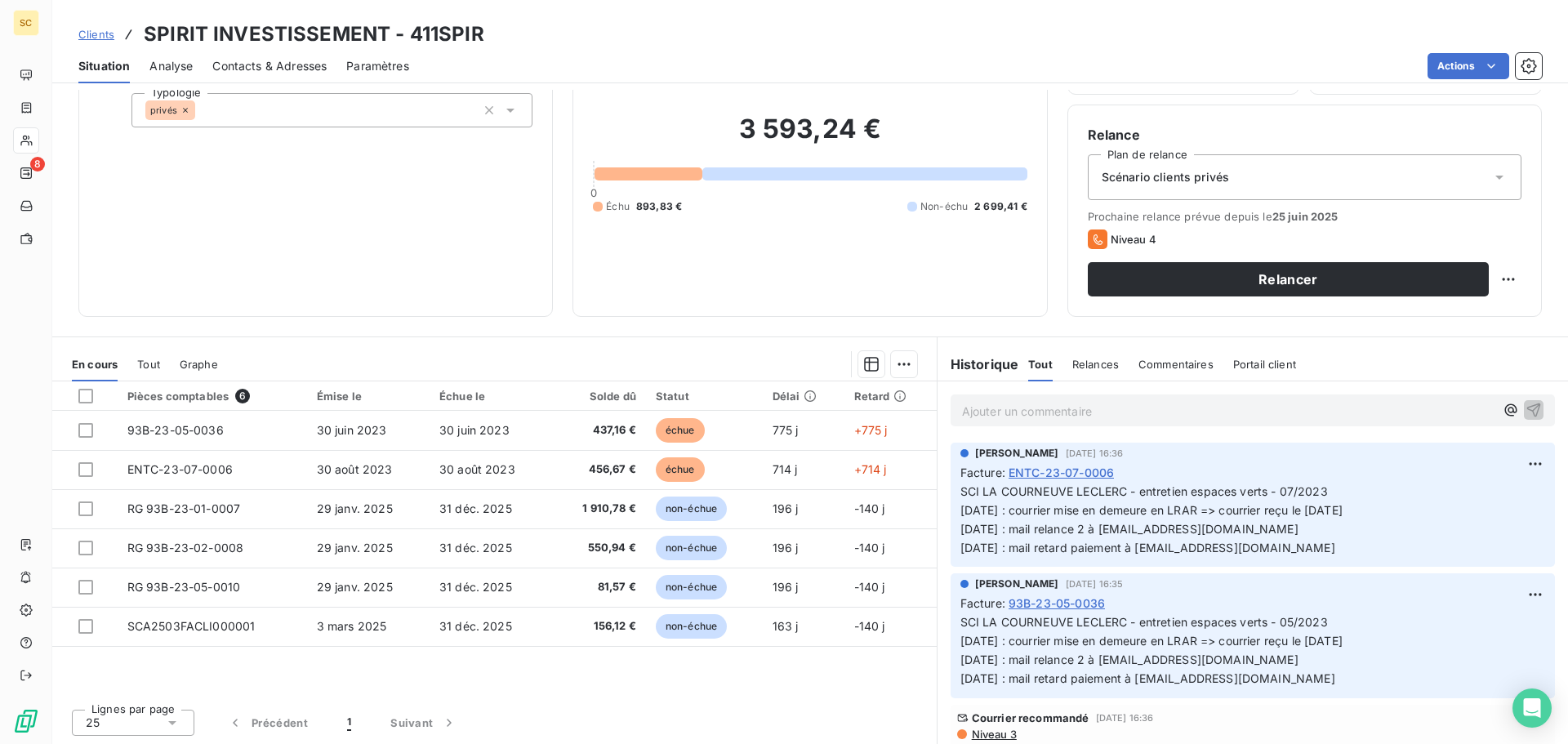
scroll to position [110, 0]
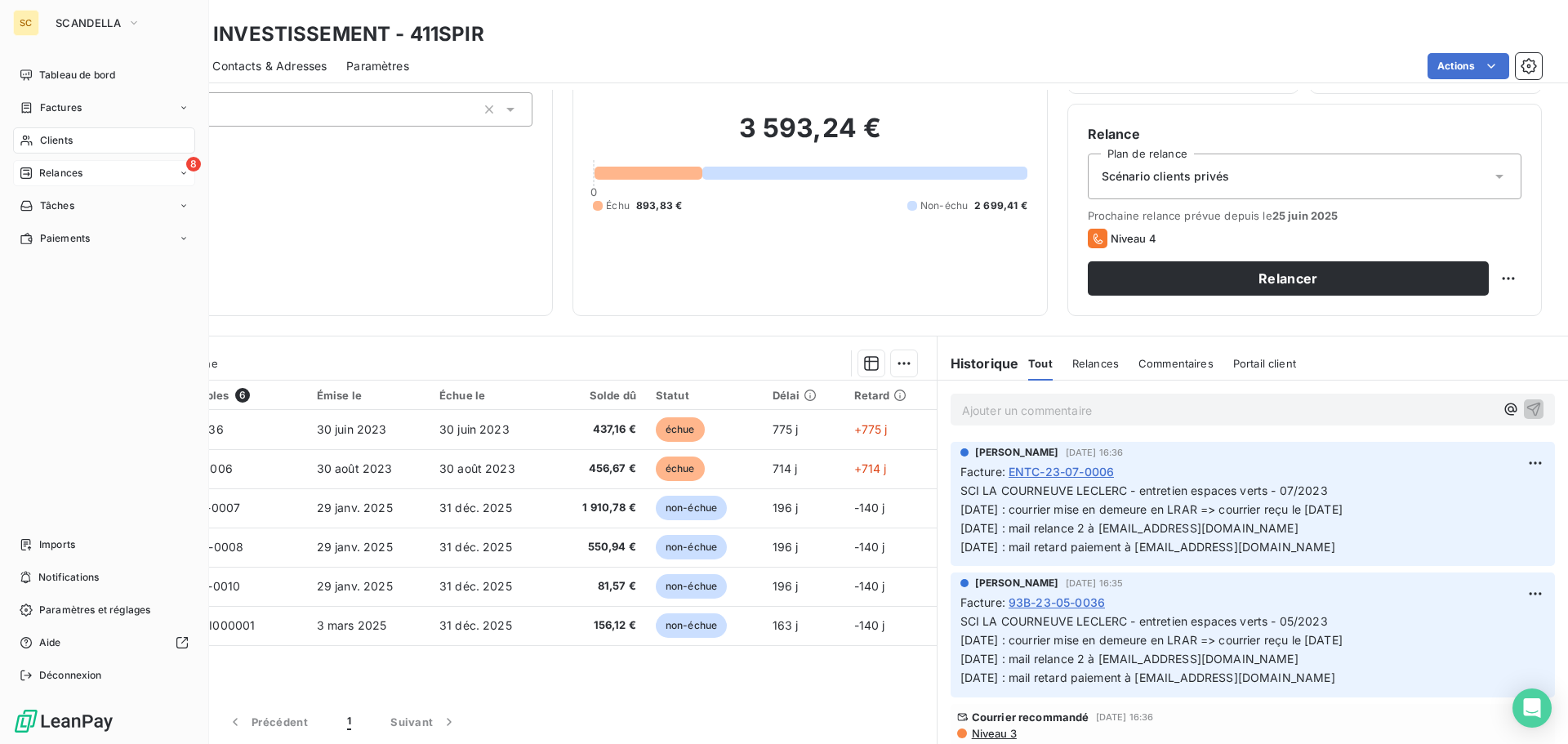
click at [60, 170] on span "Relances" at bounding box center [61, 174] width 43 height 15
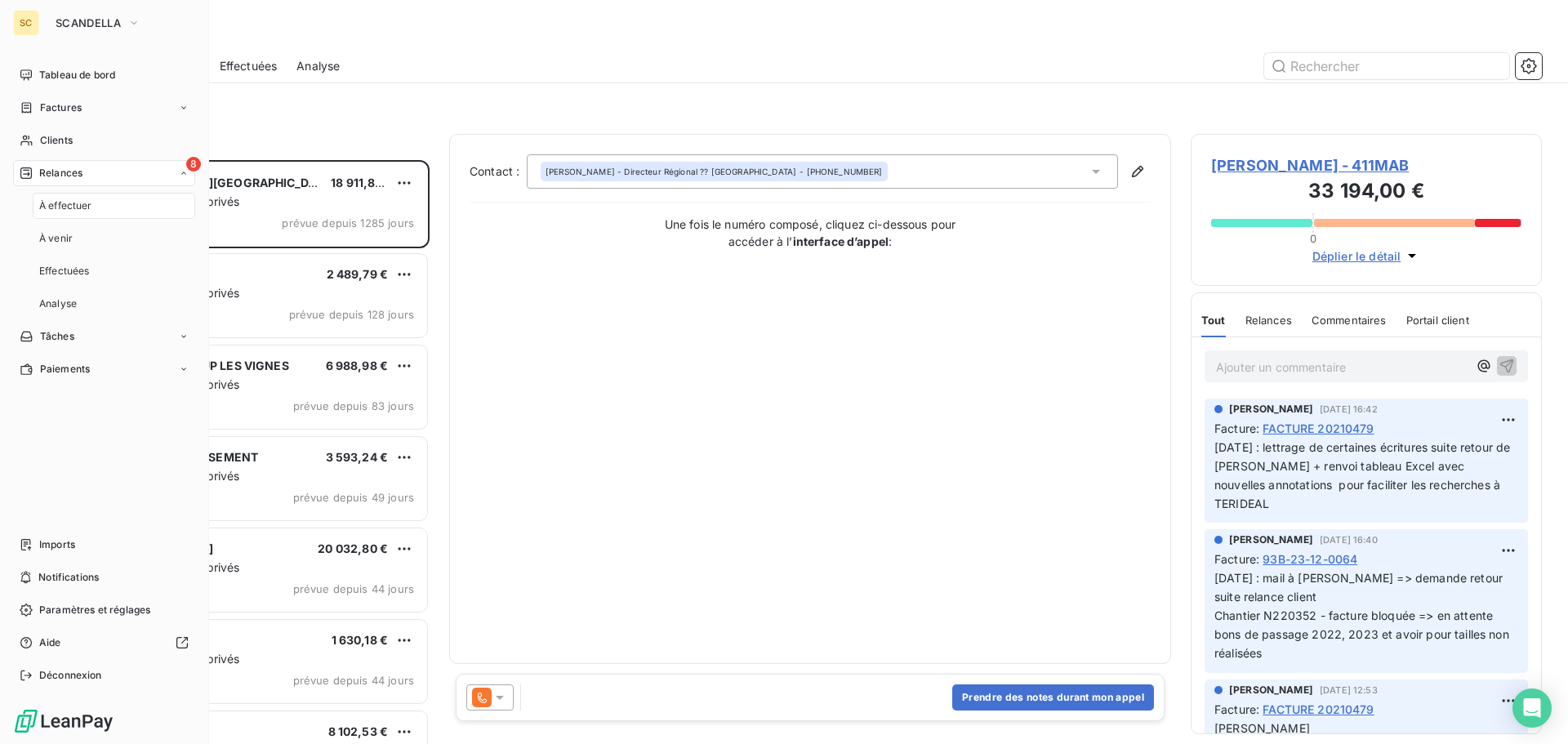
scroll to position [571, 339]
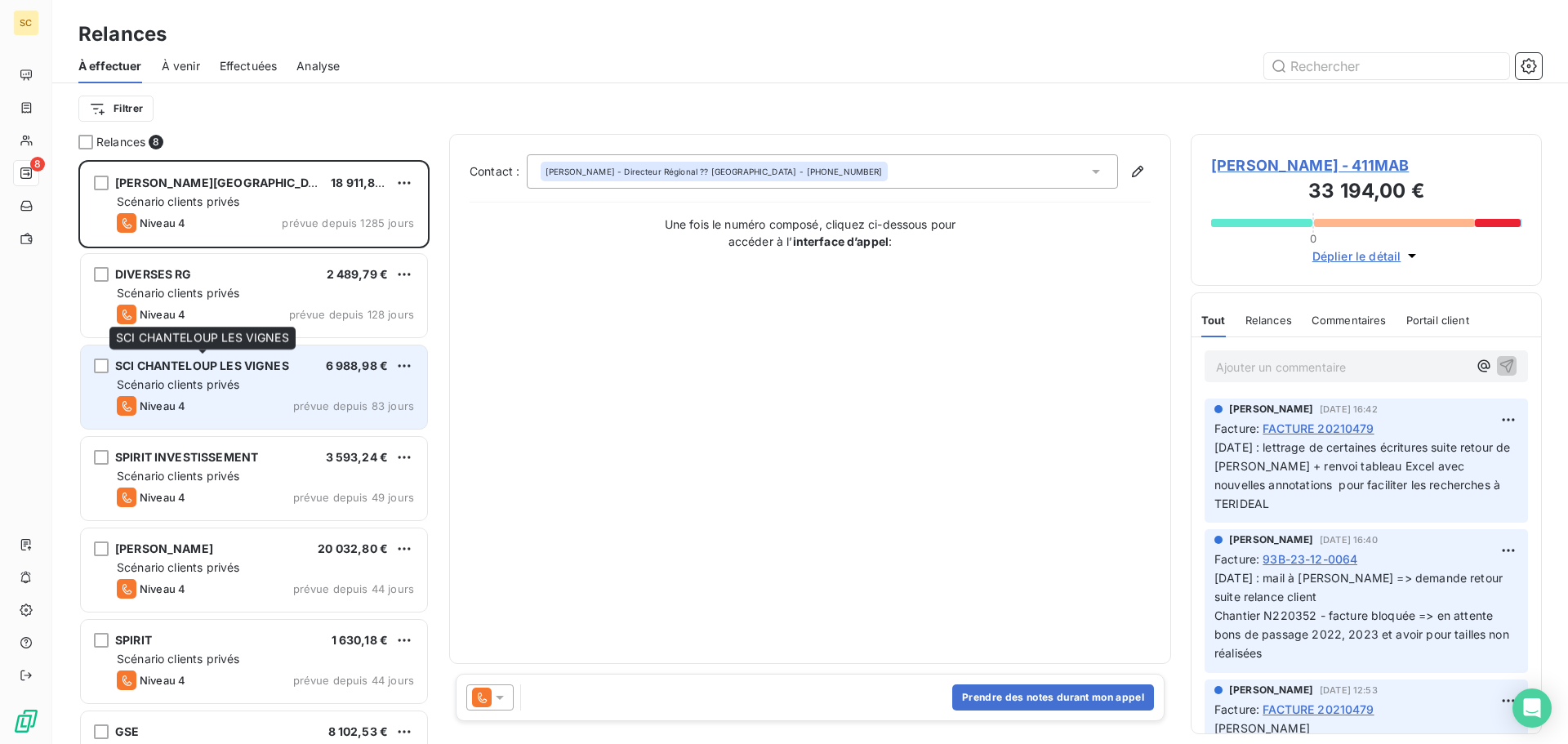
click at [233, 372] on span "SCI CHANTELOUP LES VIGNES" at bounding box center [202, 365] width 174 height 14
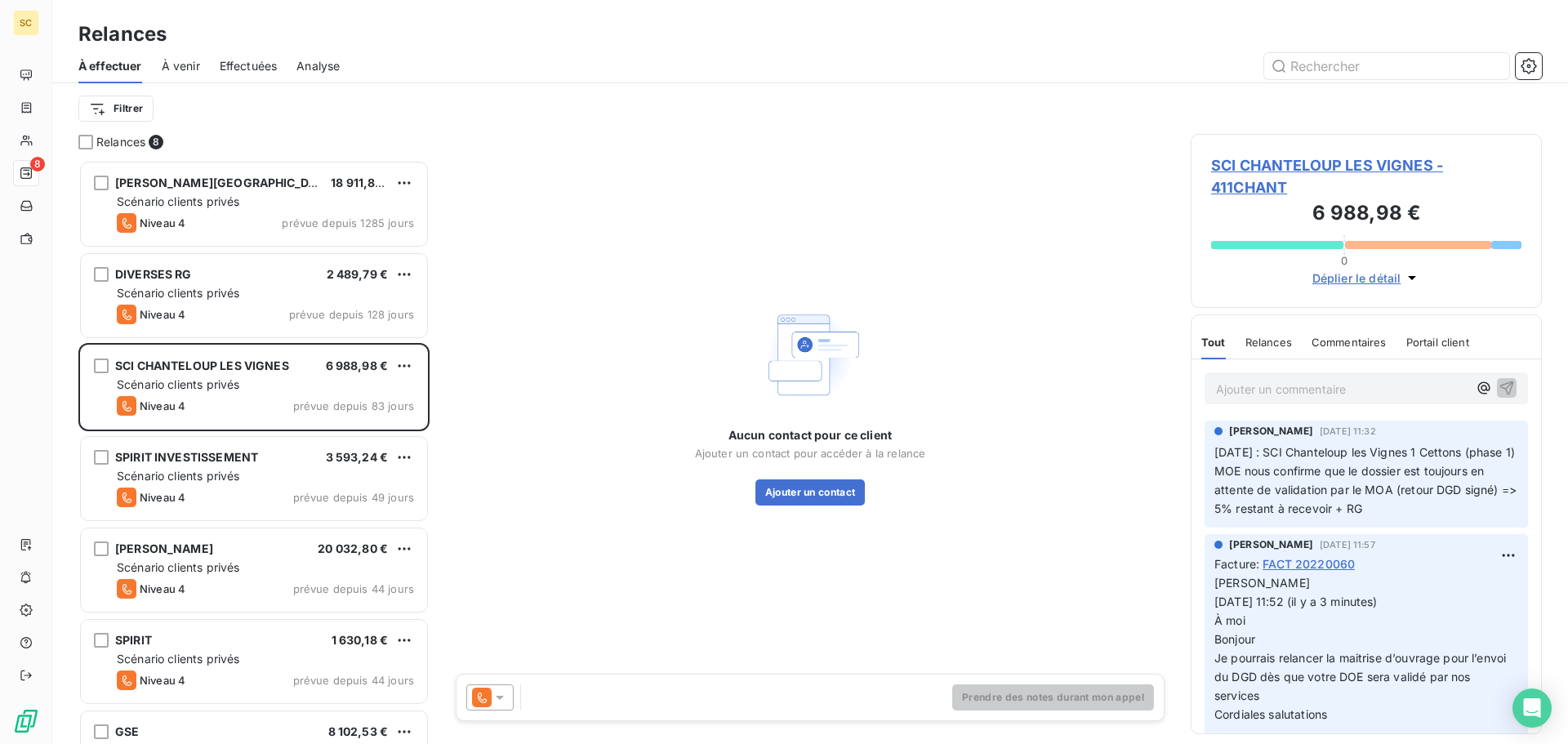
click at [1366, 159] on span "SCI CHANTELOUP LES VIGNES - 411CHANT" at bounding box center [1365, 175] width 311 height 44
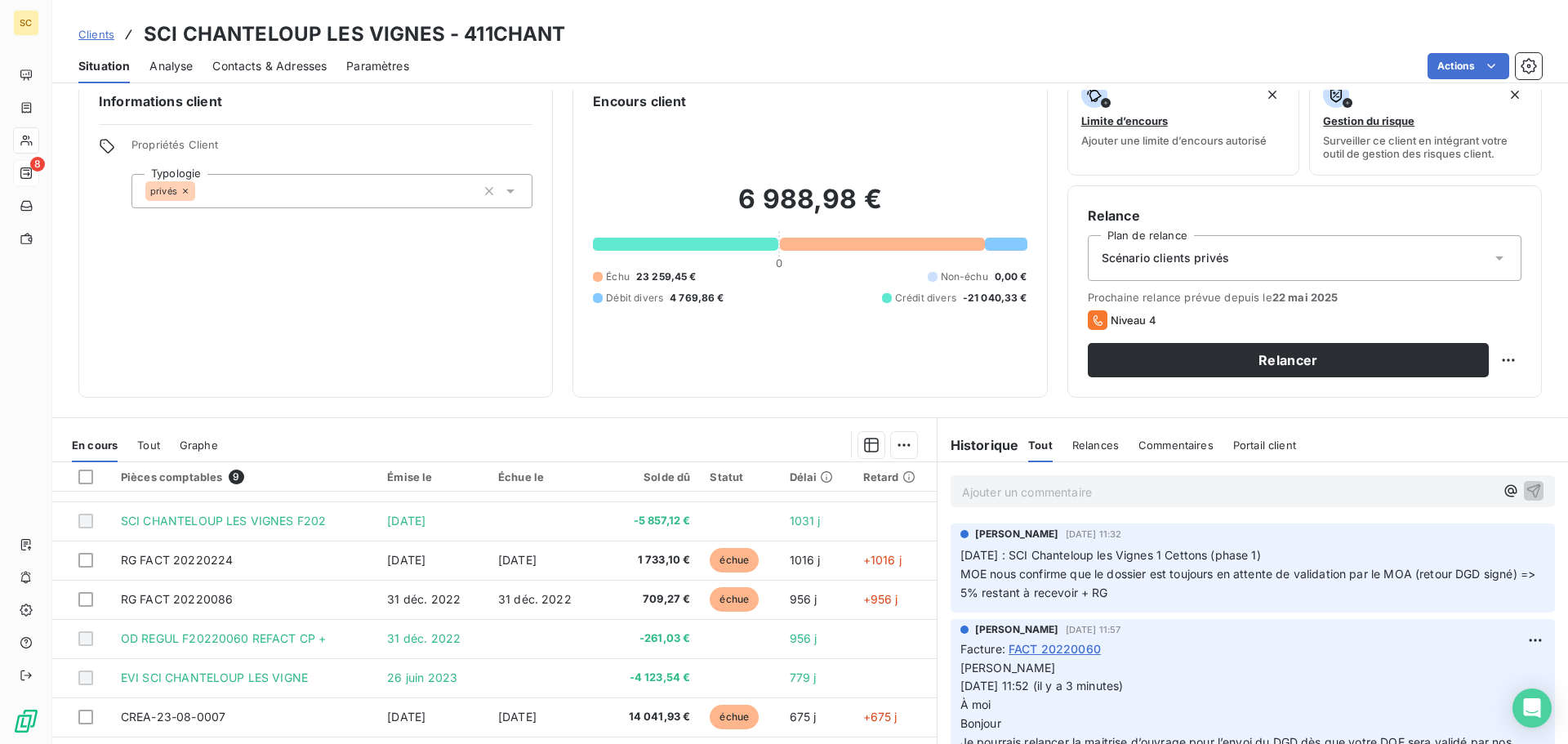
scroll to position [110, 0]
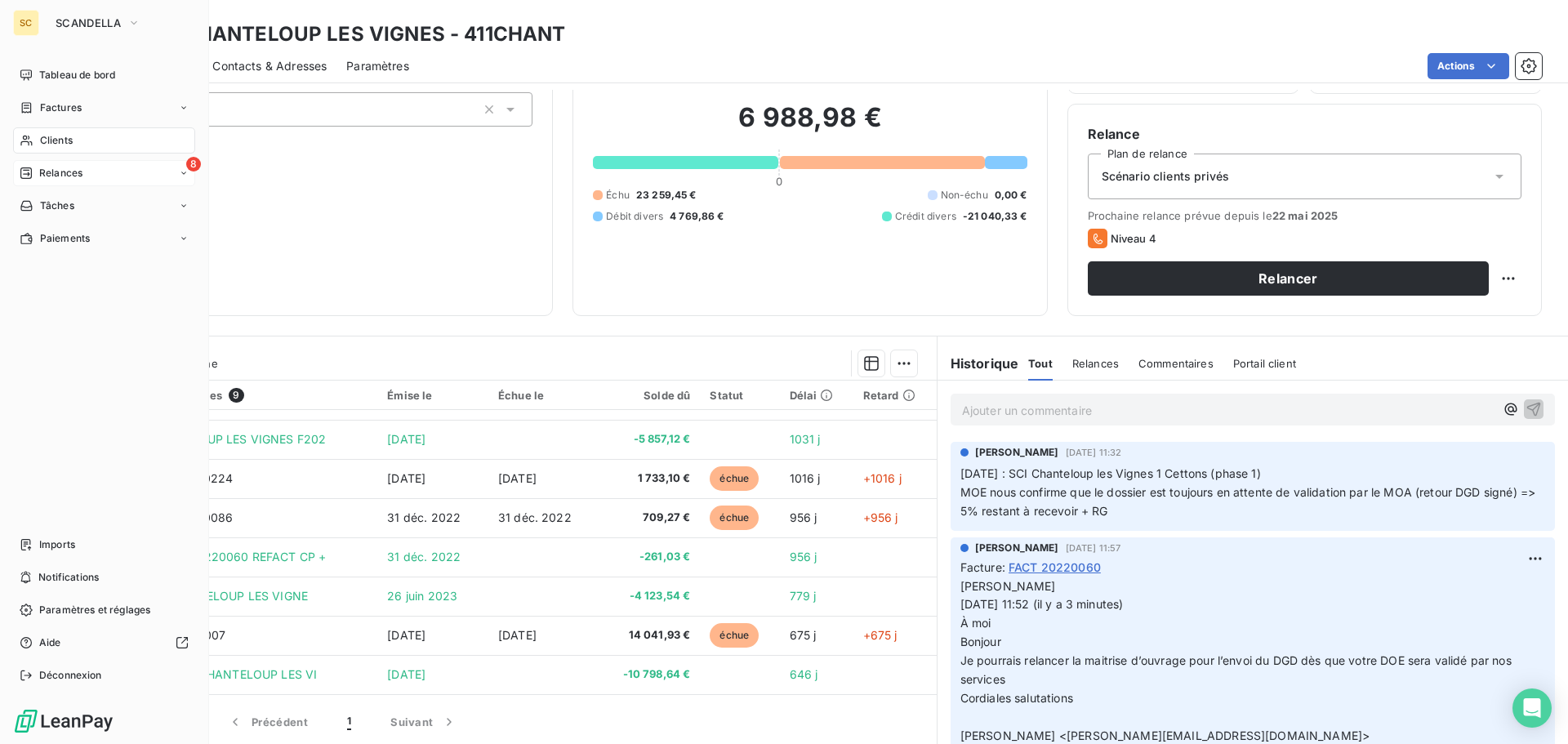
click at [82, 175] on span "Relances" at bounding box center [61, 174] width 43 height 15
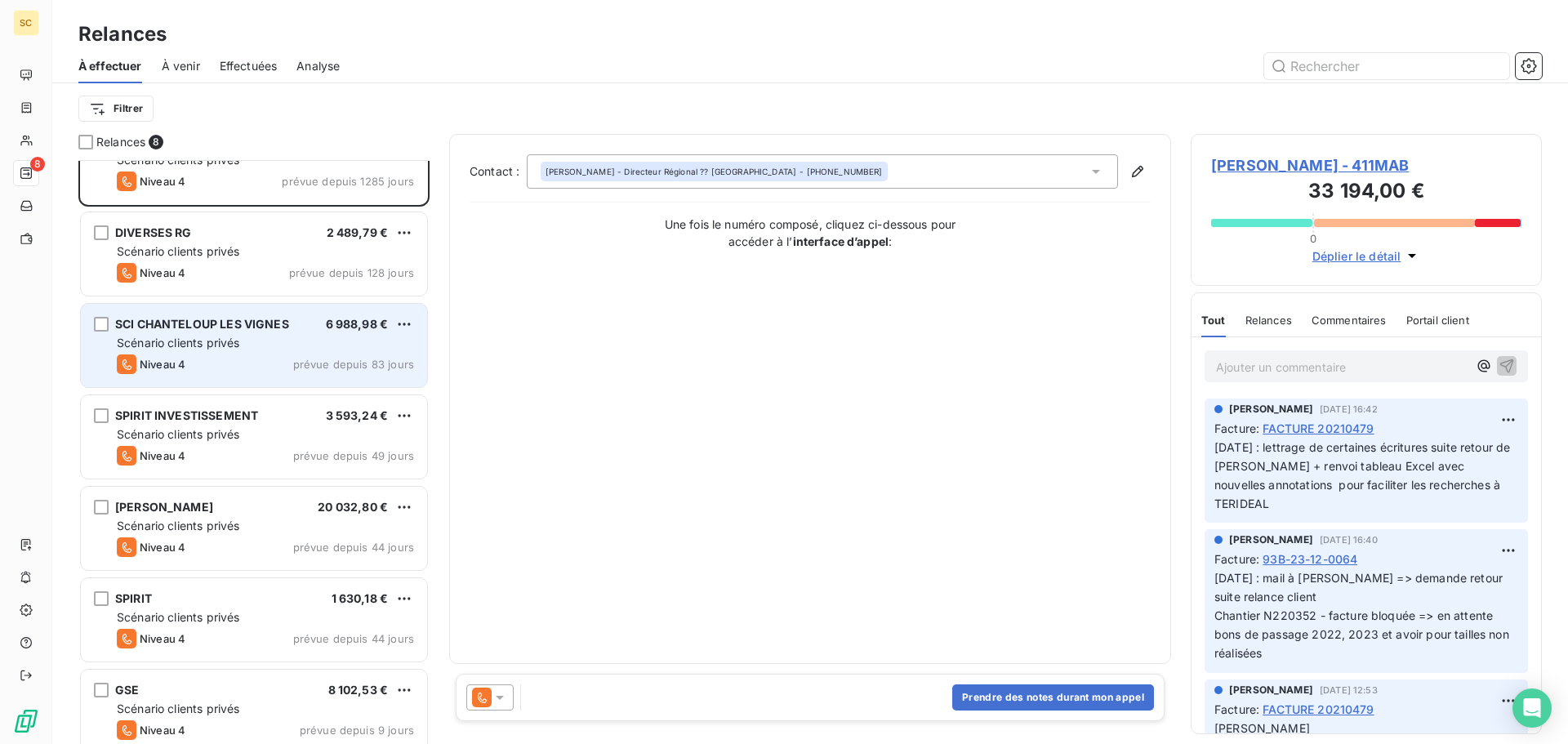
scroll to position [83, 0]
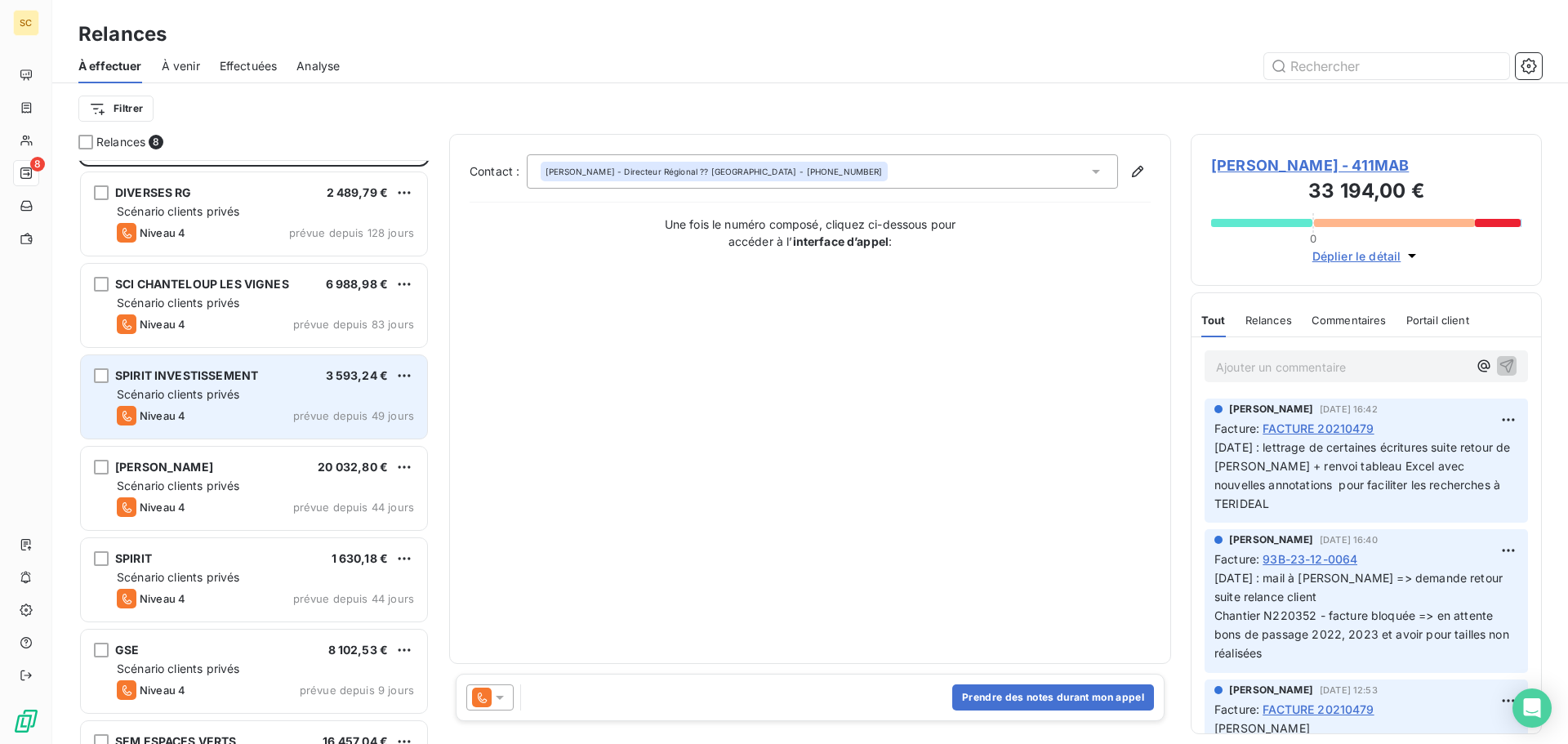
click at [242, 387] on div "Scénario clients privés" at bounding box center [265, 394] width 297 height 16
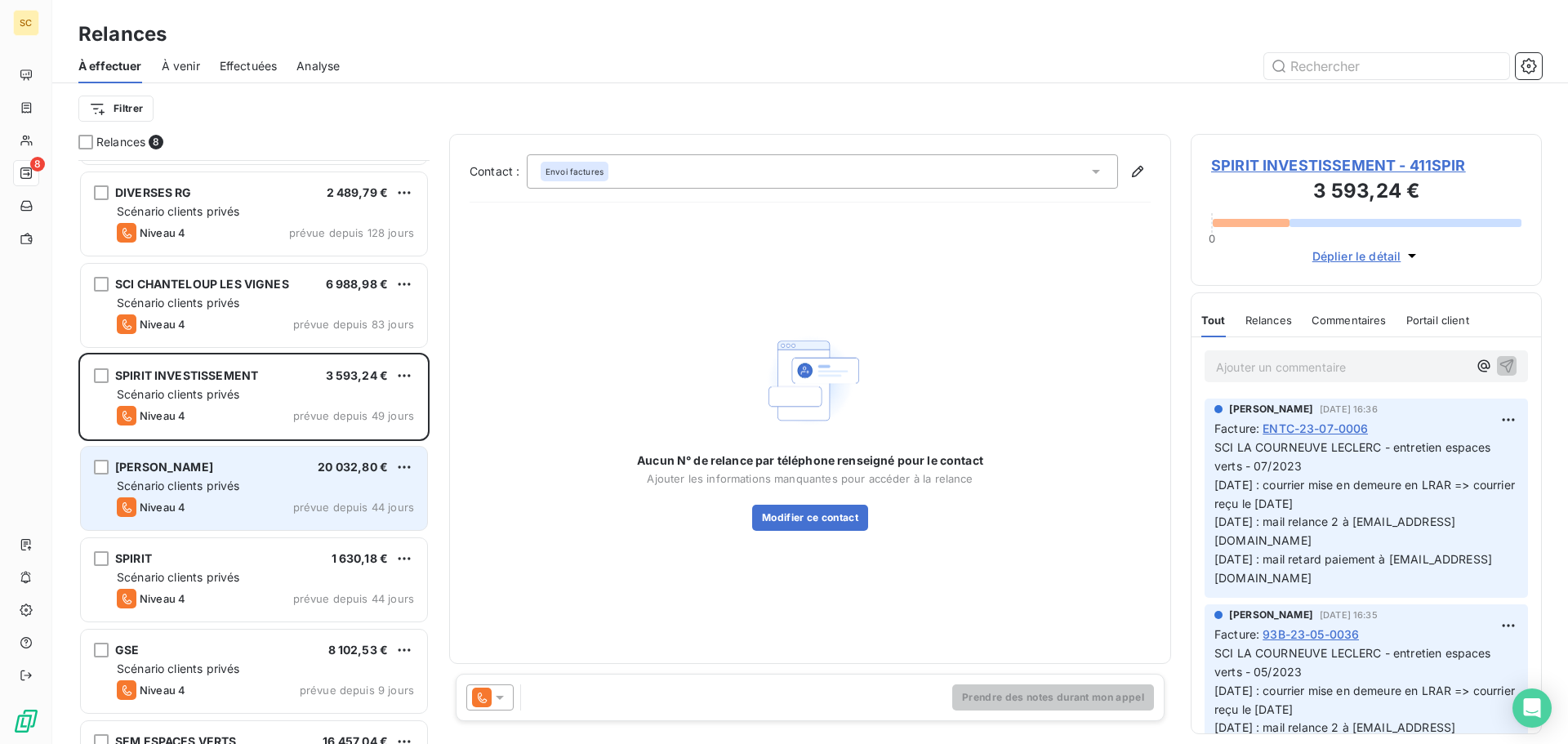
click at [265, 486] on div "Scénario clients privés" at bounding box center [265, 485] width 297 height 16
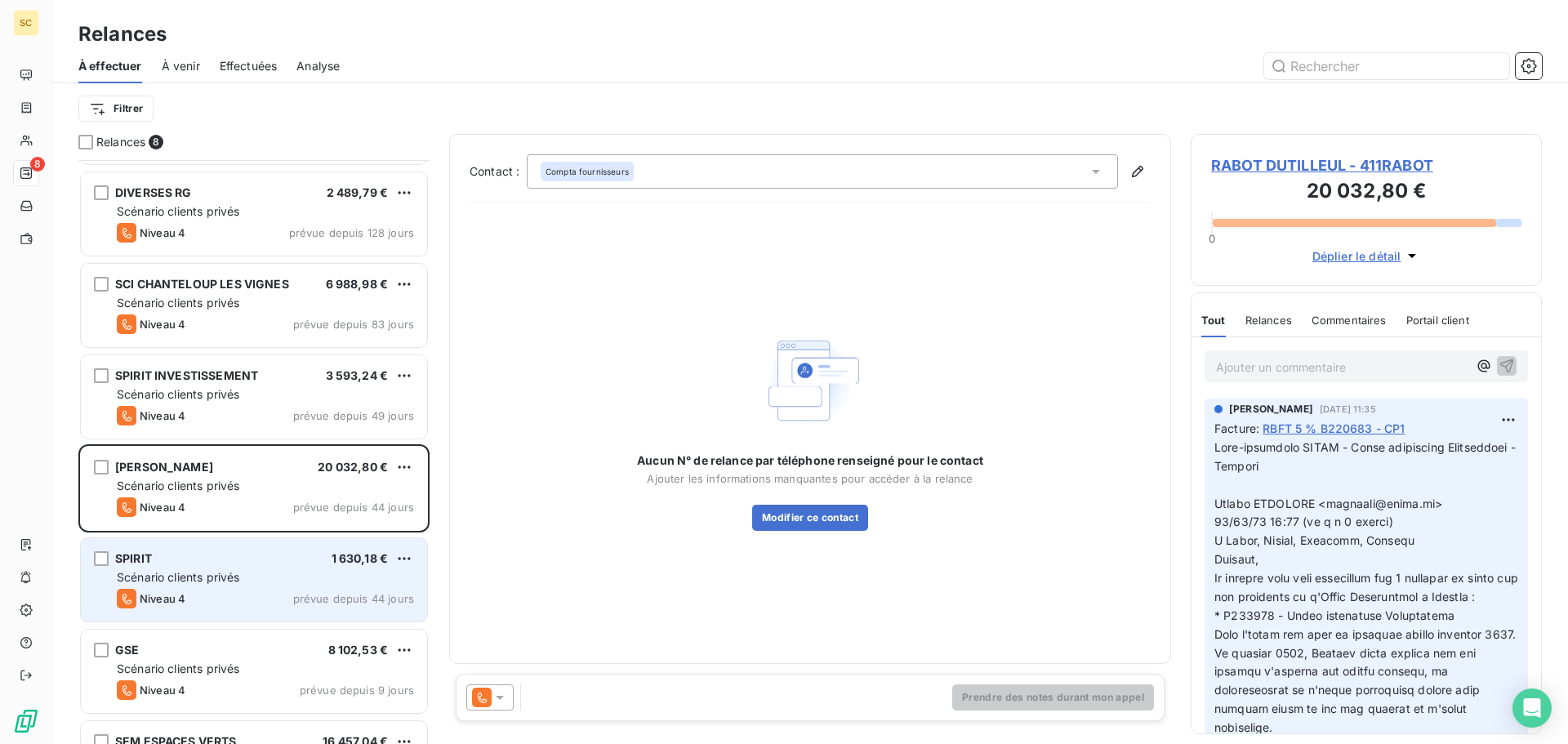
click at [302, 568] on div "SPIRIT 1 630,18 € Scénario clients privés Niveau 4 prévue depuis 44 jours" at bounding box center [253, 579] width 346 height 84
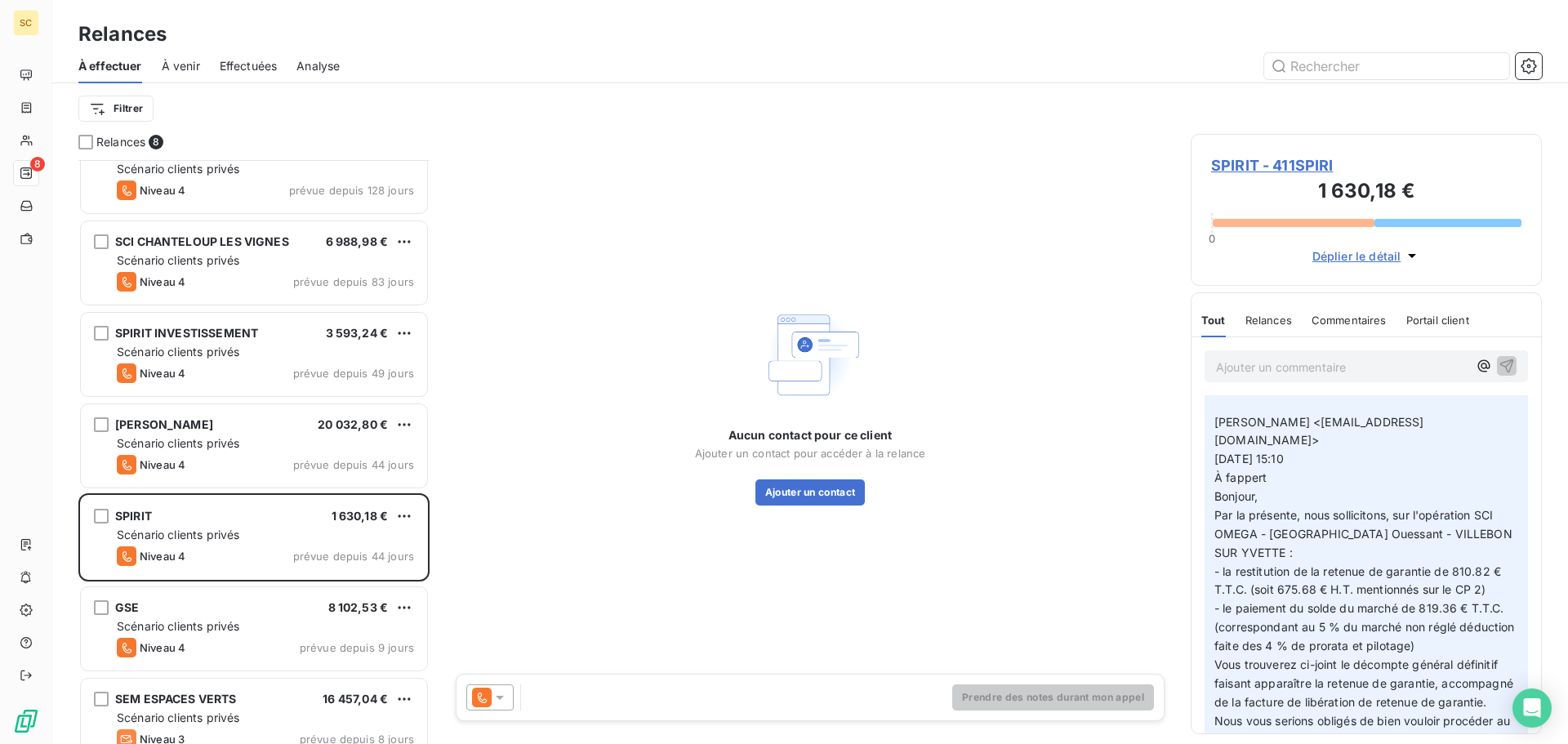
scroll to position [148, 0]
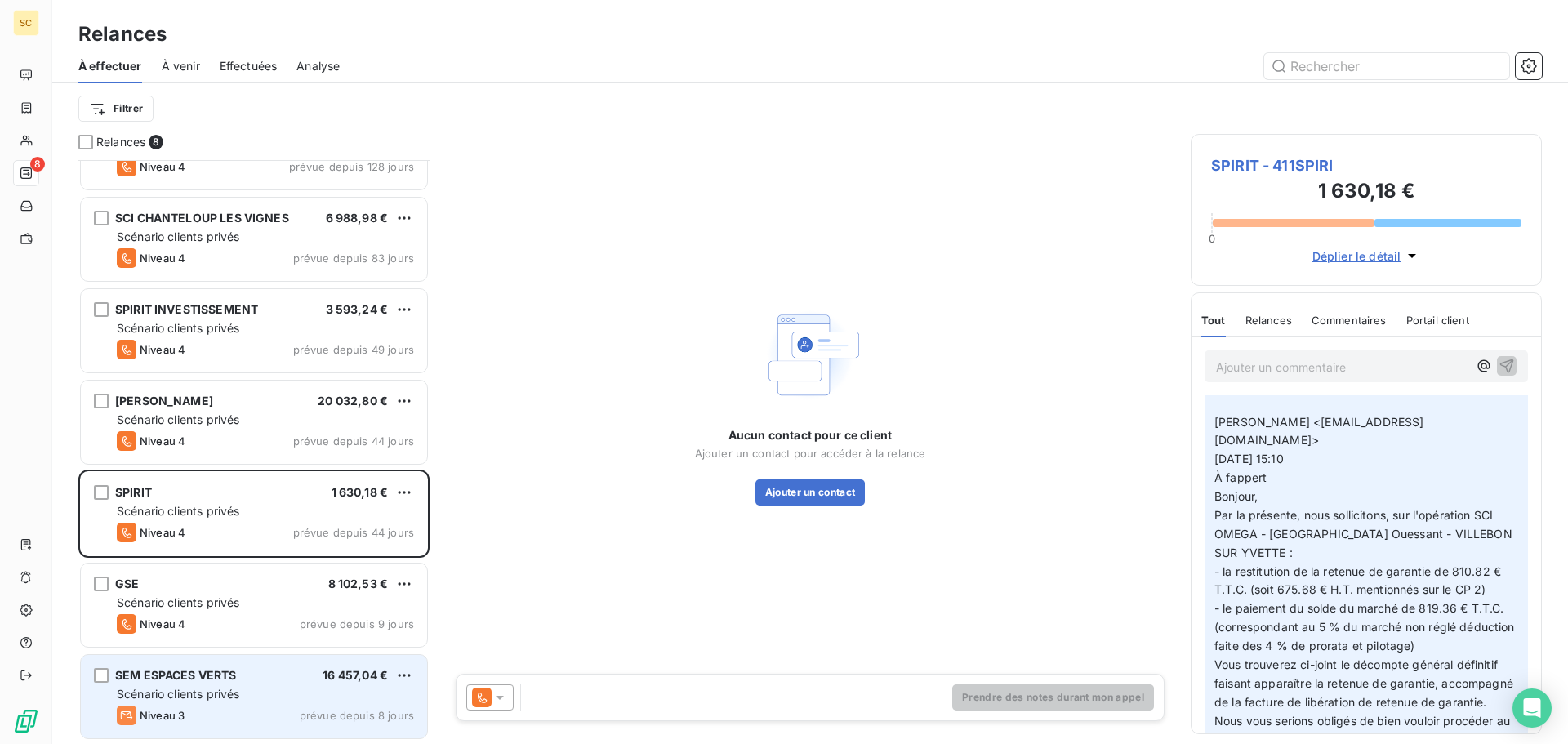
click at [149, 676] on span "SEM ESPACES VERTS" at bounding box center [176, 675] width 122 height 14
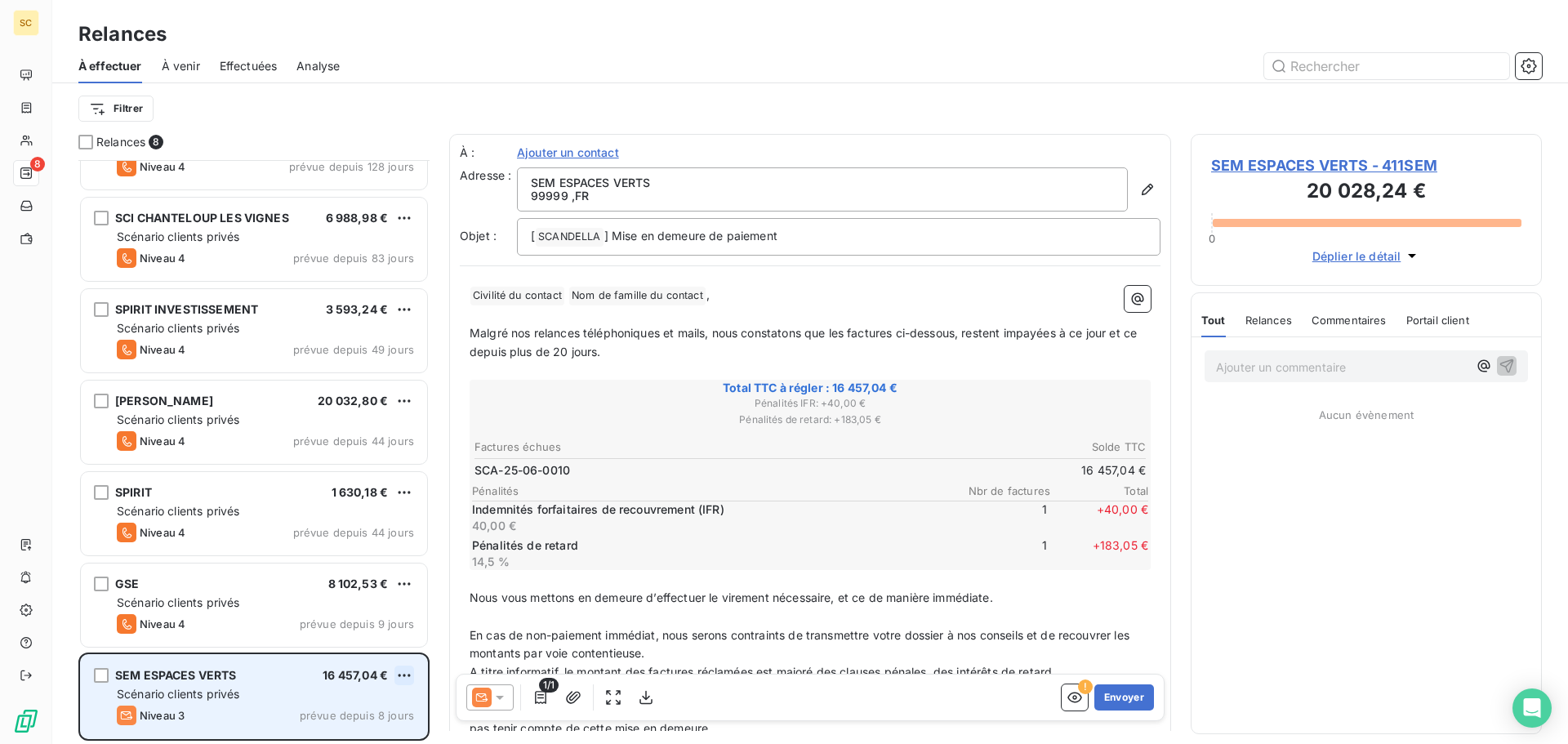
click at [407, 673] on html "SC 8 Relances À effectuer À venir Effectuées Analyse Filtrer Relances 8 S.A. MA…" at bounding box center [784, 372] width 1568 height 744
click at [361, 614] on div "Replanifier cette action" at bounding box center [334, 614] width 146 height 26
select select "7"
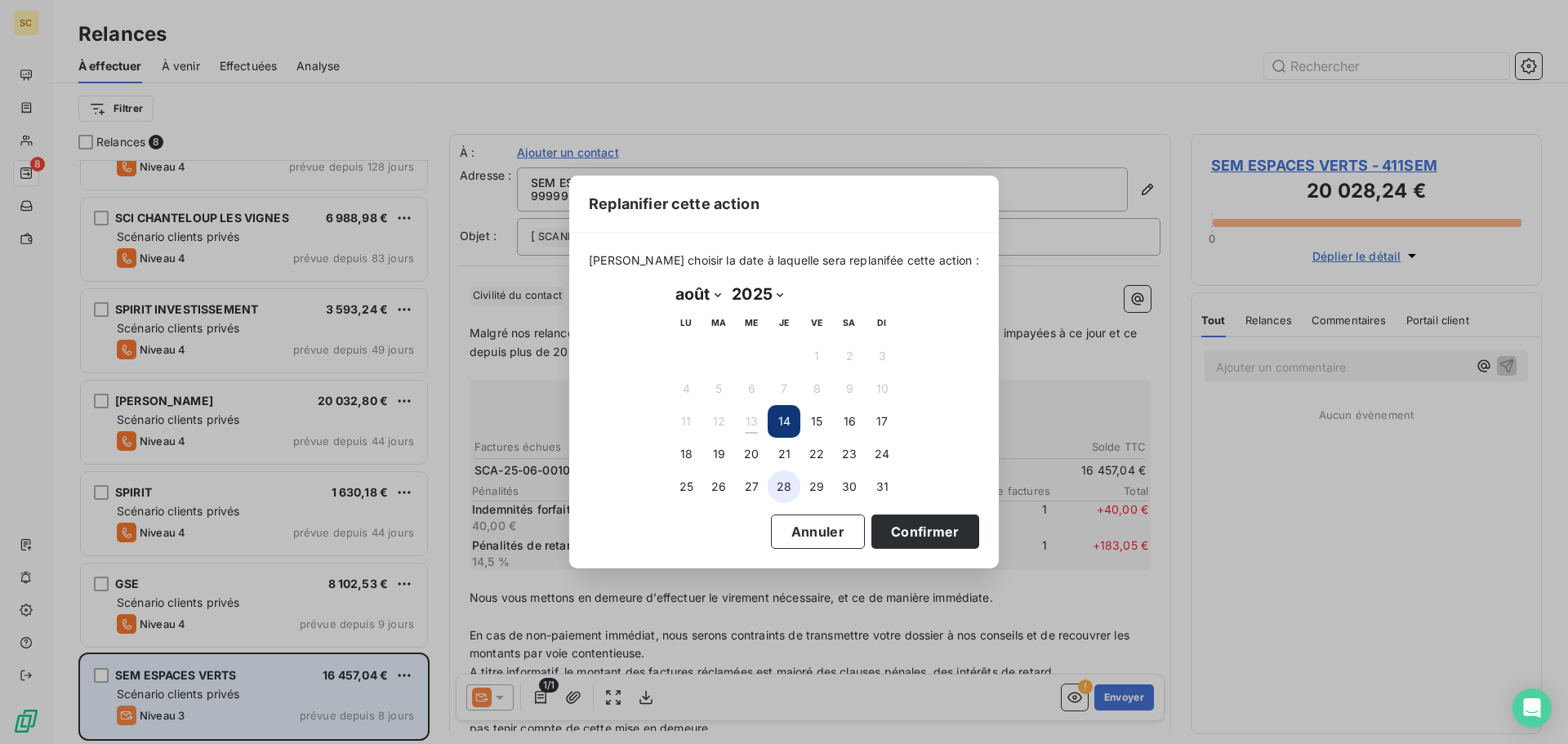
click at [785, 487] on button "28" at bounding box center [784, 486] width 33 height 33
click at [891, 538] on button "Confirmer" at bounding box center [924, 531] width 108 height 35
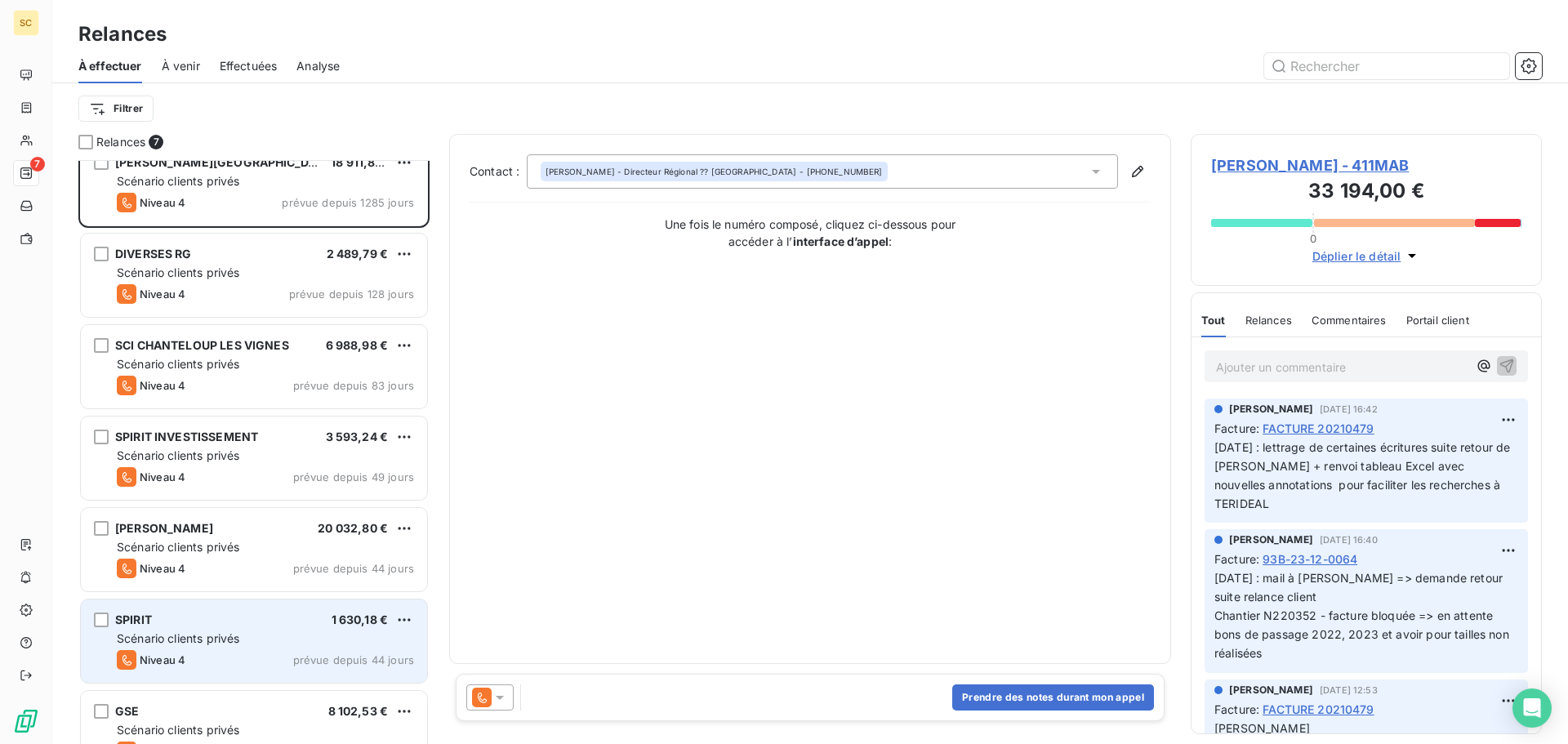
scroll to position [57, 0]
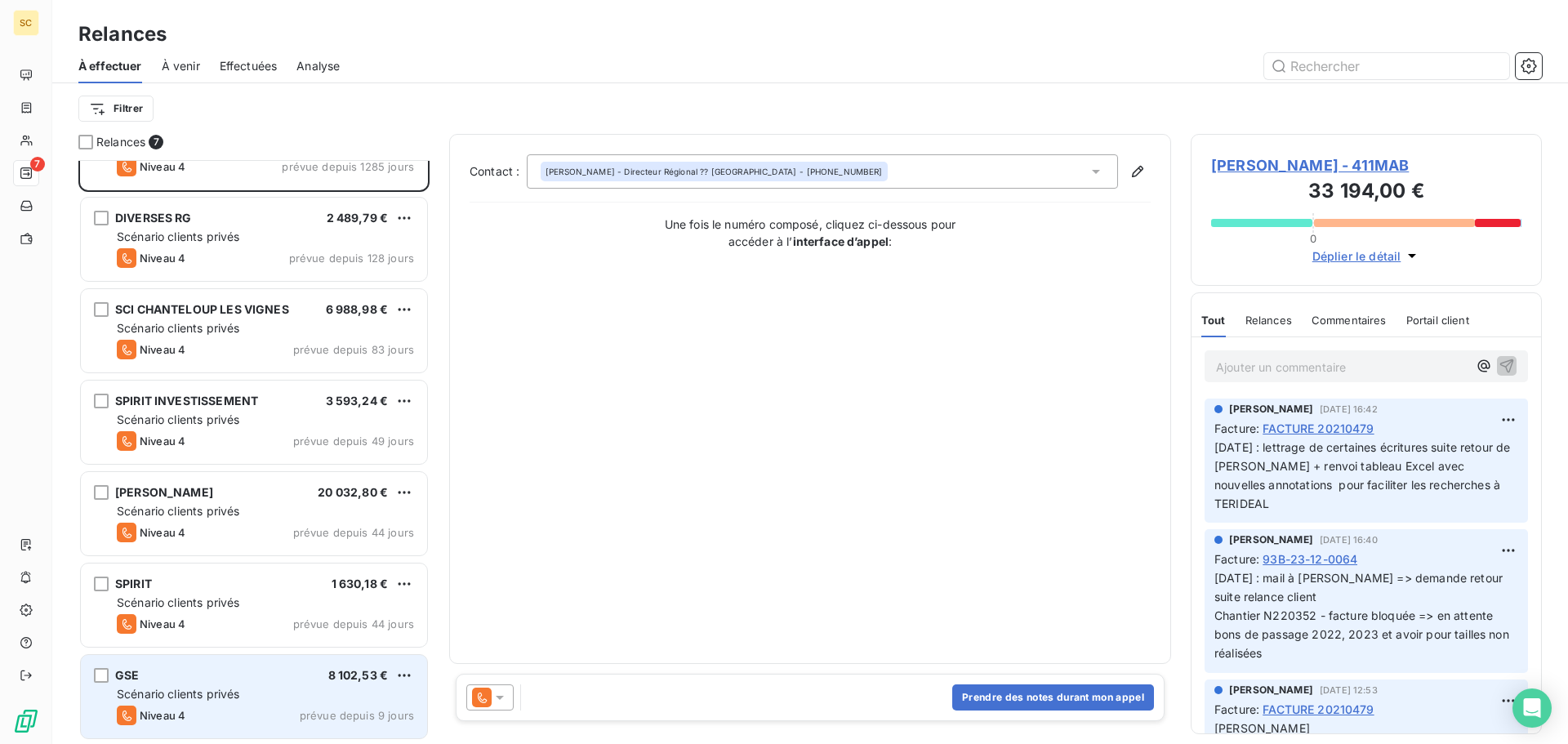
click at [195, 686] on div "Scénario clients privés" at bounding box center [265, 693] width 297 height 16
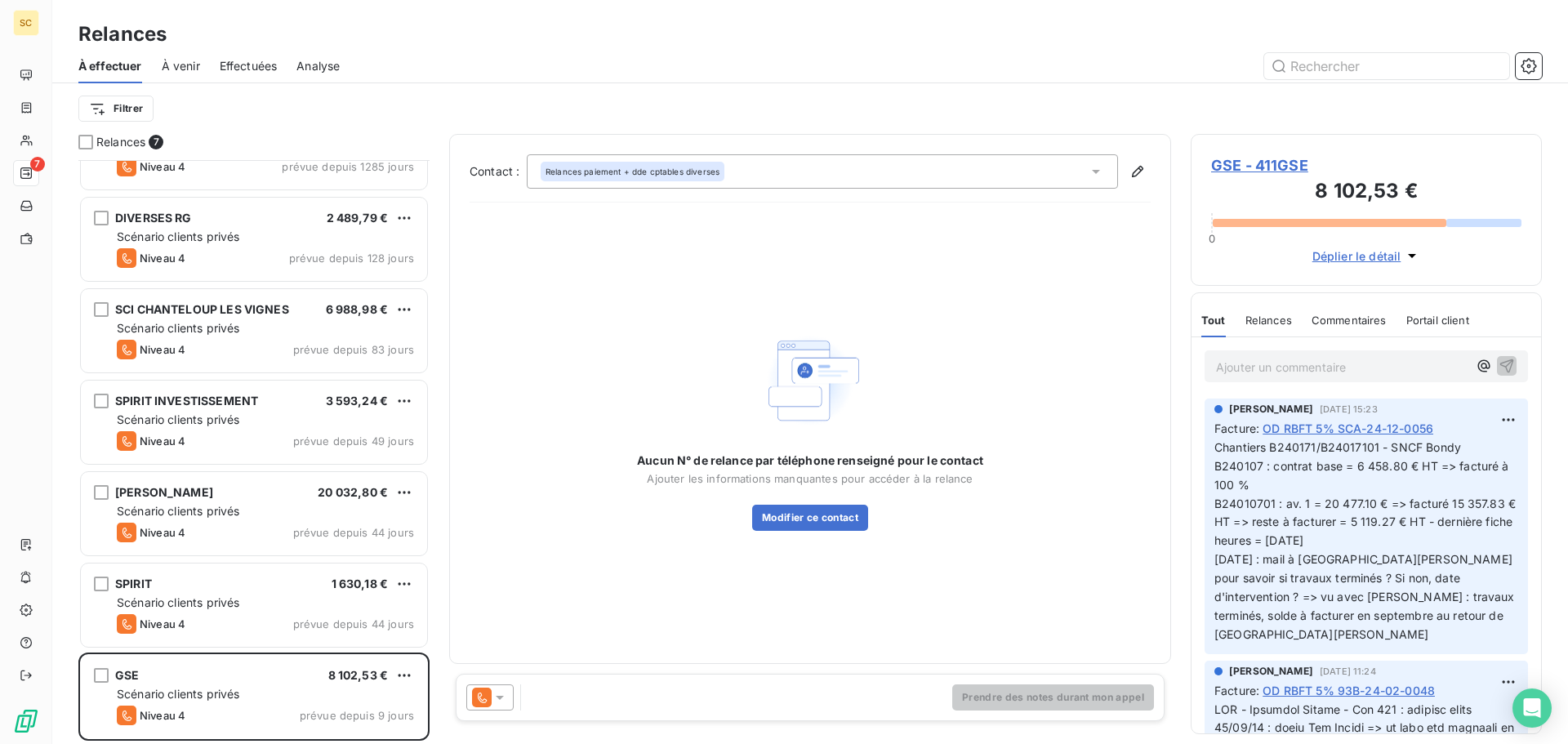
click at [1271, 165] on span "GSE - 411GSE" at bounding box center [1365, 164] width 311 height 22
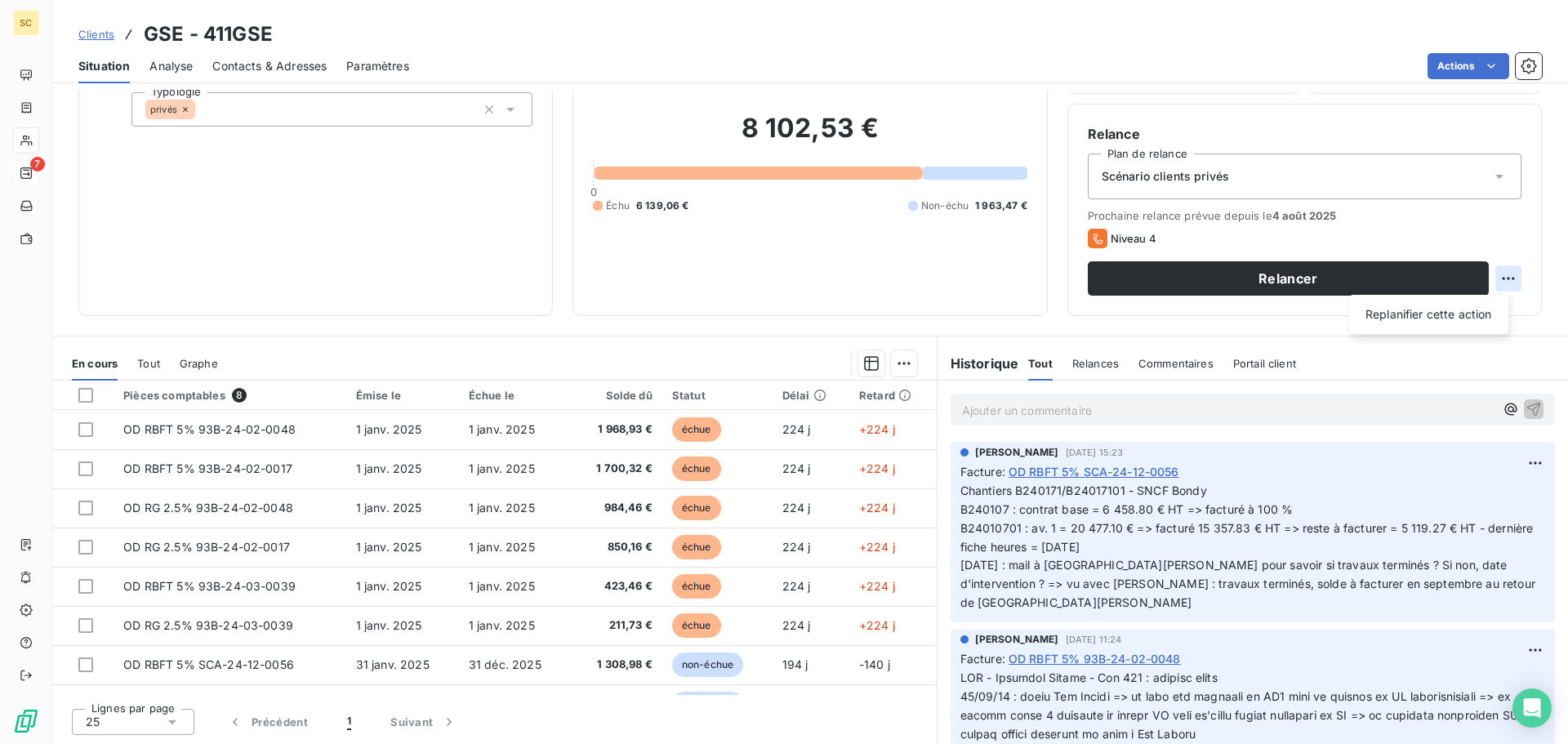
click at [1501, 276] on html "SC 7 Clients GSE - 411GSE Situation Analyse Contacts & Adresses Paramètres Acti…" at bounding box center [784, 372] width 1568 height 744
click at [1484, 311] on div "Replanifier cette action" at bounding box center [1428, 314] width 146 height 26
select select "7"
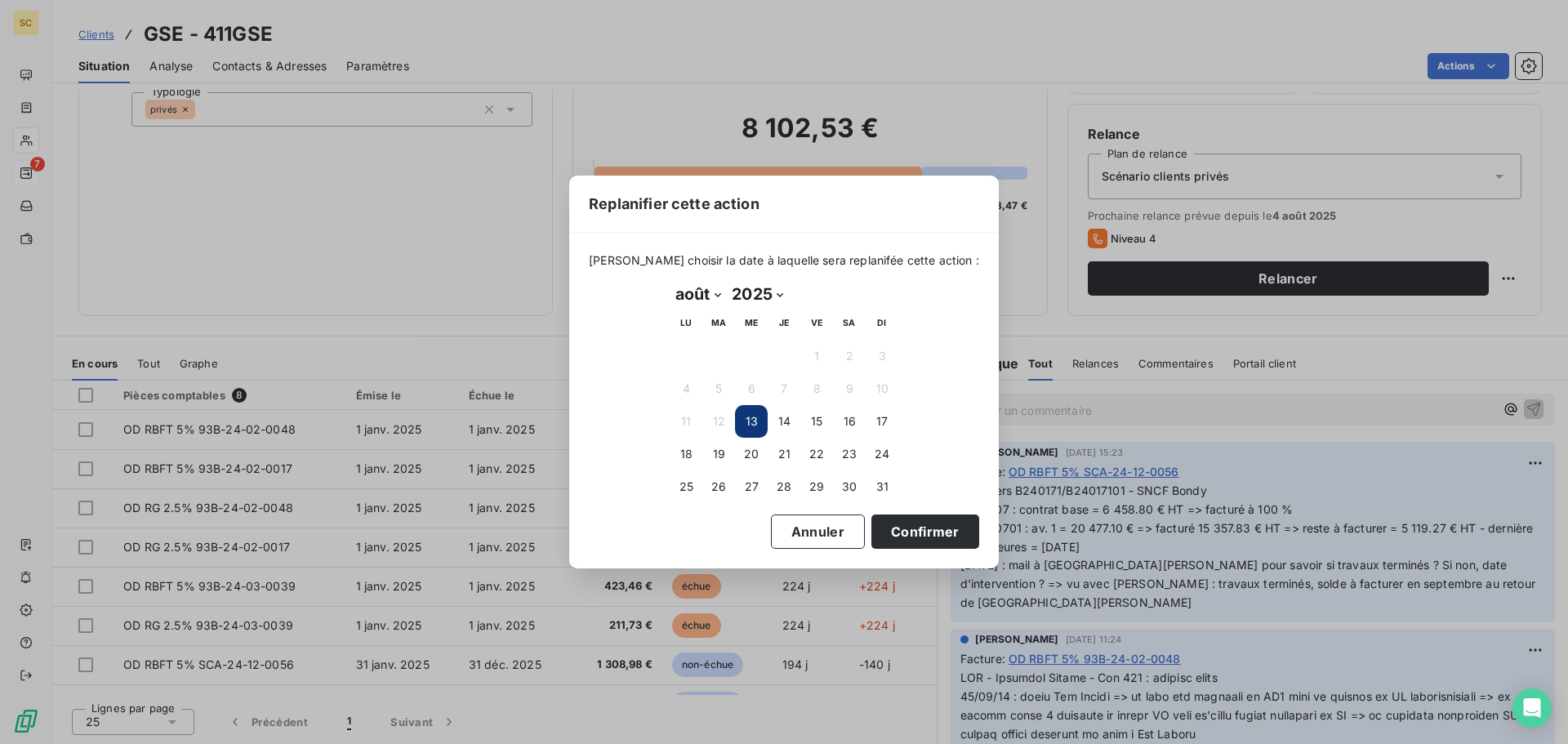
drag, startPoint x: 753, startPoint y: 449, endPoint x: 769, endPoint y: 466, distance: 23.3
click at [752, 449] on button "20" at bounding box center [751, 453] width 33 height 33
click at [877, 542] on button "Confirmer" at bounding box center [924, 531] width 108 height 35
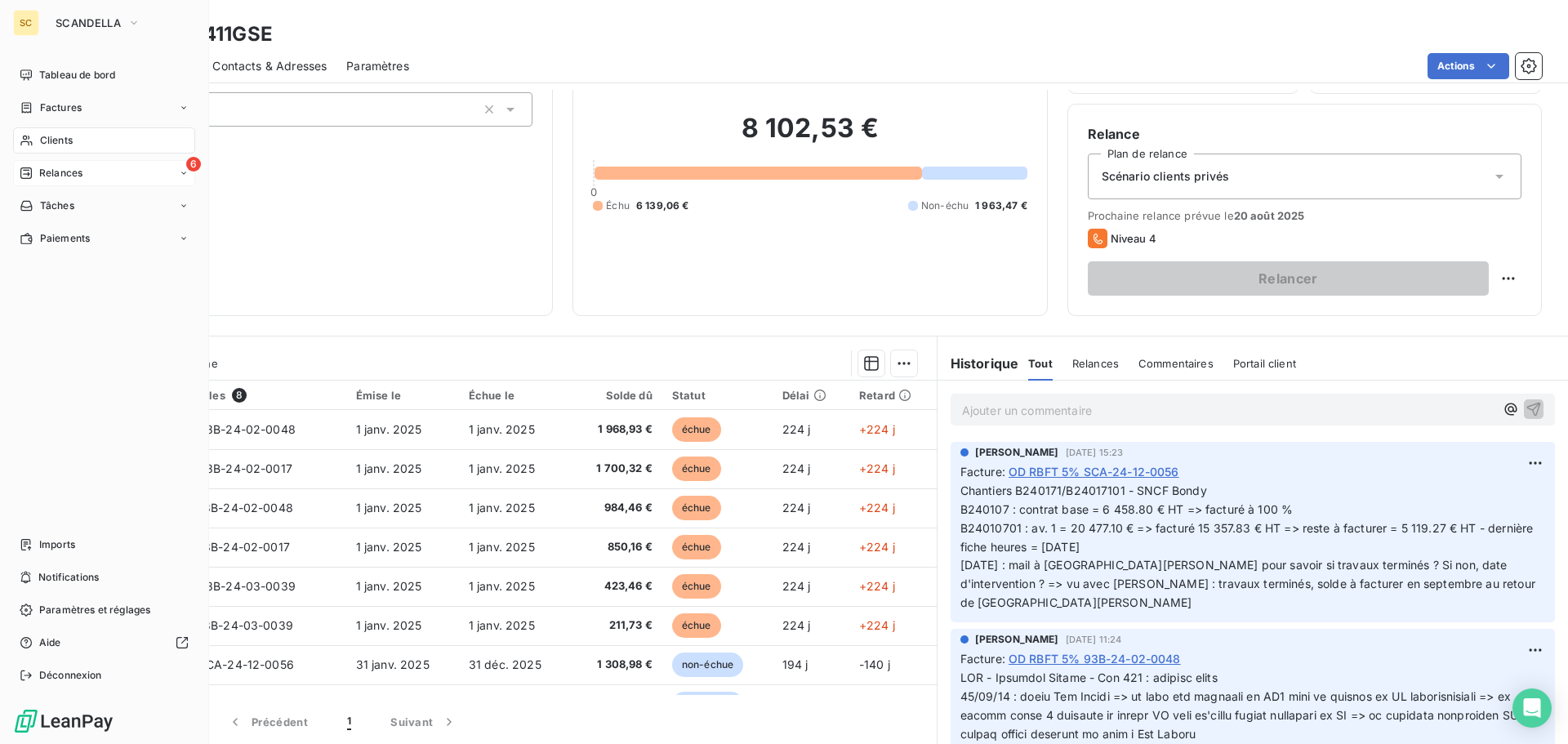
click at [79, 172] on span "Relances" at bounding box center [61, 174] width 43 height 15
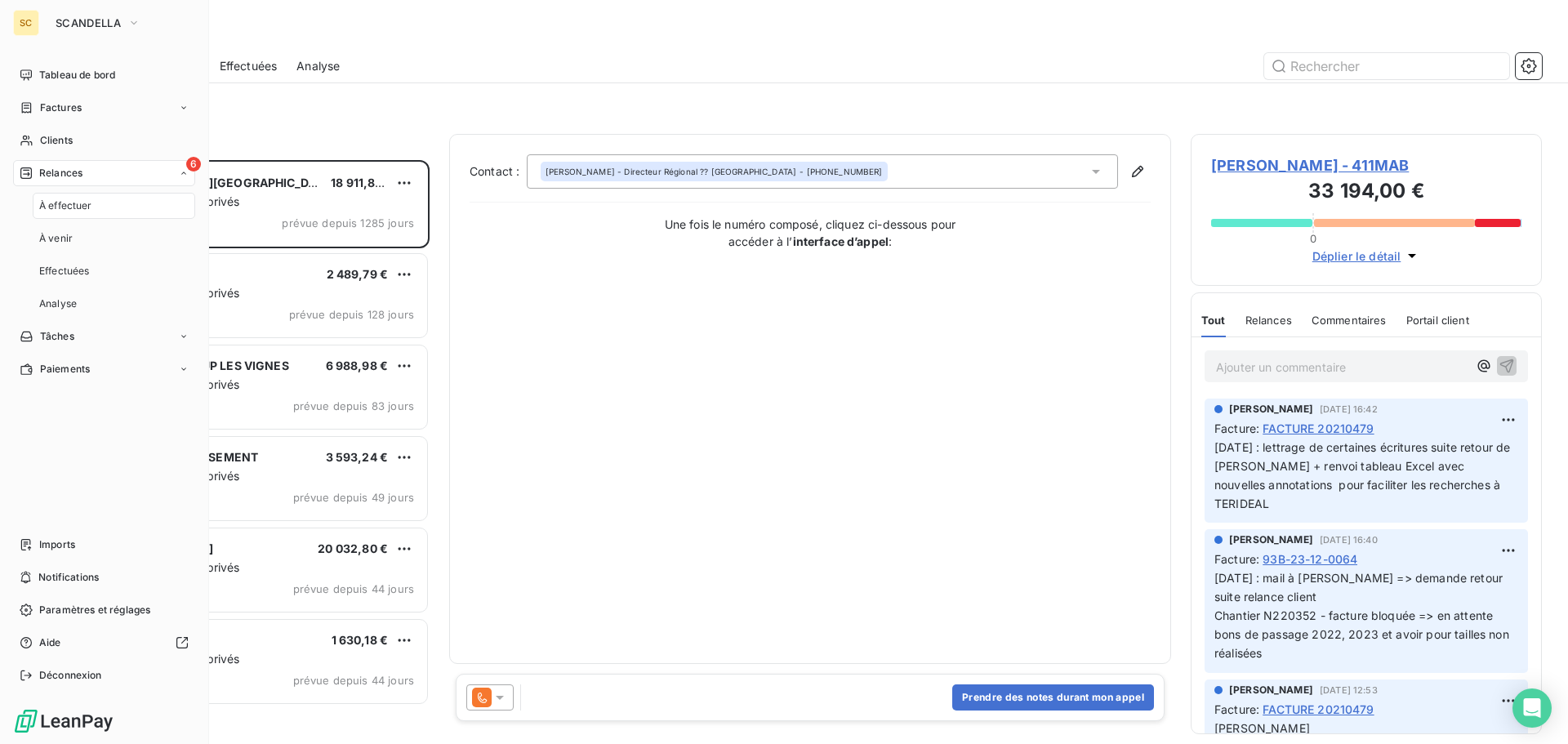
scroll to position [571, 339]
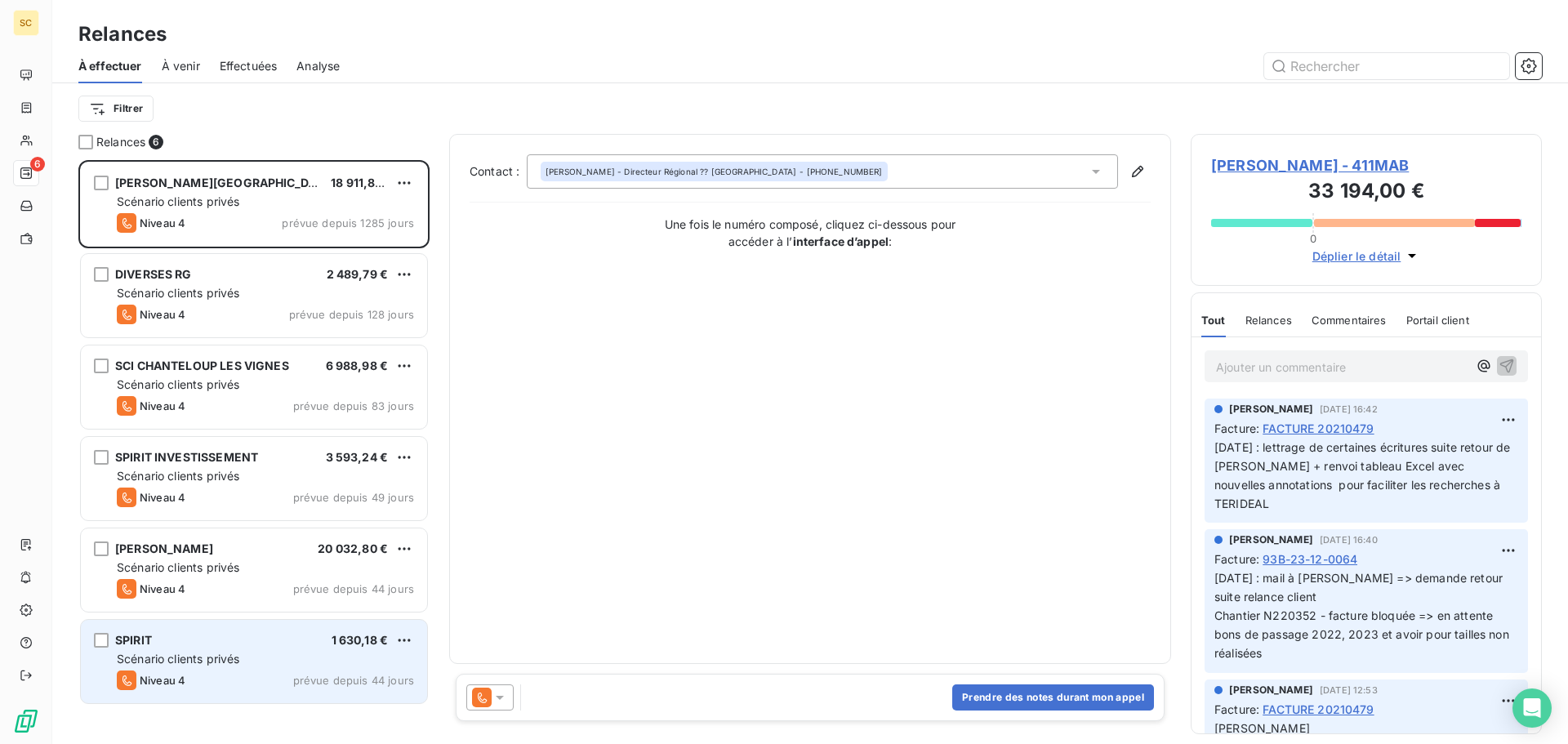
click at [239, 657] on span "Scénario clients privés" at bounding box center [177, 658] width 123 height 14
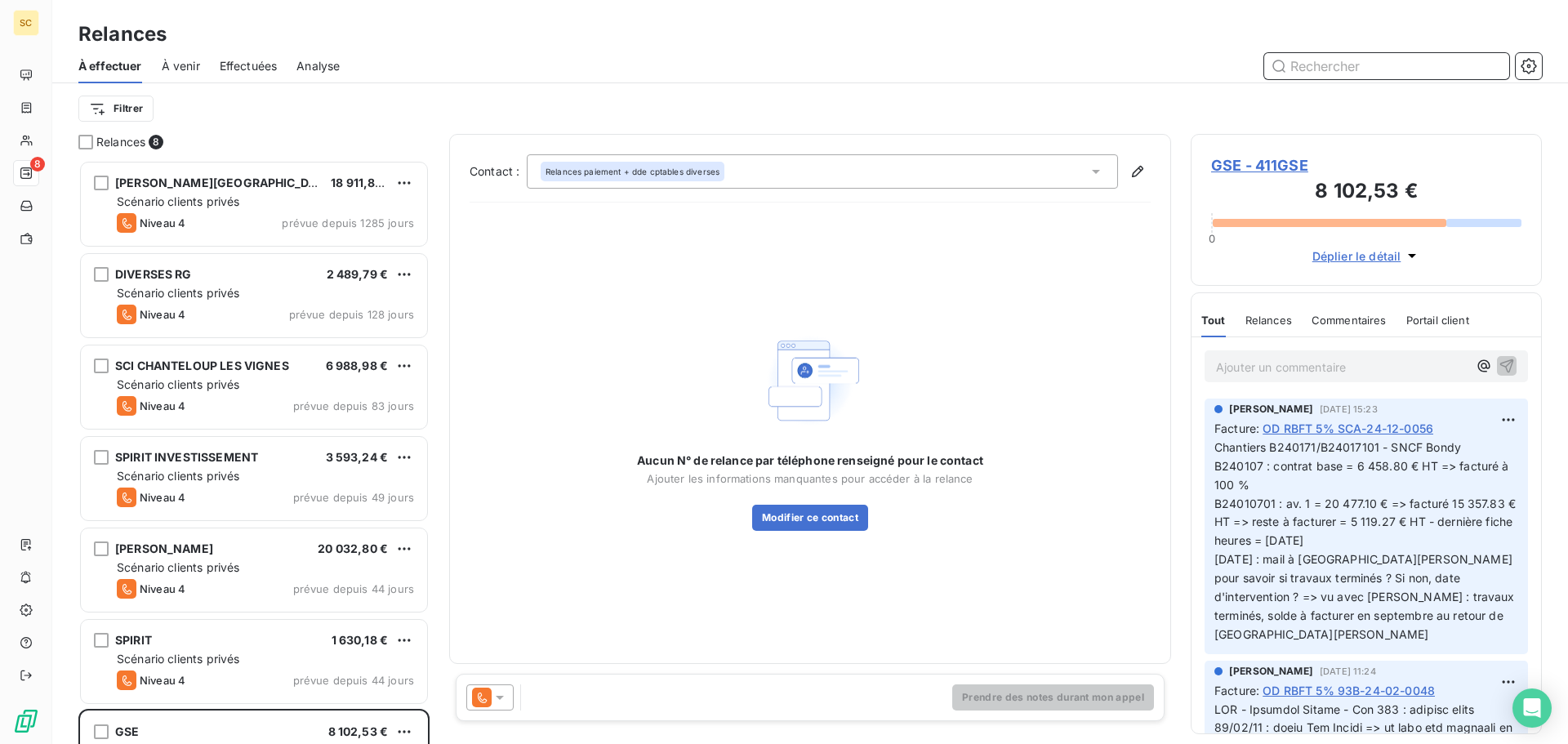
scroll to position [571, 339]
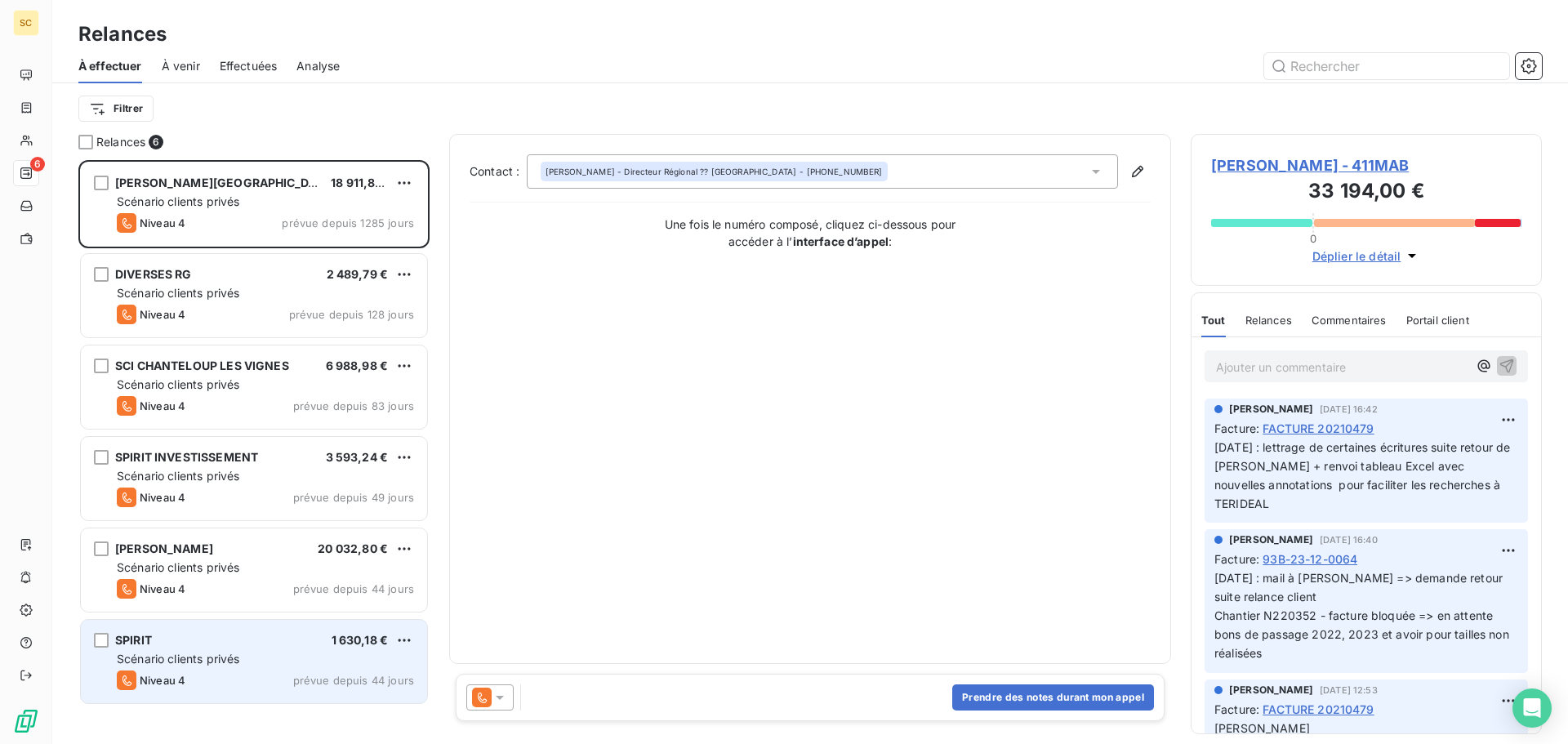
click at [239, 662] on span "Scénario clients privés" at bounding box center [177, 658] width 123 height 14
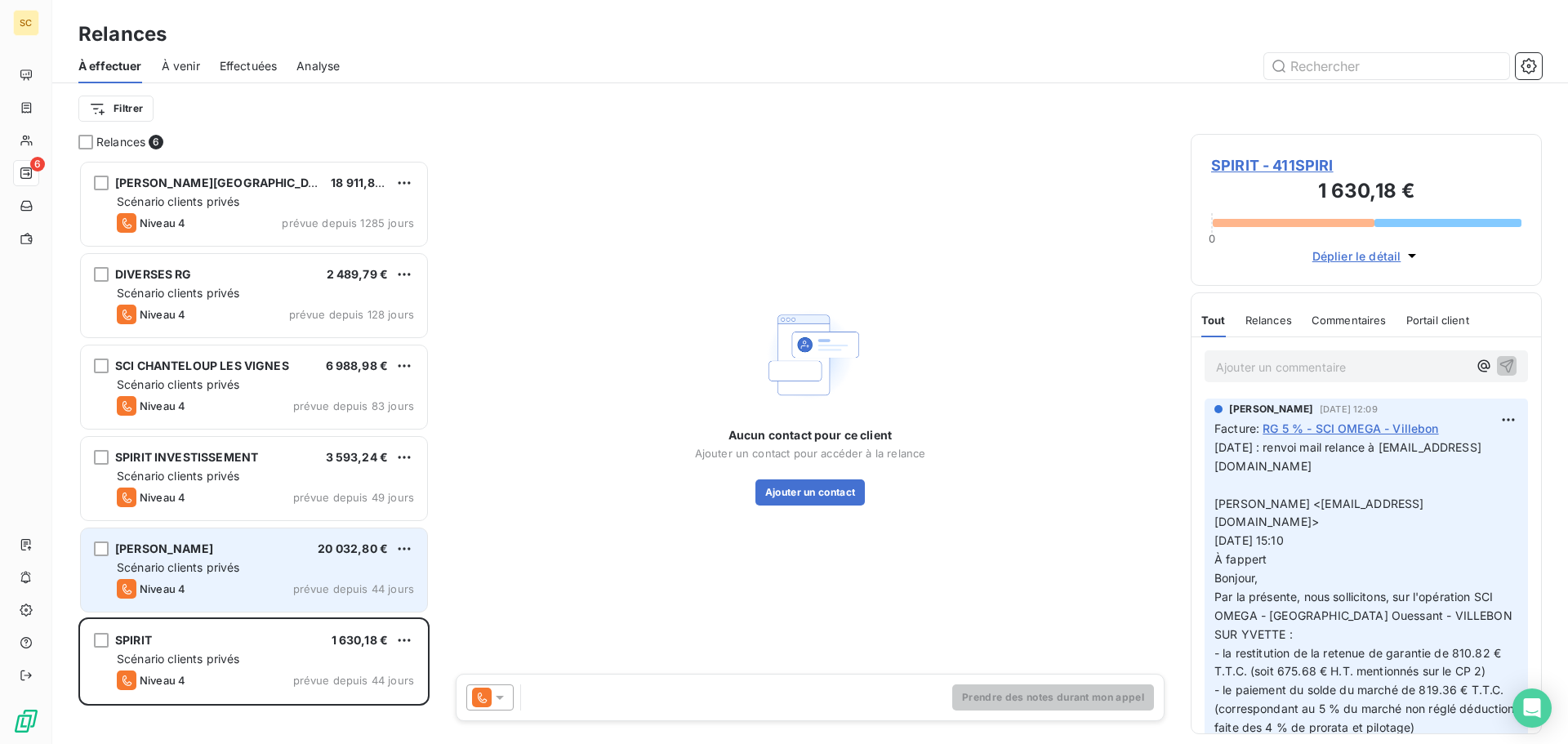
click at [255, 562] on div "Scénario clients privés" at bounding box center [265, 567] width 297 height 16
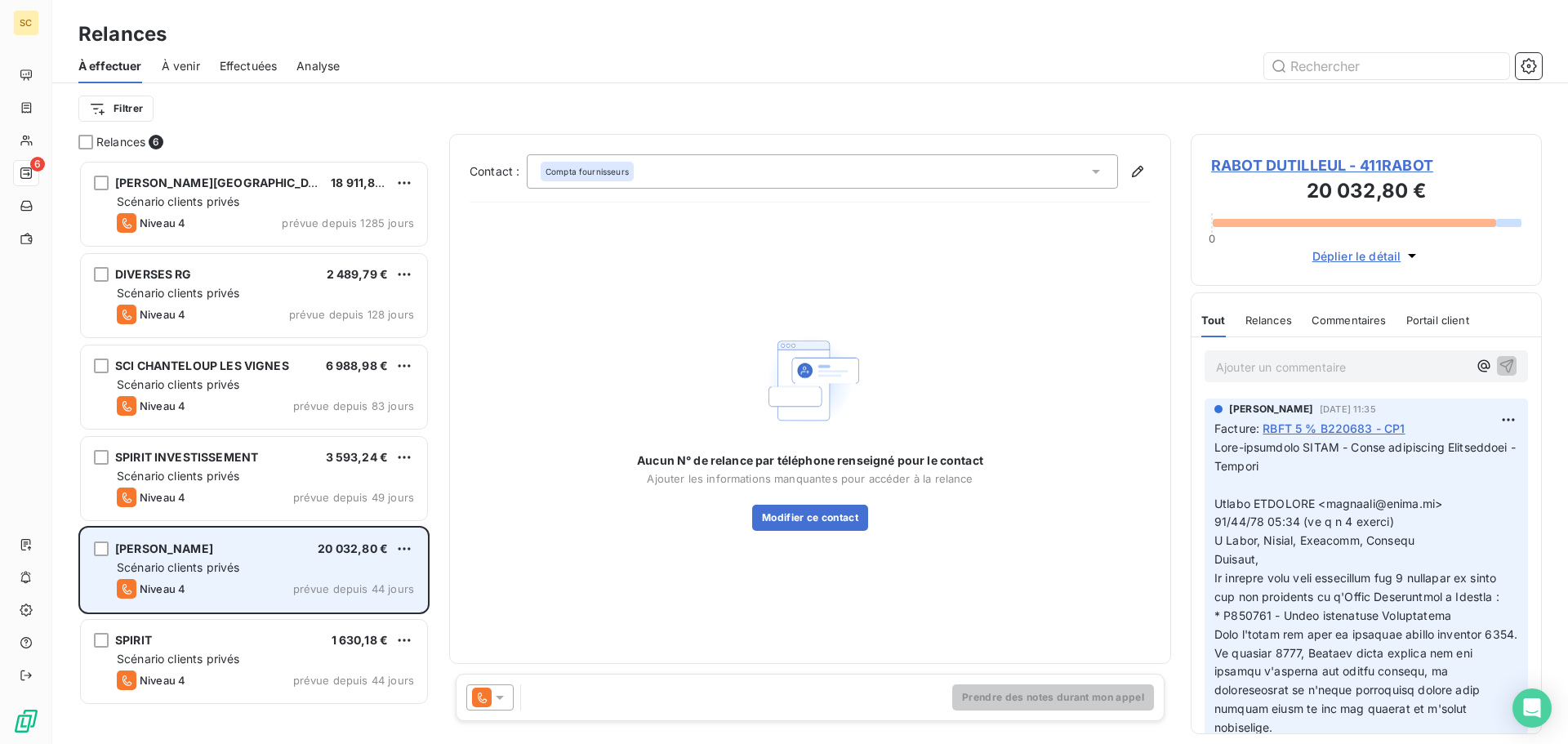
click at [248, 607] on div "RABOT DUTILLEUL 20 032,80 € Scénario clients privés Niveau 4 prévue depuis 44 j…" at bounding box center [253, 569] width 346 height 84
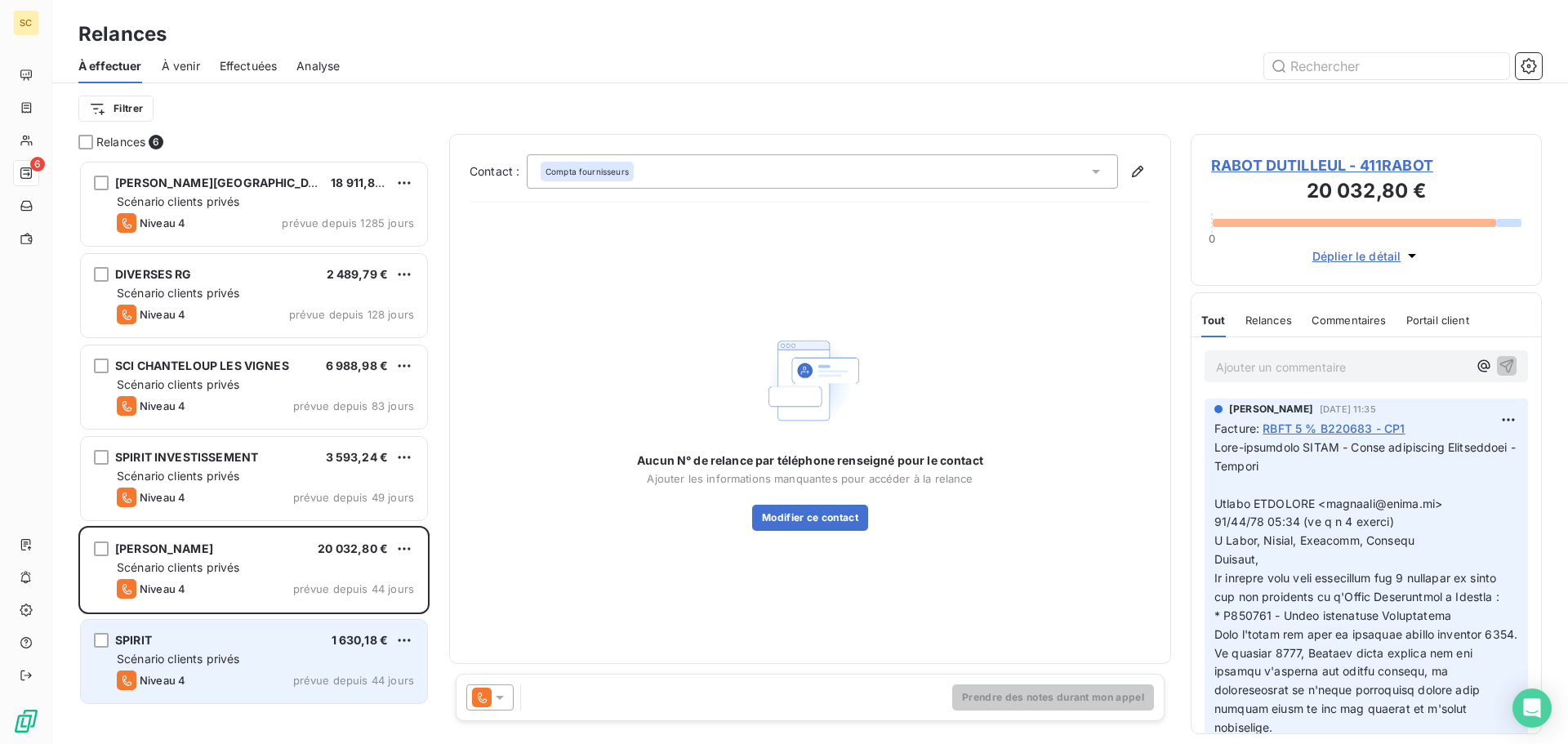
click at [221, 647] on div "SPIRIT 1 630,18 € Scénario clients privés Niveau 4 prévue depuis 44 jours" at bounding box center [253, 660] width 346 height 84
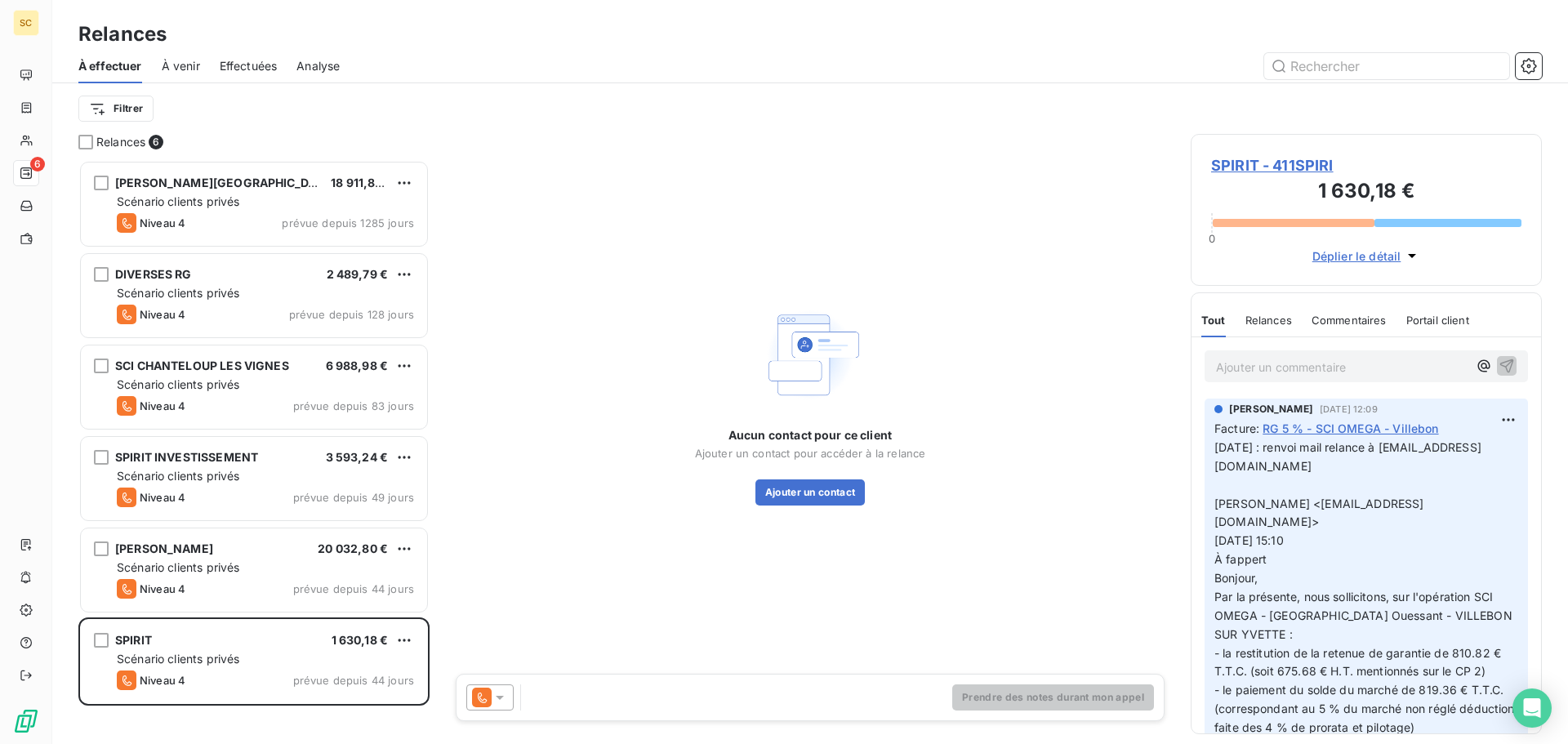
click at [1015, 198] on div "Aucun contact pour ce client Ajouter un contact pour accéder à la relance Ajout…" at bounding box center [810, 403] width 722 height 539
click at [1495, 421] on html "SC 6 Relances À effectuer À venir Effectuées Analyse Filtrer Relances 6 S.A. MA…" at bounding box center [784, 372] width 1568 height 744
click at [1450, 459] on div "Editer" at bounding box center [1455, 456] width 91 height 26
click at [1213, 448] on div "AMELIA RAIMUNDO 23 juin 2025, 12:09 Facture : RG 5 % - SCI OMEGA - Villebon 23/…" at bounding box center [1365, 647] width 324 height 498
click at [1216, 443] on span "23/06/25 : renvoi mail relance à fappert@bpcc.fr Amélia RAIMUNDO <raimundo@serp…" at bounding box center [1357, 661] width 286 height 443
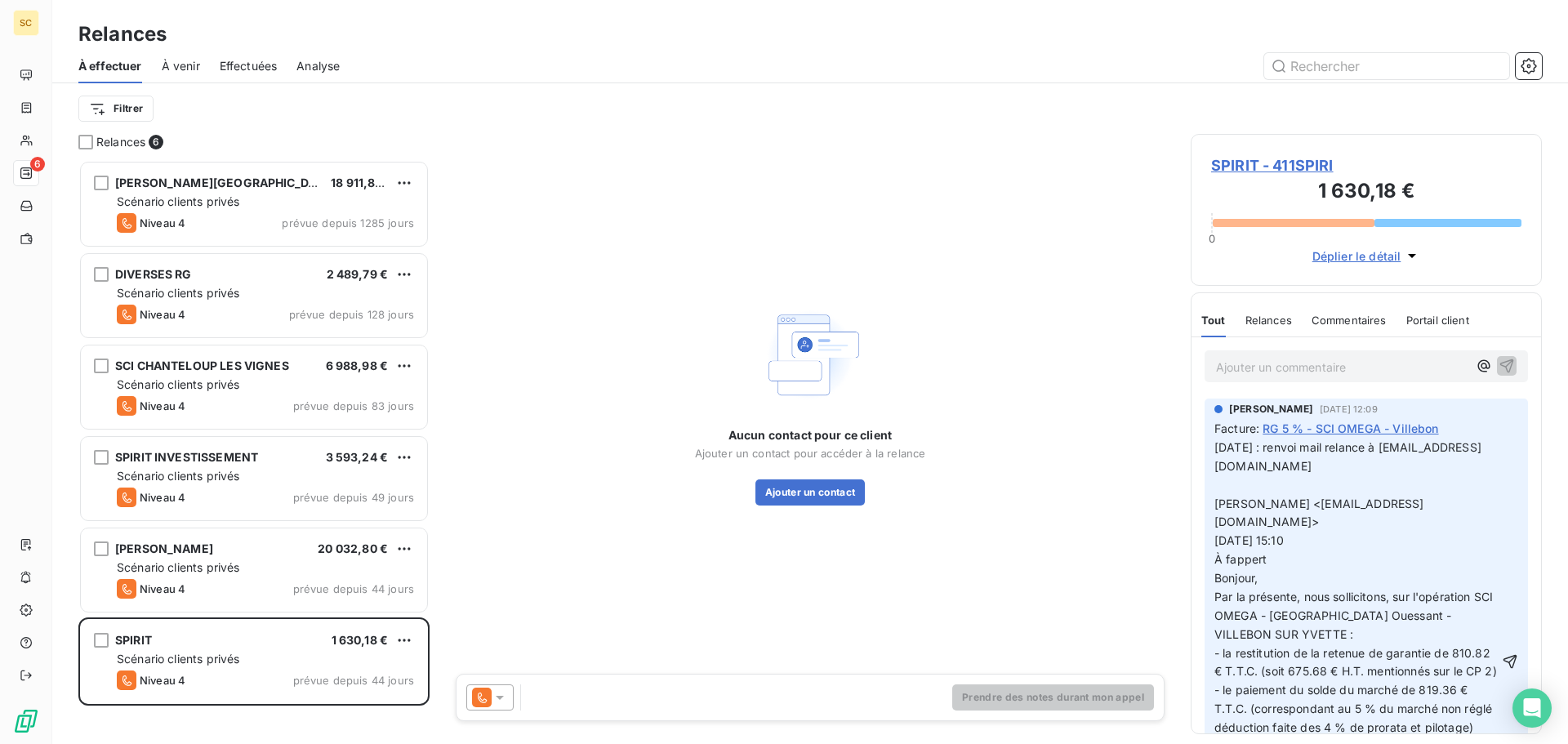
click at [1226, 448] on p "23/06/25 : renvoi mail relance à fappert@bpcc.fr Amélia RAIMUNDO <raimundo@serp…" at bounding box center [1356, 662] width 284 height 448
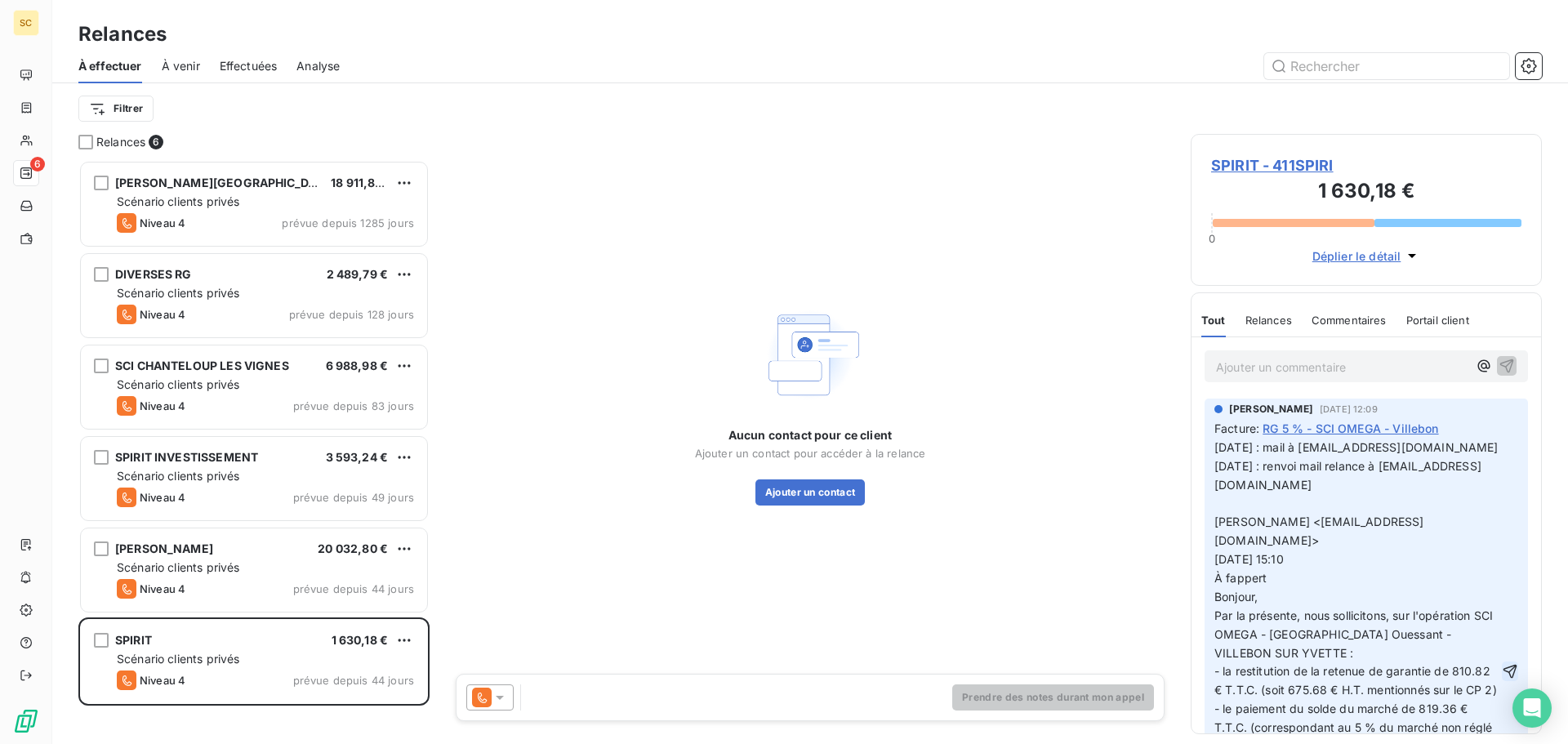
click at [1501, 667] on icon "button" at bounding box center [1509, 670] width 16 height 16
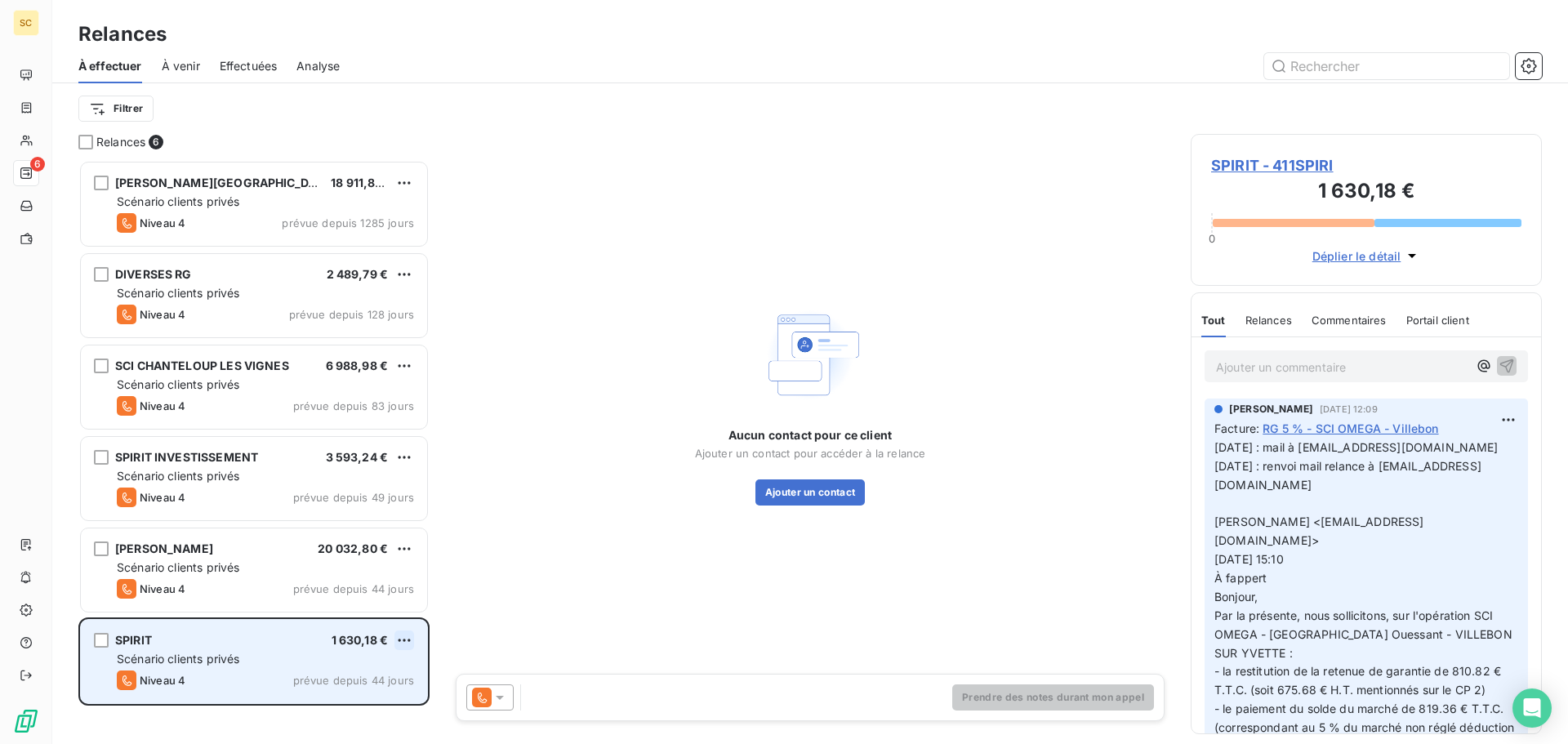
click at [402, 639] on html "SC 6 Relances À effectuer À venir Effectuées Analyse Filtrer Relances 6 S.A. MA…" at bounding box center [784, 372] width 1568 height 744
click at [385, 671] on div "Replanifier cette action" at bounding box center [334, 673] width 146 height 26
select select "7"
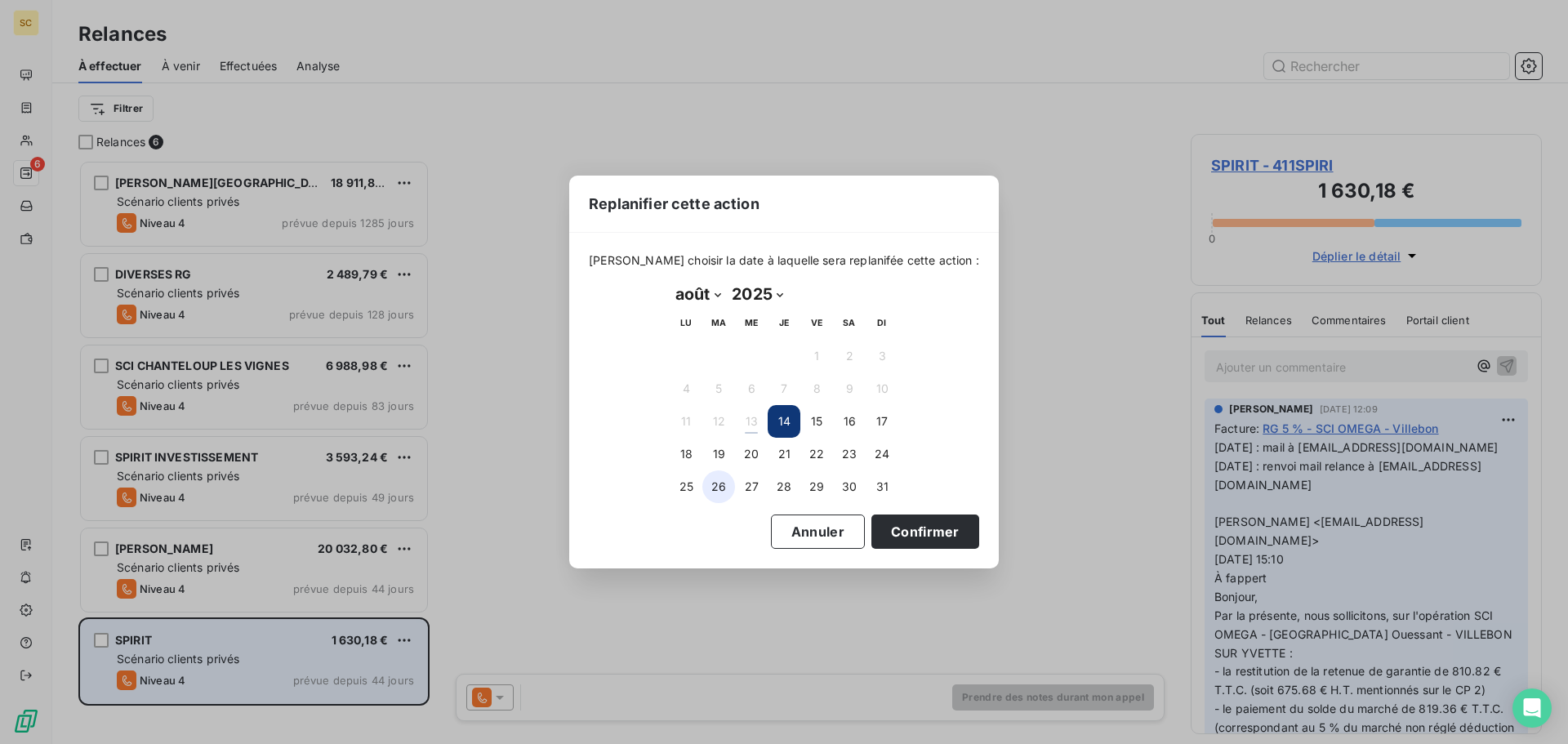
click at [721, 482] on button "26" at bounding box center [718, 486] width 33 height 33
click at [898, 538] on button "Confirmer" at bounding box center [924, 531] width 108 height 35
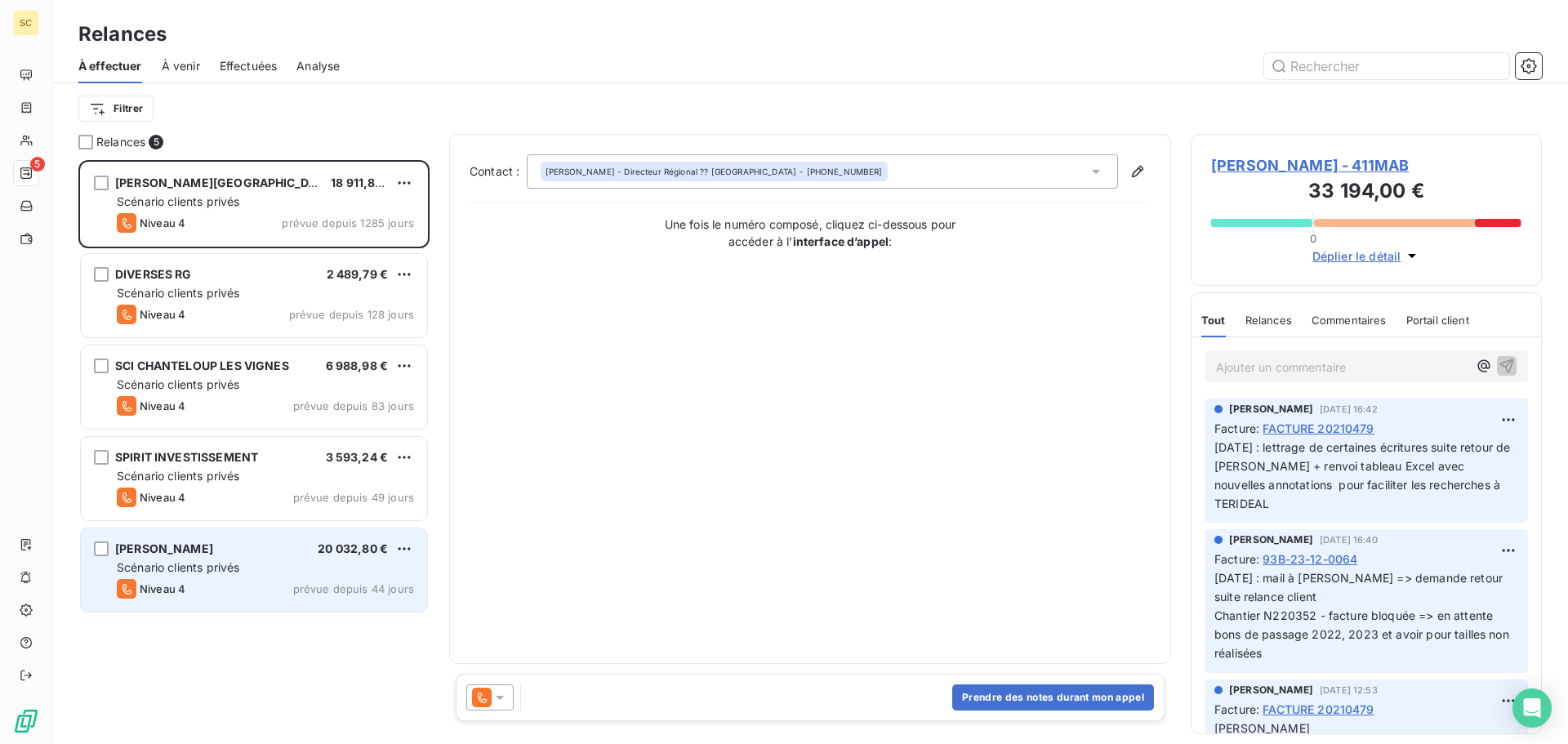
click at [297, 564] on div "Scénario clients privés" at bounding box center [265, 567] width 297 height 16
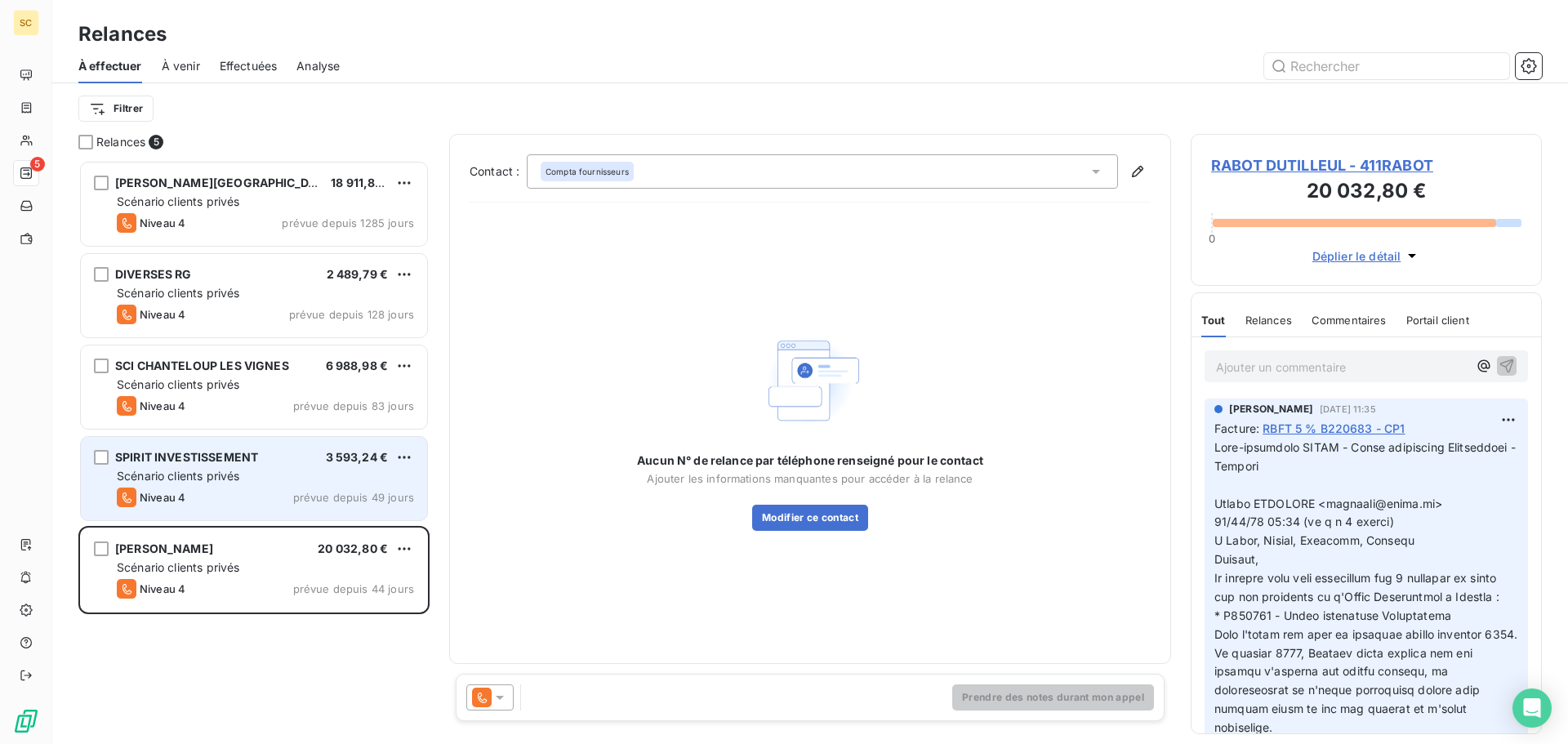
click at [327, 472] on div "Scénario clients privés" at bounding box center [265, 476] width 297 height 16
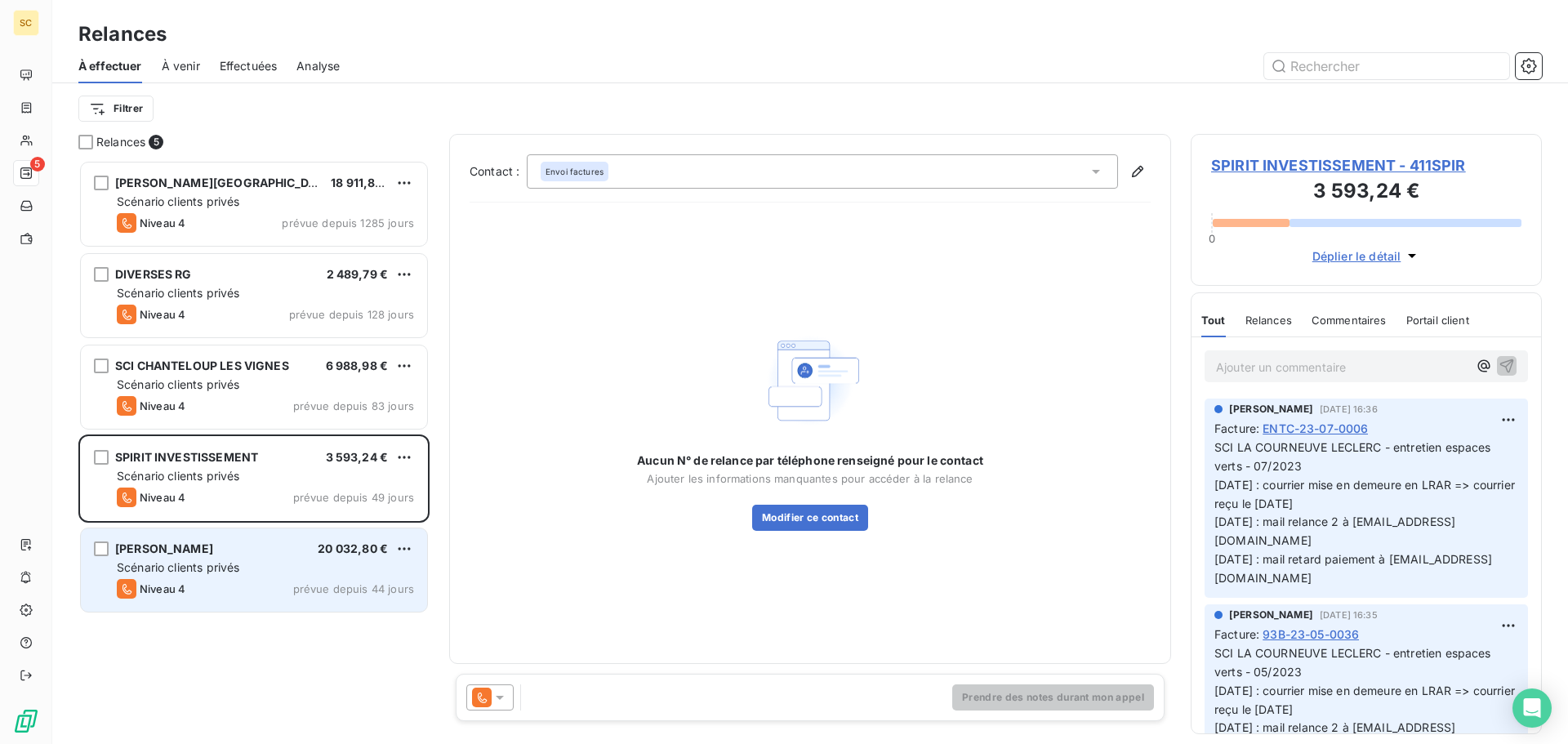
click at [255, 544] on div "RABOT DUTILLEUL 20 032,80 €" at bounding box center [265, 549] width 297 height 15
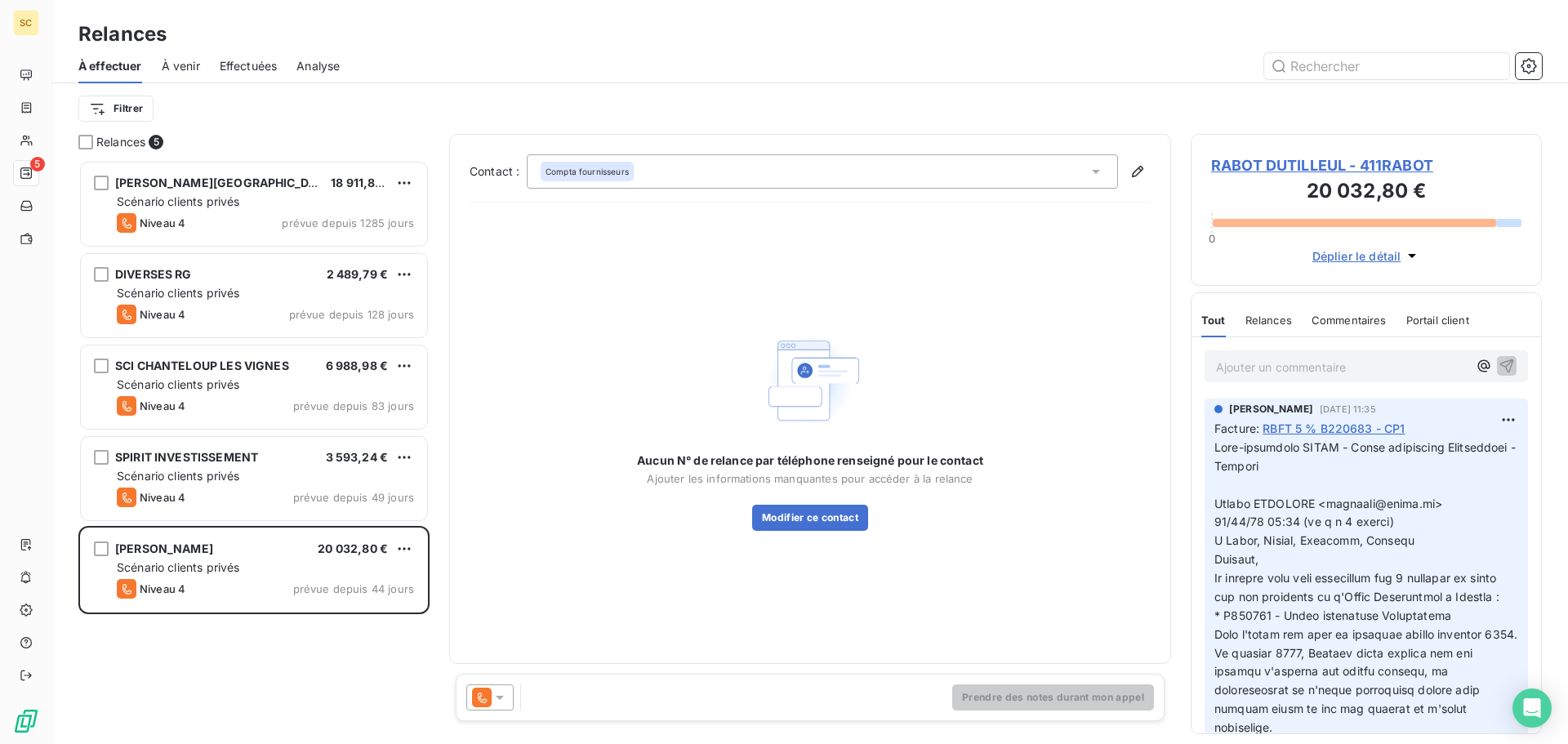
click at [1354, 166] on span "RABOT DUTILLEUL - 411RABOT" at bounding box center [1365, 164] width 311 height 22
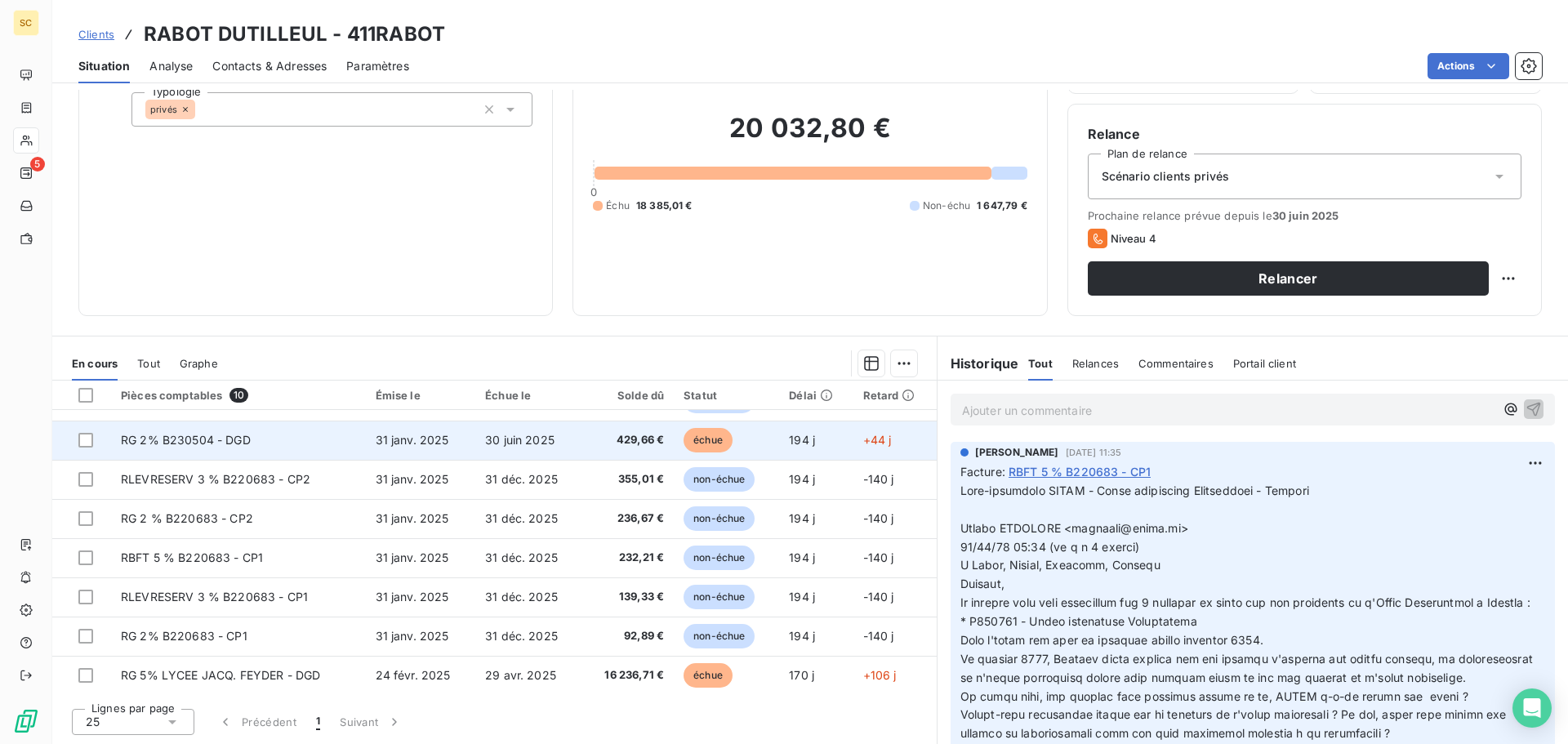
scroll to position [108, 0]
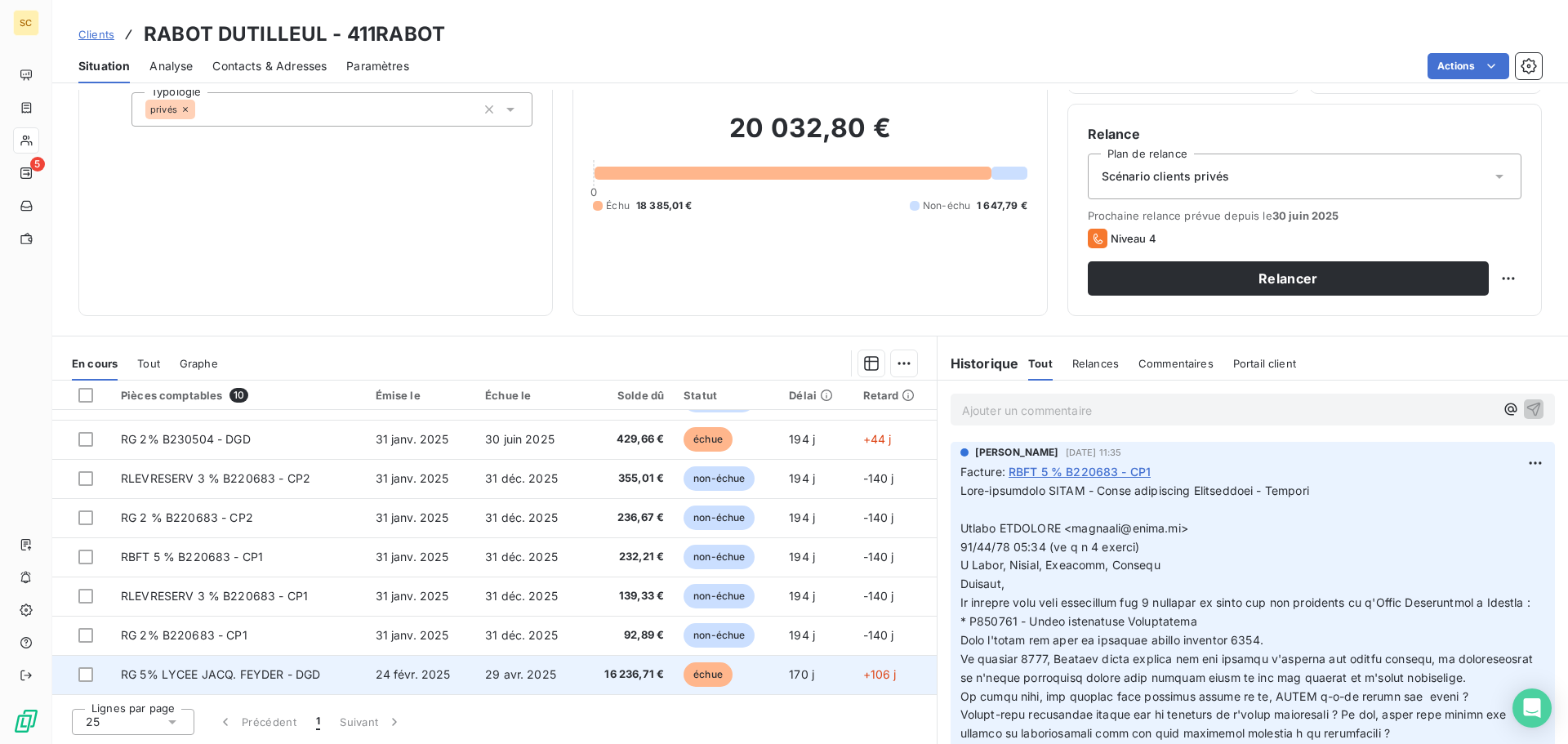
click at [313, 669] on span "RG 5% LYCEE JACQ. FEYDER - DGD" at bounding box center [221, 674] width 200 height 14
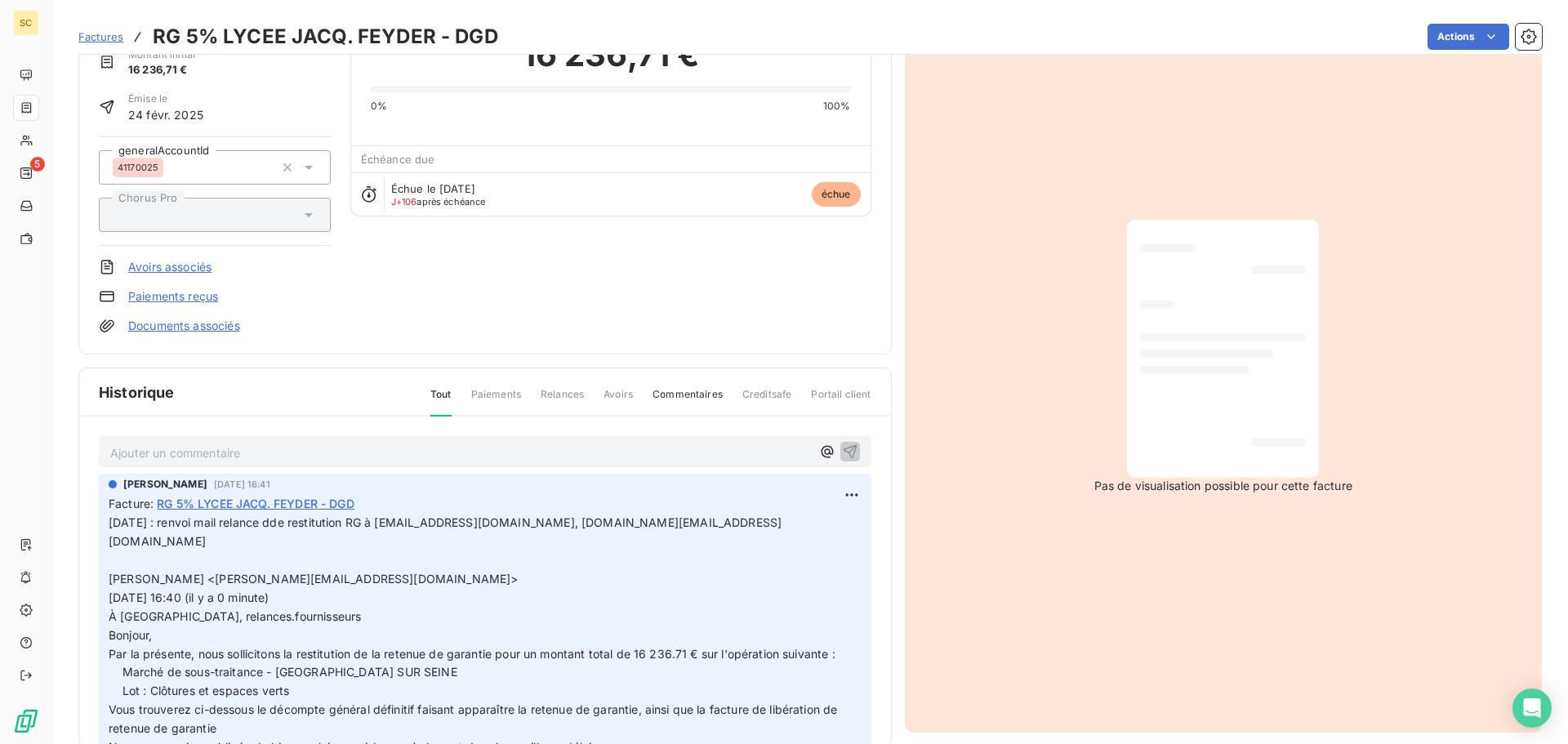
scroll to position [84, 0]
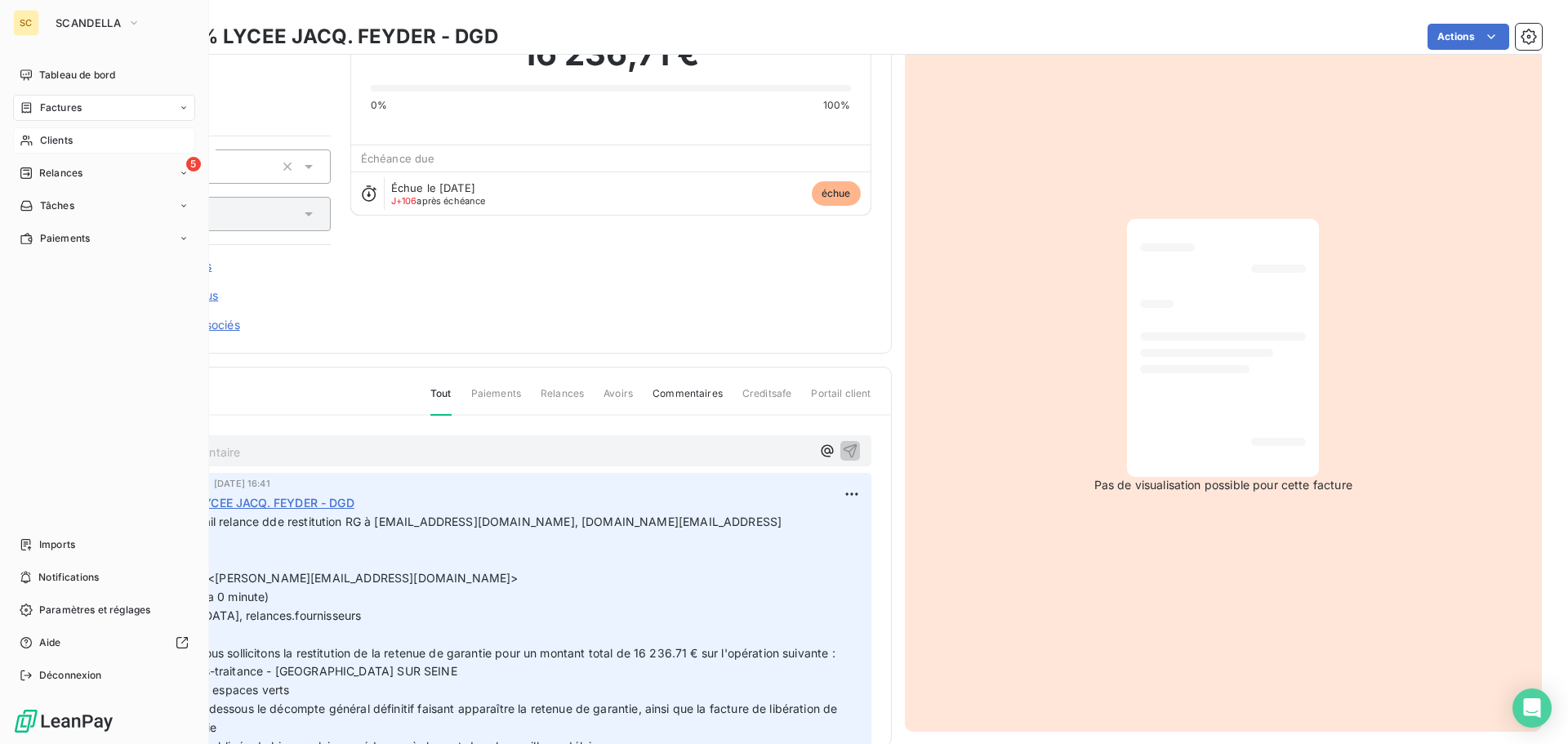
click at [89, 141] on div "Clients" at bounding box center [104, 141] width 182 height 26
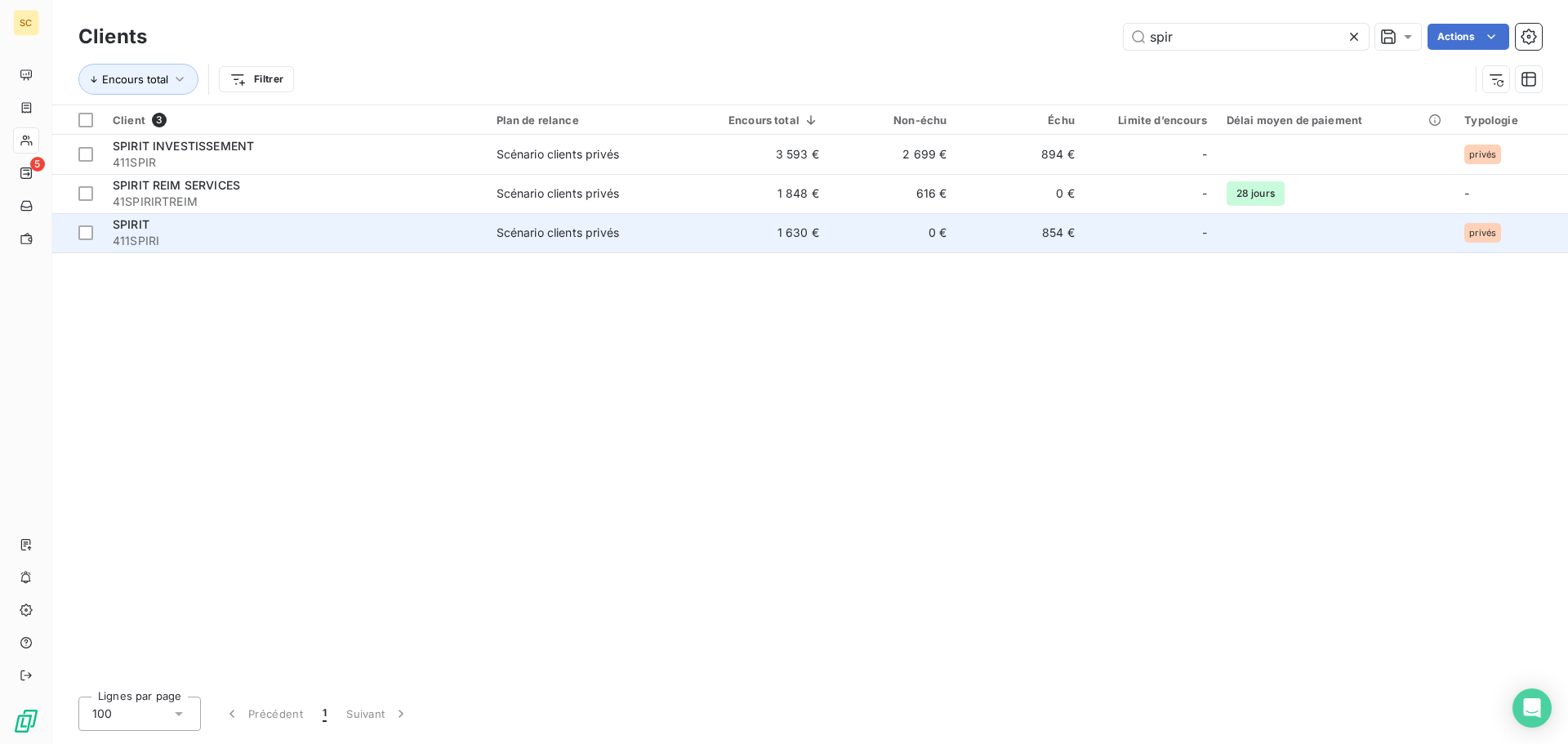
type input "spir"
click at [250, 226] on div "SPIRIT" at bounding box center [295, 224] width 364 height 16
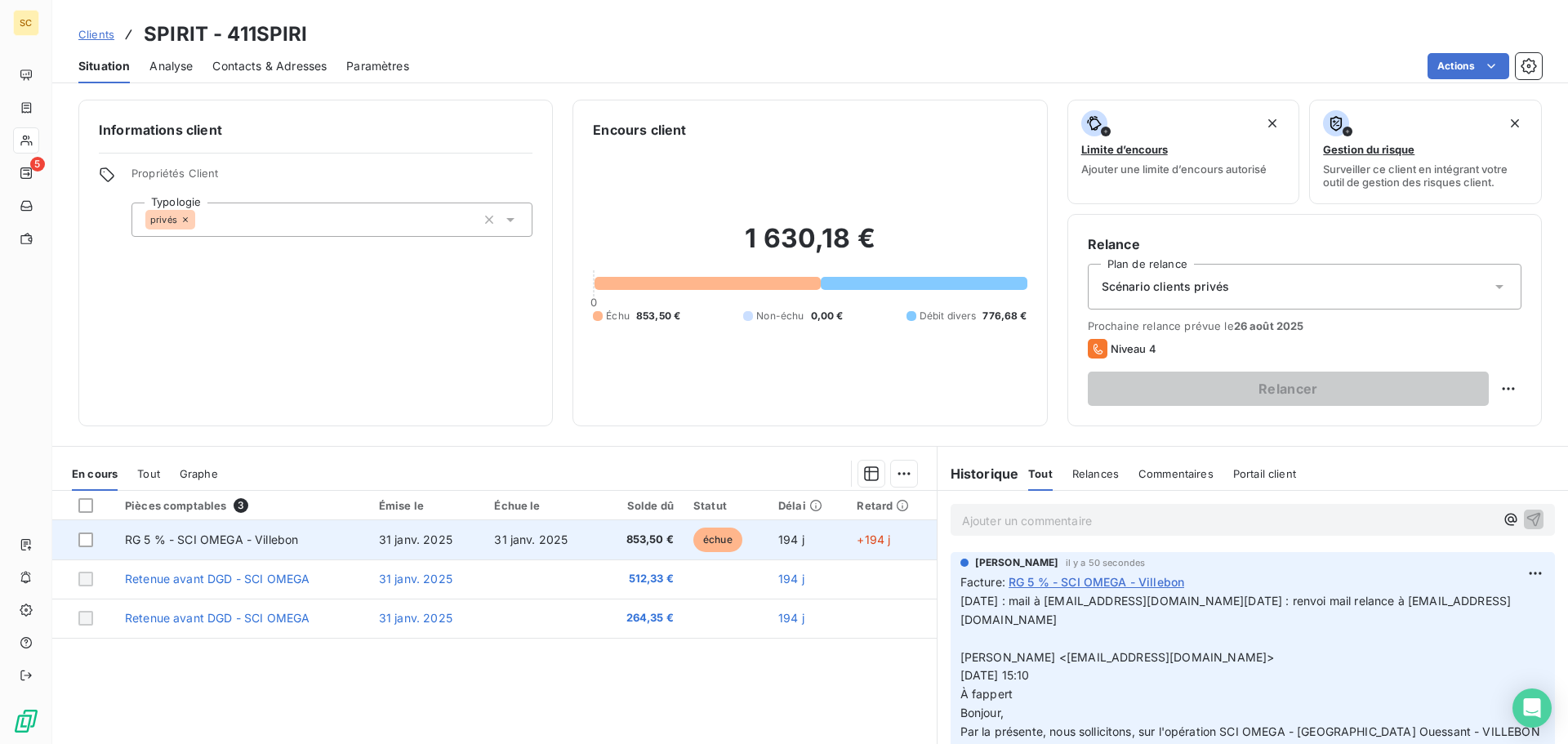
click at [632, 542] on span "853,50 €" at bounding box center [642, 539] width 64 height 16
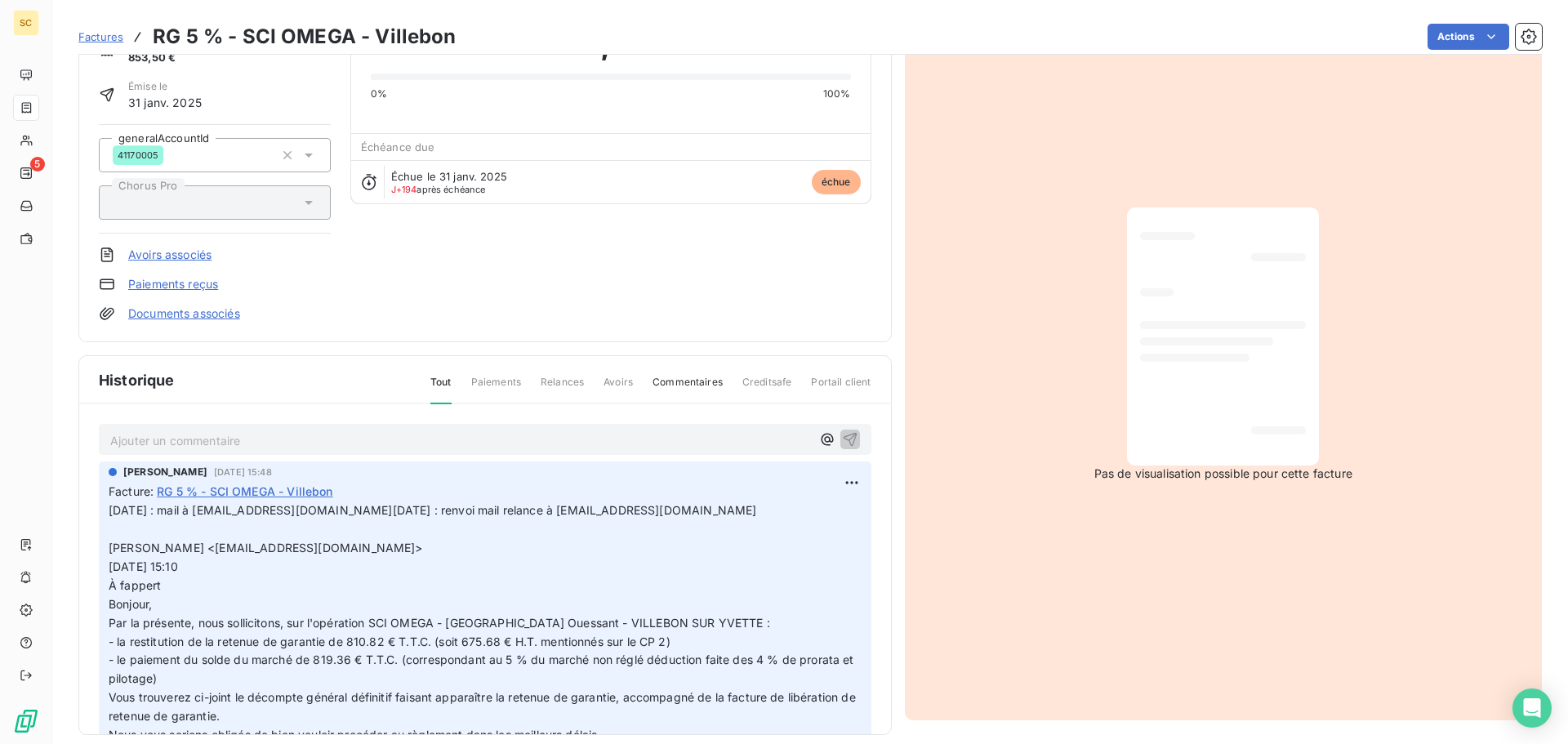
scroll to position [113, 0]
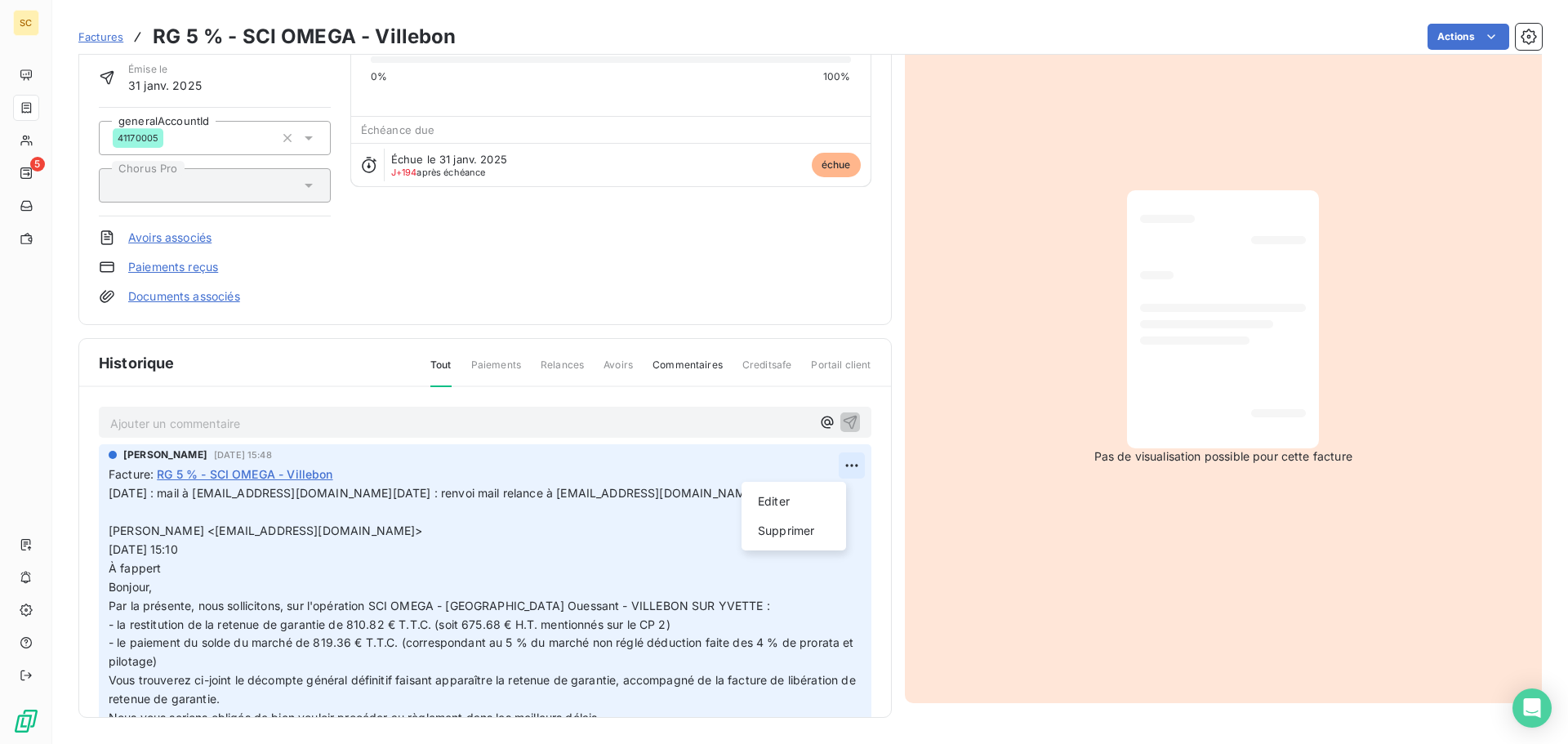
click at [837, 459] on html "SC 5 Factures RG 5 % - SCI OMEGA - Villebon Actions SPIRIT 411SPIRI Montant ini…" at bounding box center [784, 372] width 1568 height 744
click at [814, 492] on div "Editer" at bounding box center [793, 501] width 91 height 26
click at [426, 495] on p "13/08/25 : mail à fappert@bpcc.fr 23/06/25 : renvoi mail relance à fappert@bpcc…" at bounding box center [475, 624] width 732 height 280
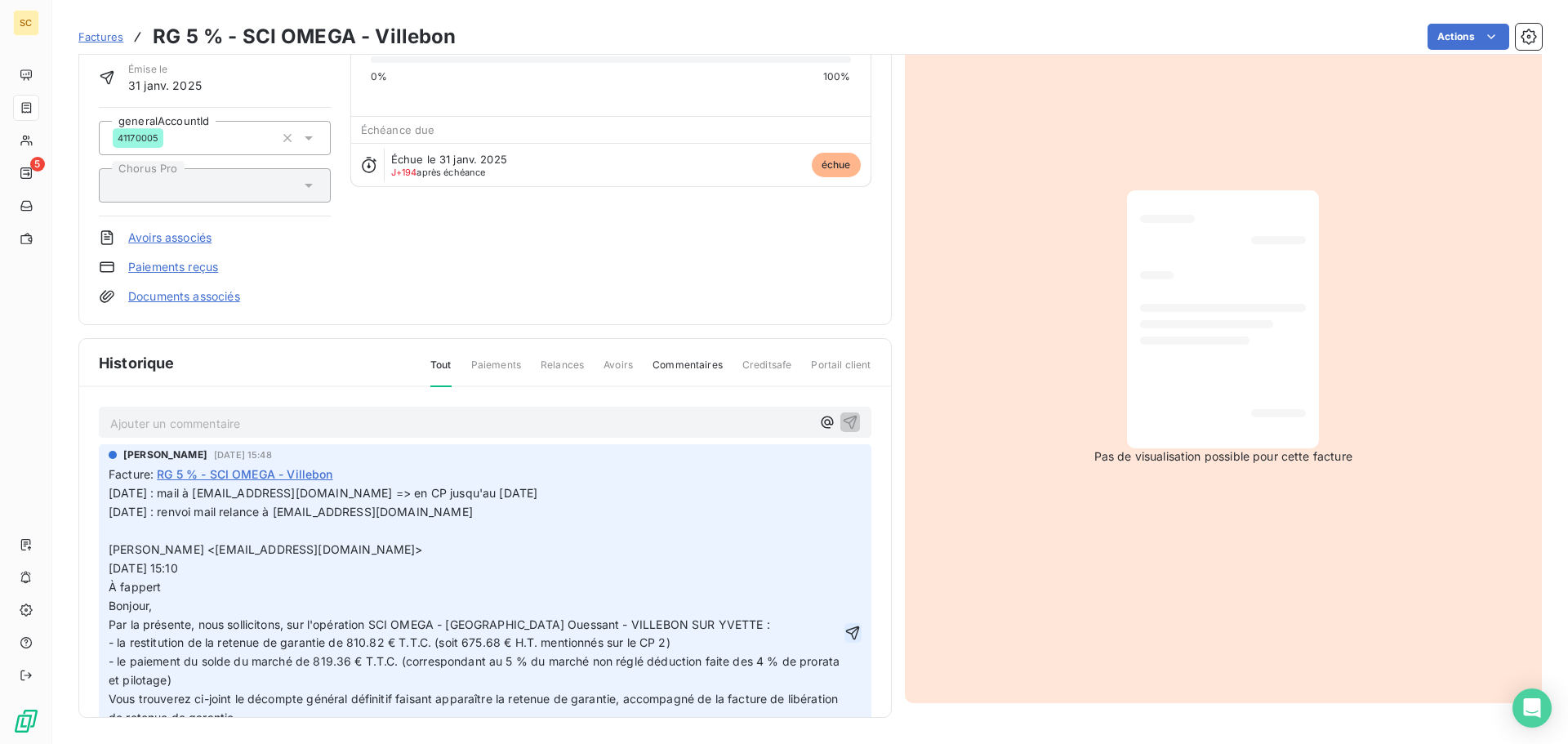
click at [845, 629] on icon "button" at bounding box center [852, 632] width 14 height 14
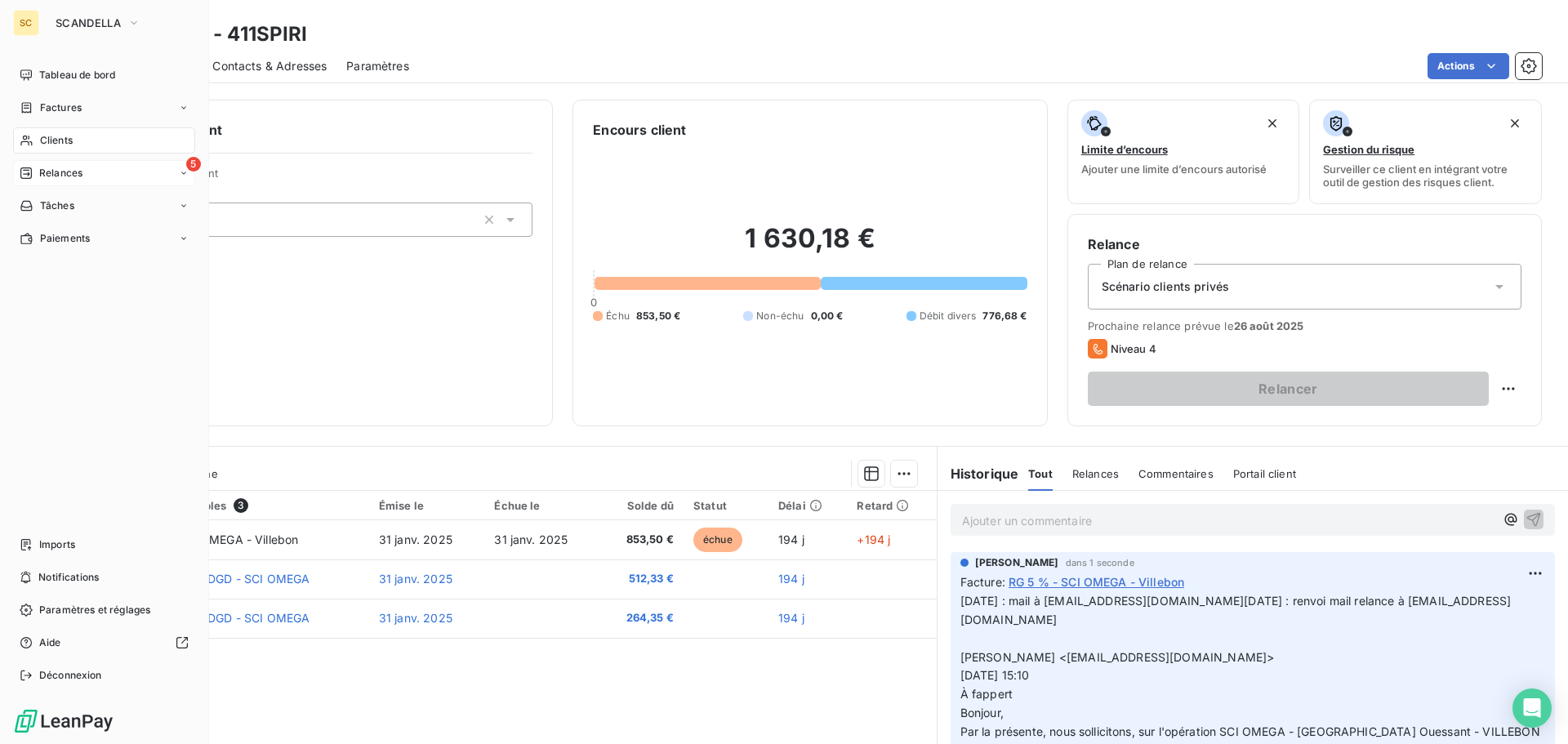
click at [75, 169] on span "Relances" at bounding box center [61, 174] width 43 height 15
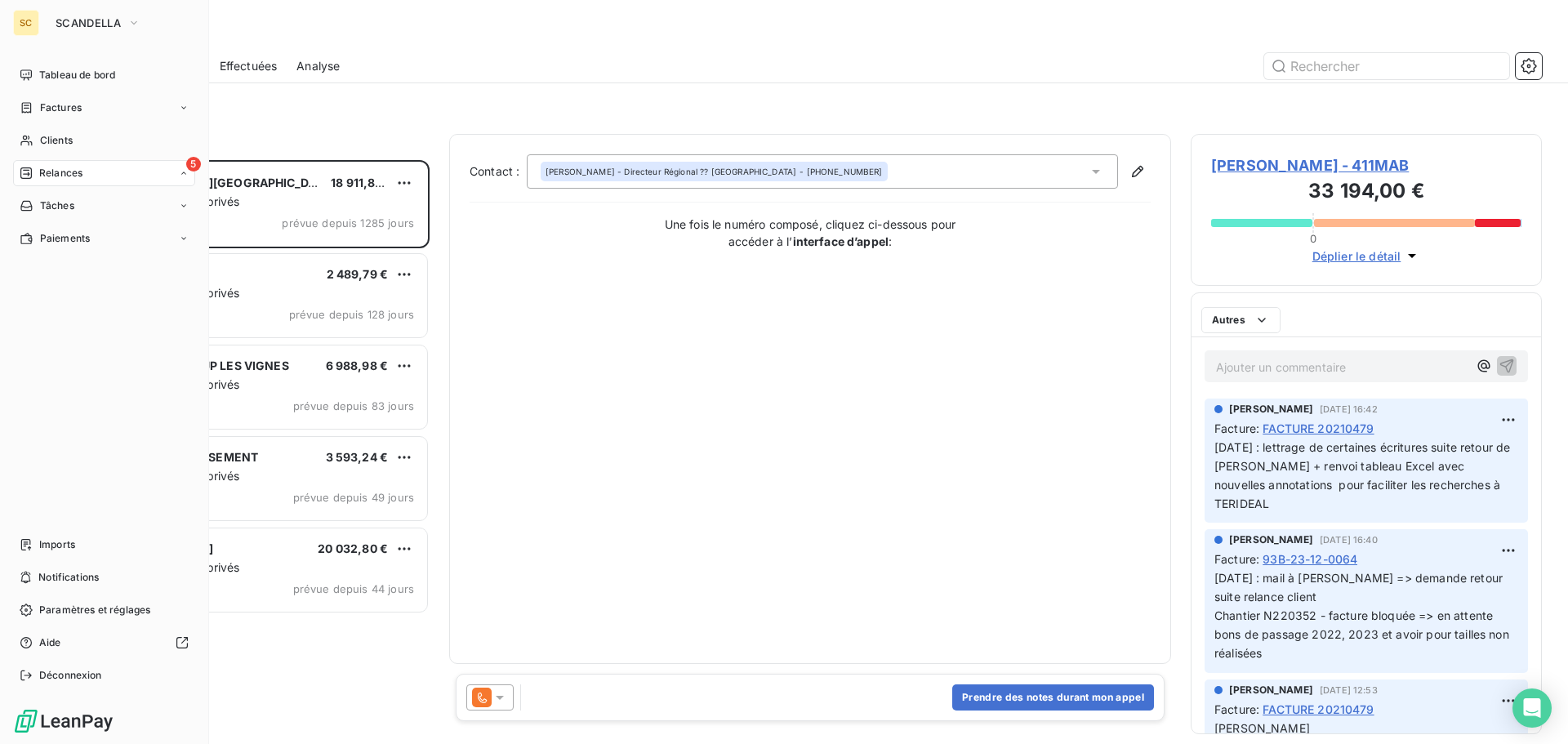
scroll to position [571, 339]
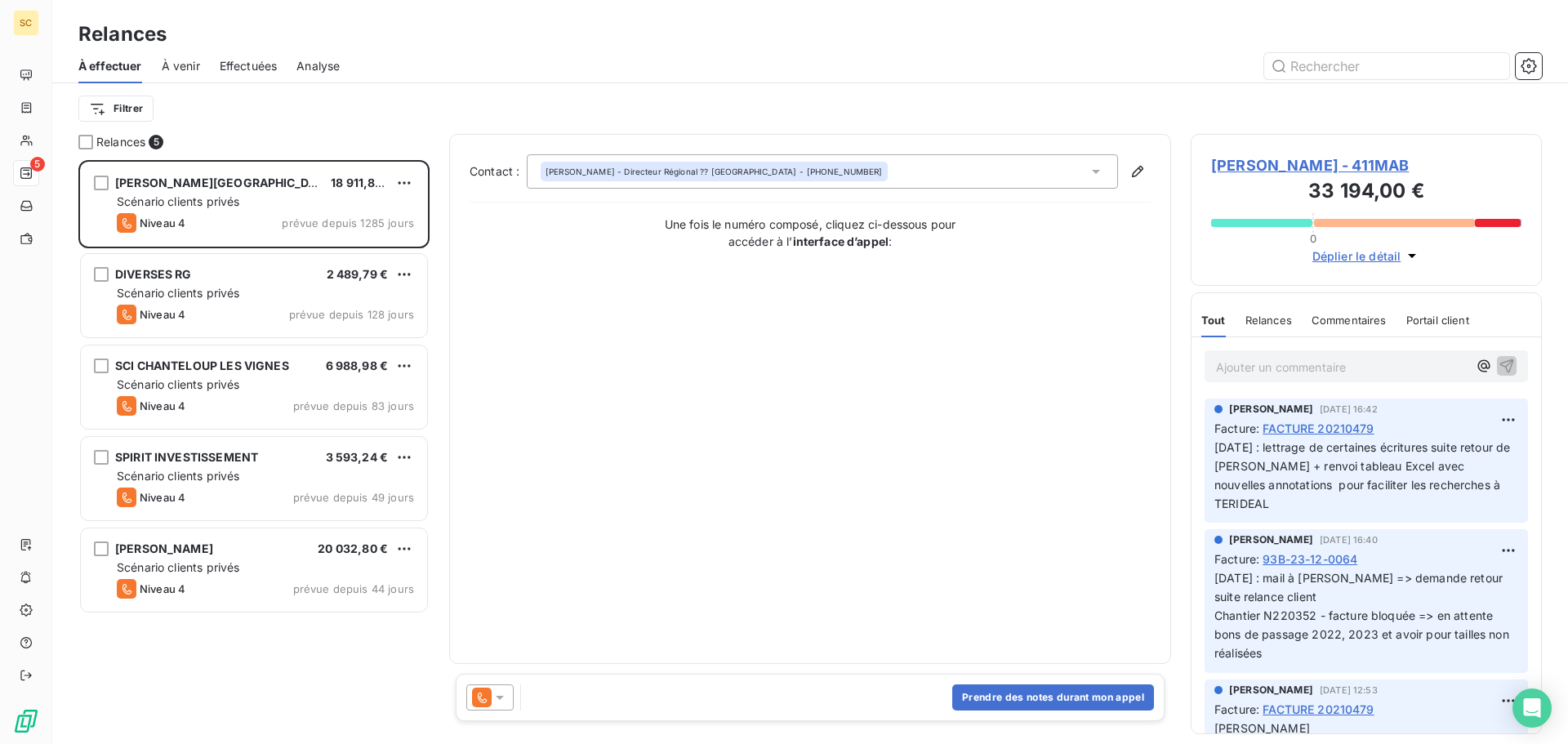
click at [1240, 164] on span "[PERSON_NAME] - 411MAB" at bounding box center [1365, 164] width 311 height 22
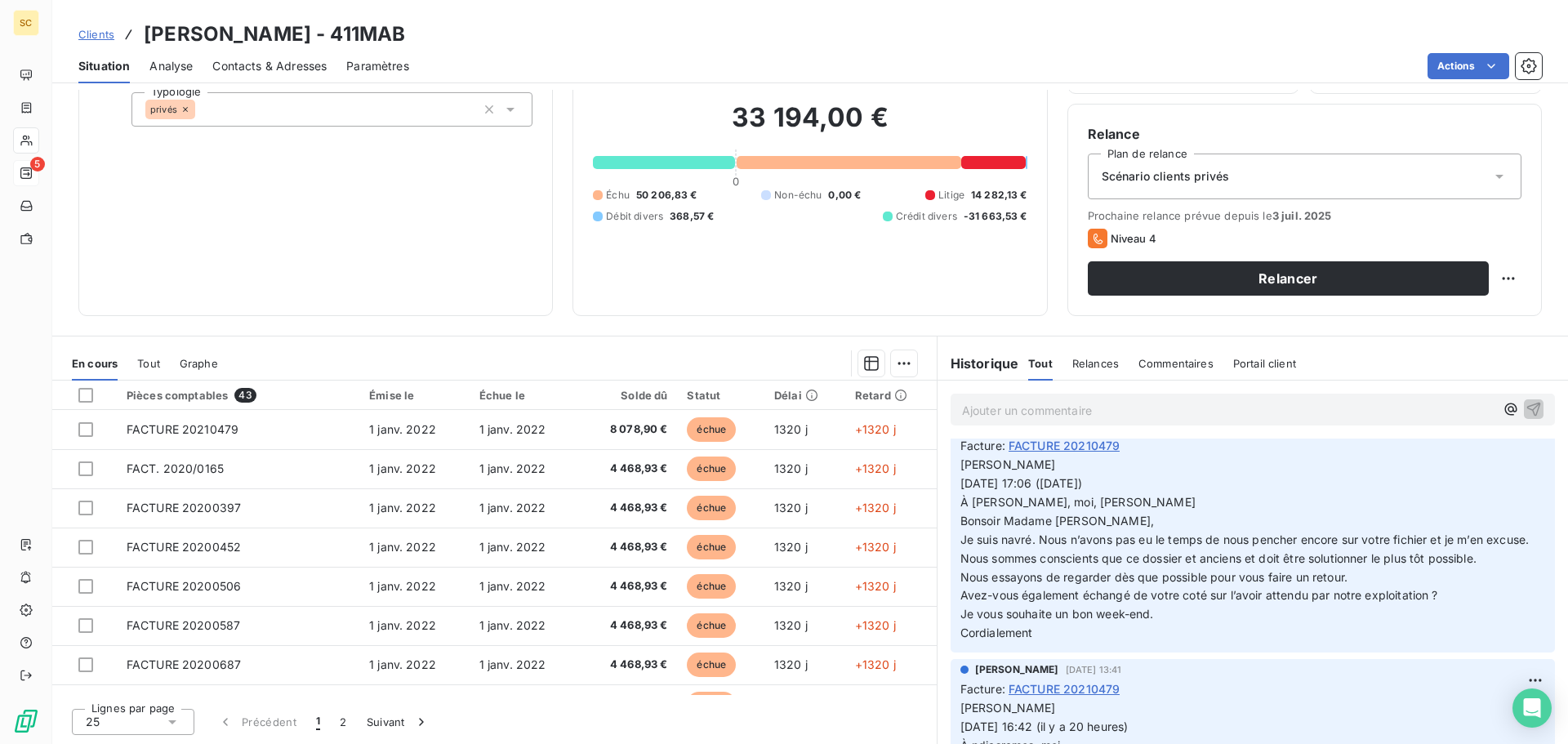
scroll to position [245, 0]
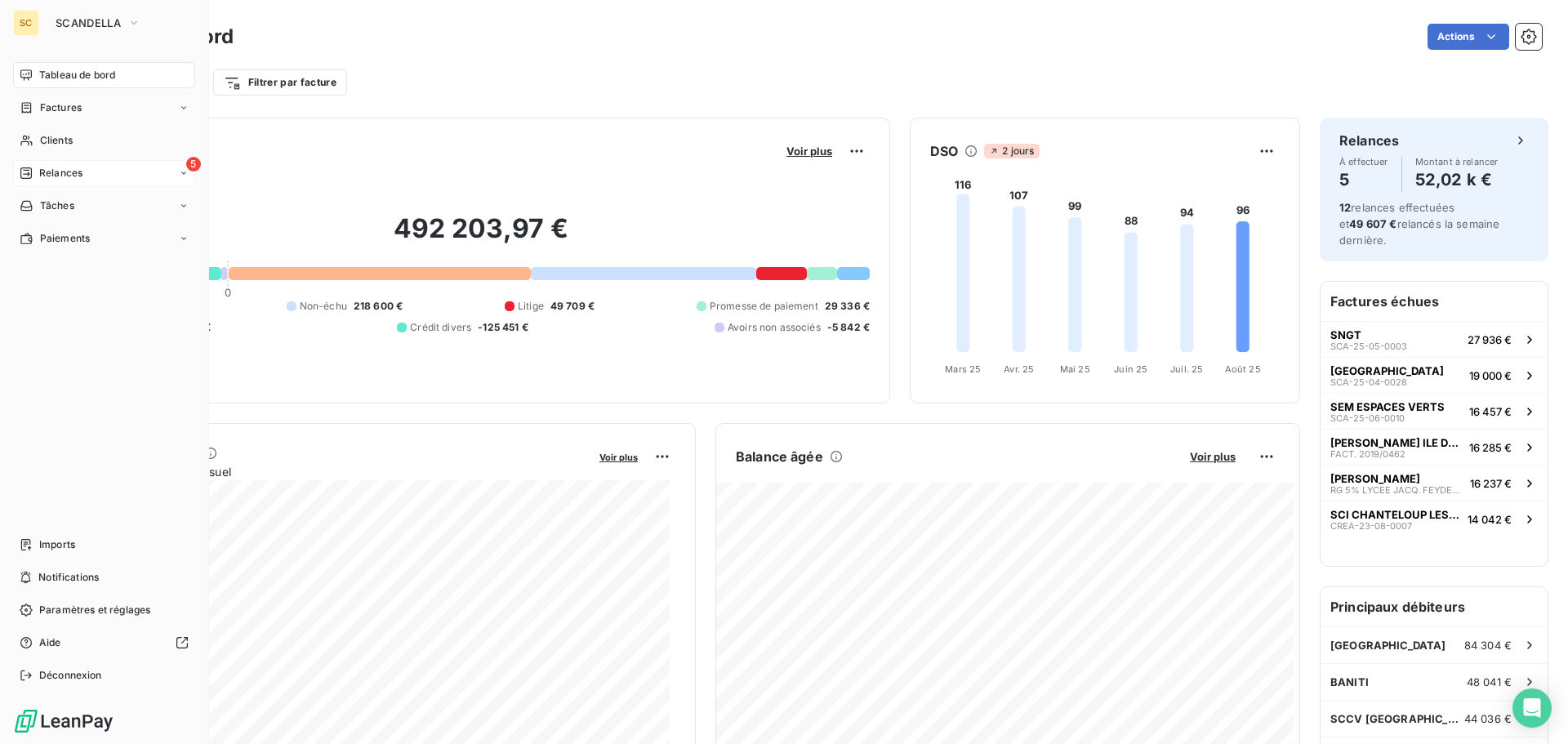
click at [74, 169] on span "Relances" at bounding box center [61, 174] width 43 height 15
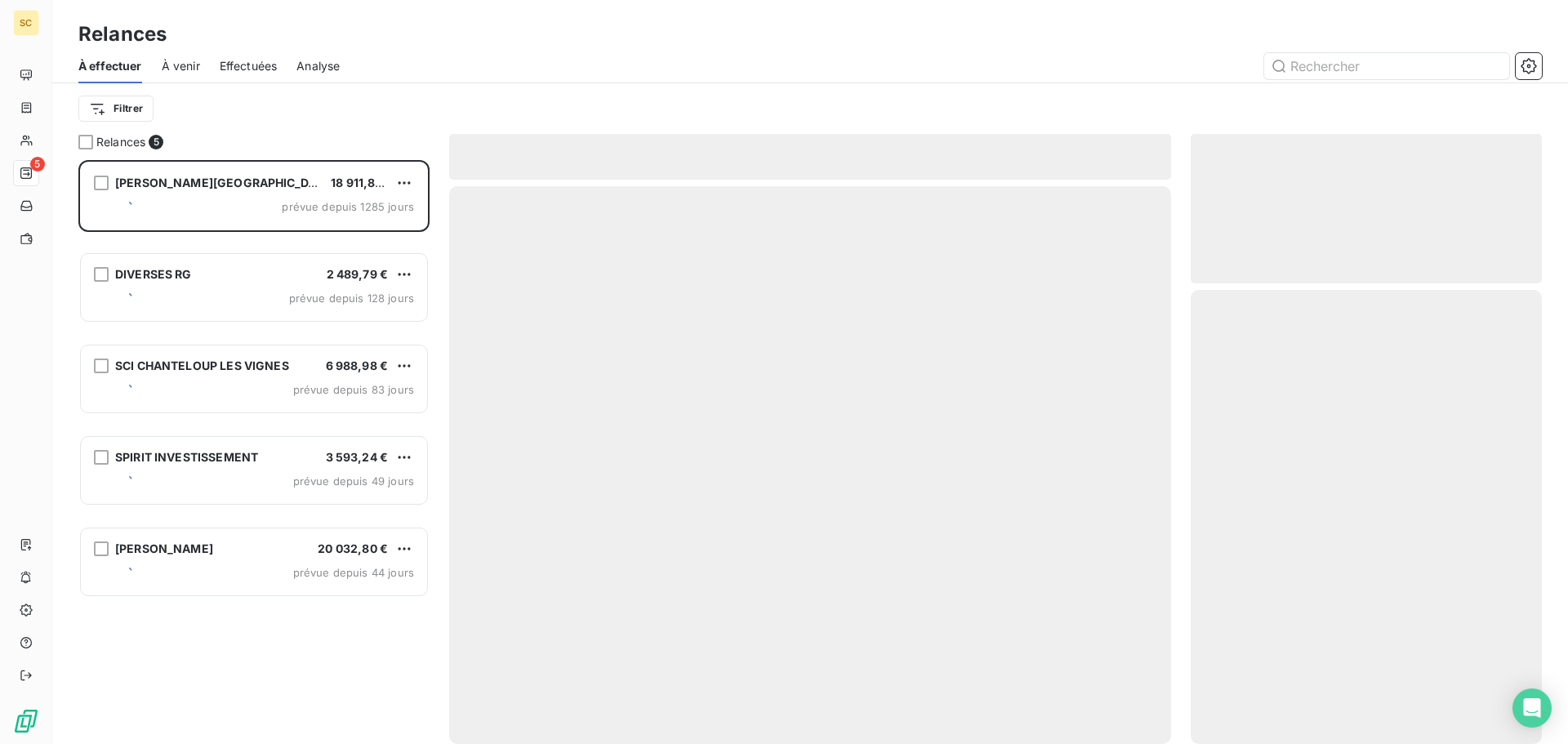
scroll to position [571, 339]
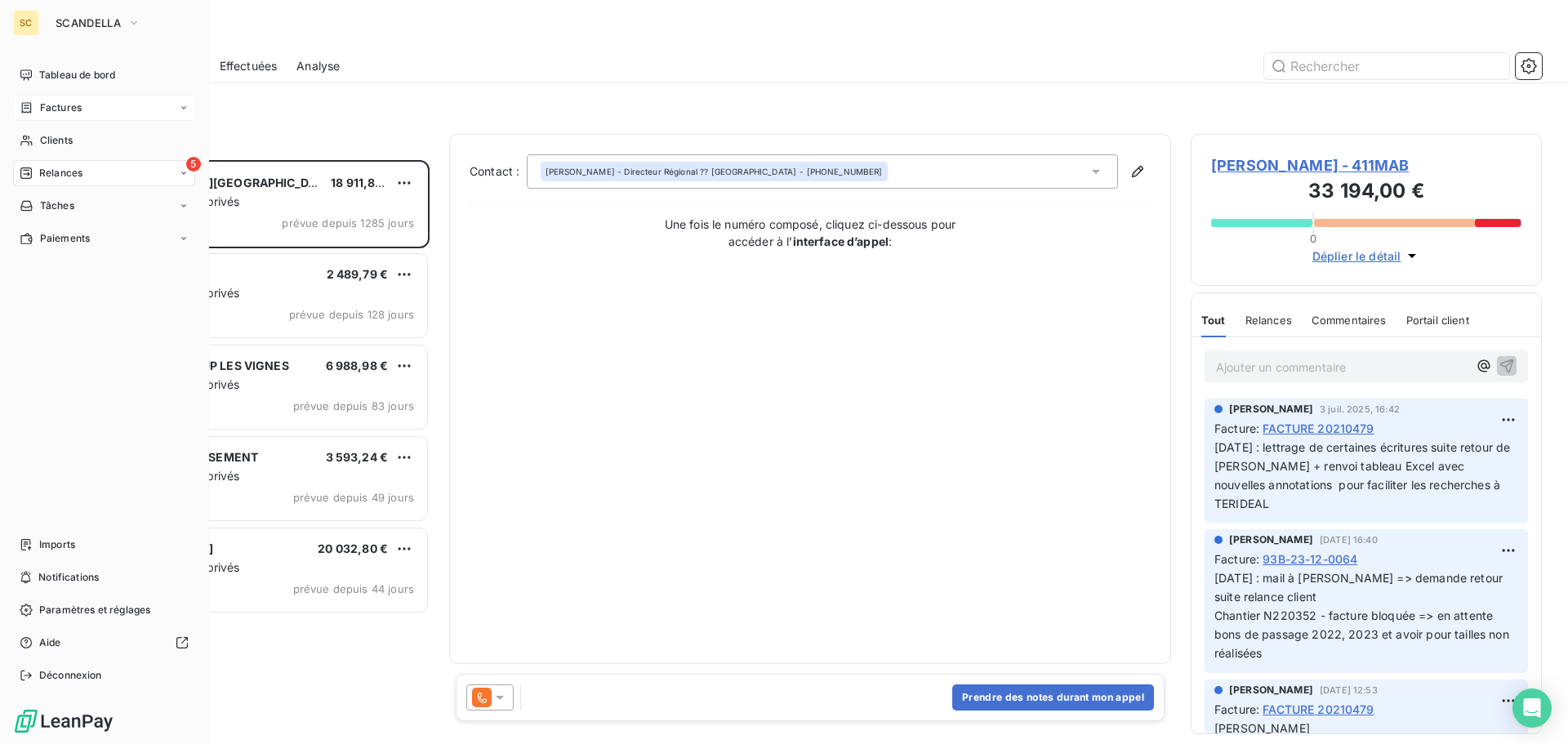
click at [59, 110] on span "Factures" at bounding box center [61, 108] width 41 height 15
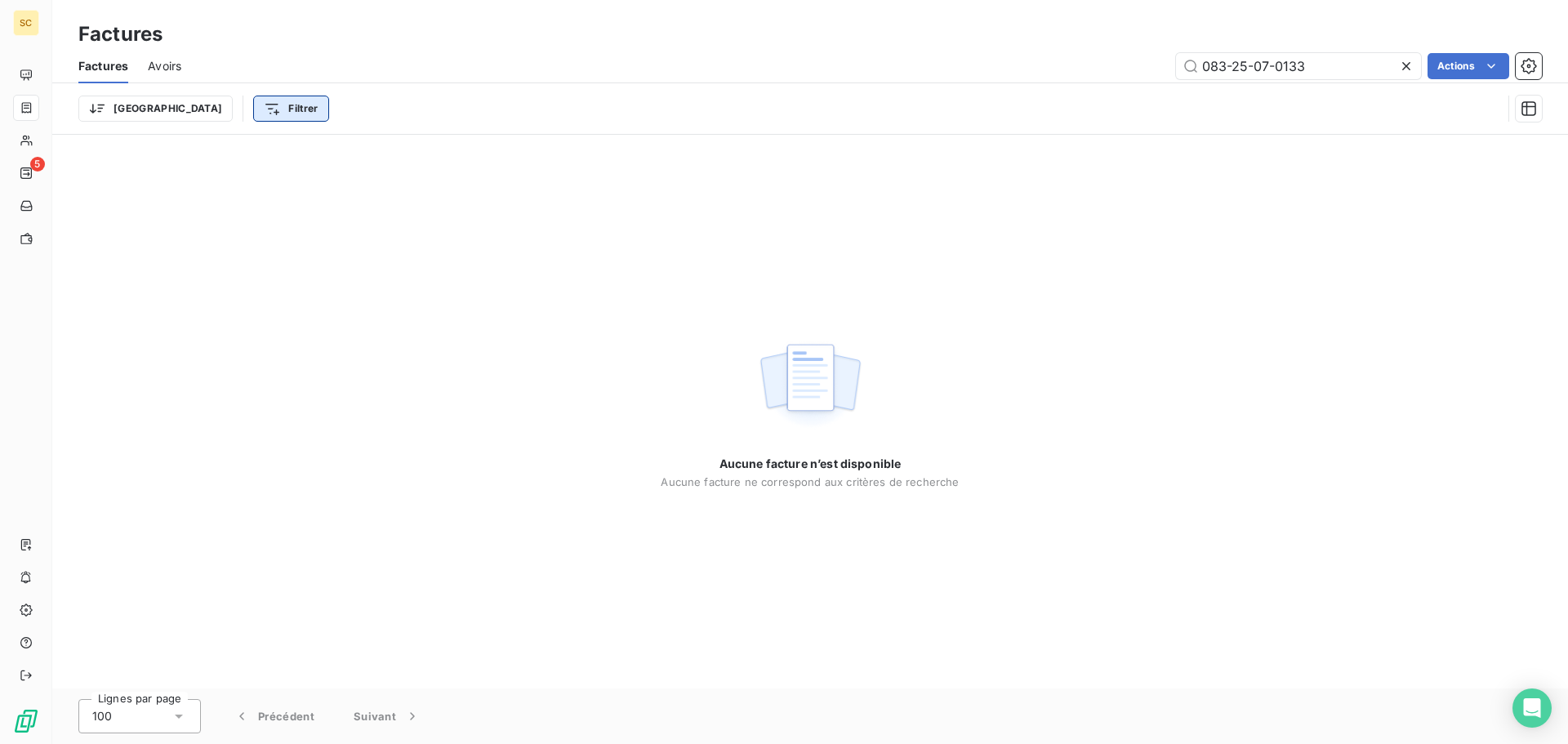
click at [217, 111] on html "SC 5 Factures Factures Avoirs 083-25-07-0133 Actions Trier Filtrer Aucune factu…" at bounding box center [784, 372] width 1568 height 744
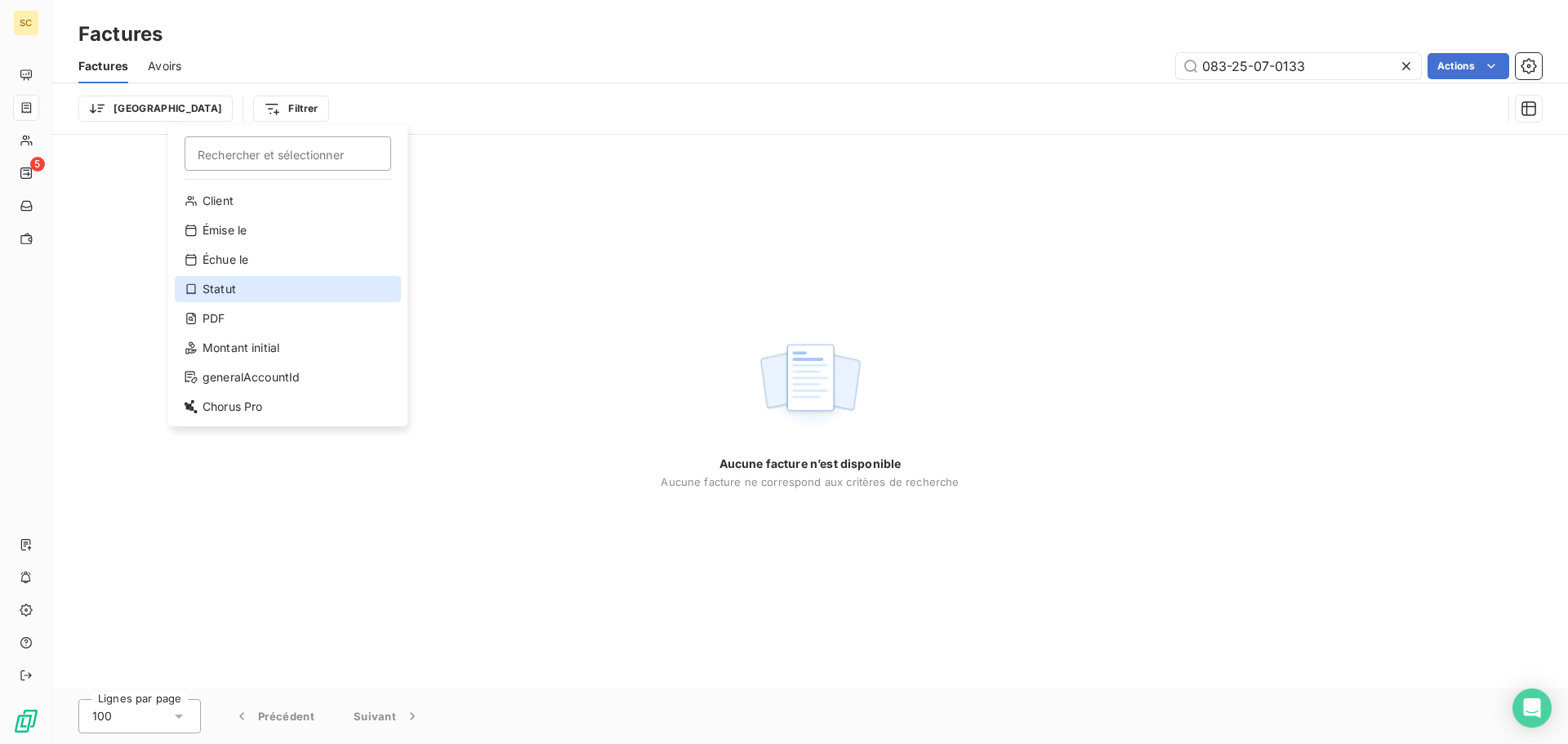
click at [229, 289] on div "Statut" at bounding box center [287, 289] width 226 height 26
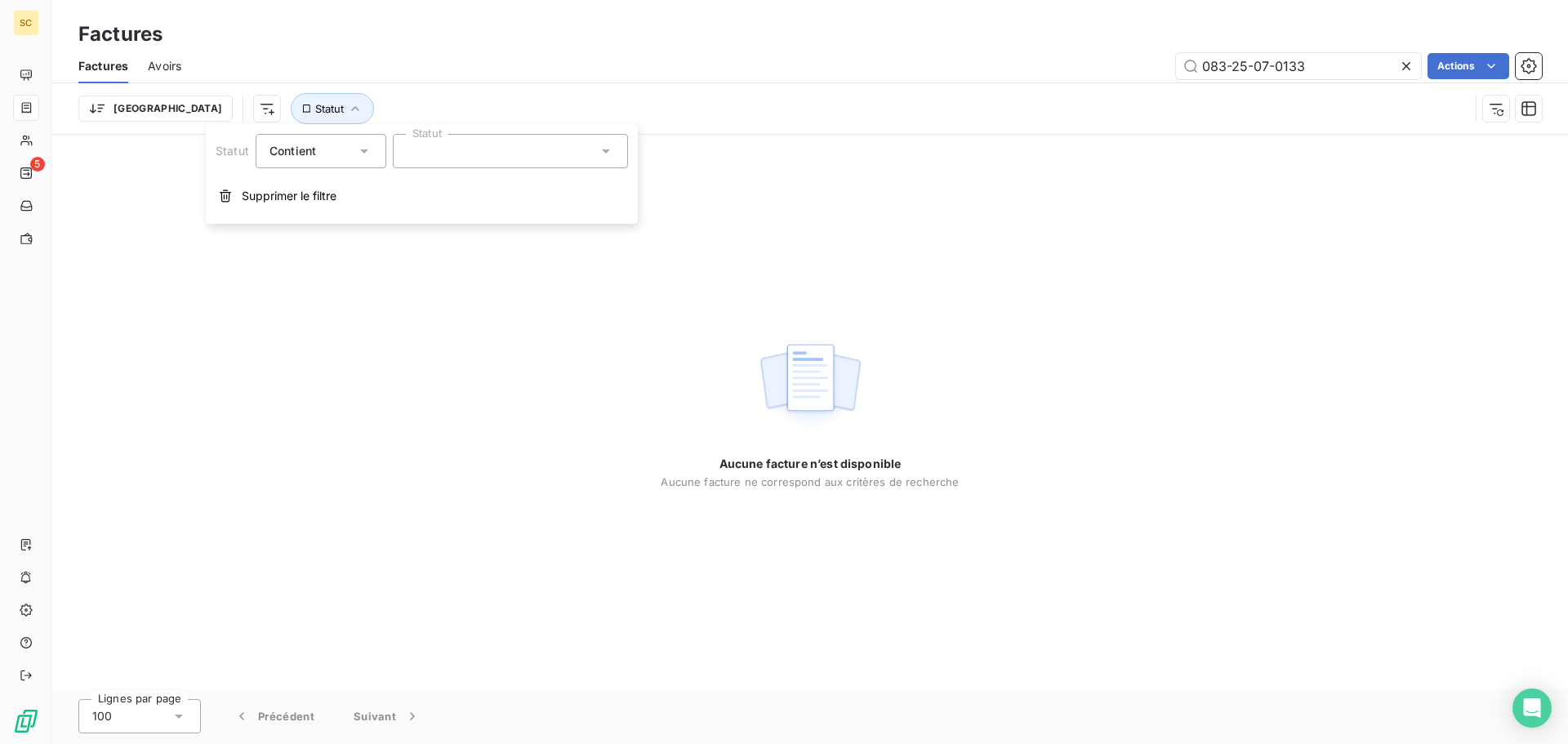
click at [431, 165] on div at bounding box center [510, 151] width 236 height 35
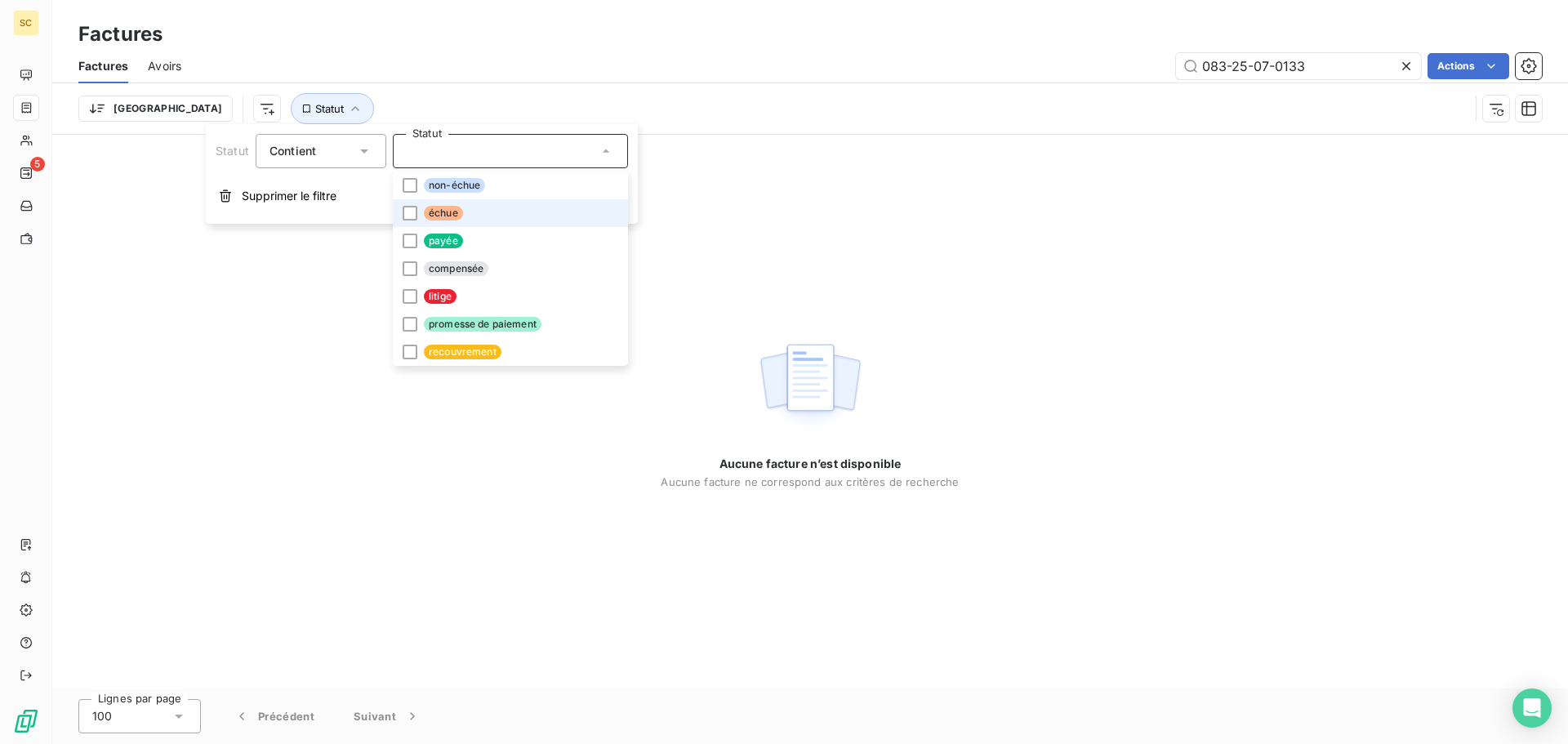
click at [445, 211] on span "échue" at bounding box center [444, 213] width 39 height 15
click at [441, 291] on span "litige" at bounding box center [440, 296] width 33 height 15
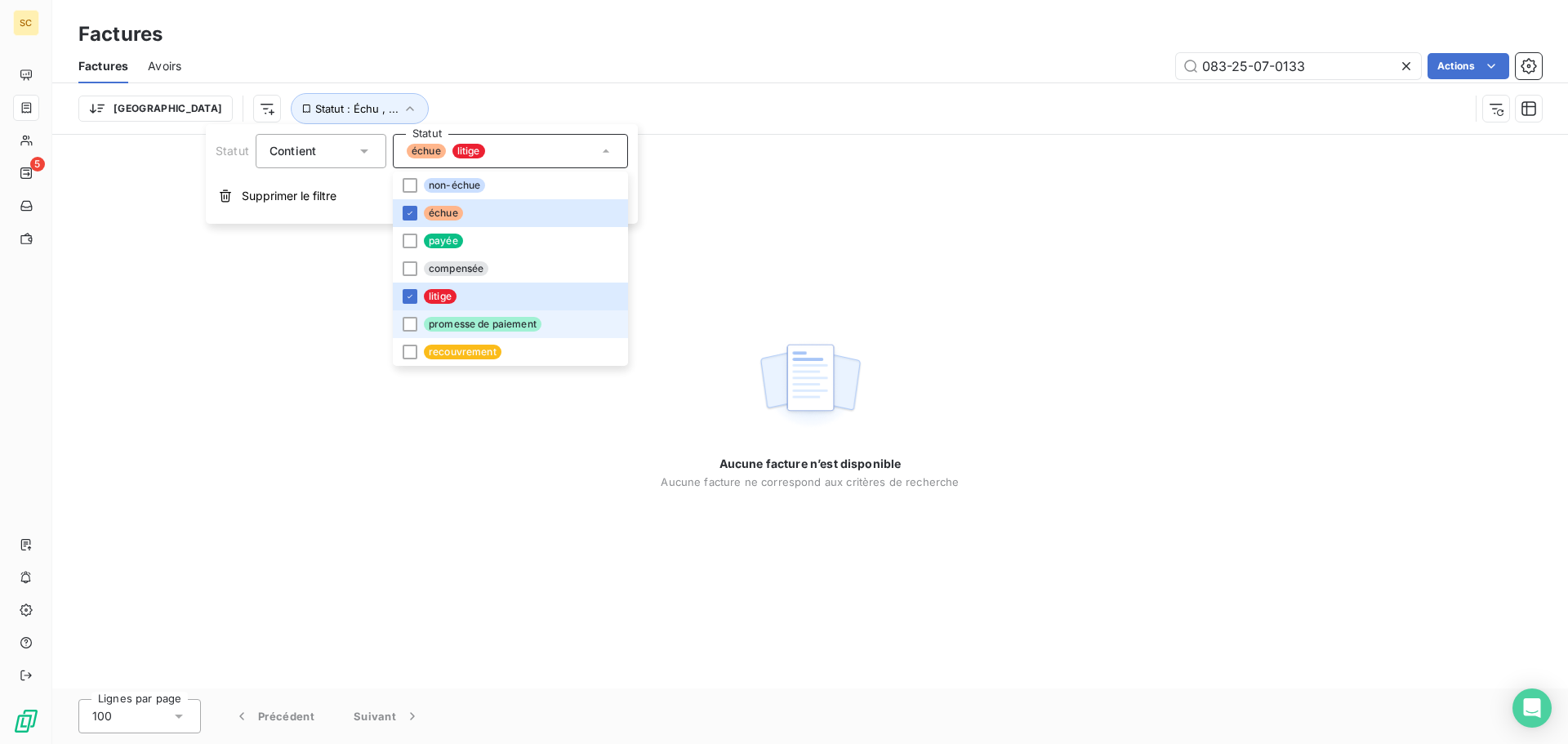
click at [469, 325] on span "promesse de paiement" at bounding box center [482, 325] width 117 height 15
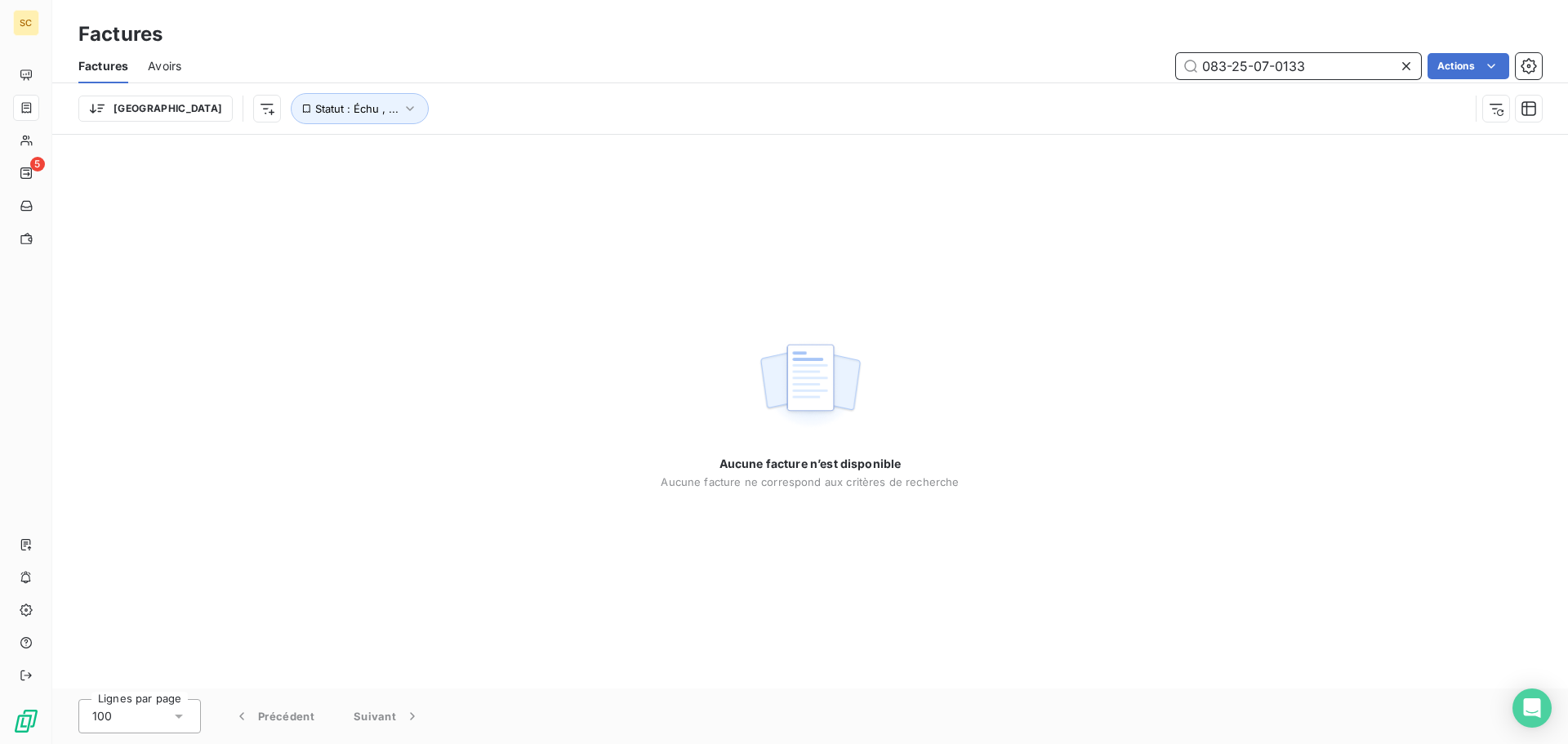
drag, startPoint x: 1316, startPoint y: 63, endPoint x: 1004, endPoint y: 101, distance: 314.3
click at [1009, 101] on div "Factures Avoirs 083-25-07-0133 Actions [GEOGRAPHIC_DATA] Statut : [GEOGRAPHIC_D…" at bounding box center [810, 91] width 1515 height 84
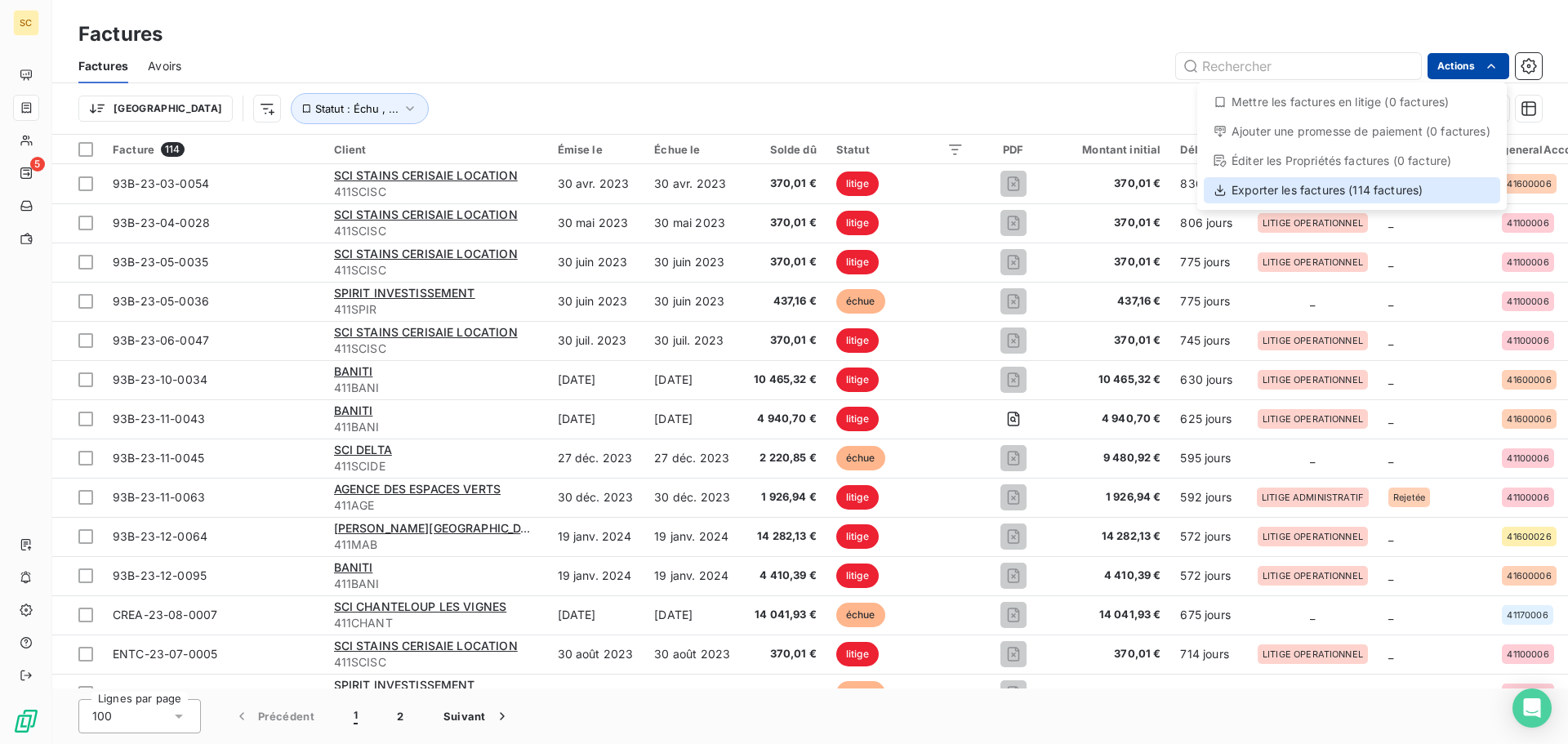
click at [1346, 191] on div "Exporter les factures (114 factures)" at bounding box center [1351, 190] width 297 height 26
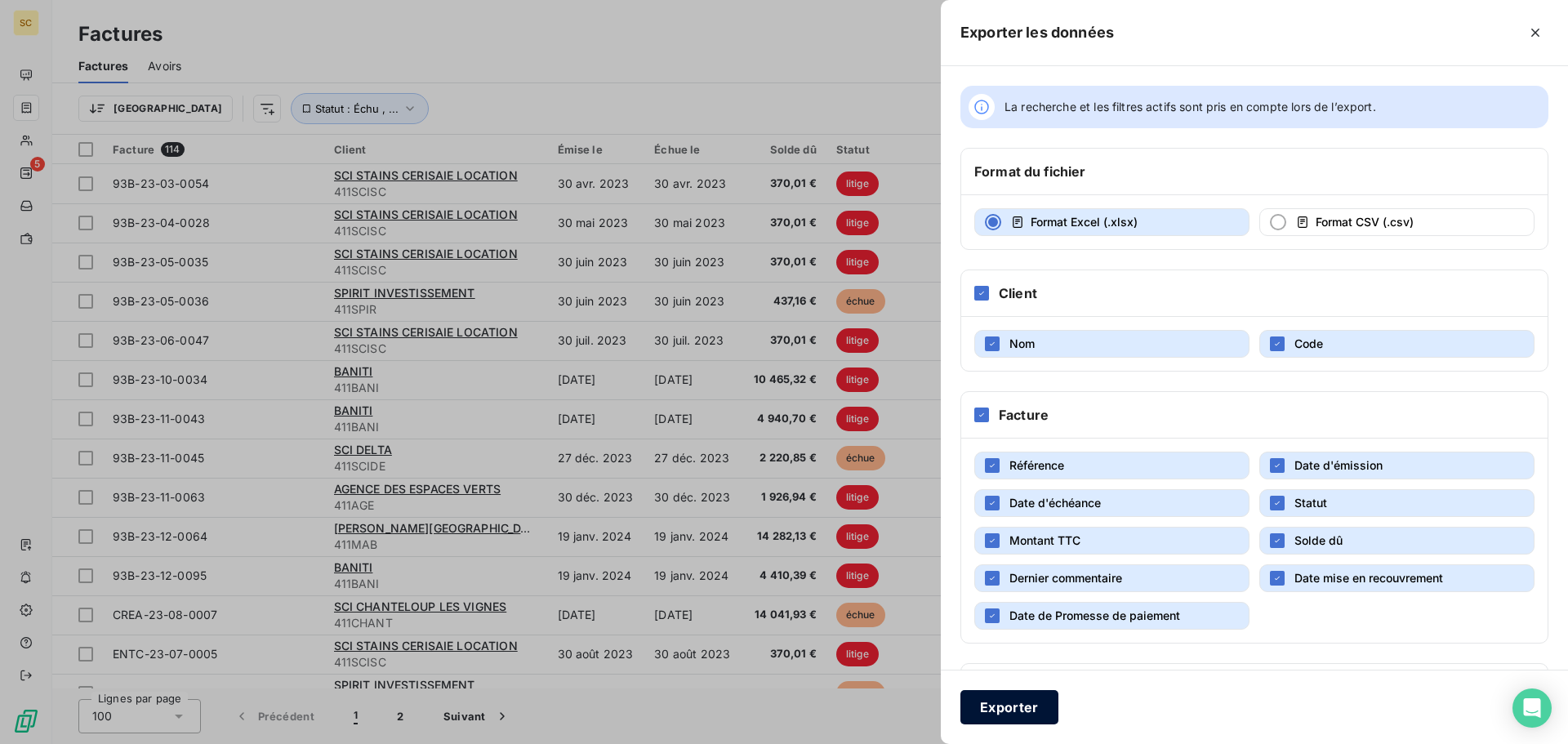
click at [1018, 717] on button "Exporter" at bounding box center [1009, 706] width 98 height 35
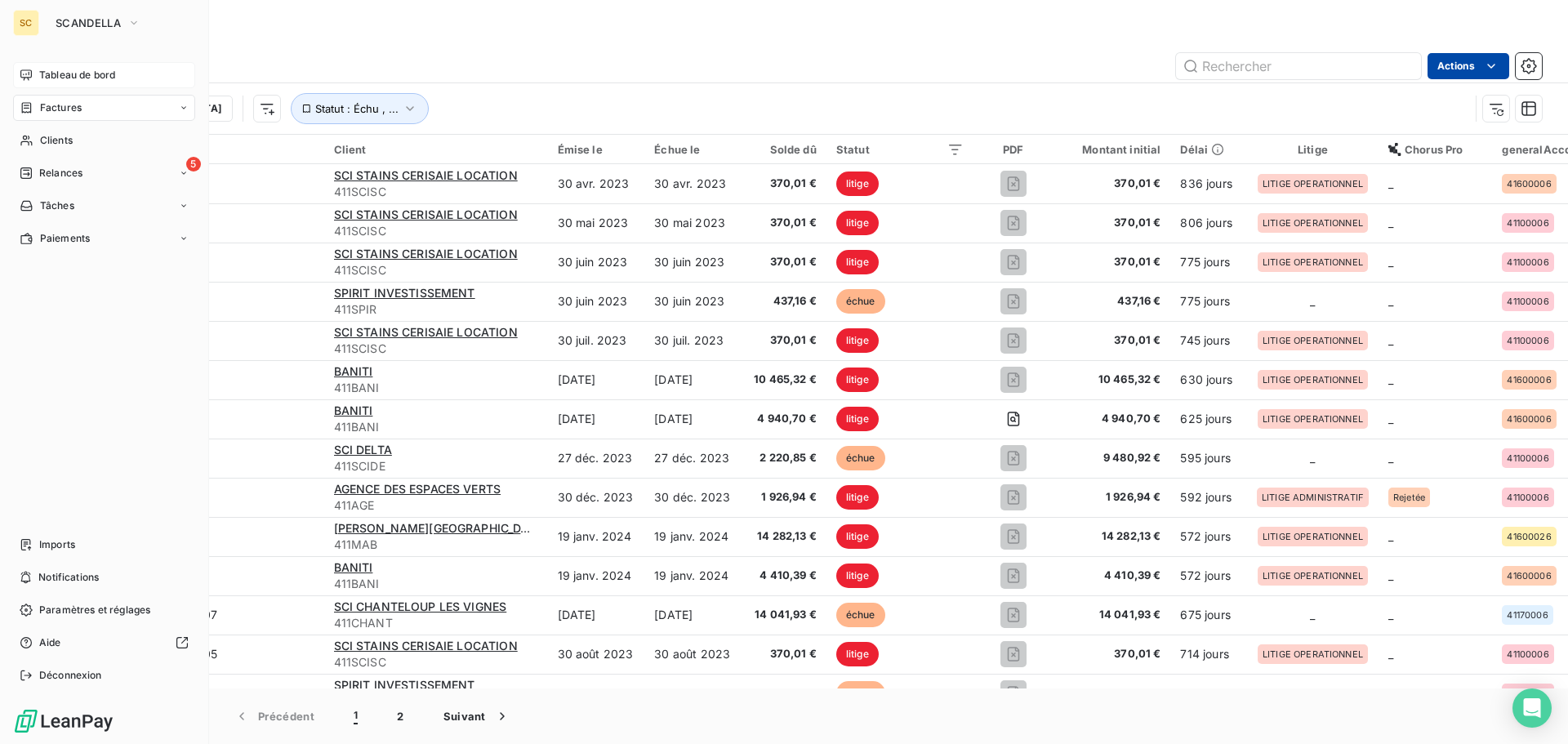
click at [76, 68] on span "Tableau de bord" at bounding box center [77, 75] width 76 height 15
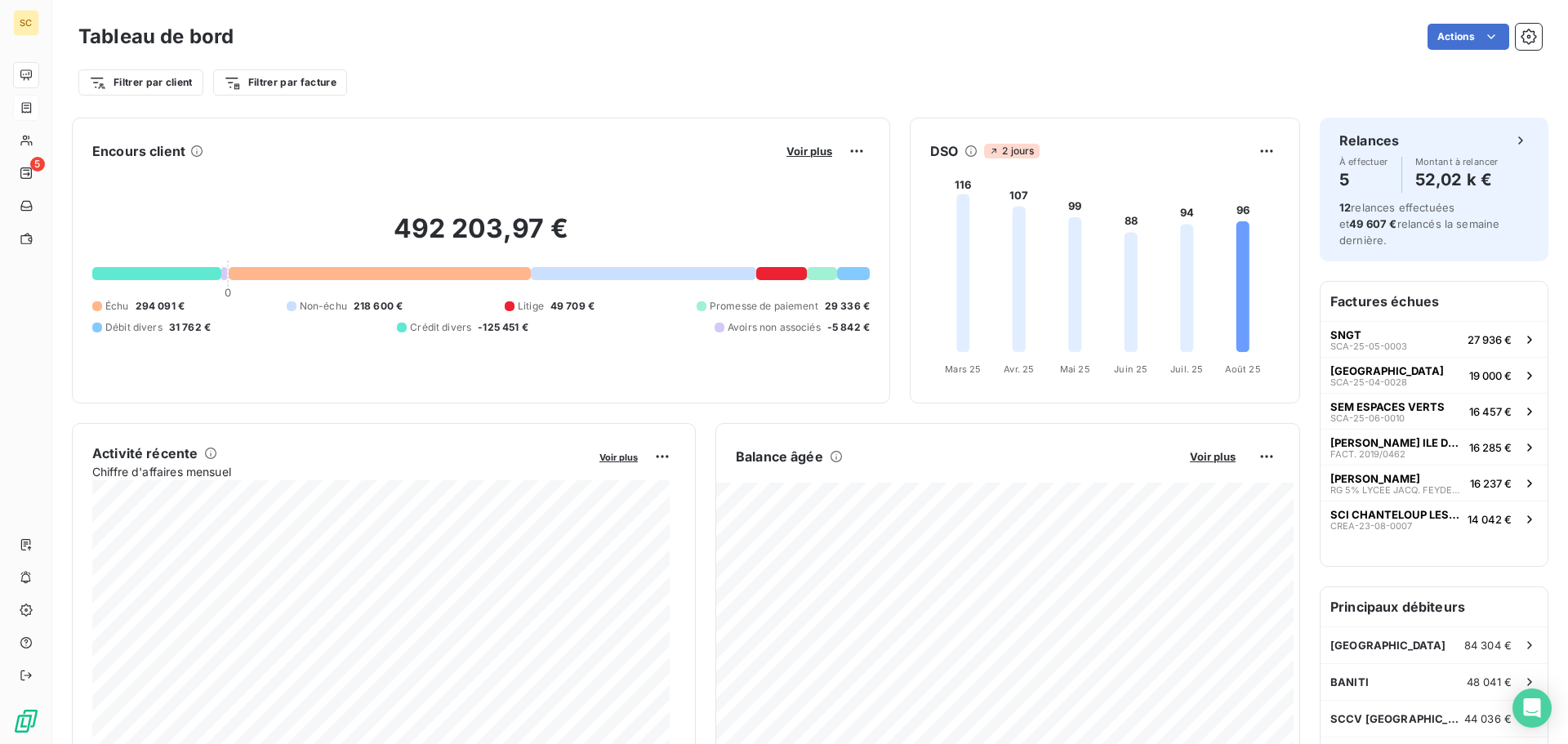
click at [1023, 50] on div "Tableau de bord Actions" at bounding box center [810, 37] width 1463 height 35
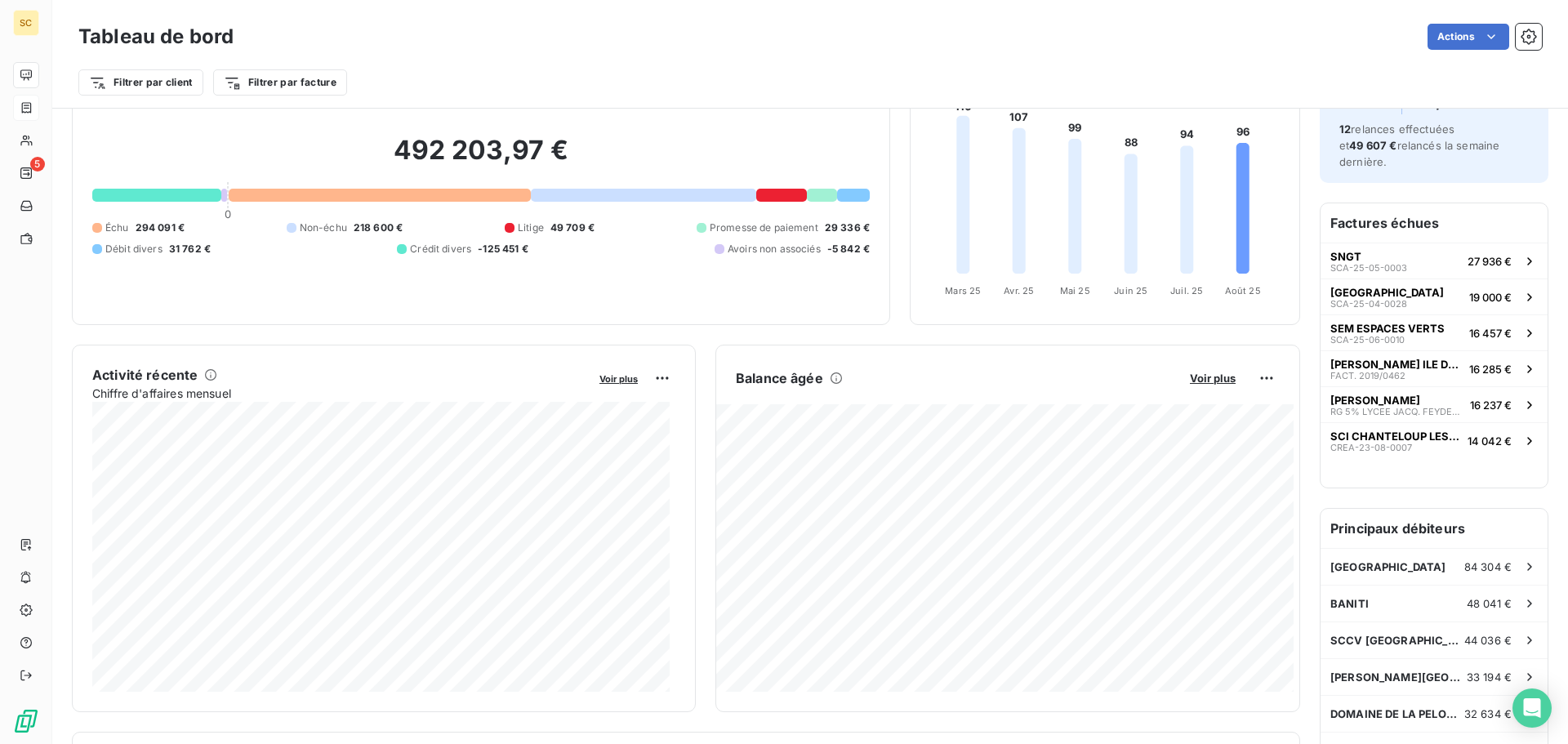
scroll to position [84, 0]
